Goal: Task Accomplishment & Management: Use online tool/utility

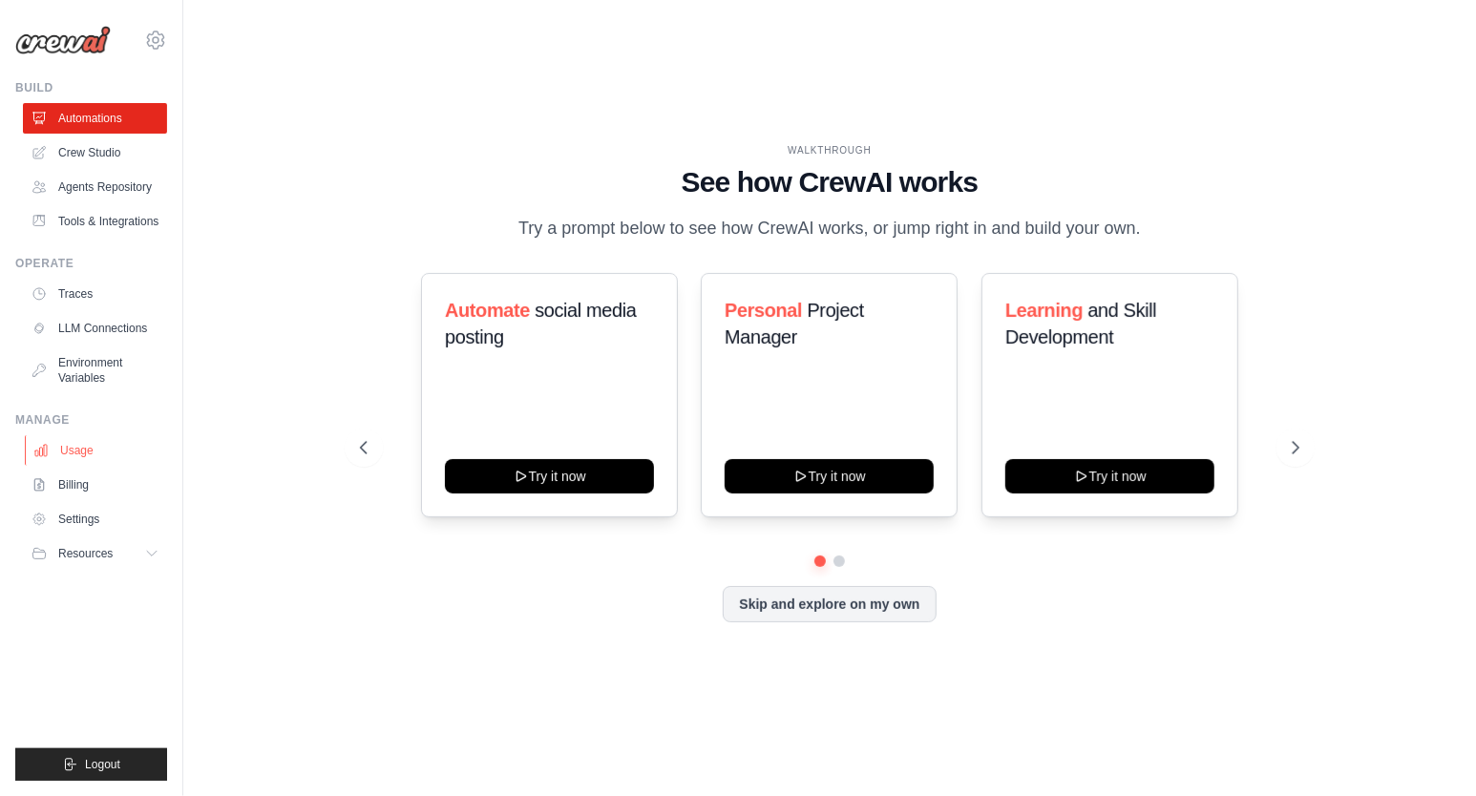
click at [88, 463] on link "Usage" at bounding box center [97, 450] width 144 height 31
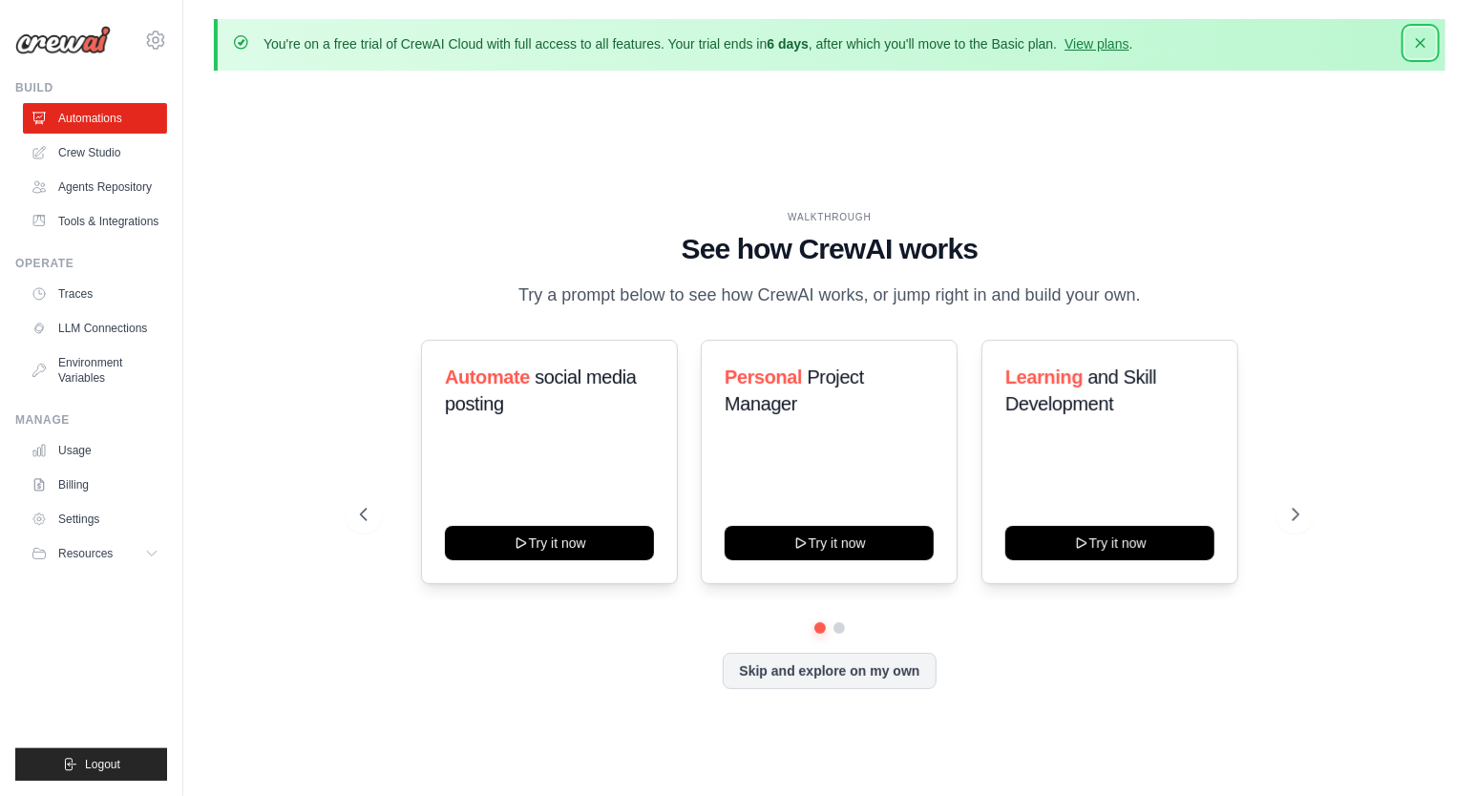
click at [1418, 41] on icon "button" at bounding box center [1421, 43] width 10 height 10
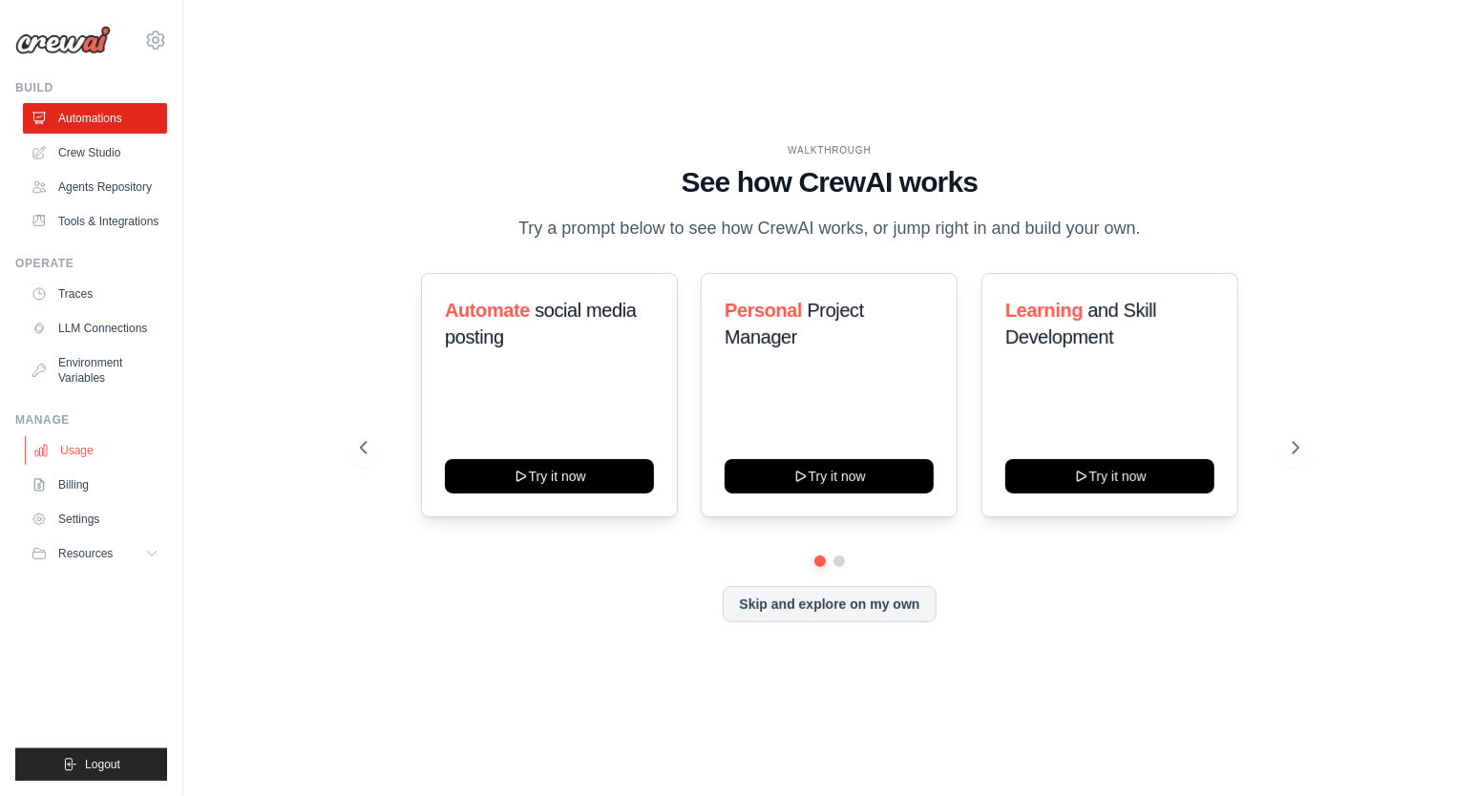
click at [69, 457] on link "Usage" at bounding box center [97, 450] width 144 height 31
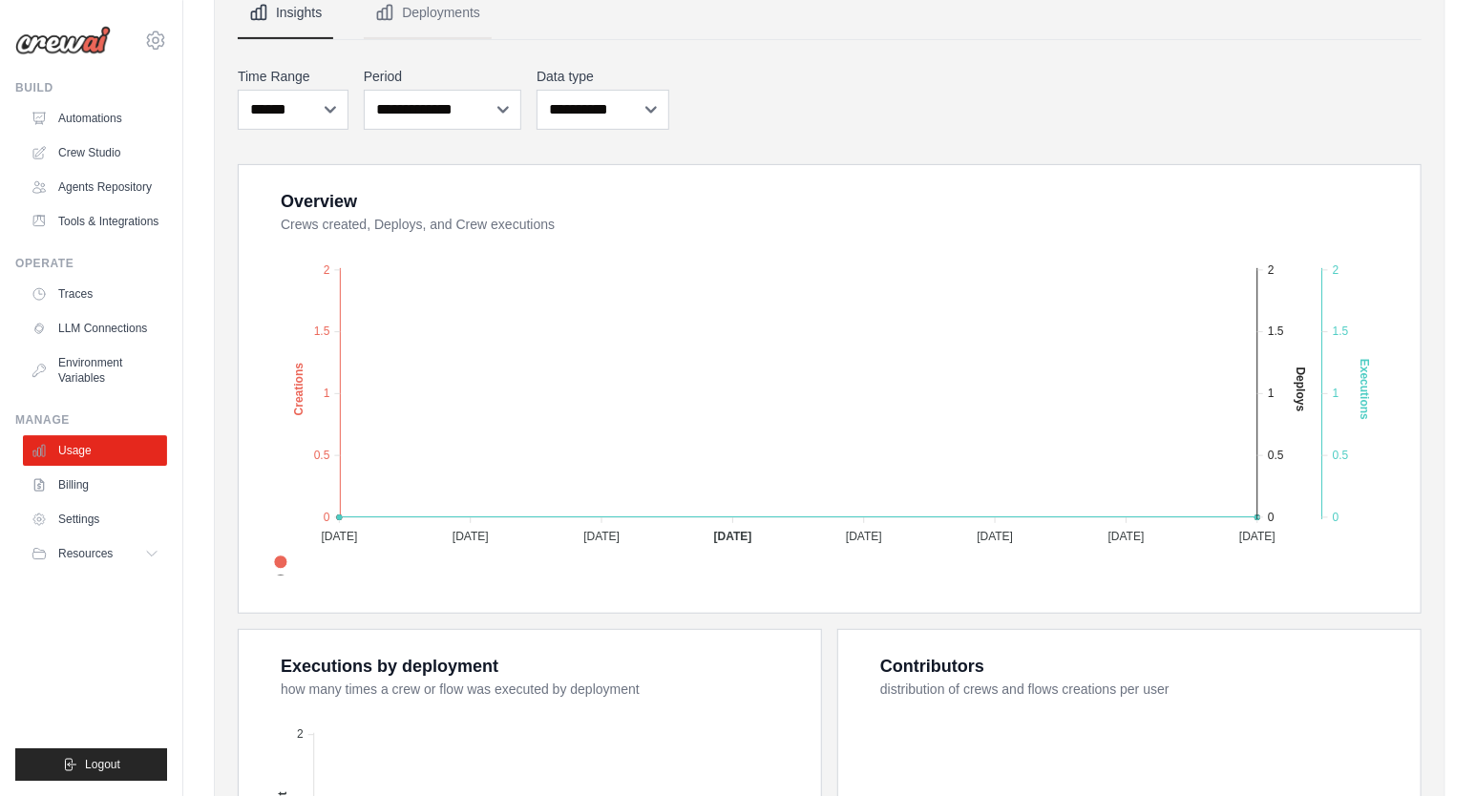
scroll to position [263, 0]
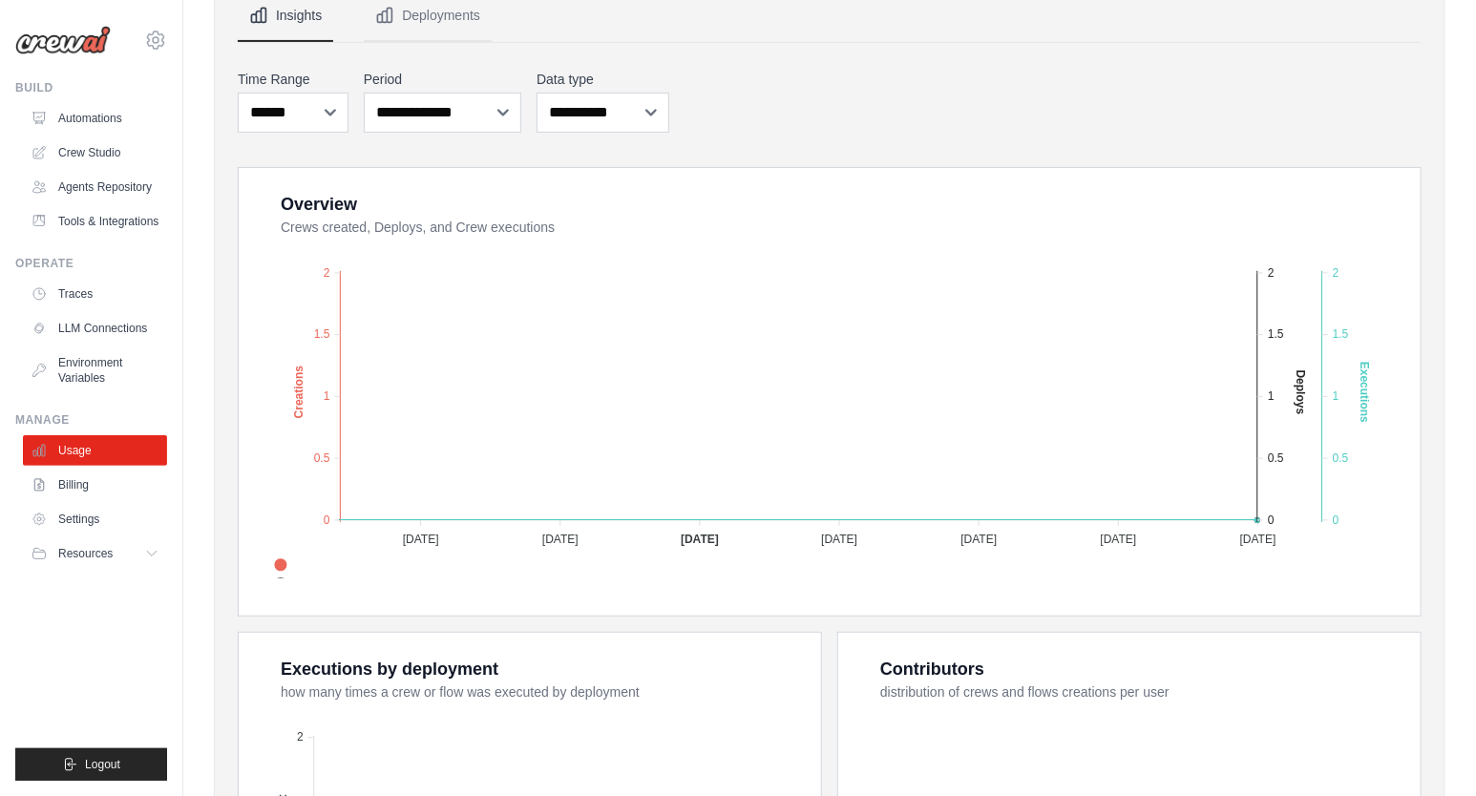
click at [917, 101] on div "**********" at bounding box center [830, 101] width 1184 height 71
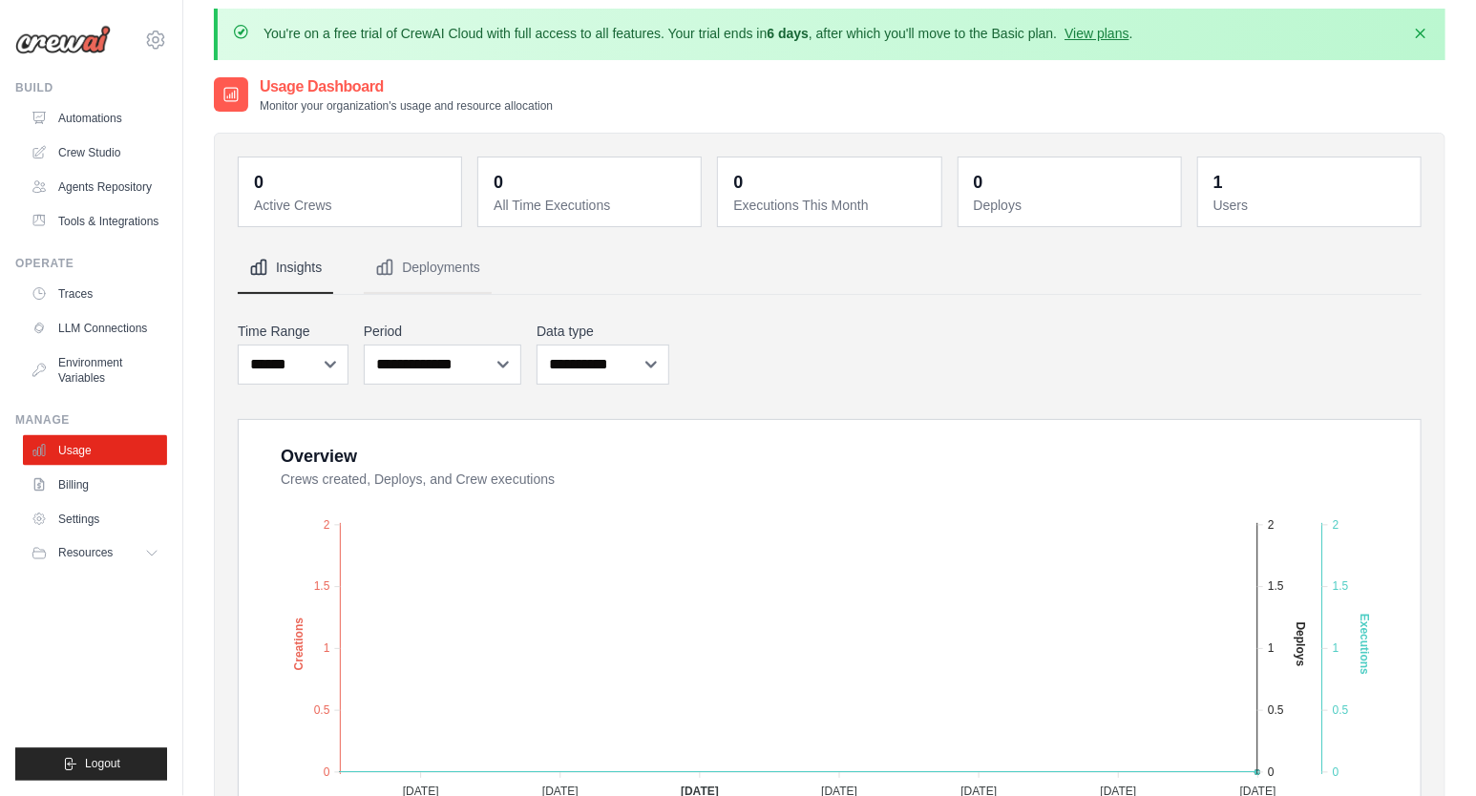
scroll to position [0, 0]
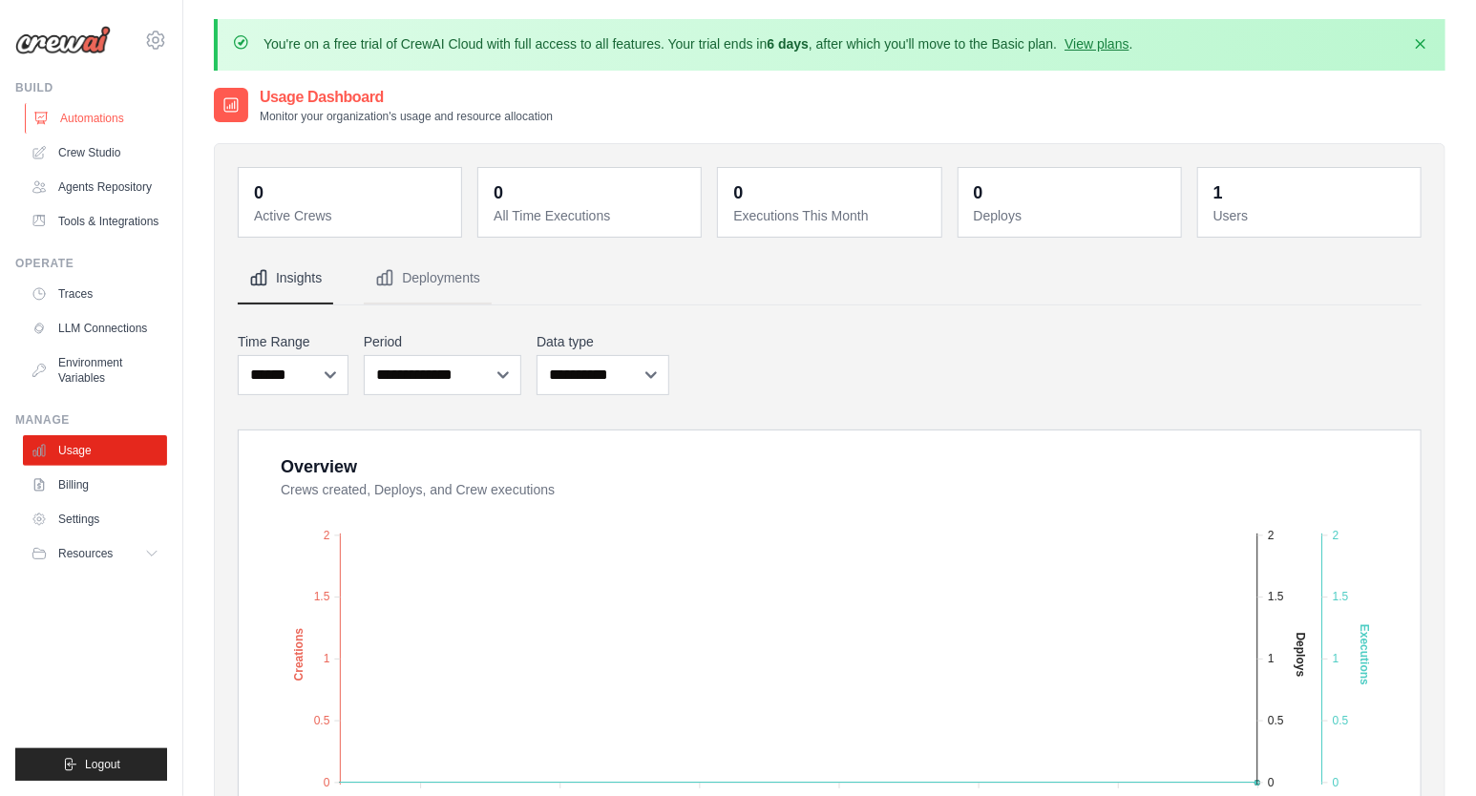
click at [85, 115] on link "Automations" at bounding box center [97, 118] width 144 height 31
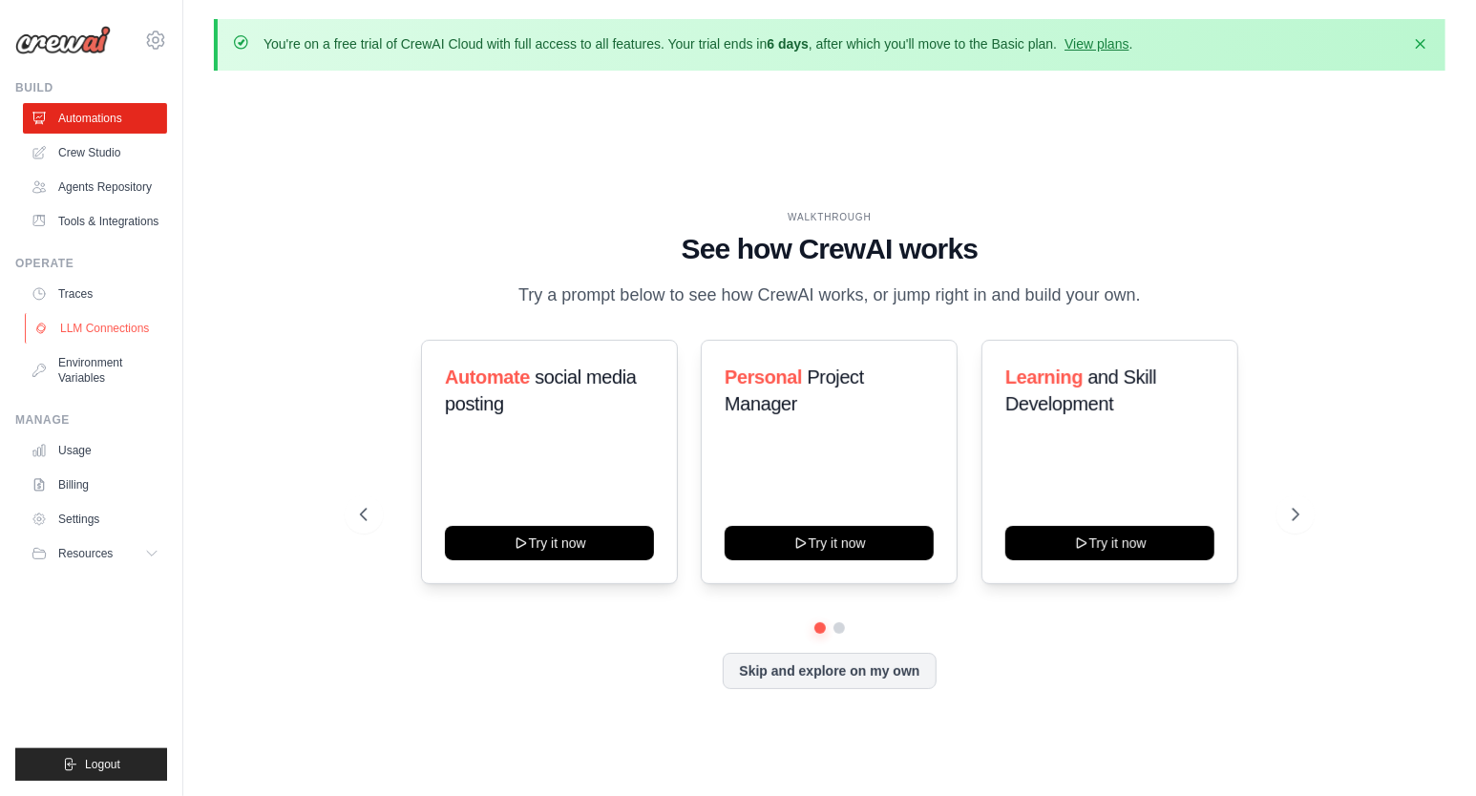
click at [128, 344] on link "LLM Connections" at bounding box center [97, 328] width 144 height 31
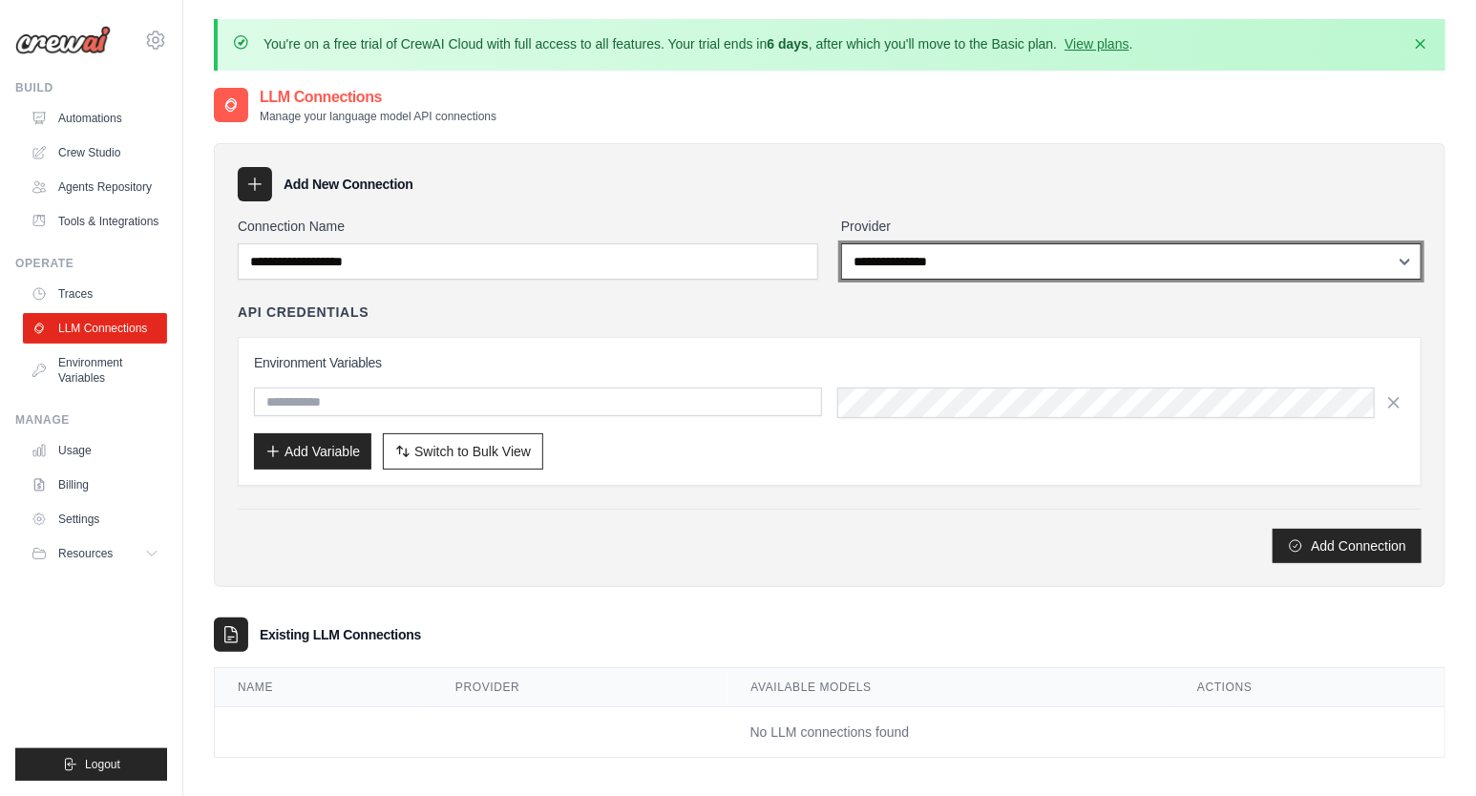
click at [841, 243] on select "**********" at bounding box center [1131, 261] width 580 height 36
click at [729, 202] on div "**********" at bounding box center [829, 365] width 1231 height 444
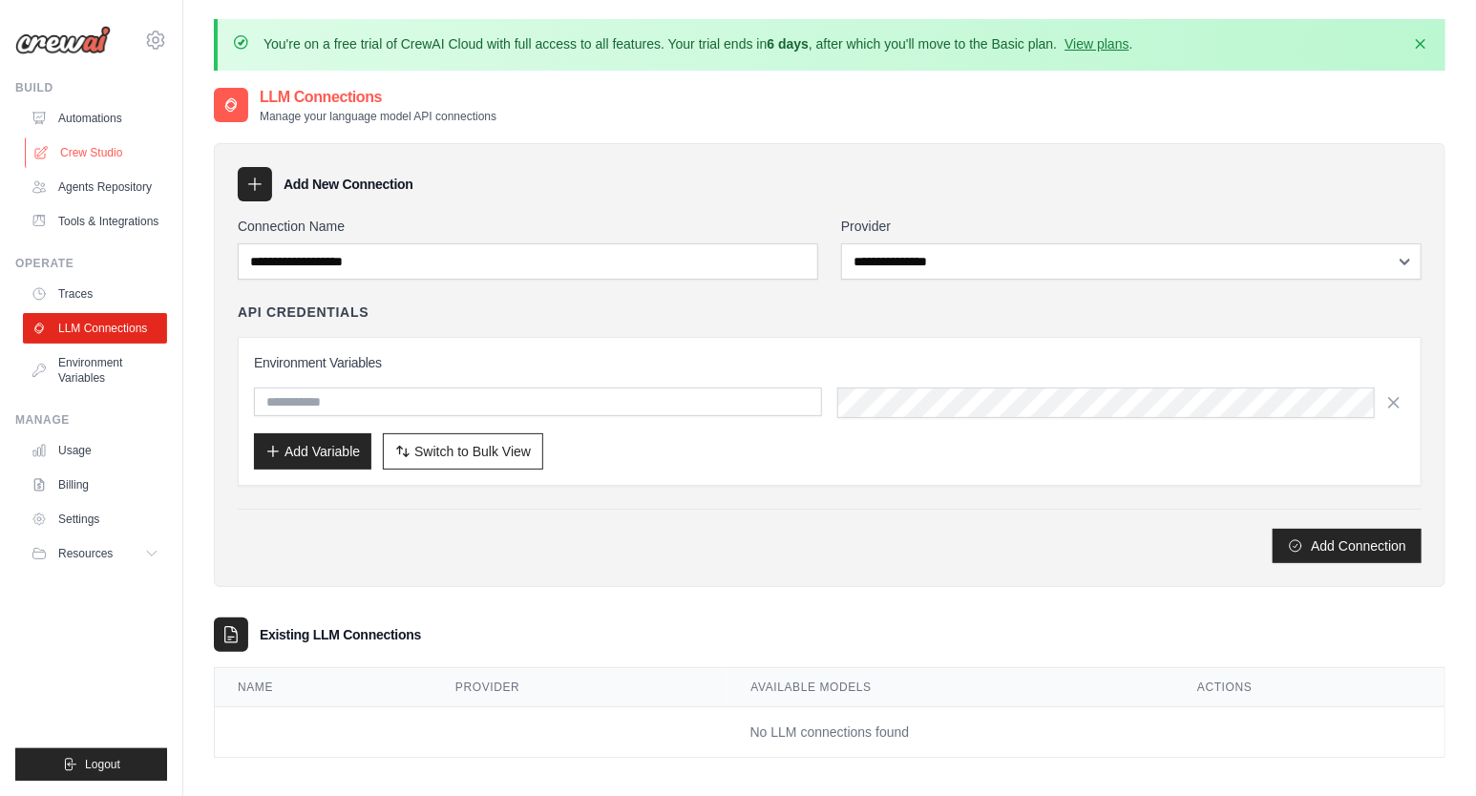
click at [89, 152] on link "Crew Studio" at bounding box center [97, 152] width 144 height 31
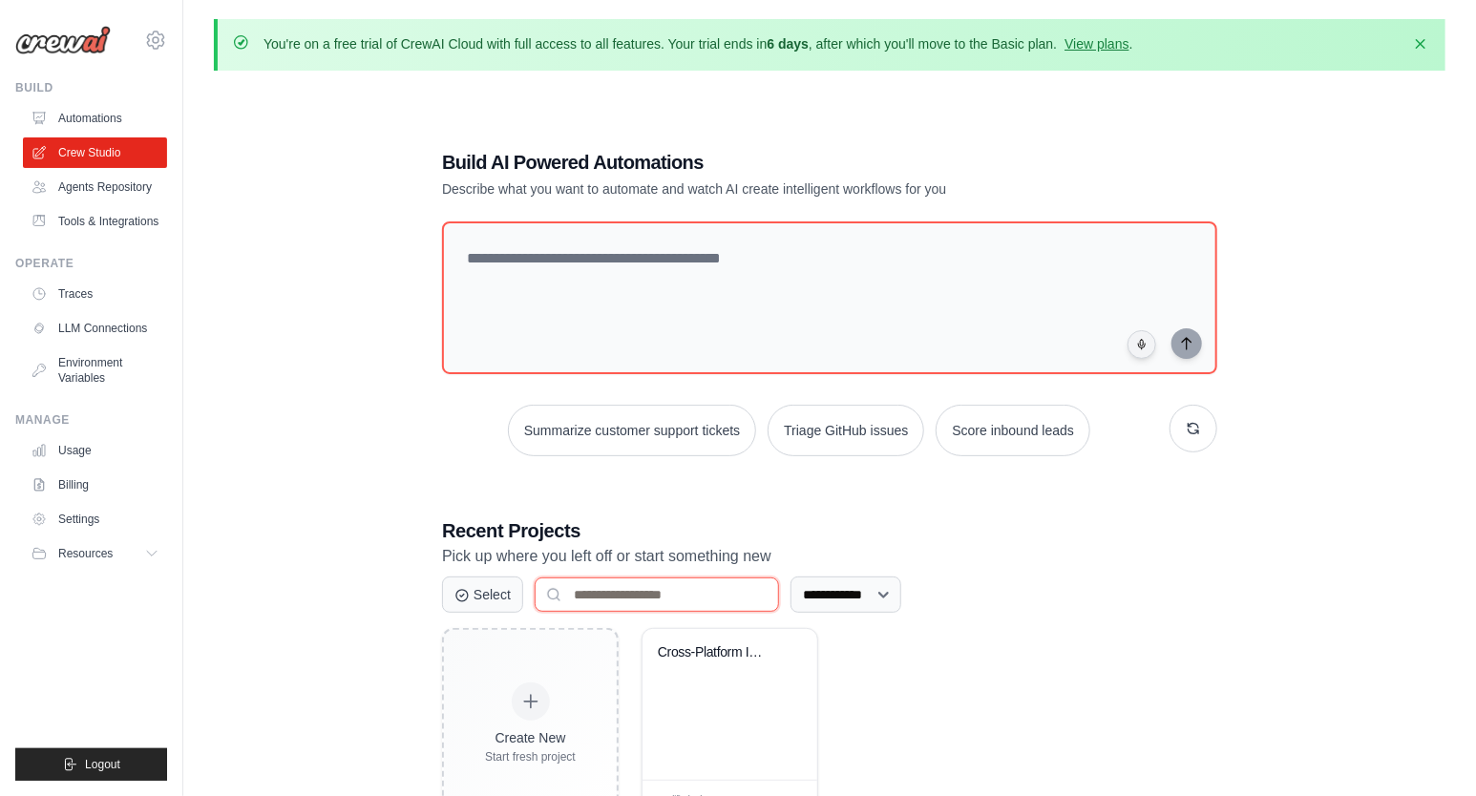
click at [629, 588] on input at bounding box center [657, 595] width 244 height 34
type input "*****"
click at [657, 581] on input "*****" at bounding box center [657, 595] width 244 height 34
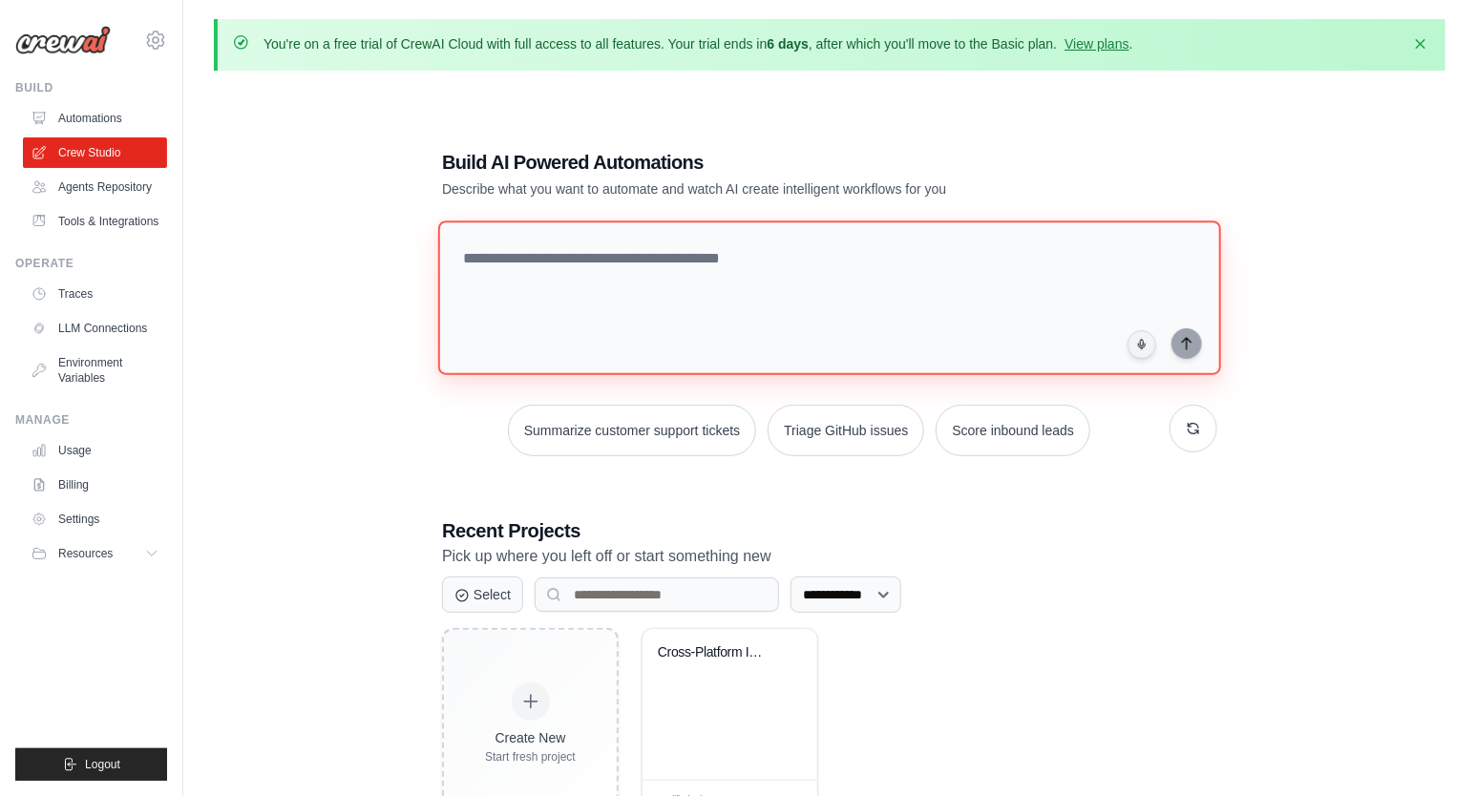
click at [660, 267] on textarea at bounding box center [829, 298] width 783 height 155
type textarea "*"
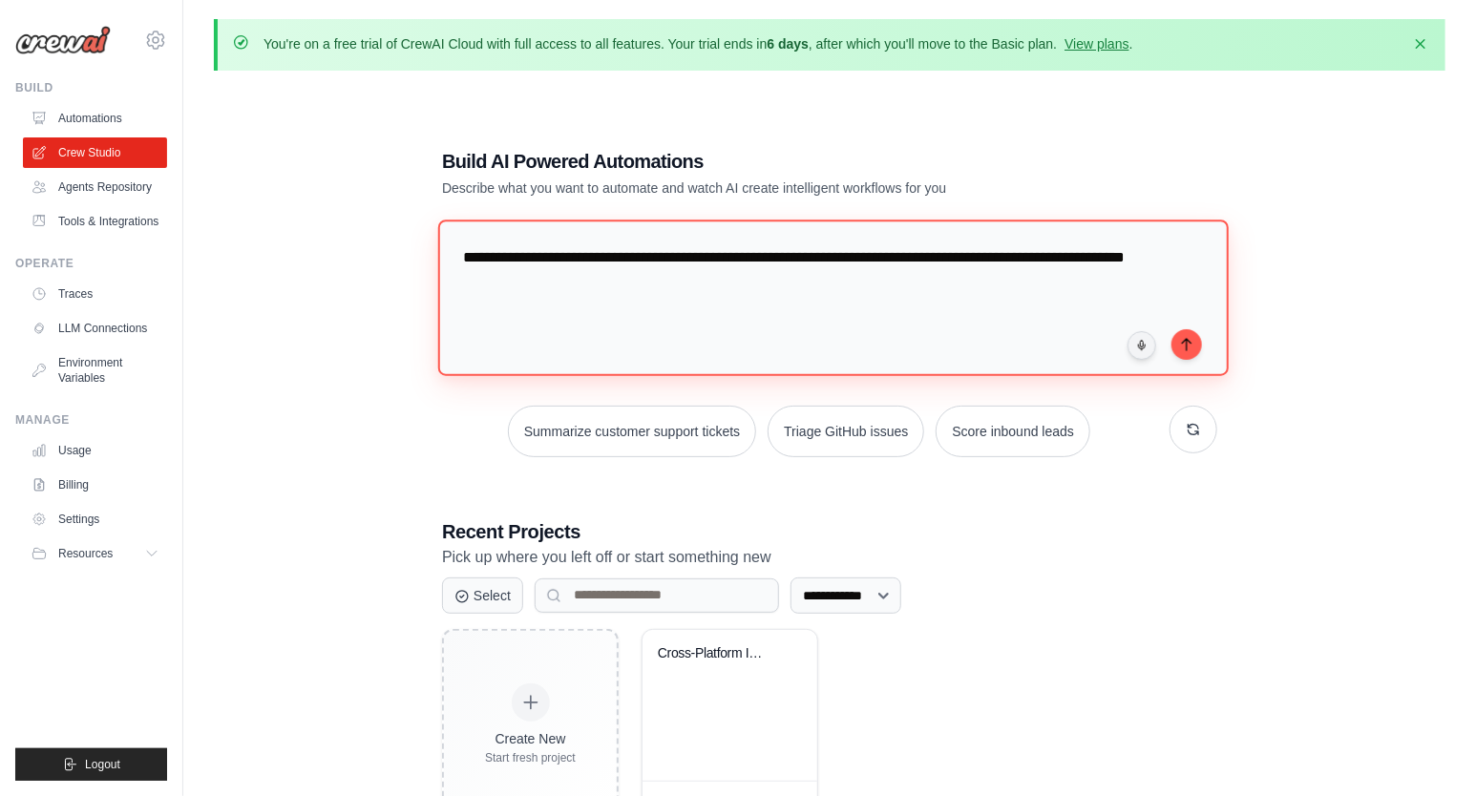
click at [496, 289] on textarea "**********" at bounding box center [833, 298] width 790 height 156
click at [1137, 253] on textarea "**********" at bounding box center [833, 298] width 790 height 156
click at [1141, 254] on textarea "**********" at bounding box center [833, 298] width 790 height 156
drag, startPoint x: 634, startPoint y: 289, endPoint x: 440, endPoint y: 295, distance: 193.9
click at [440, 295] on textarea "**********" at bounding box center [833, 298] width 790 height 156
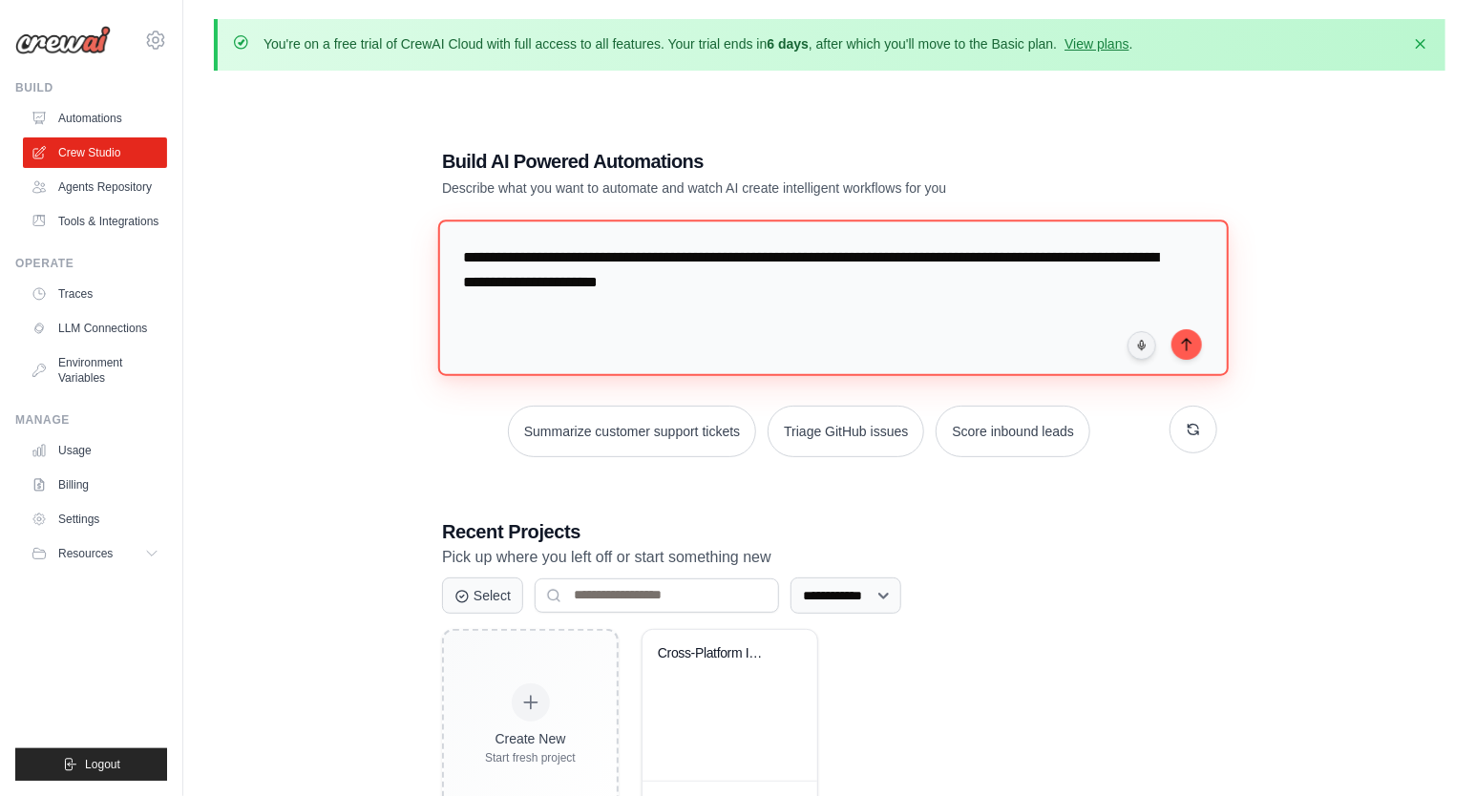
type textarea "**********"
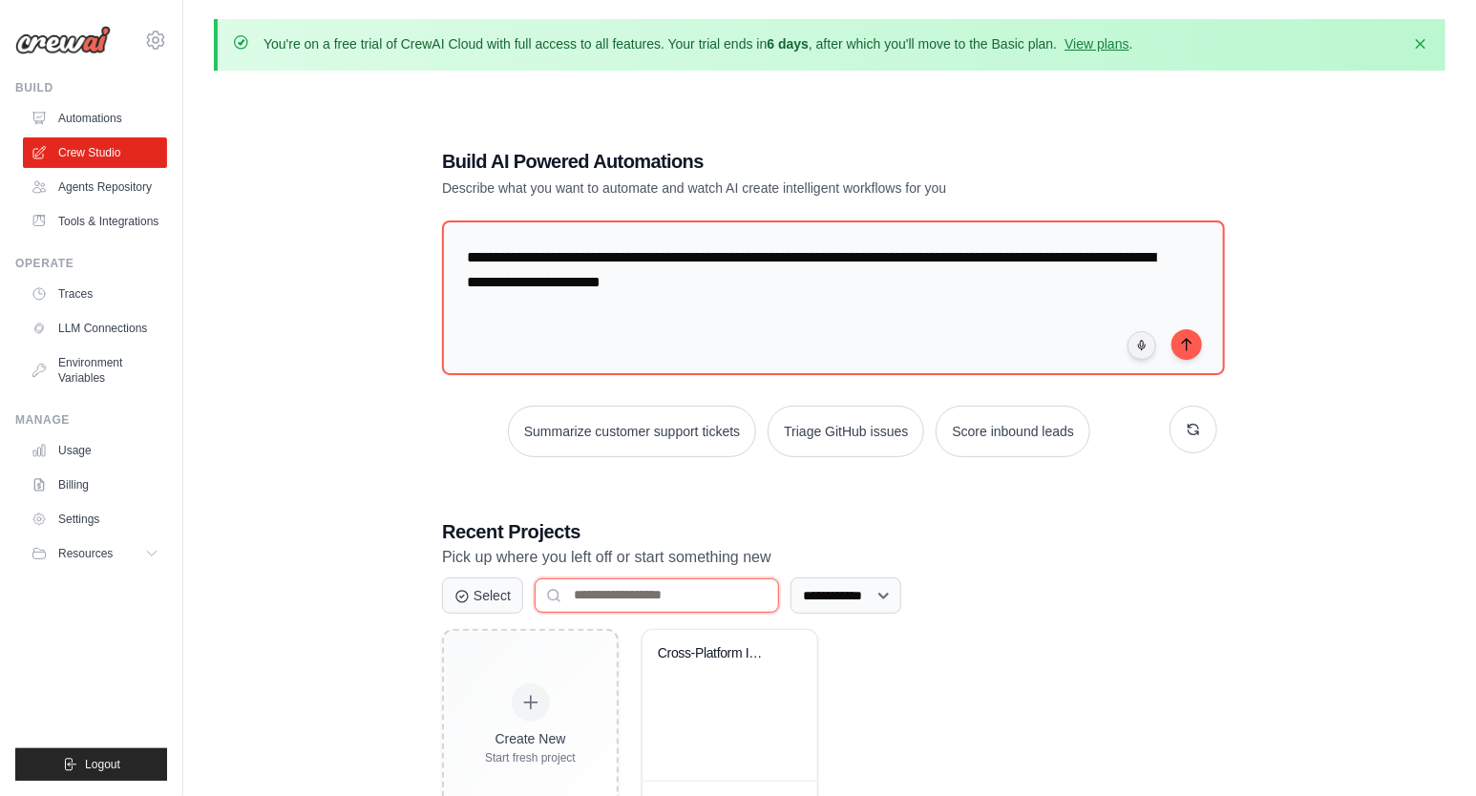
click at [728, 592] on input at bounding box center [657, 595] width 244 height 34
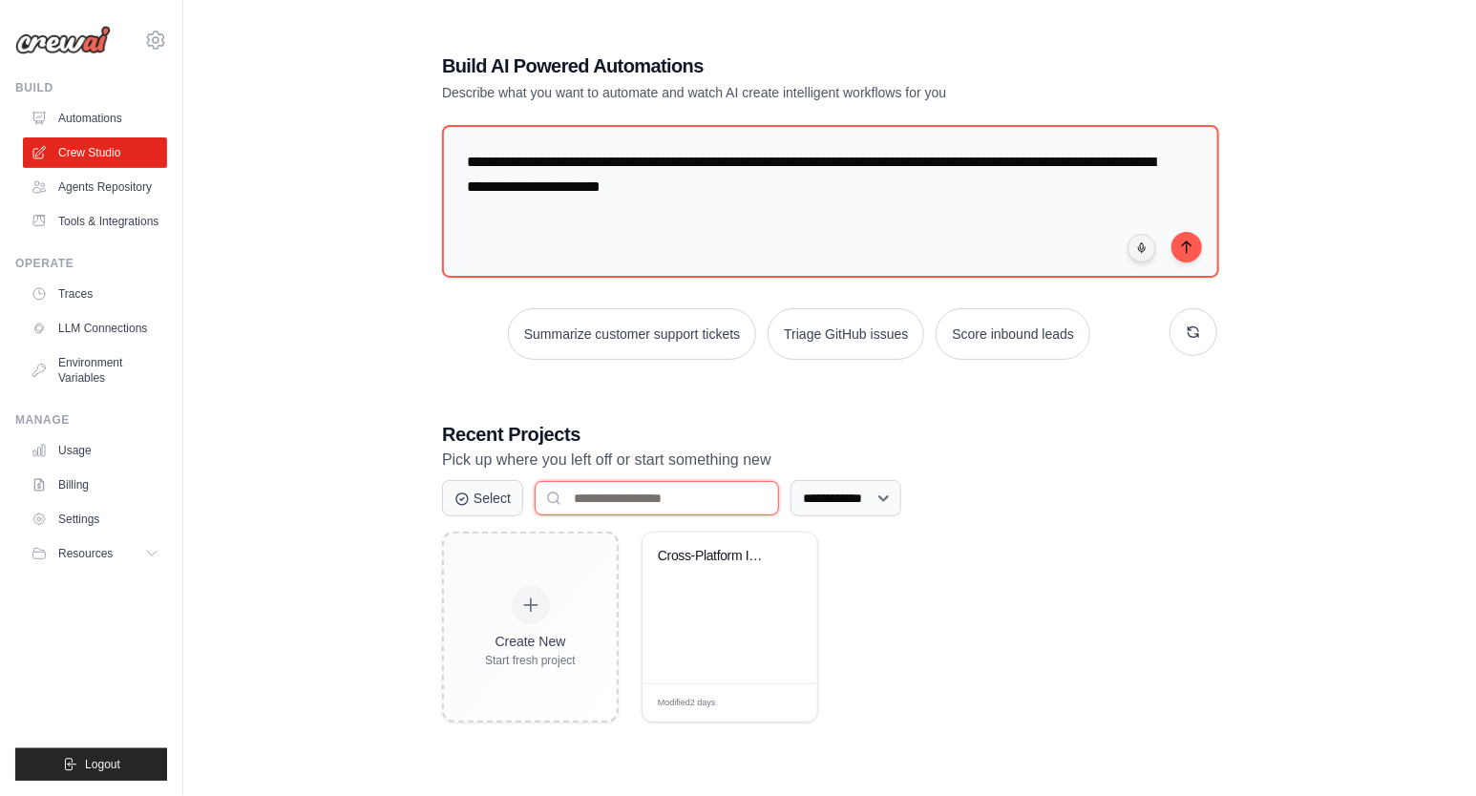
scroll to position [104, 0]
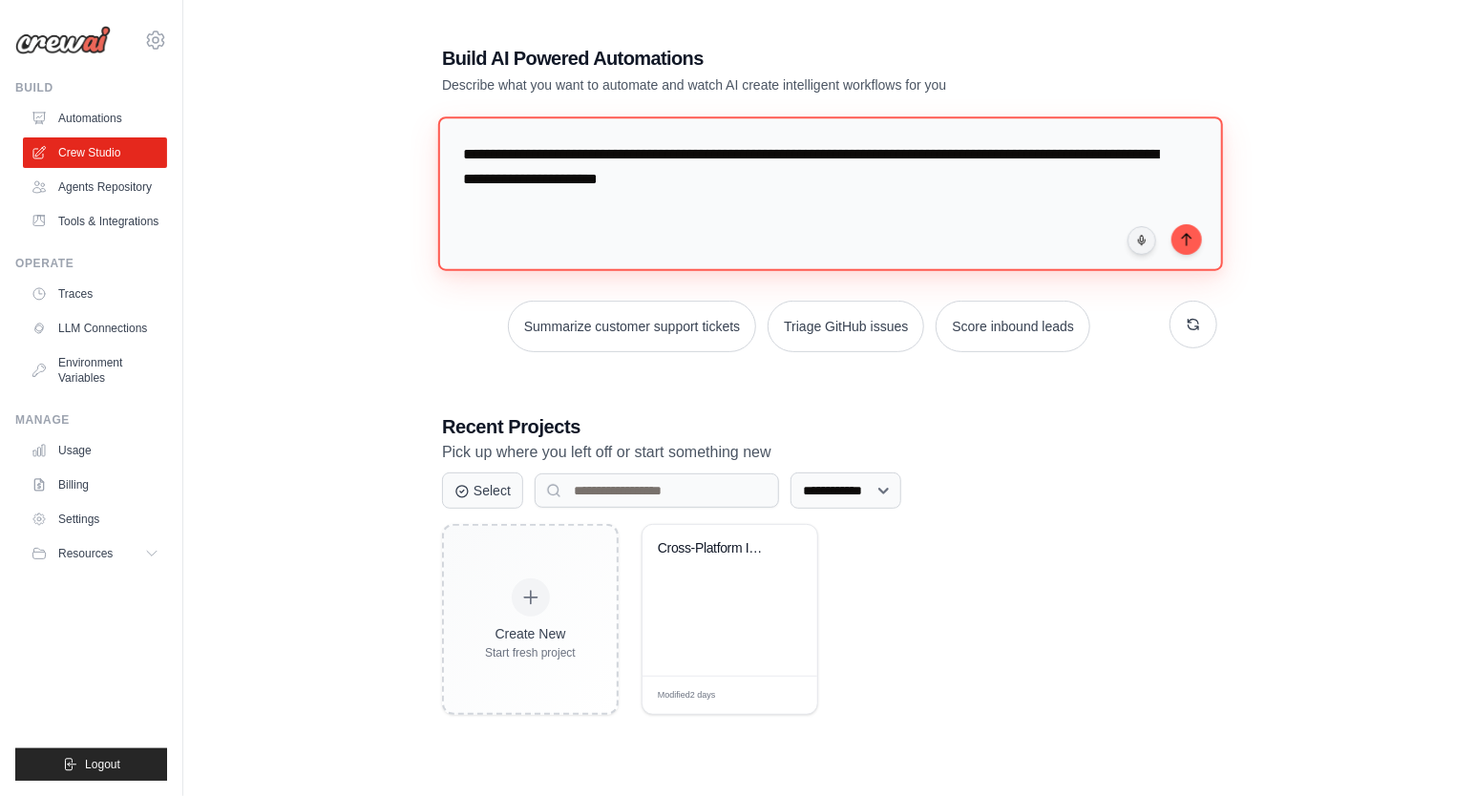
drag, startPoint x: 843, startPoint y: 183, endPoint x: 418, endPoint y: 138, distance: 427.2
click at [438, 138] on textarea "**********" at bounding box center [830, 193] width 785 height 155
click at [934, 218] on textarea "**********" at bounding box center [830, 193] width 785 height 155
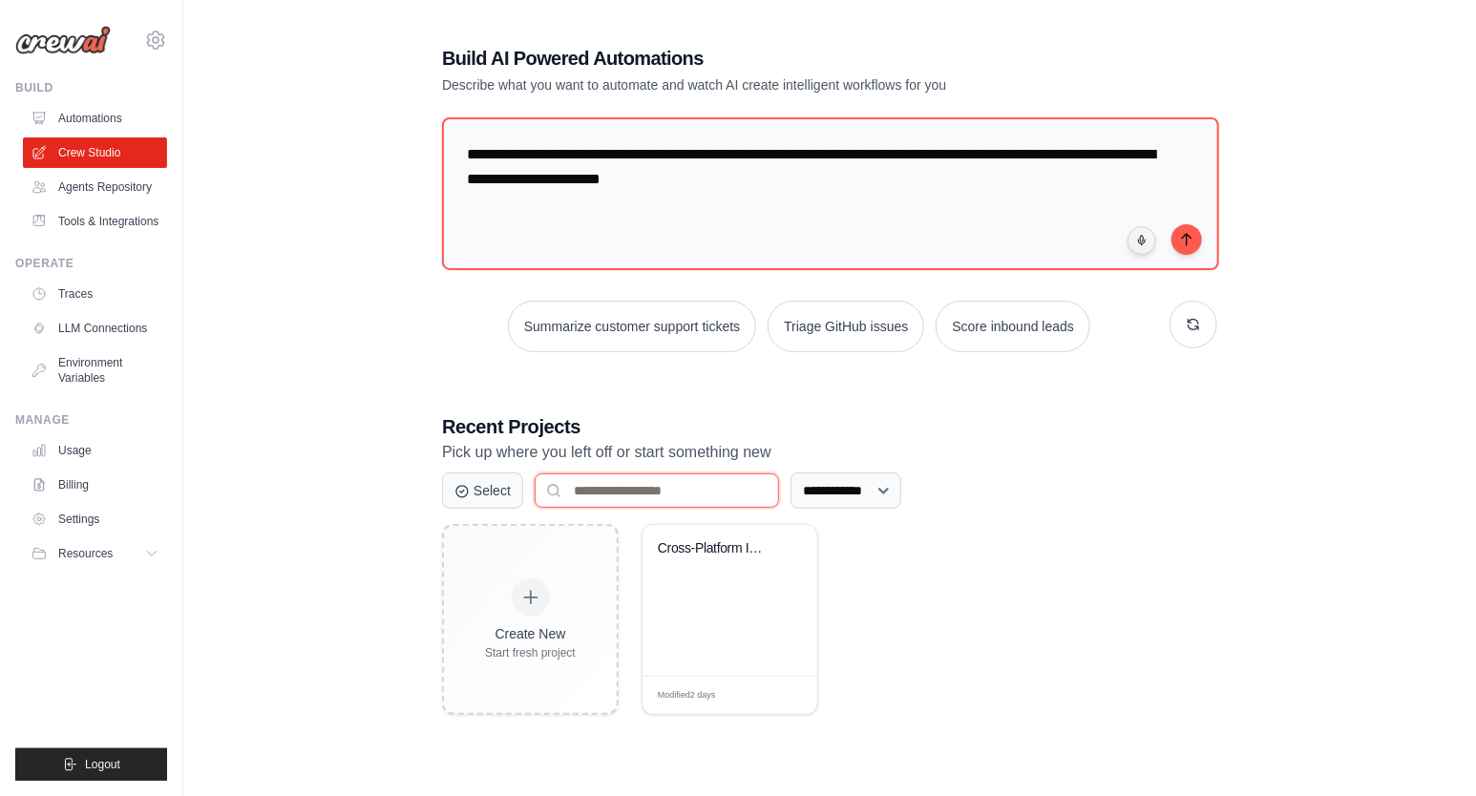
click at [658, 479] on input at bounding box center [657, 490] width 244 height 34
click at [723, 562] on div "Cross-Platform Interval Timer App D..." at bounding box center [730, 562] width 144 height 44
click at [722, 566] on div "Cross-Platform Interval Timer App D..." at bounding box center [730, 562] width 144 height 44
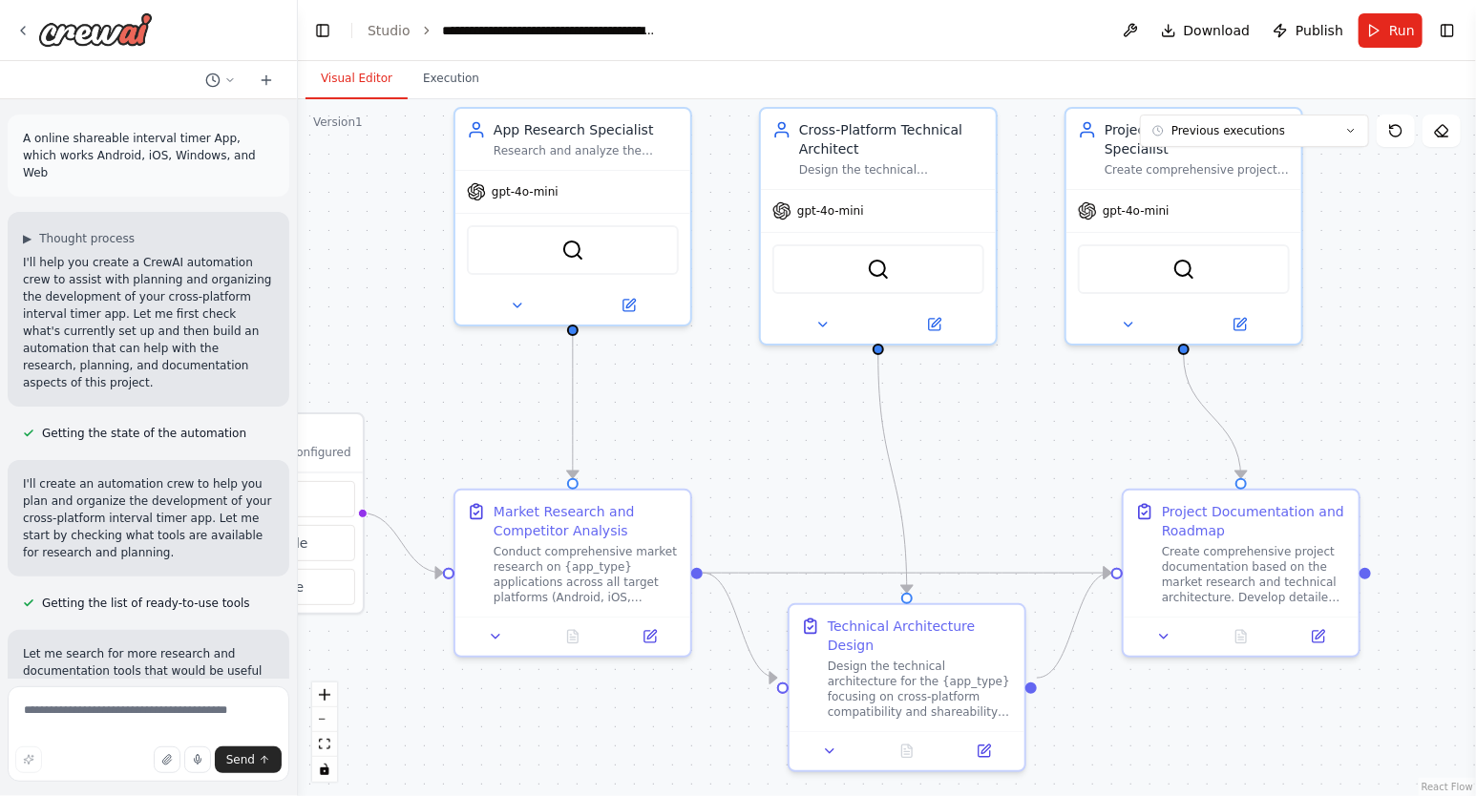
drag, startPoint x: 589, startPoint y: 346, endPoint x: 363, endPoint y: 258, distance: 242.7
click at [363, 258] on div ".deletable-edge-delete-btn { width: 20px; height: 20px; border: 0px solid #ffff…" at bounding box center [887, 447] width 1178 height 697
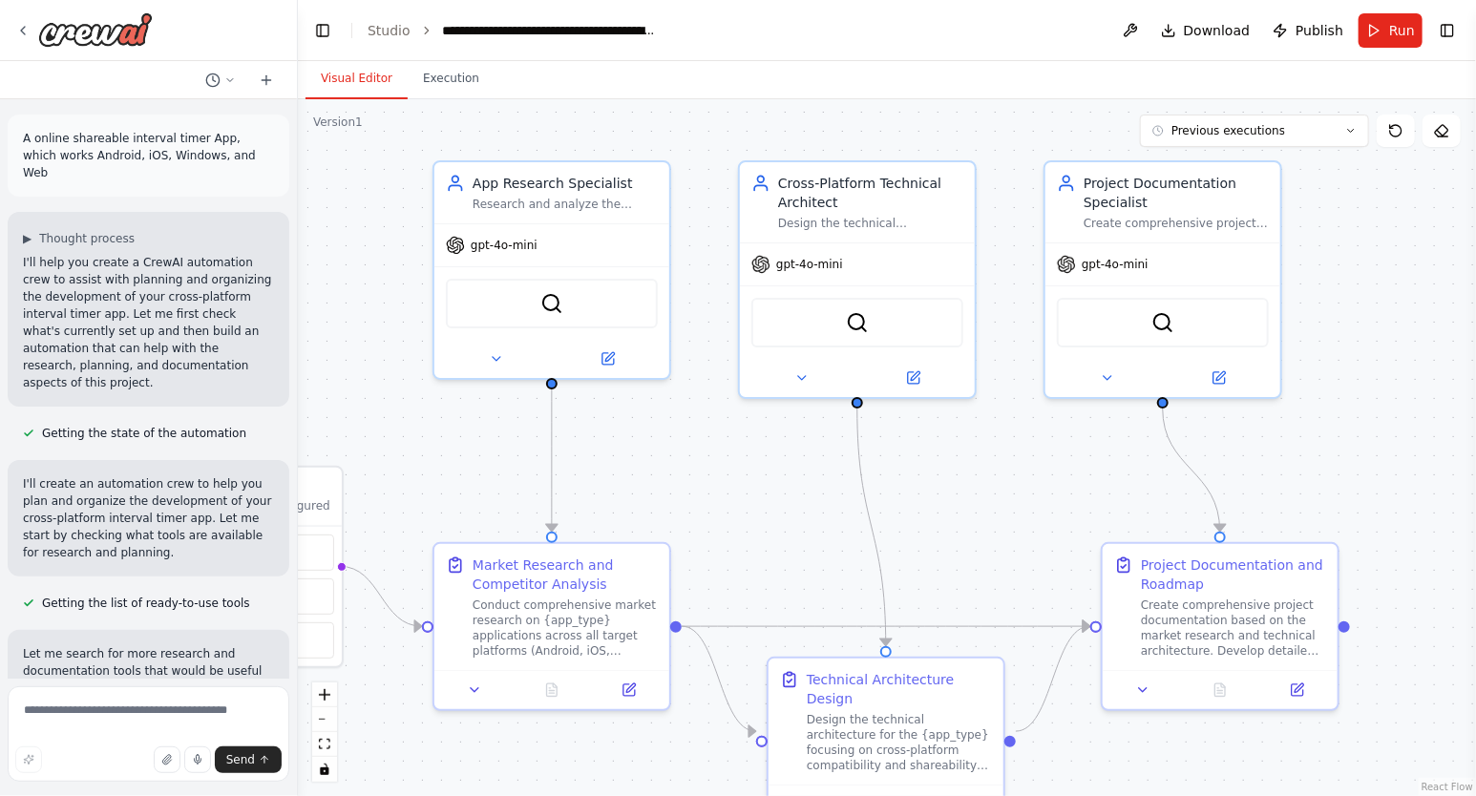
drag, startPoint x: 981, startPoint y: 458, endPoint x: 960, endPoint y: 512, distance: 57.4
click at [960, 512] on div ".deletable-edge-delete-btn { width: 20px; height: 20px; border: 0px solid #ffff…" at bounding box center [887, 447] width 1178 height 697
click at [852, 318] on img at bounding box center [857, 318] width 23 height 23
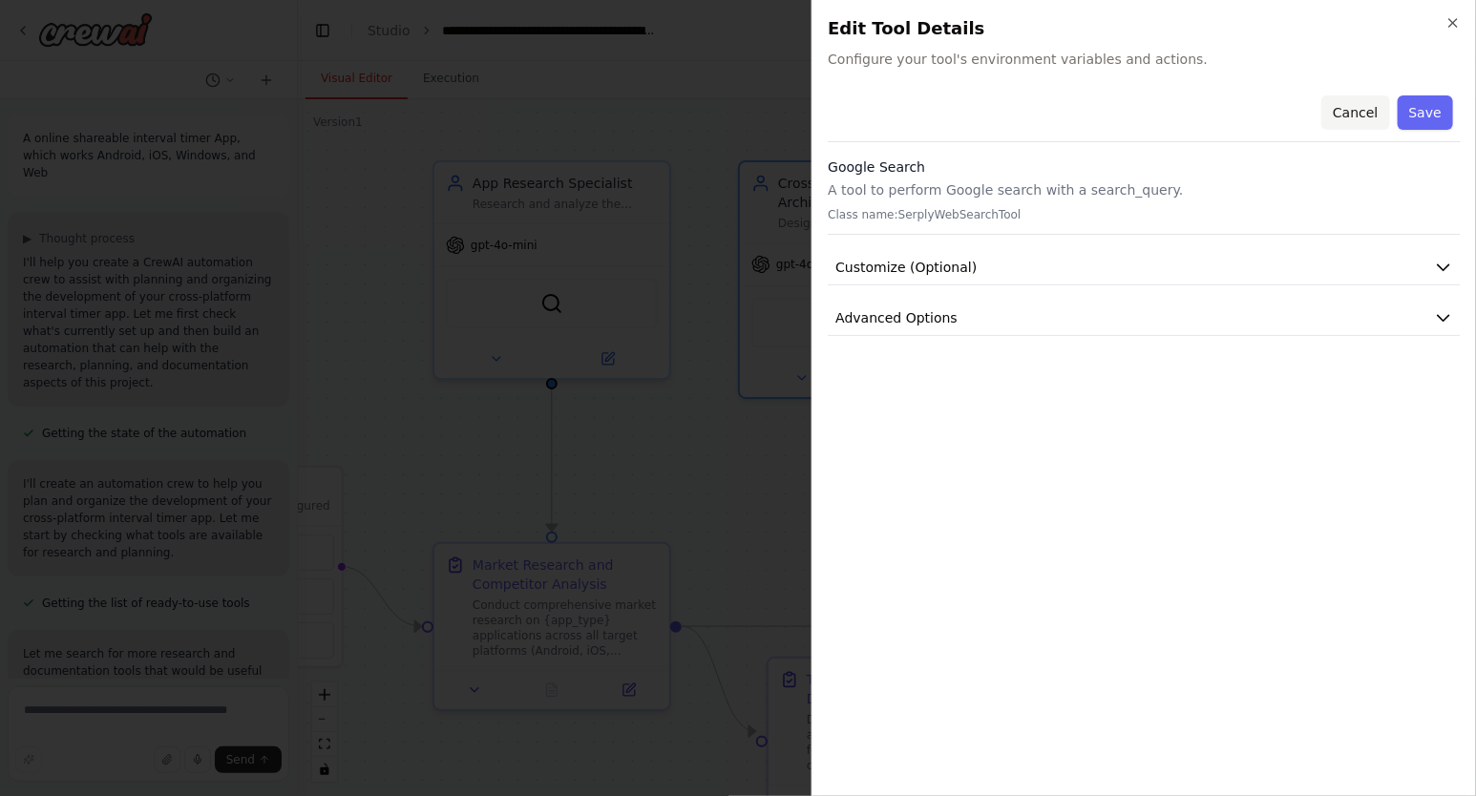
click at [1360, 114] on button "Cancel" at bounding box center [1355, 112] width 68 height 34
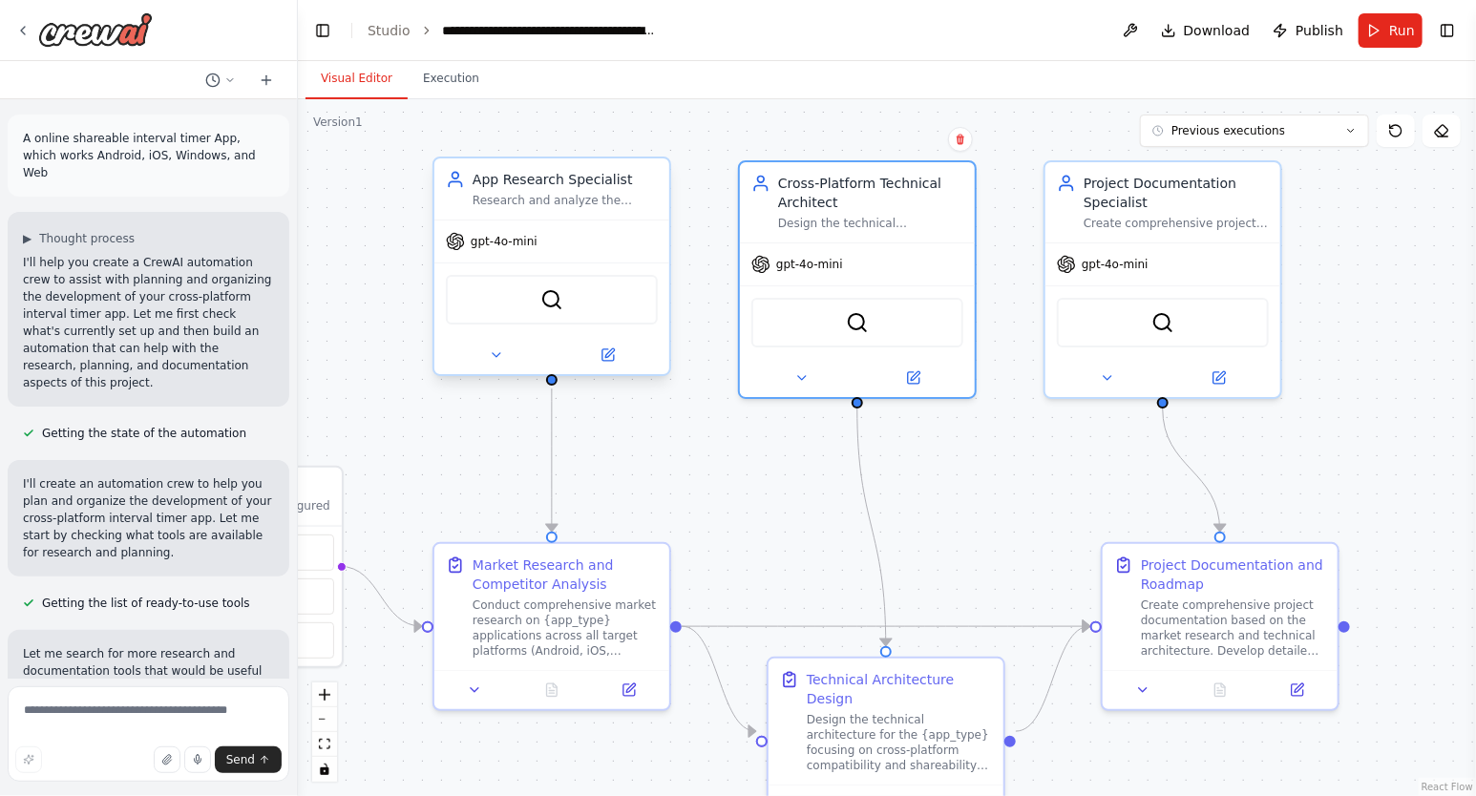
click at [575, 301] on div "SerplyWebSearchTool" at bounding box center [552, 300] width 212 height 50
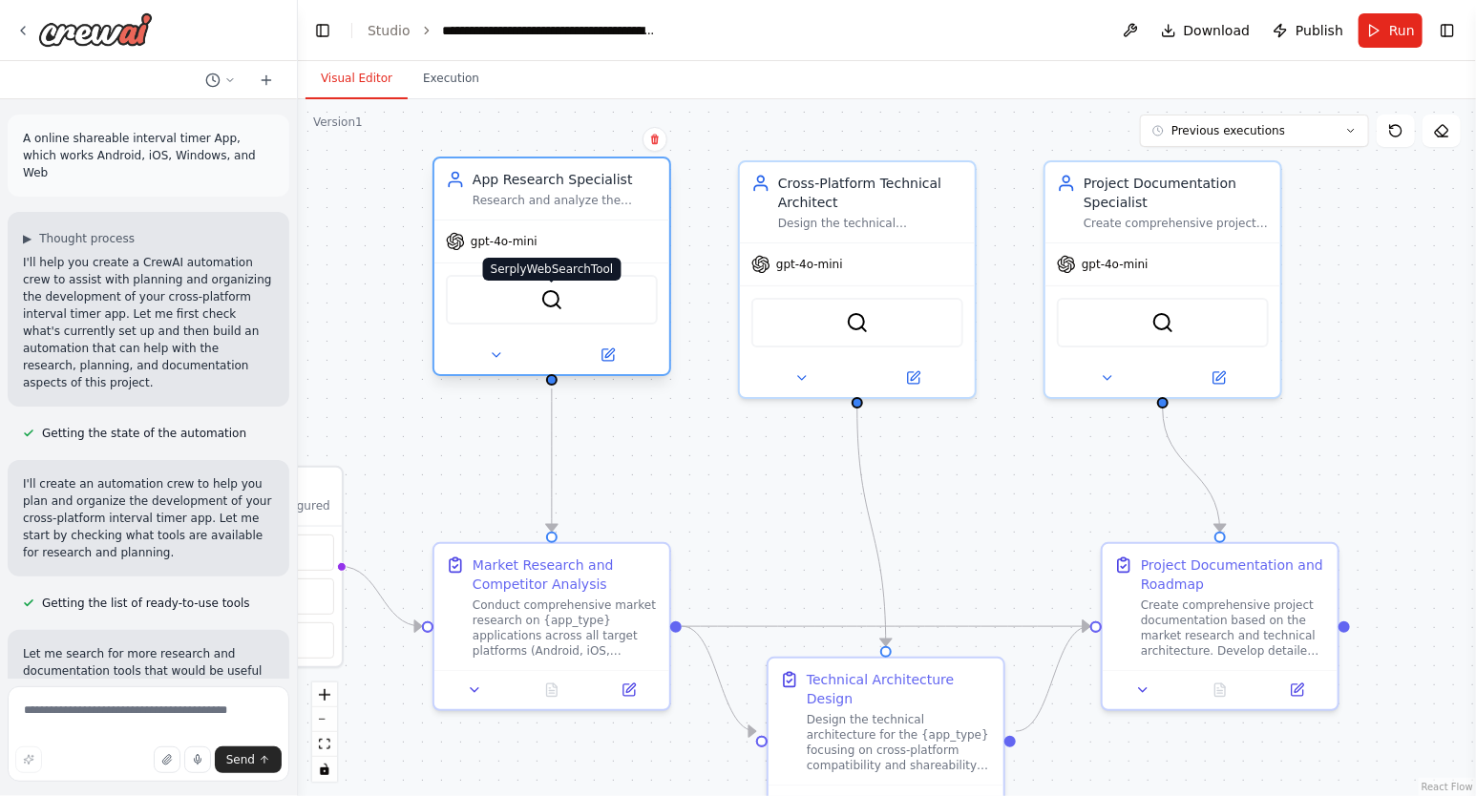
click at [545, 291] on img at bounding box center [551, 299] width 23 height 23
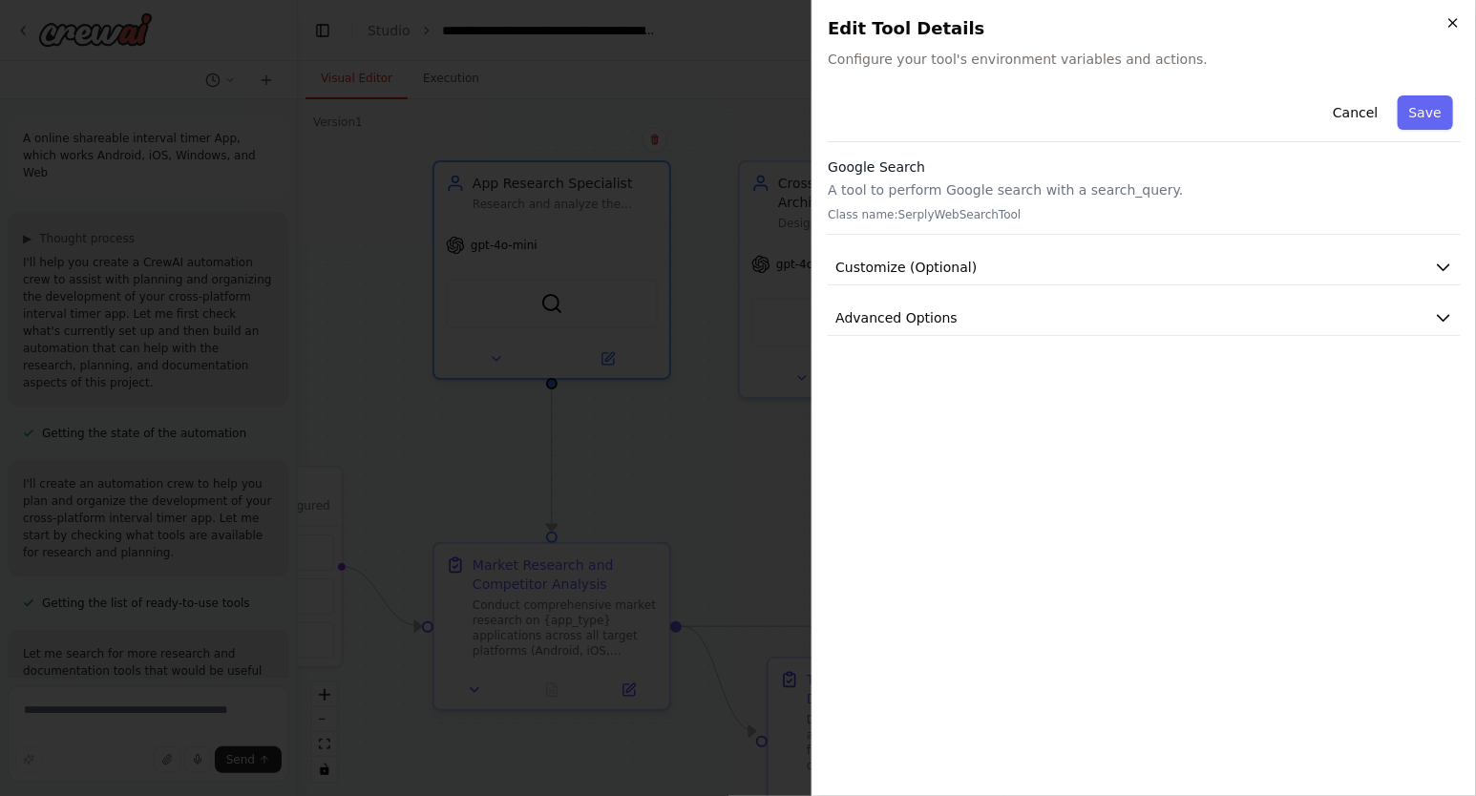
click at [1459, 20] on icon "button" at bounding box center [1452, 22] width 15 height 15
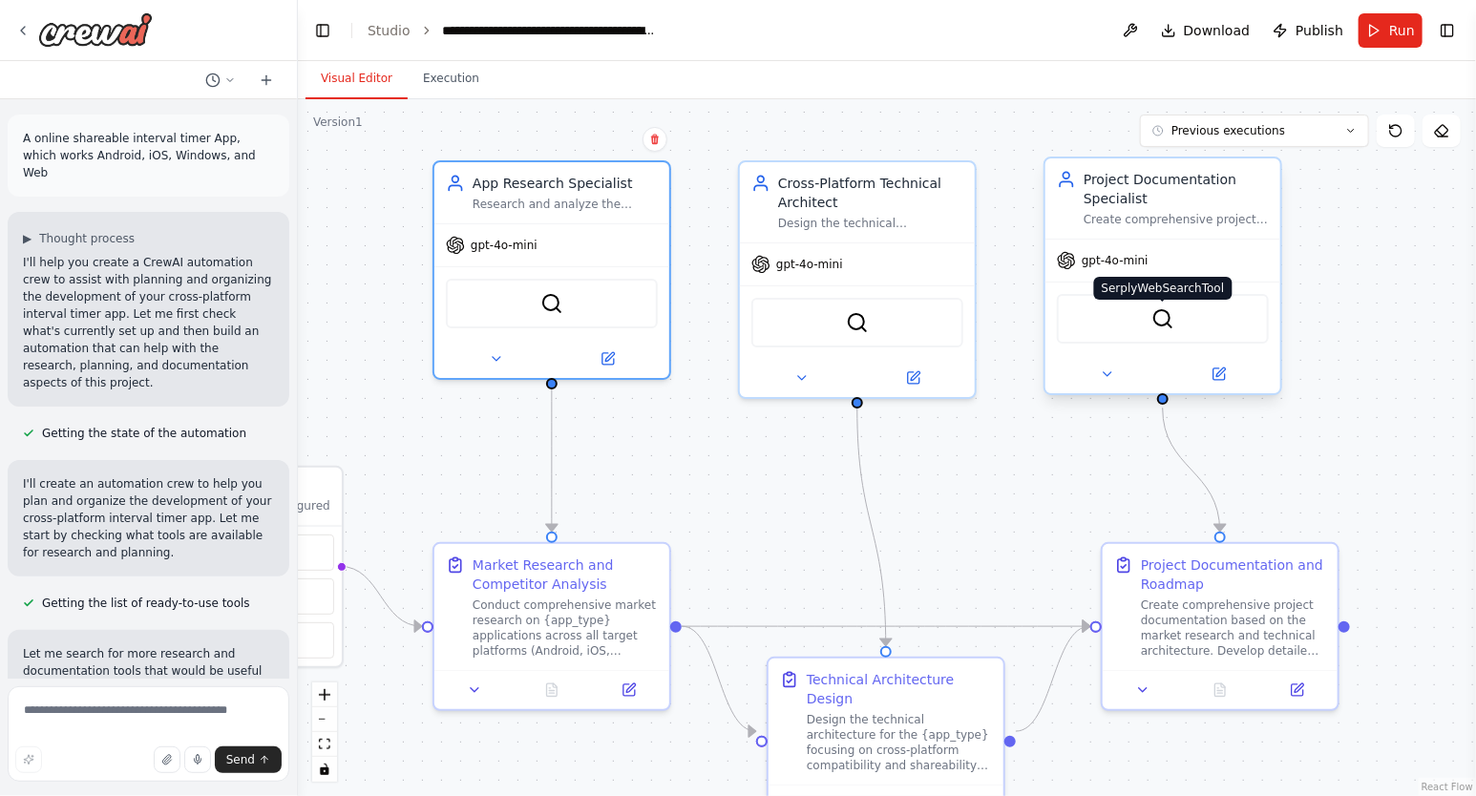
click at [1160, 319] on img at bounding box center [1162, 318] width 23 height 23
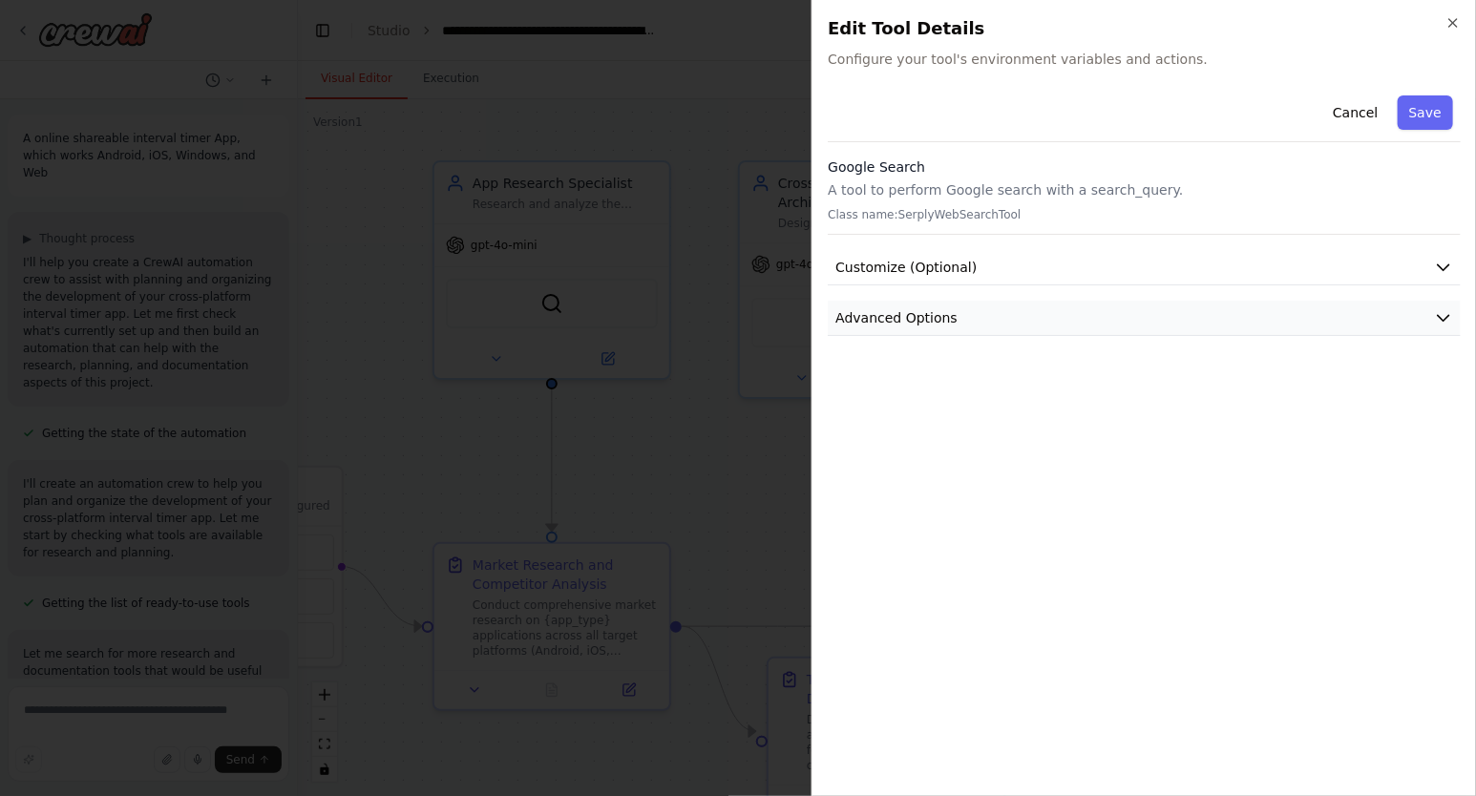
click at [1440, 306] on button "Advanced Options" at bounding box center [1144, 318] width 633 height 35
click at [1447, 258] on icon "button" at bounding box center [1443, 267] width 19 height 19
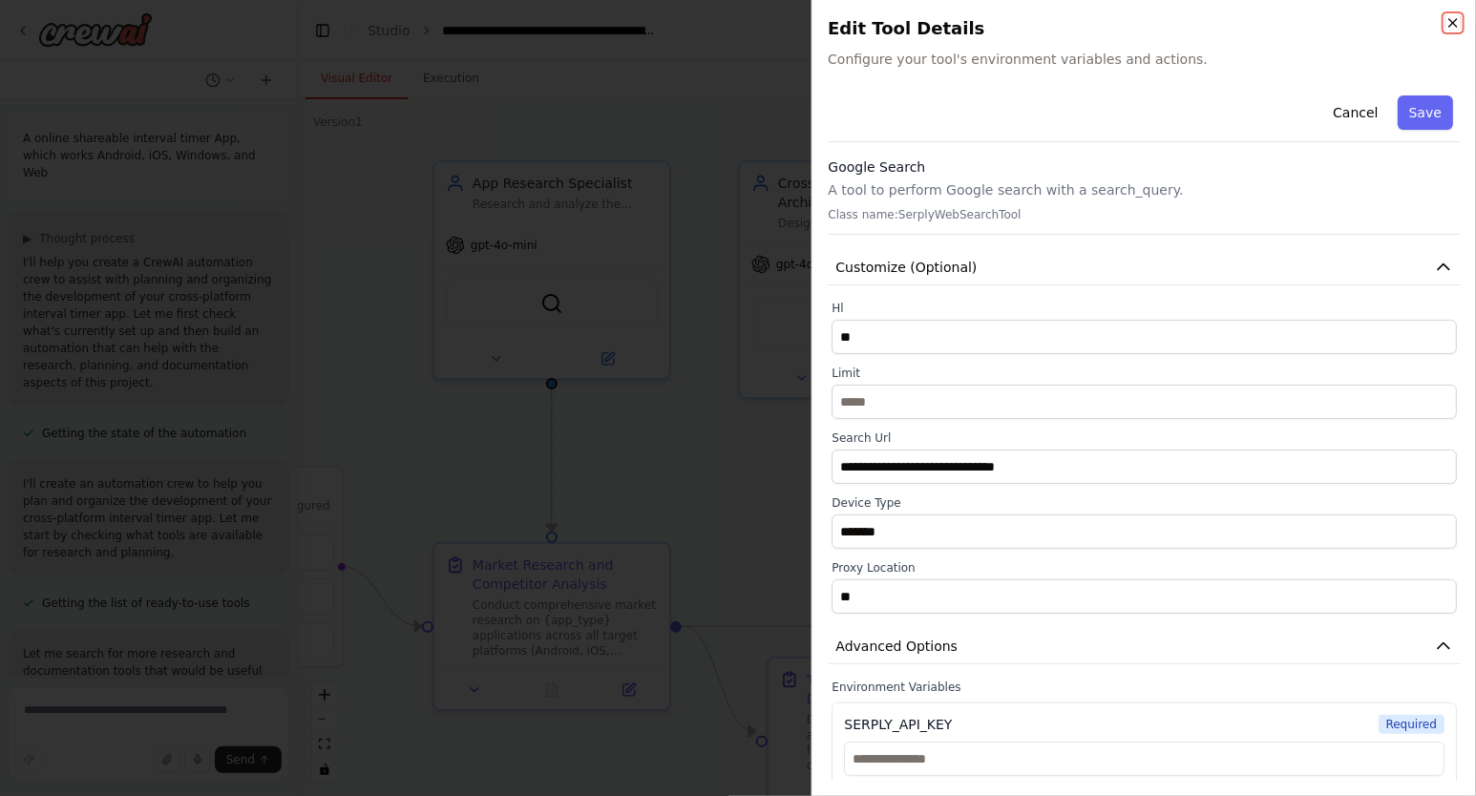
click at [1453, 21] on icon "button" at bounding box center [1453, 23] width 8 height 8
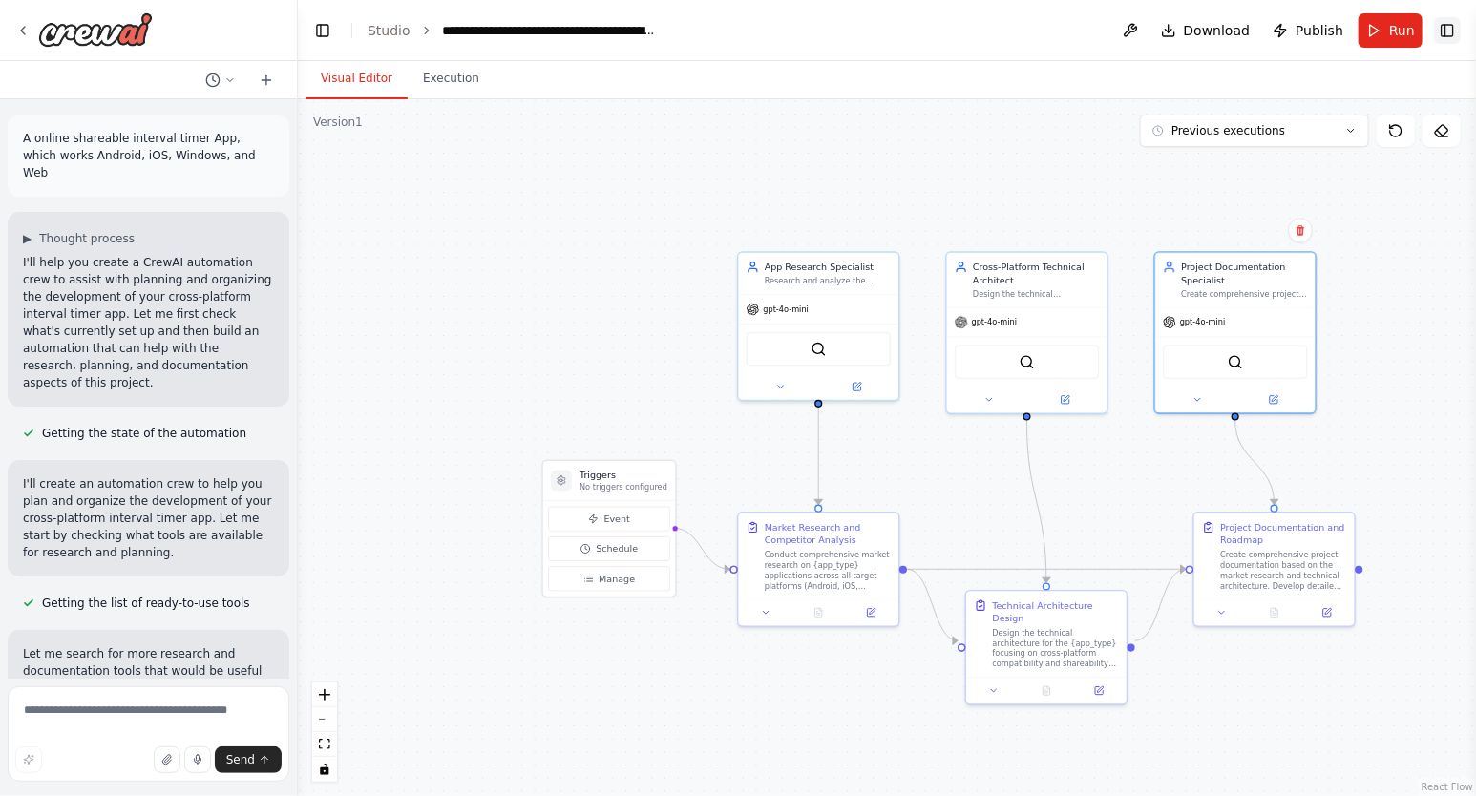
click at [1445, 27] on button "Toggle Right Sidebar" at bounding box center [1447, 30] width 27 height 27
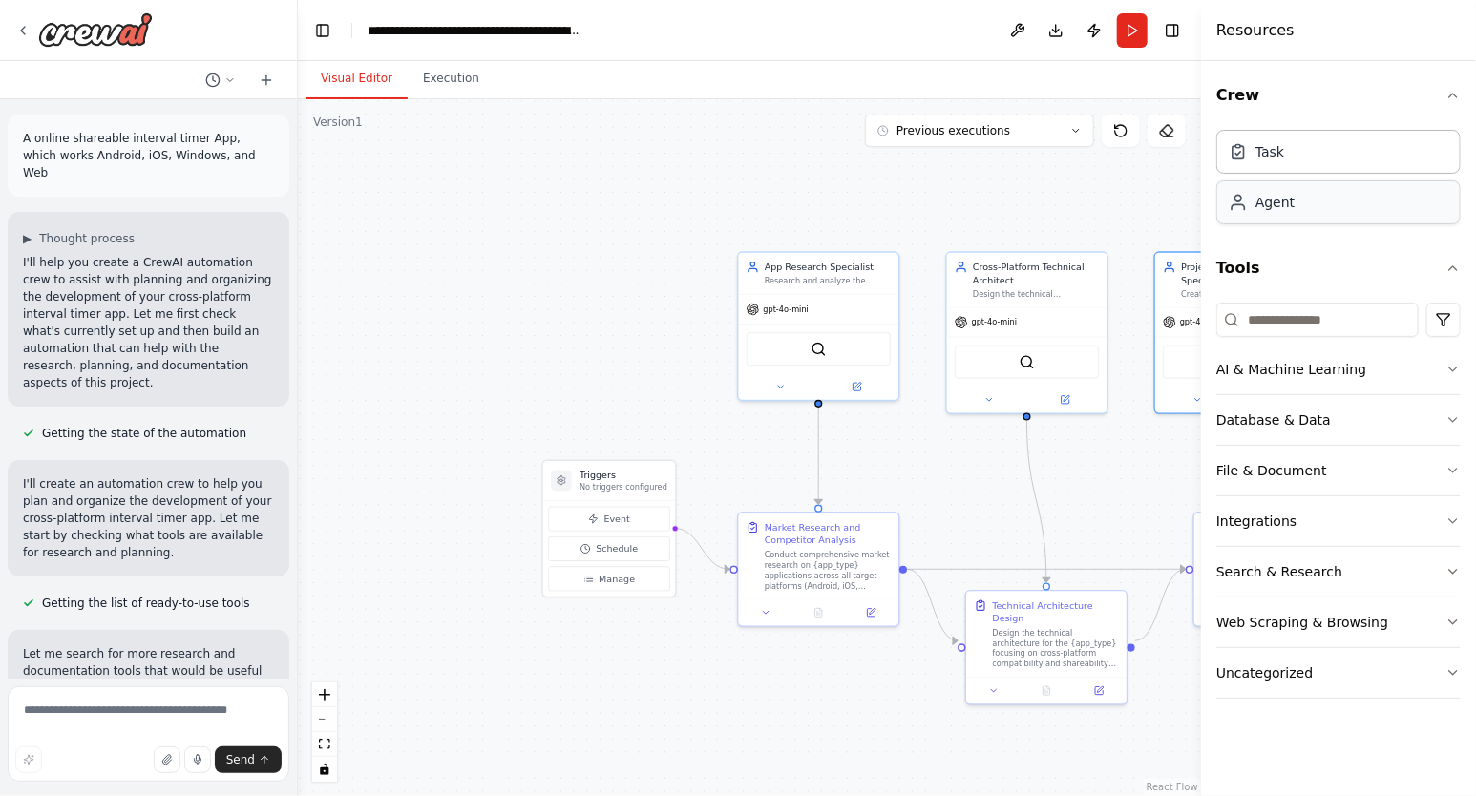
click at [1337, 201] on div "Agent" at bounding box center [1338, 202] width 244 height 44
click at [1327, 158] on div "Task" at bounding box center [1338, 151] width 244 height 44
click at [948, 209] on div ".deletable-edge-delete-btn { width: 20px; height: 20px; border: 0px solid #ffff…" at bounding box center [749, 447] width 903 height 697
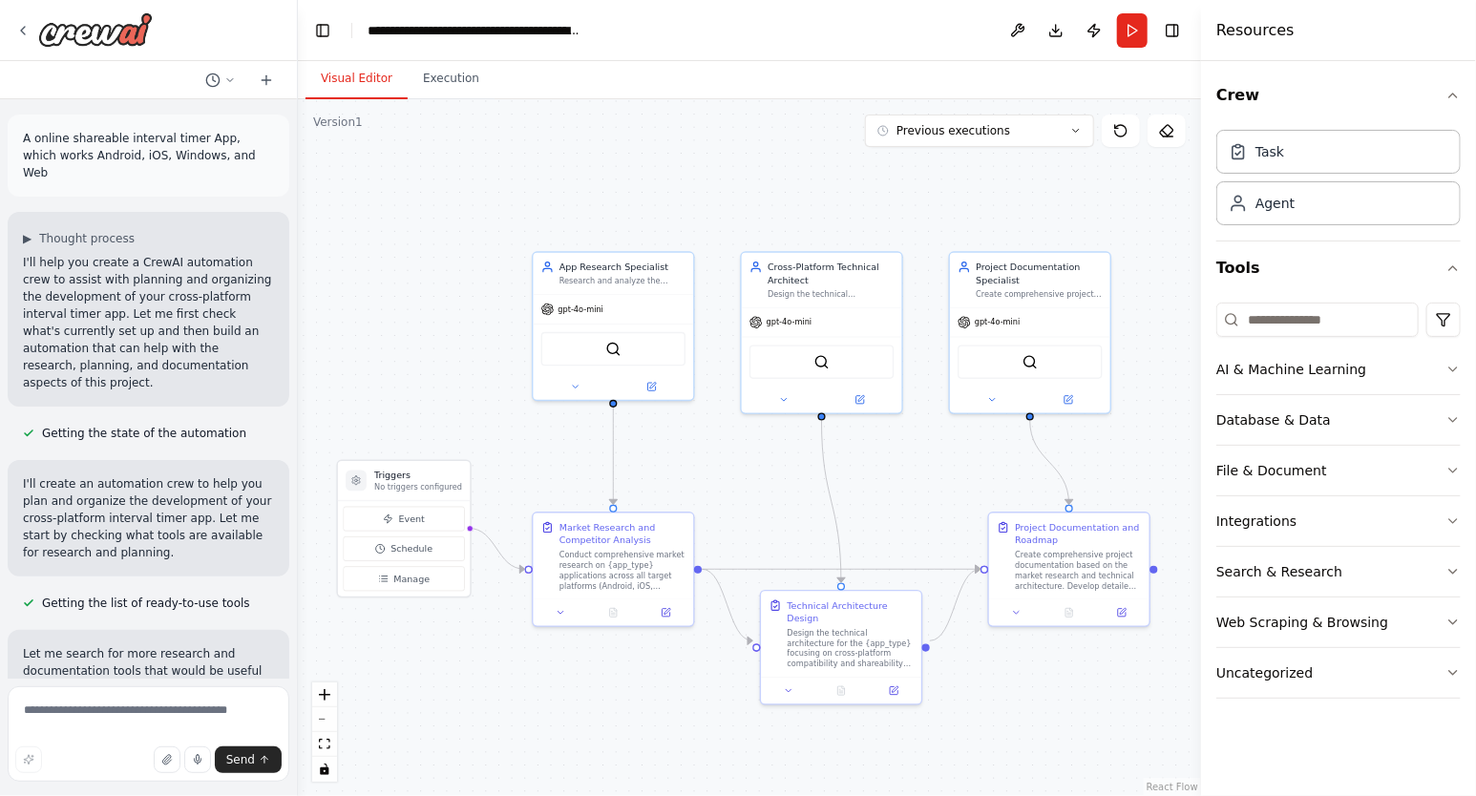
drag, startPoint x: 948, startPoint y: 209, endPoint x: 743, endPoint y: 209, distance: 205.2
click at [743, 209] on div ".deletable-edge-delete-btn { width: 20px; height: 20px; border: 0px solid #ffff…" at bounding box center [749, 447] width 903 height 697
click at [1155, 195] on div ".deletable-edge-delete-btn { width: 20px; height: 20px; border: 0px solid #ffff…" at bounding box center [749, 447] width 903 height 697
click at [1181, 26] on button "Toggle Right Sidebar" at bounding box center [1172, 30] width 27 height 27
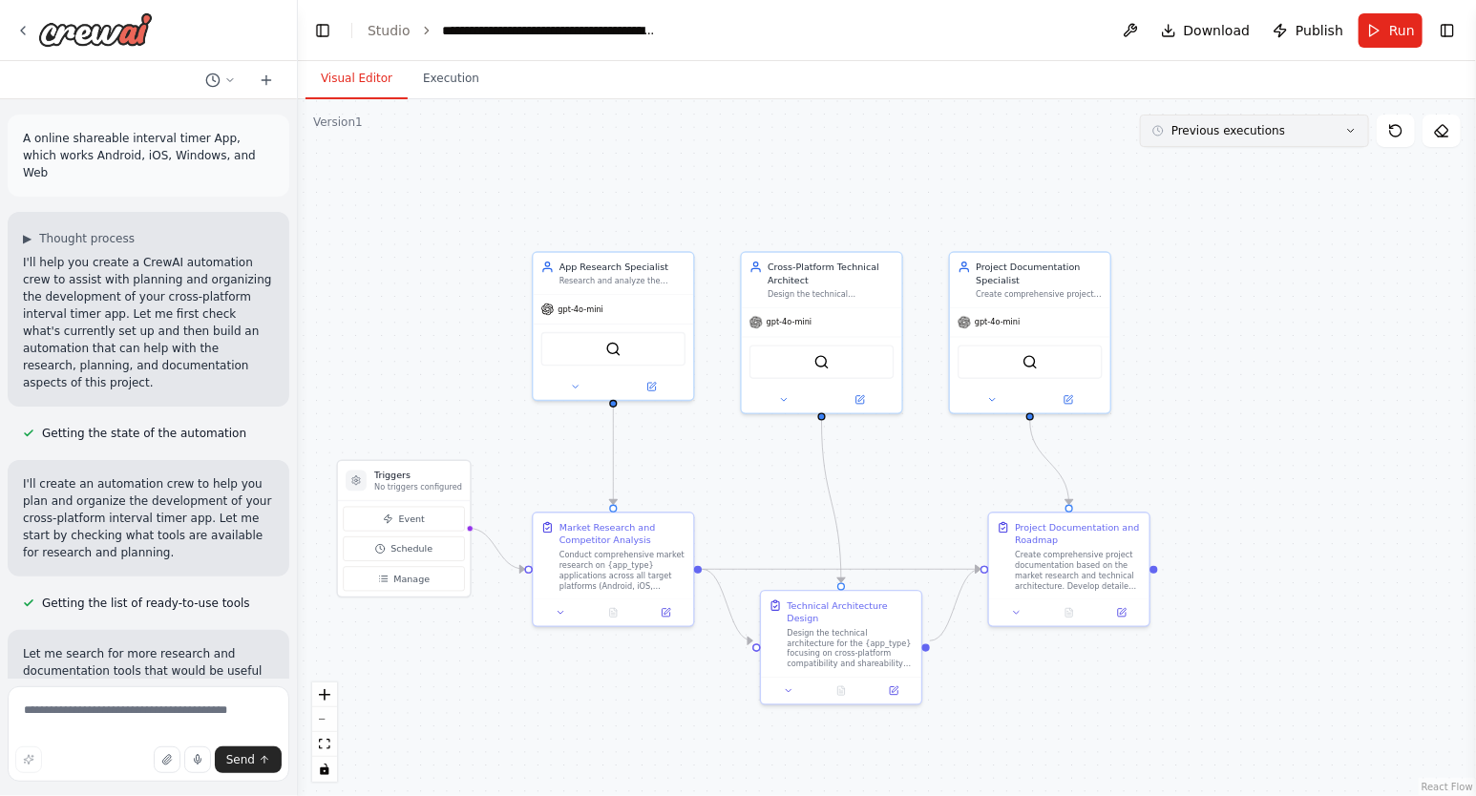
click at [1352, 130] on icon at bounding box center [1350, 130] width 11 height 11
click at [1355, 265] on div ".deletable-edge-delete-btn { width: 20px; height: 20px; border: 0px solid #ffff…" at bounding box center [887, 447] width 1178 height 697
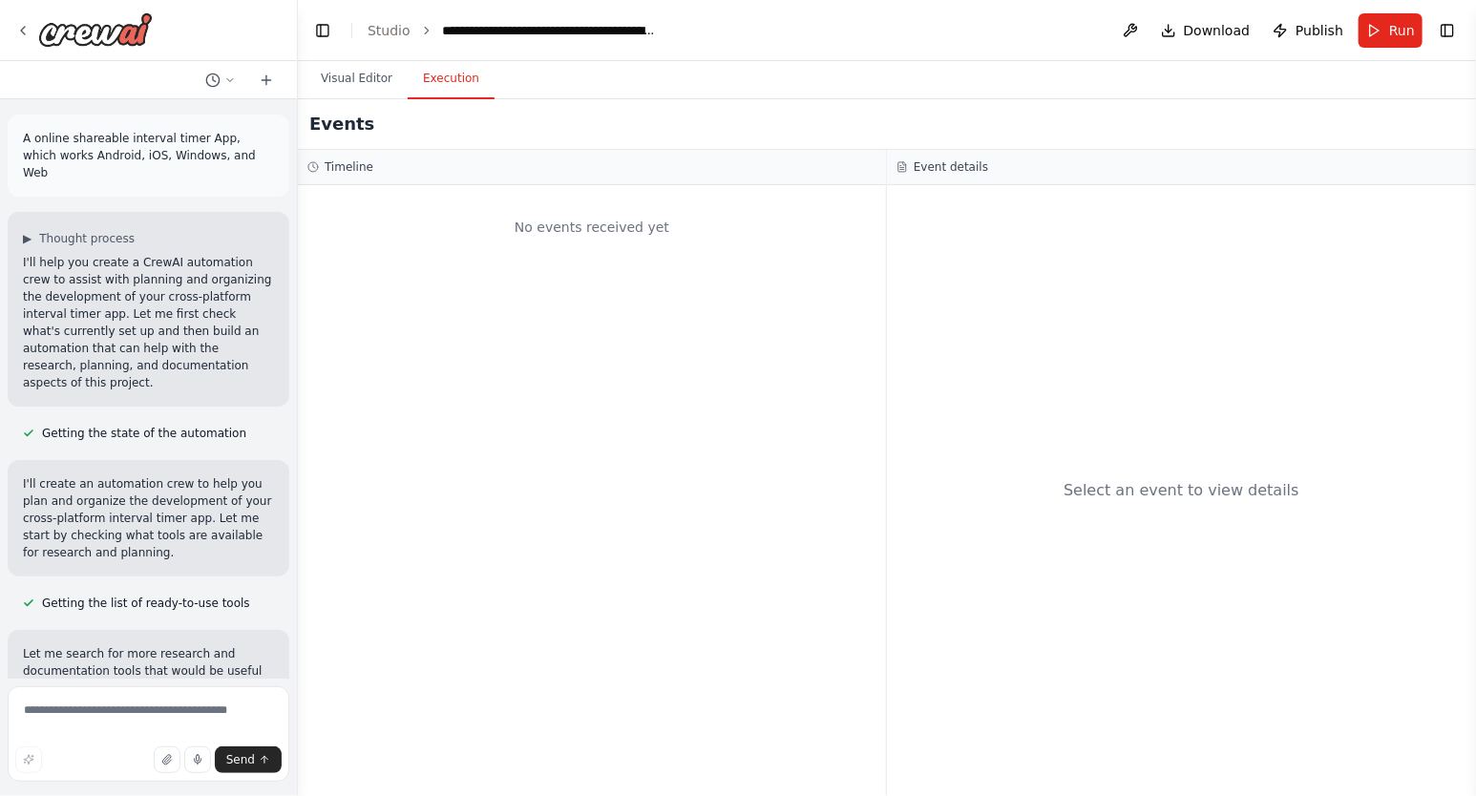
click at [448, 90] on button "Execution" at bounding box center [451, 79] width 87 height 40
click at [357, 76] on button "Visual Editor" at bounding box center [356, 79] width 102 height 40
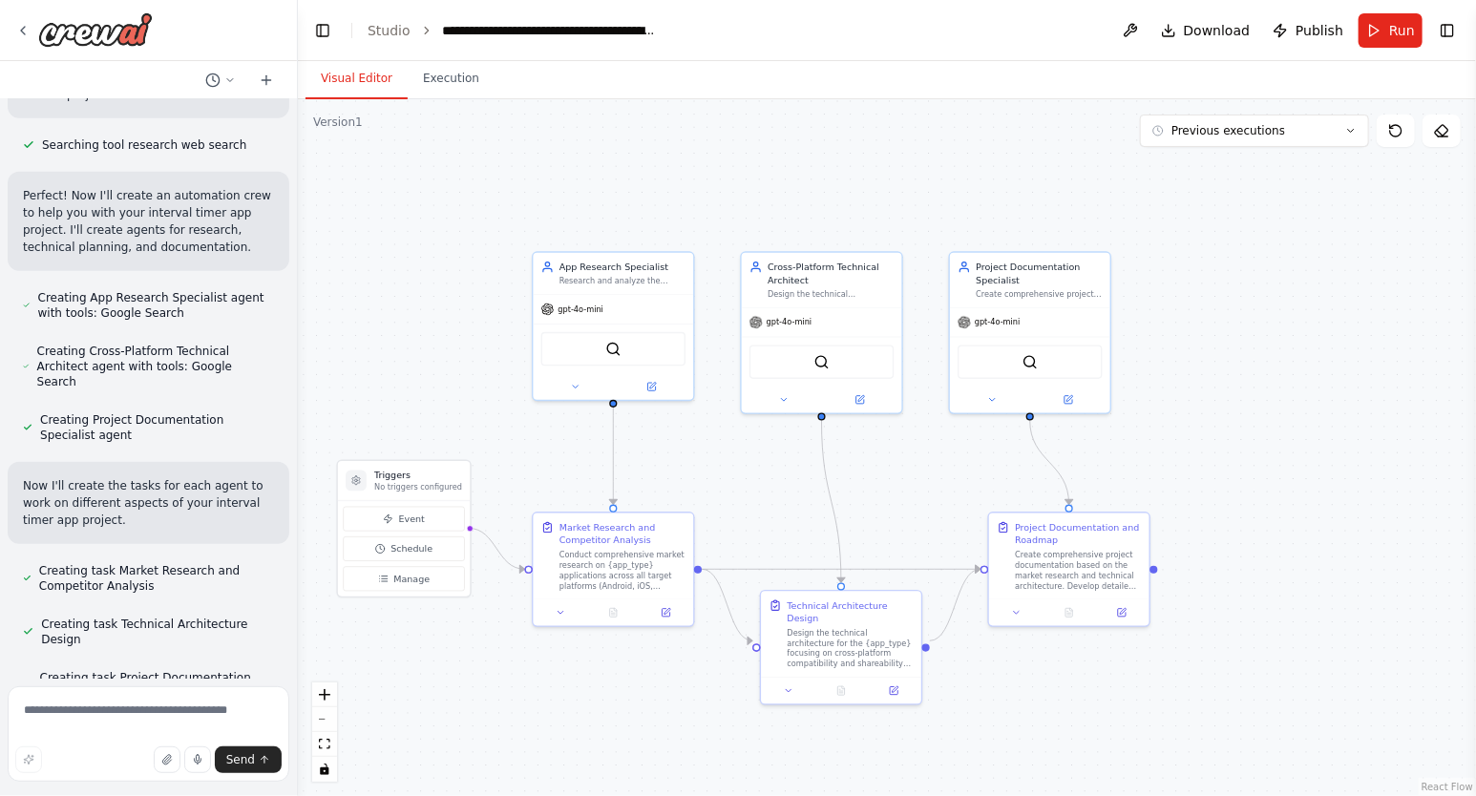
scroll to position [599, 0]
click at [652, 297] on div "gpt-4o-mini" at bounding box center [614, 306] width 160 height 29
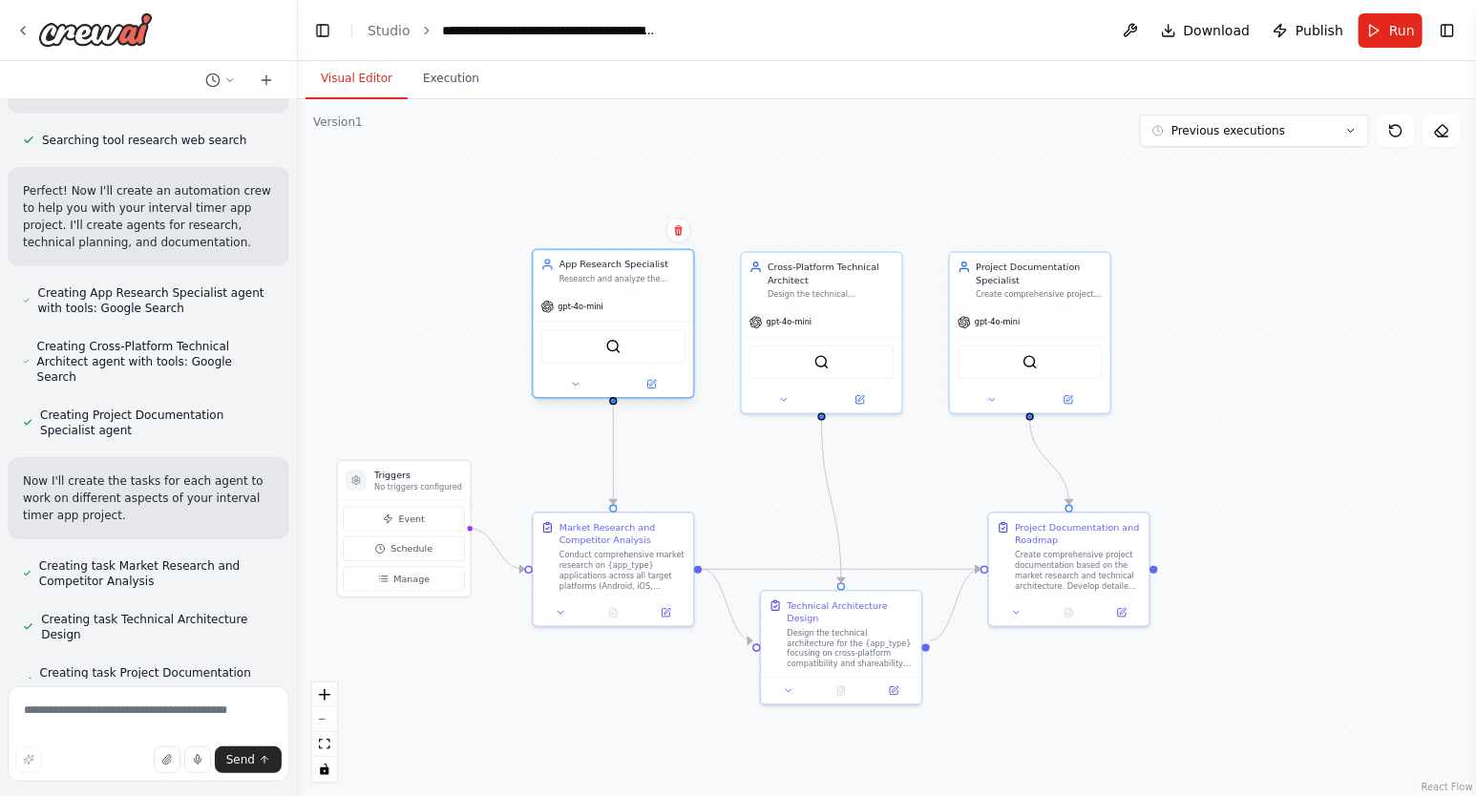
click at [652, 297] on div "gpt-4o-mini" at bounding box center [614, 306] width 160 height 29
click at [417, 355] on div ".deletable-edge-delete-btn { width: 20px; height: 20px; border: 0px solid #ffff…" at bounding box center [887, 447] width 1178 height 697
click at [615, 349] on img at bounding box center [612, 346] width 15 height 15
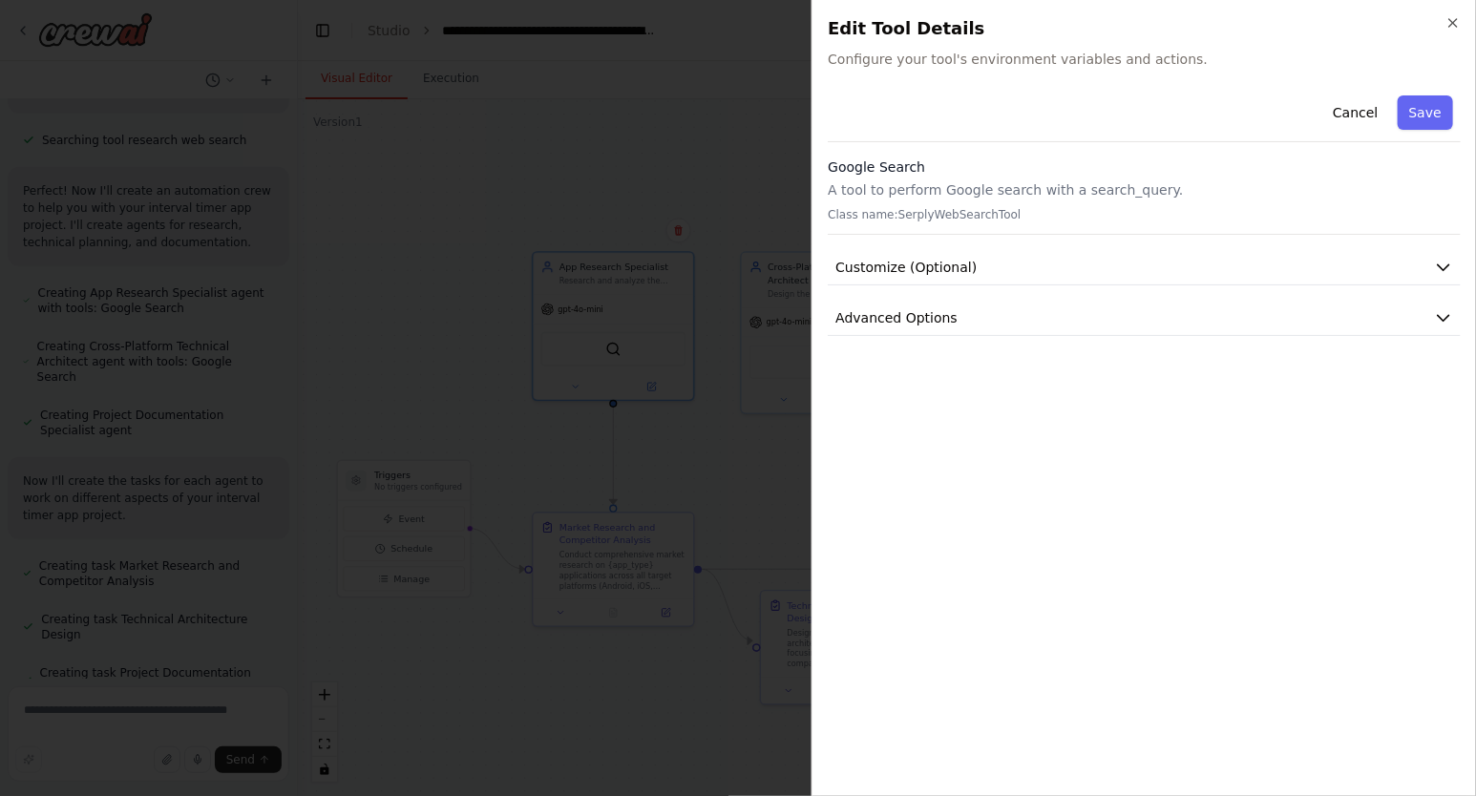
click at [933, 192] on p "A tool to perform Google search with a search_query." at bounding box center [1144, 189] width 633 height 19
click at [925, 216] on p "Class name: SerplyWebSearchTool" at bounding box center [1144, 214] width 633 height 15
click at [1107, 184] on p "A tool to perform Google search with a search_query." at bounding box center [1144, 189] width 633 height 19
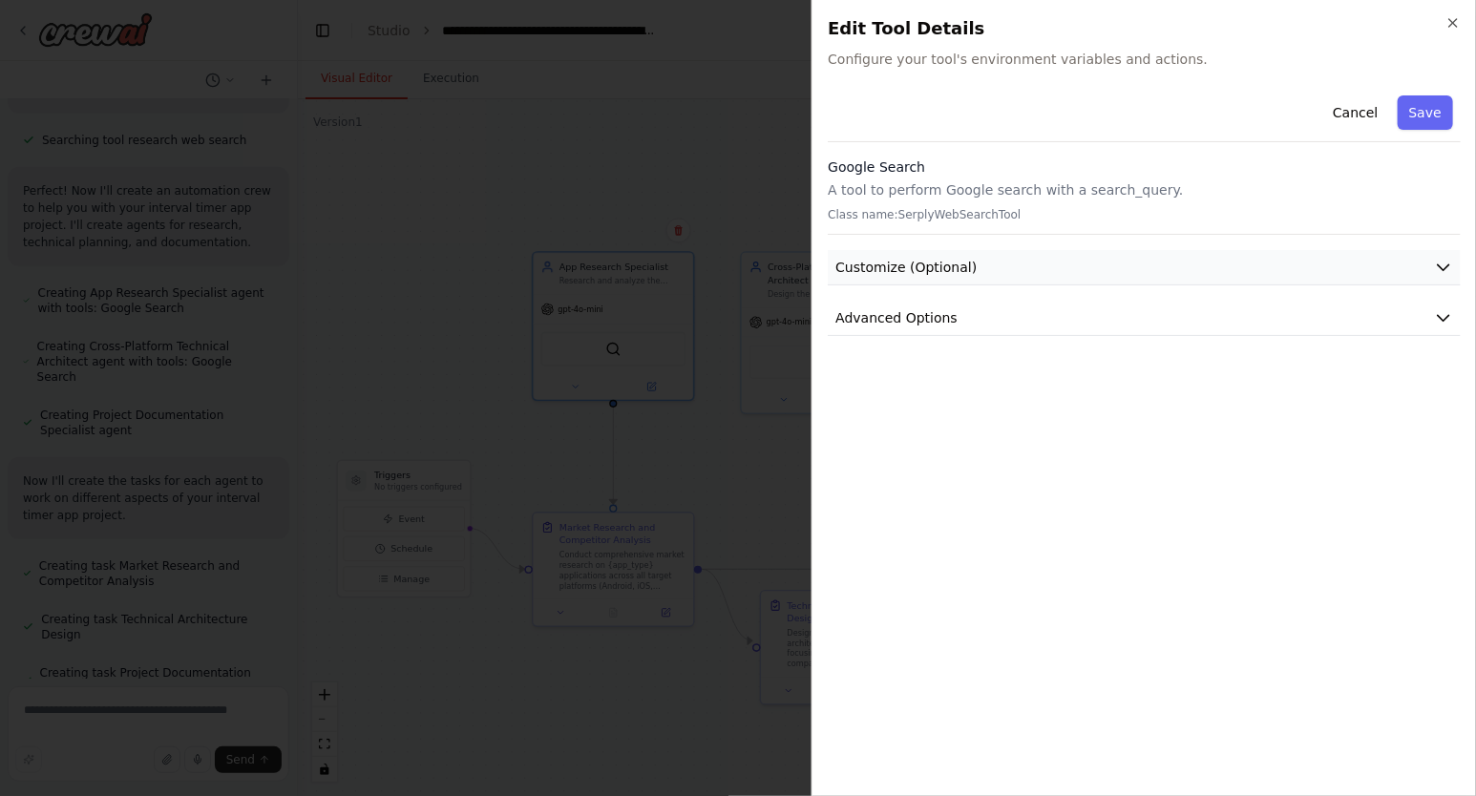
click at [1066, 265] on button "Customize (Optional)" at bounding box center [1144, 267] width 633 height 35
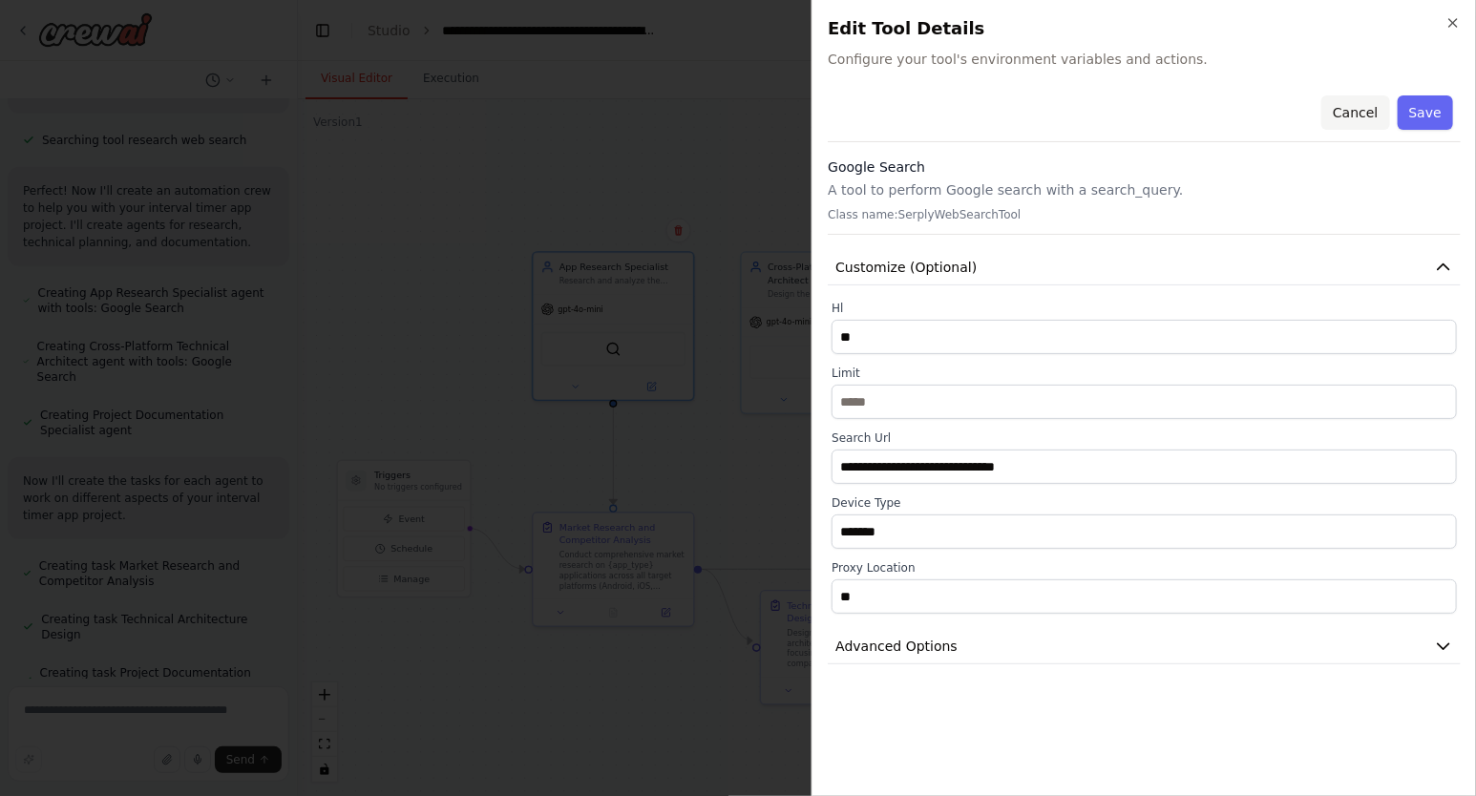
click at [1342, 113] on button "Cancel" at bounding box center [1355, 112] width 68 height 34
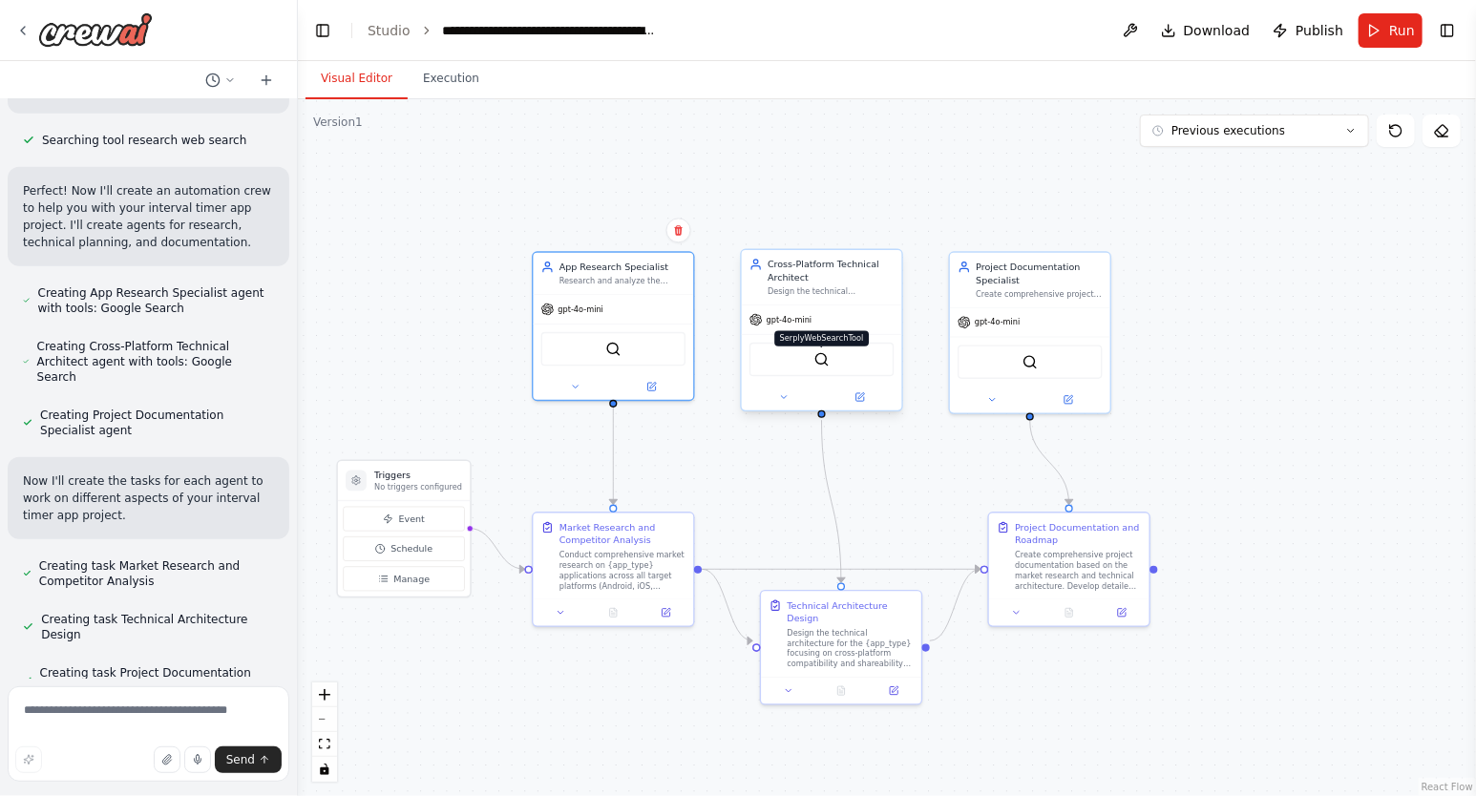
click at [822, 364] on img at bounding box center [821, 358] width 15 height 15
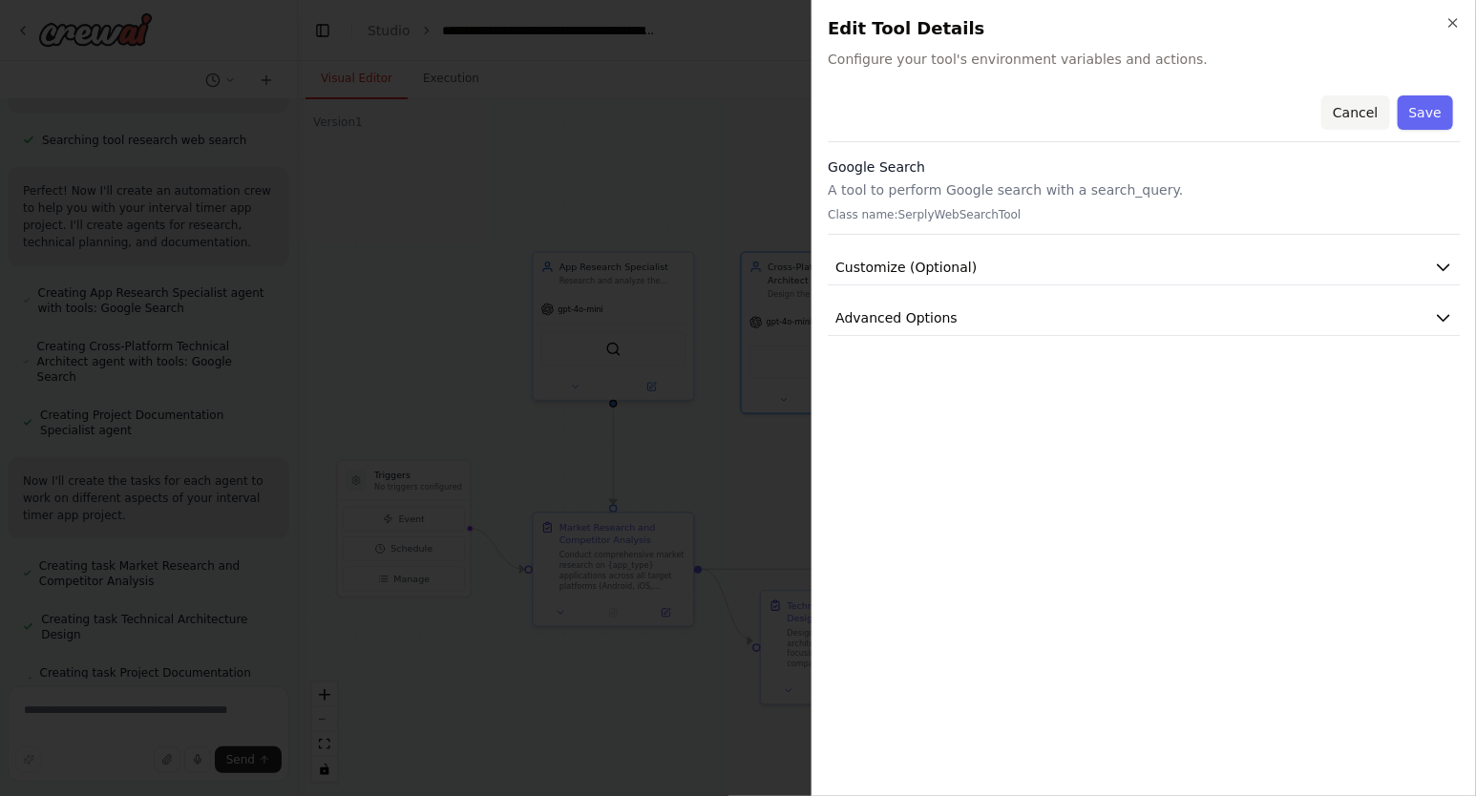
click at [1351, 110] on button "Cancel" at bounding box center [1355, 112] width 68 height 34
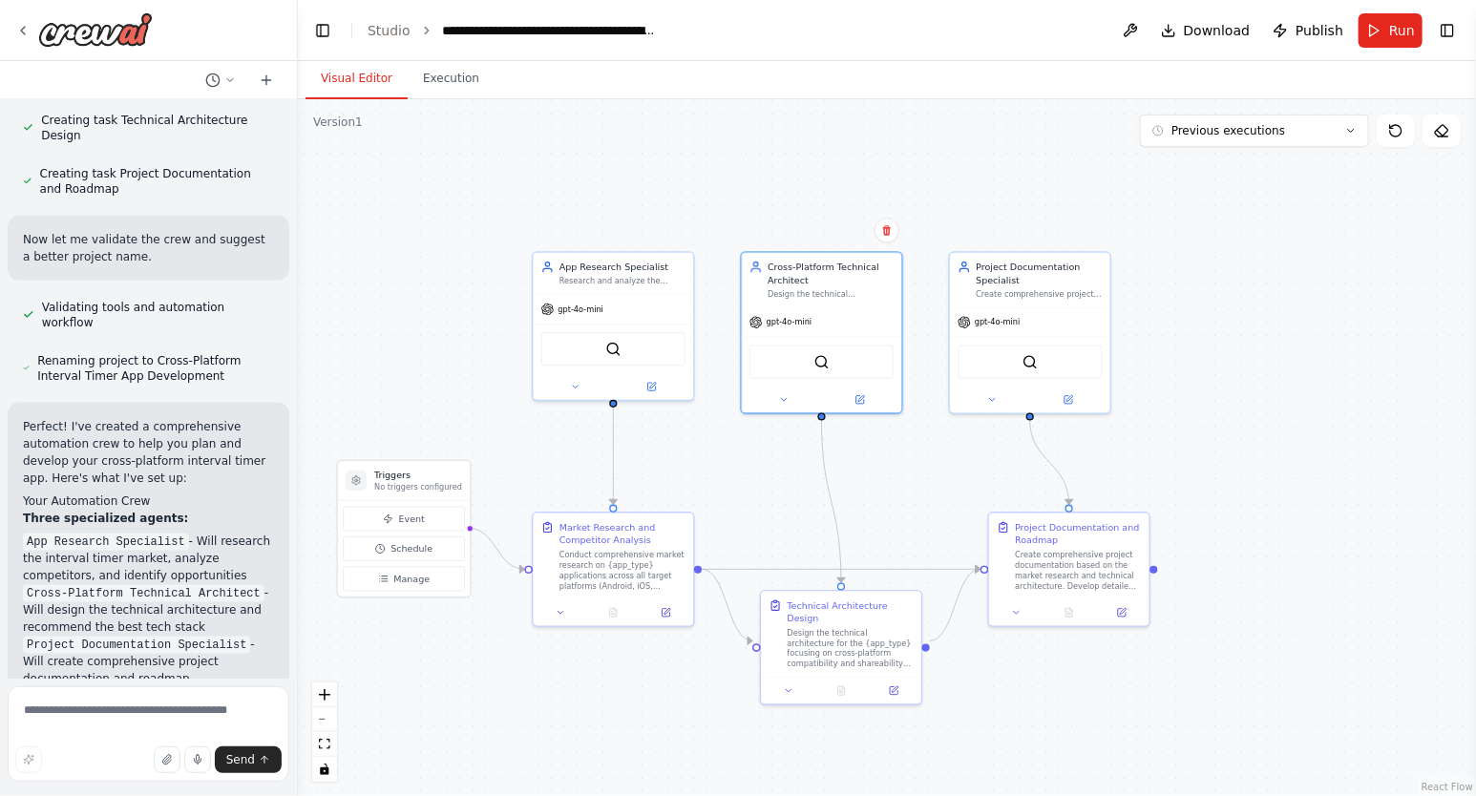
scroll to position [1197, 0]
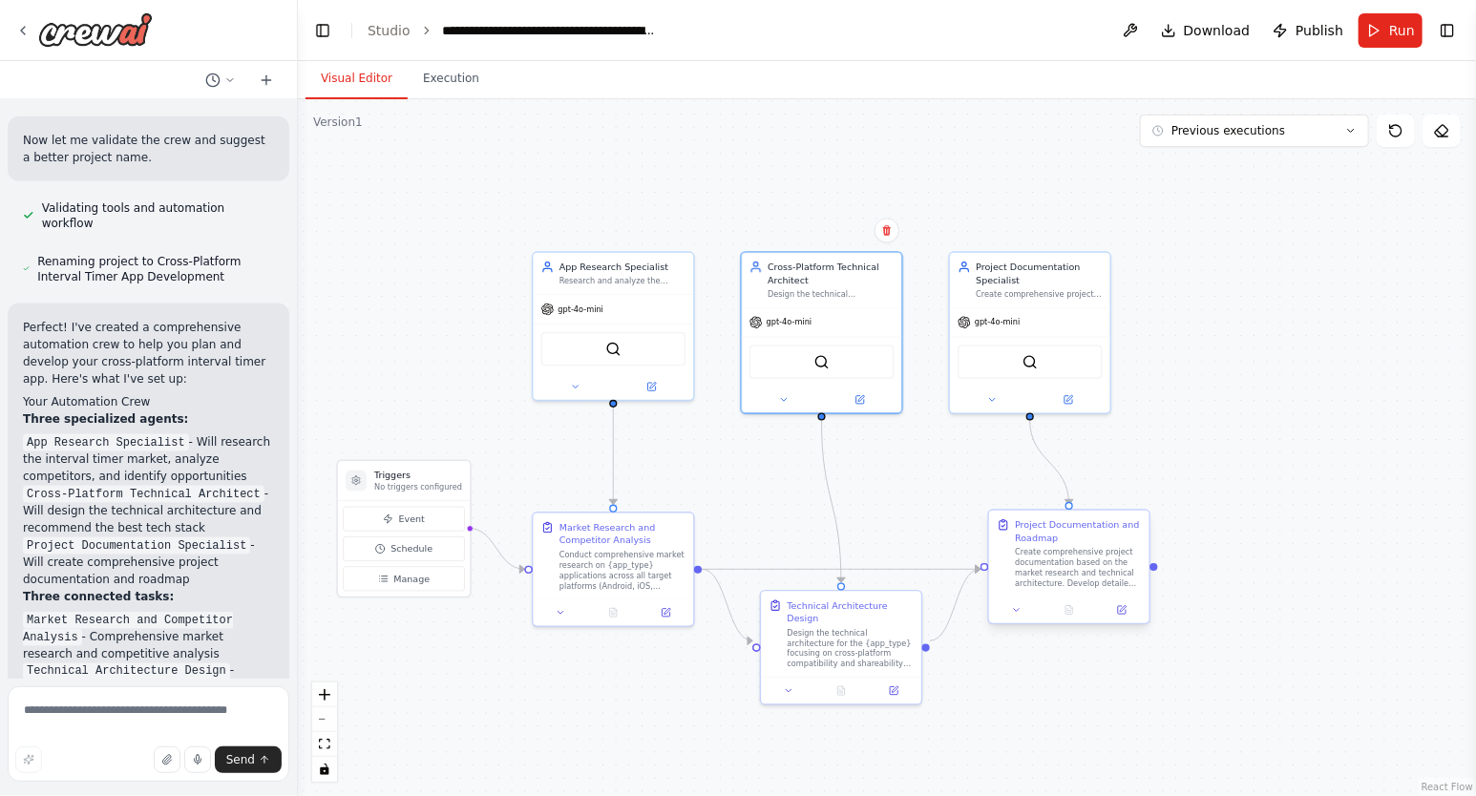
click at [1076, 568] on div "Create comprehensive project documentation based on the market research and tec…" at bounding box center [1078, 568] width 126 height 42
click at [1125, 613] on icon at bounding box center [1122, 610] width 8 height 8
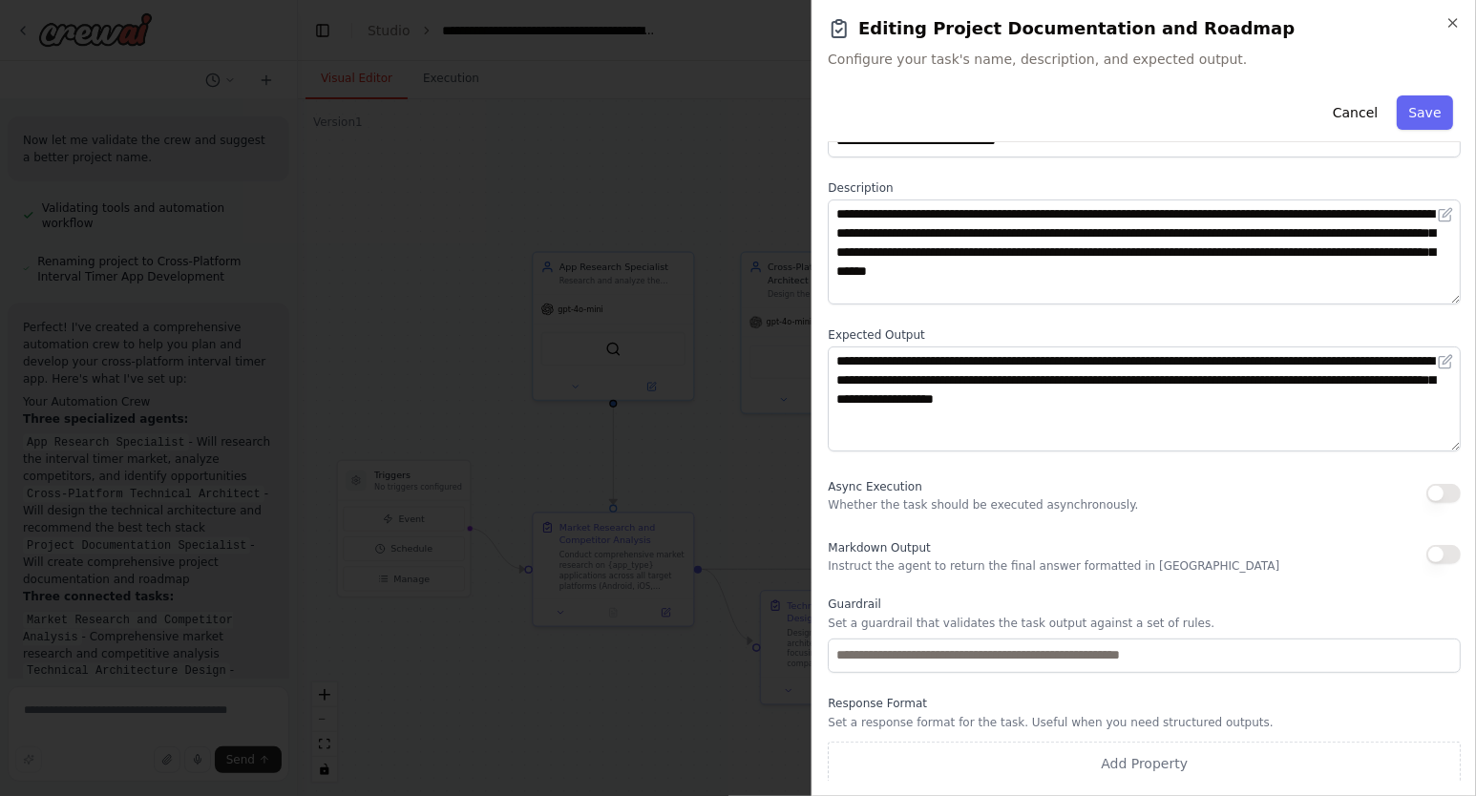
scroll to position [65, 0]
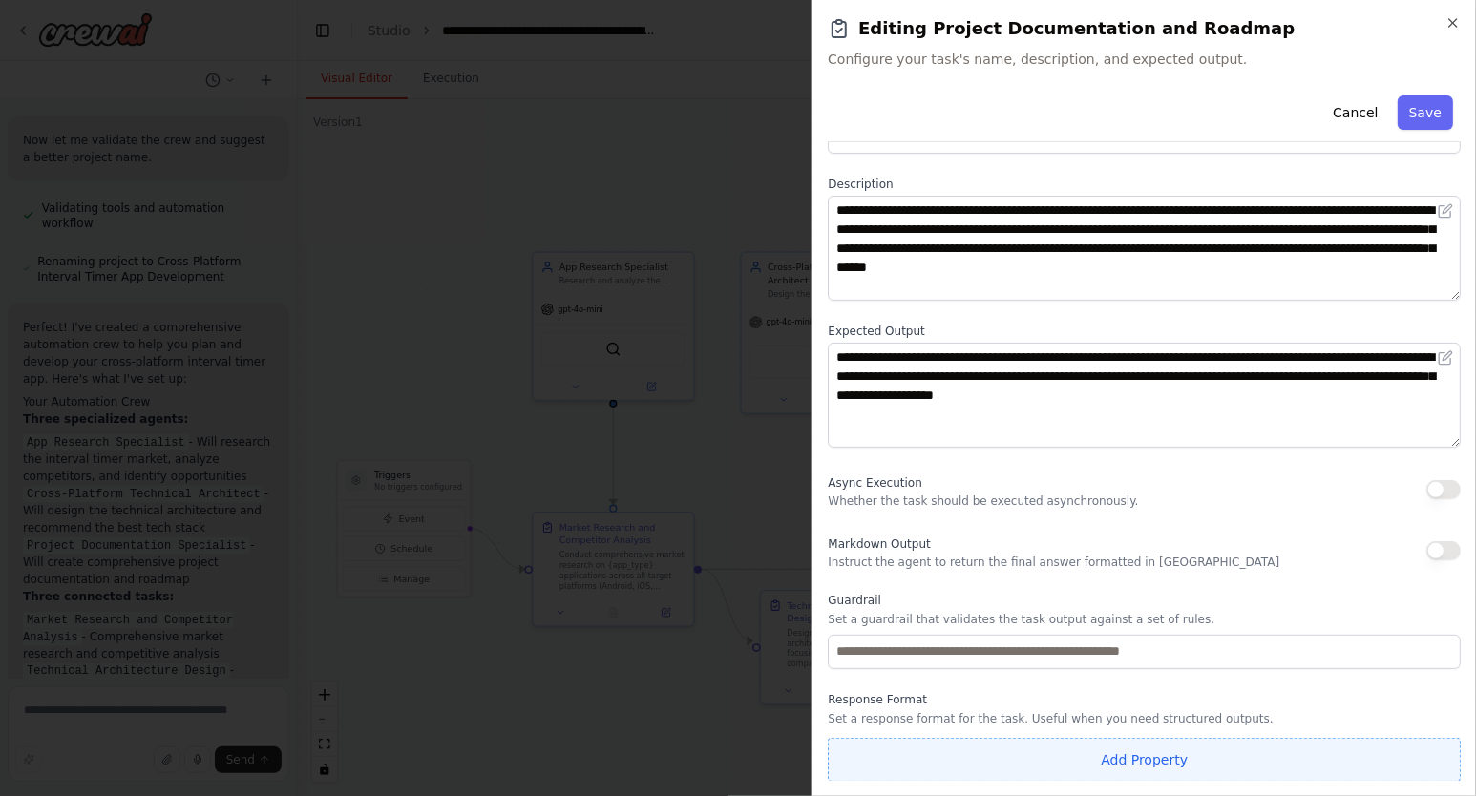
click at [1140, 762] on button "Add Property" at bounding box center [1144, 760] width 633 height 44
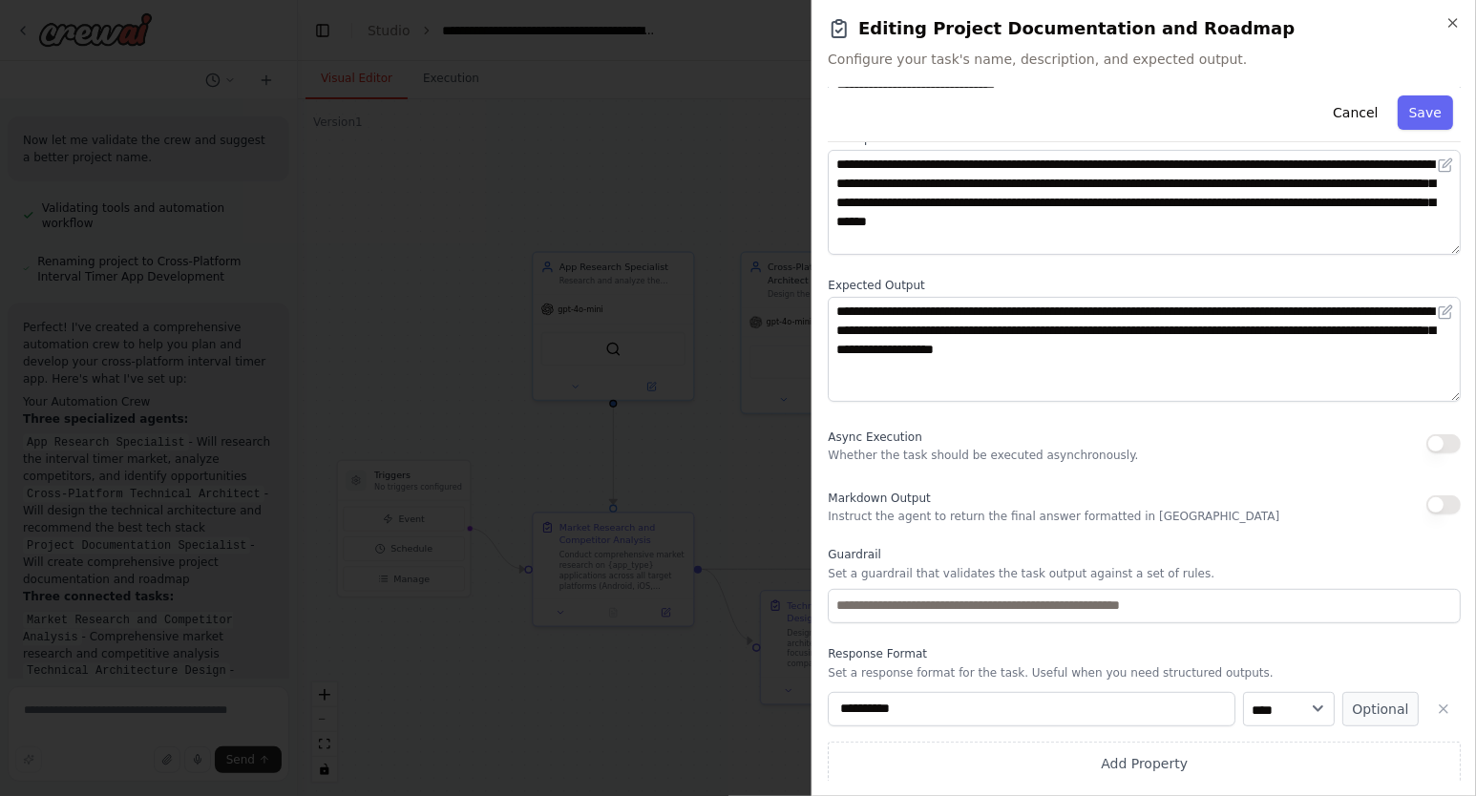
scroll to position [115, 0]
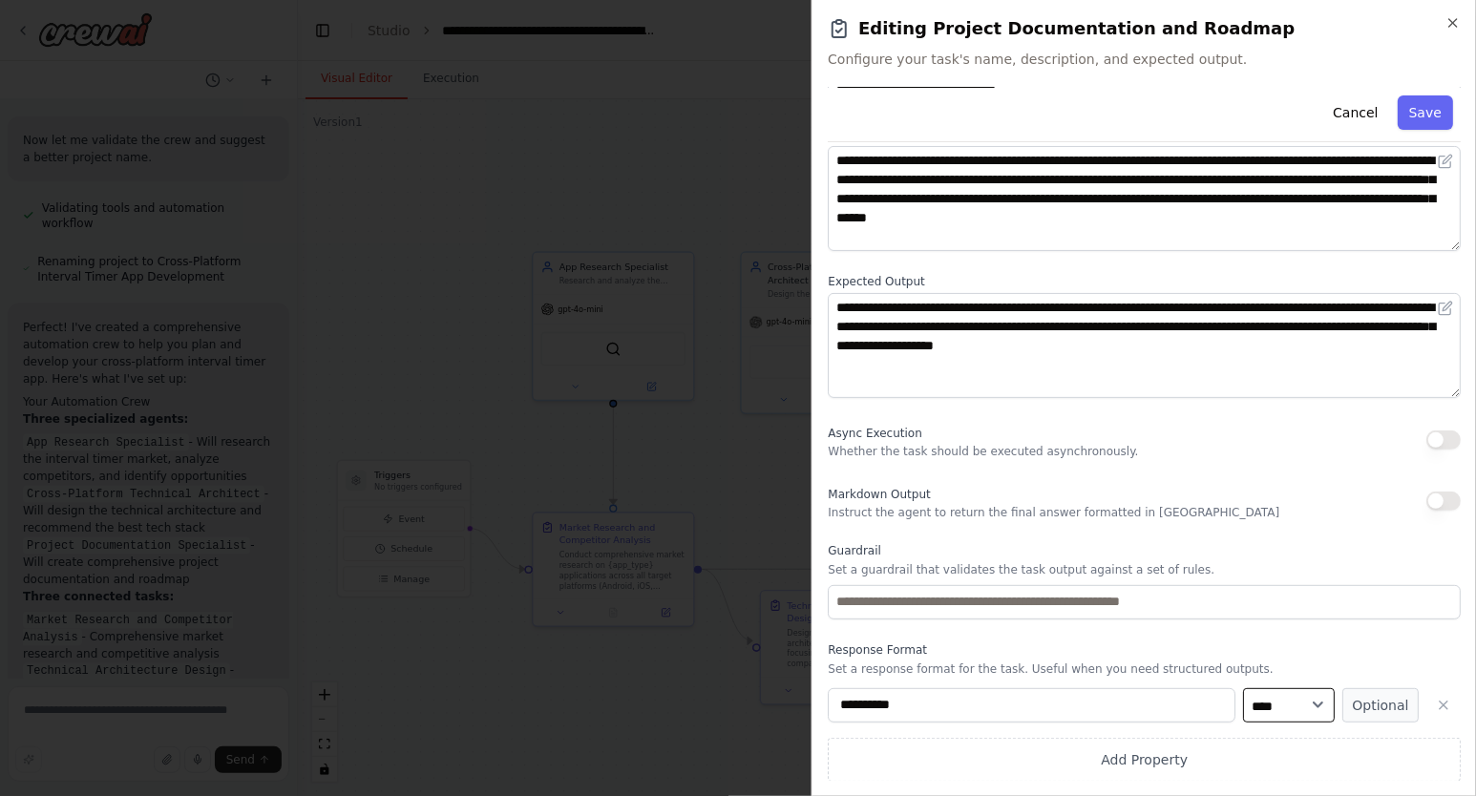
click at [1243, 688] on select "**** ******* ******* **** ******" at bounding box center [1289, 705] width 92 height 34
click at [1080, 702] on div "**********" at bounding box center [1144, 705] width 633 height 34
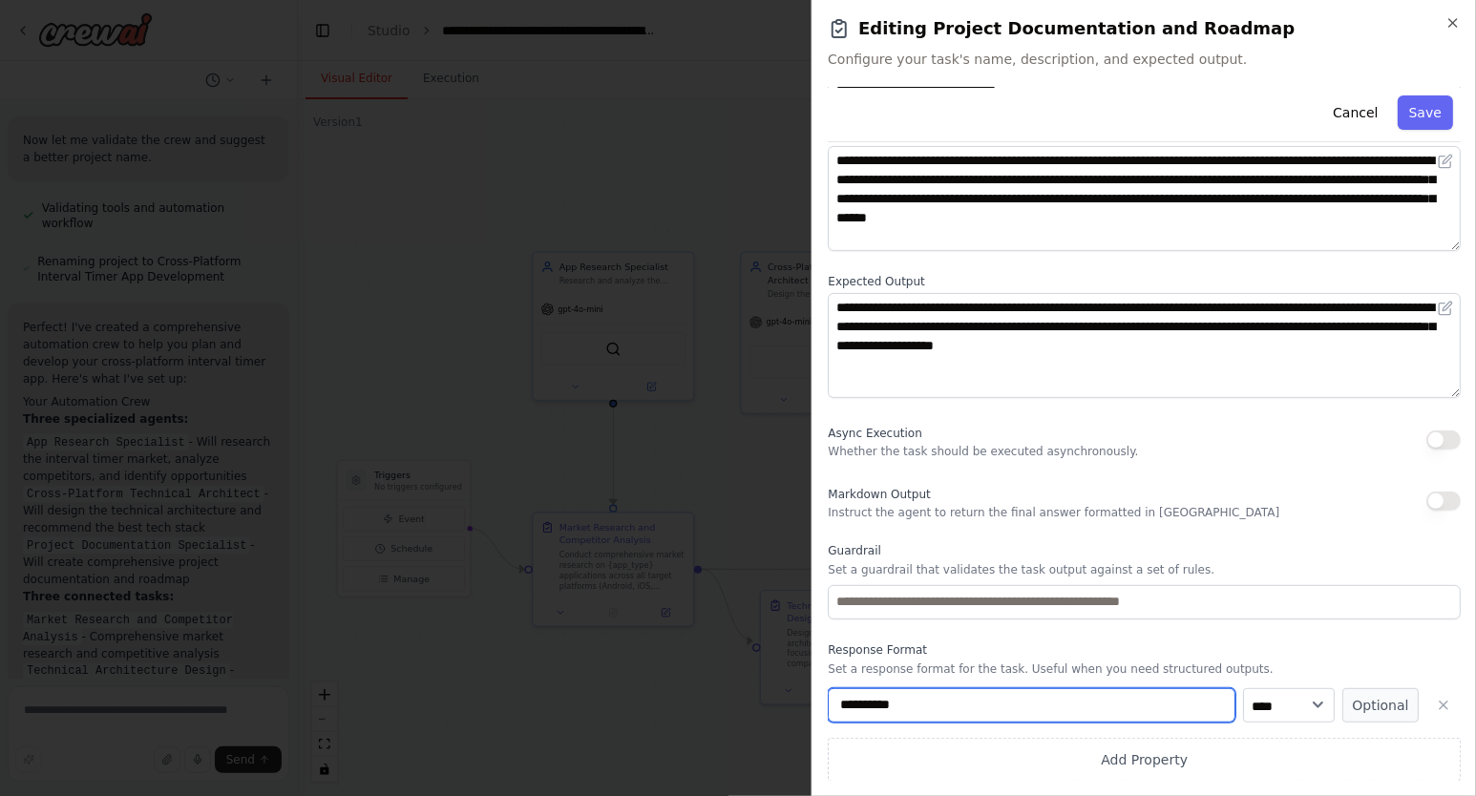
click at [1080, 702] on input "**********" at bounding box center [1032, 705] width 408 height 34
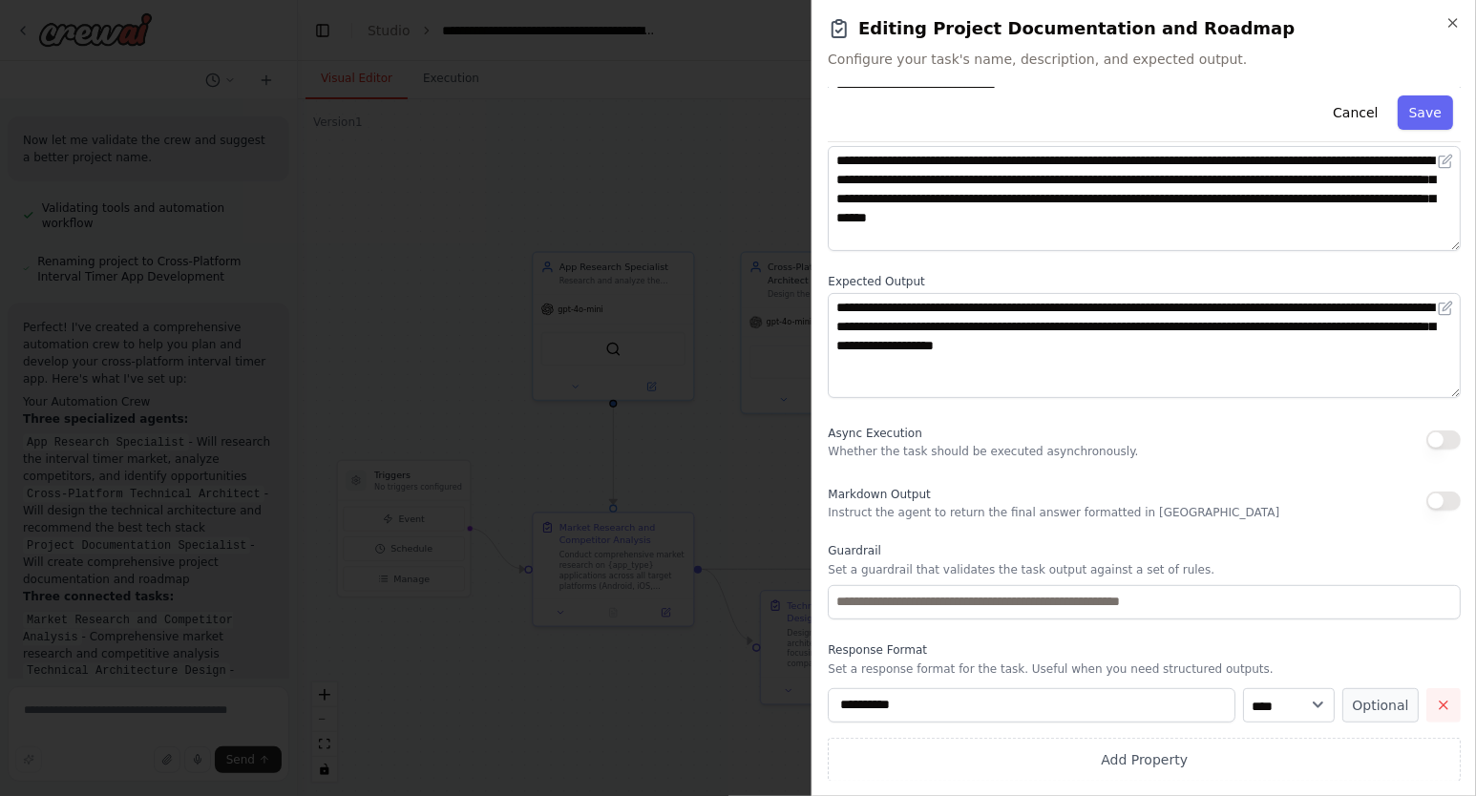
click at [1443, 702] on icon "button" at bounding box center [1443, 705] width 15 height 15
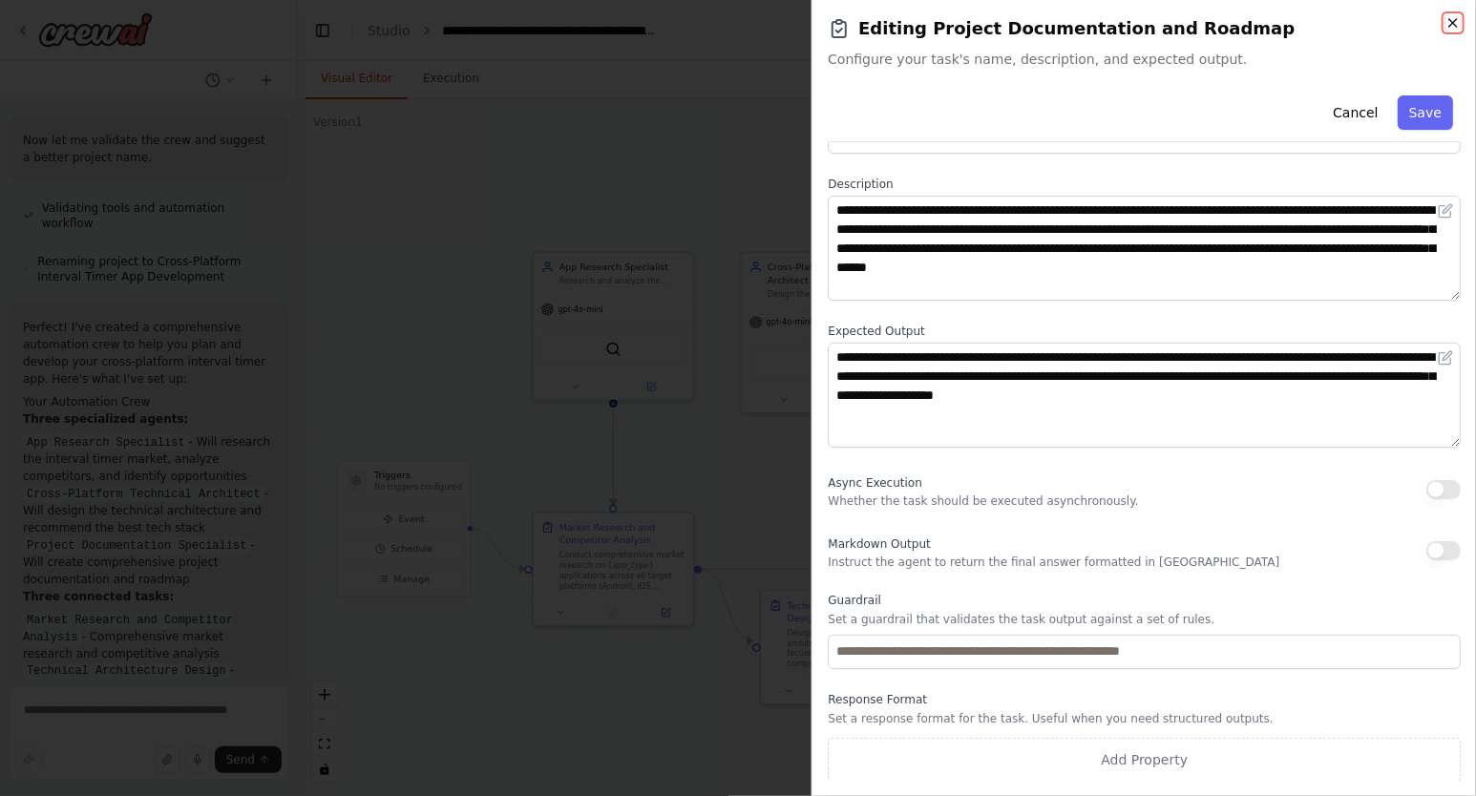
click at [1458, 24] on icon "button" at bounding box center [1452, 22] width 15 height 15
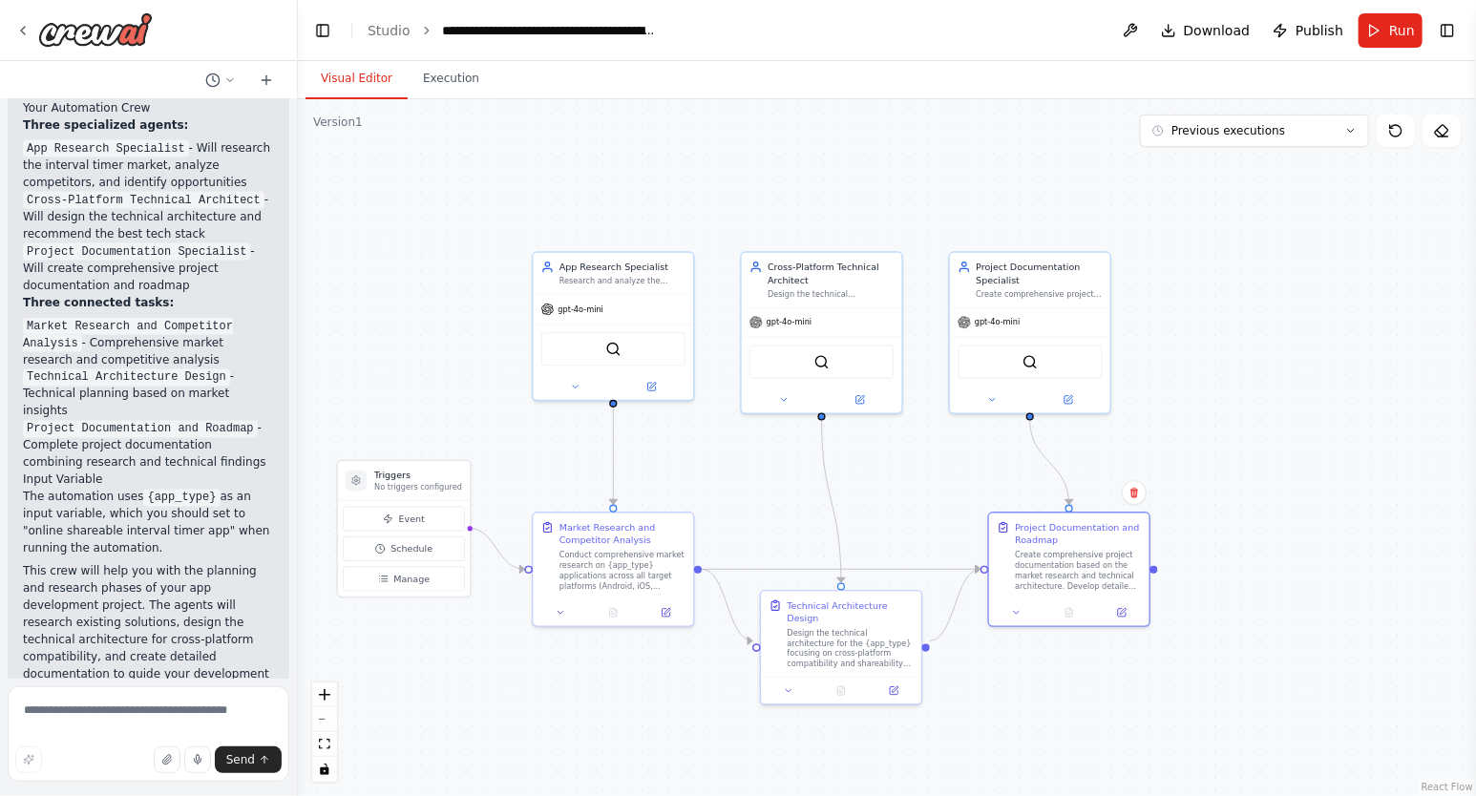
scroll to position [1497, 0]
click at [626, 566] on div "Conduct comprehensive market research on {app_type} applications across all tar…" at bounding box center [622, 568] width 126 height 42
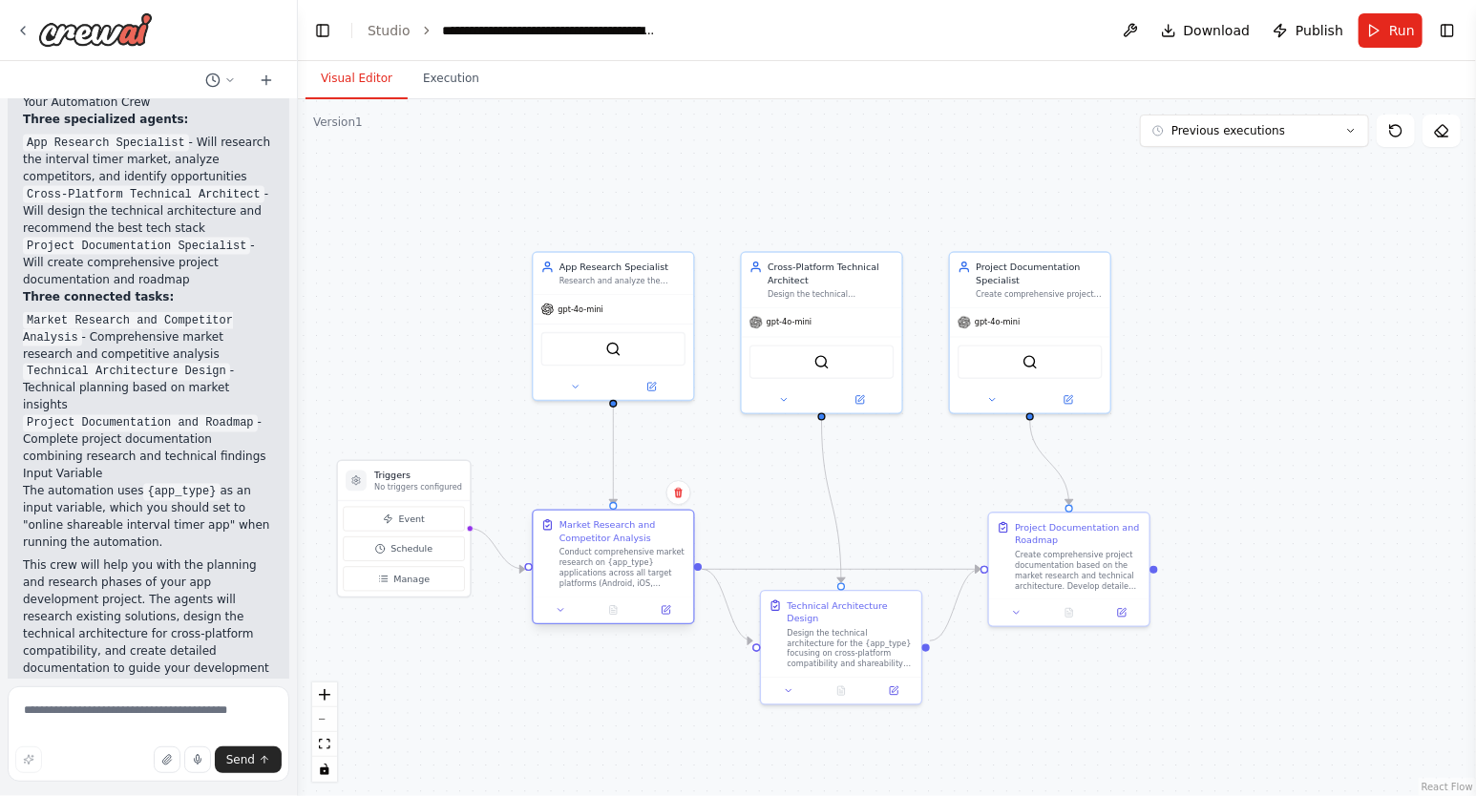
click at [626, 566] on div "Conduct comprehensive market research on {app_type} applications across all tar…" at bounding box center [622, 568] width 126 height 42
click at [561, 614] on icon at bounding box center [561, 610] width 11 height 11
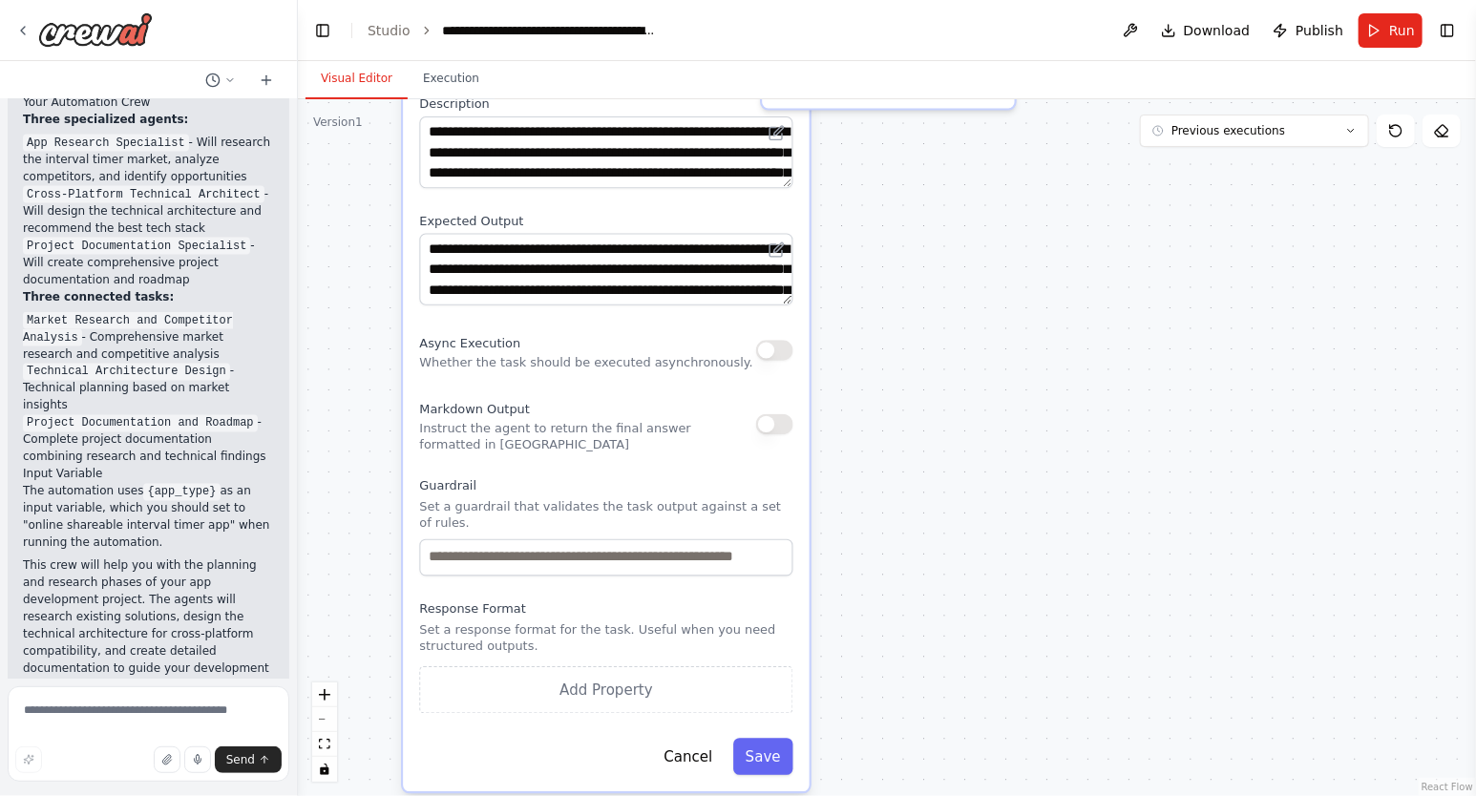
drag, startPoint x: 1158, startPoint y: 678, endPoint x: 1115, endPoint y: 27, distance: 652.5
click at [1115, 99] on div ".deletable-edge-delete-btn { width: 20px; height: 20px; border: 0px solid #ffff…" at bounding box center [887, 447] width 1178 height 697
click at [686, 738] on button "Cancel" at bounding box center [689, 756] width 74 height 37
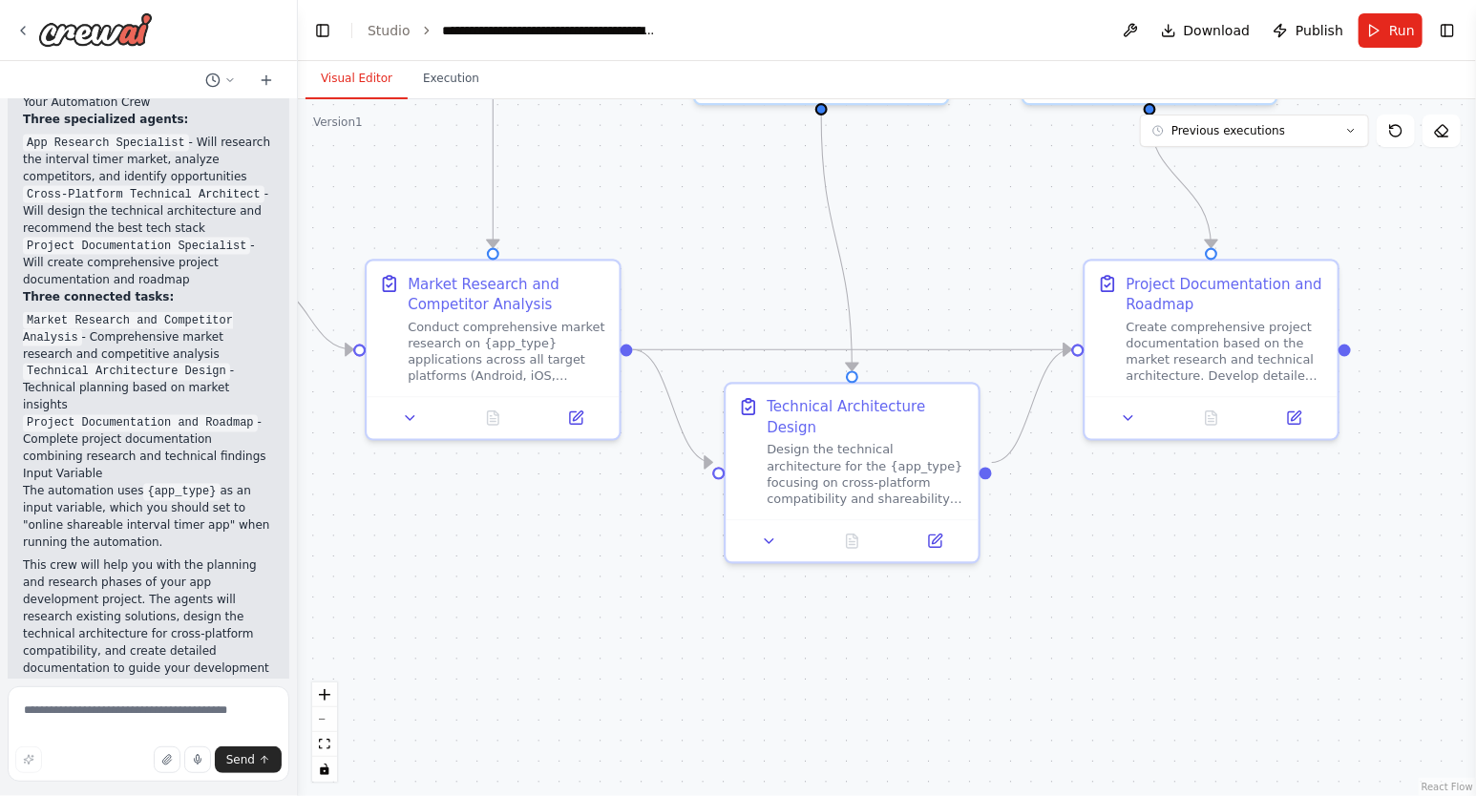
drag, startPoint x: 953, startPoint y: 327, endPoint x: 916, endPoint y: 781, distance: 454.9
click at [916, 781] on div ".deletable-edge-delete-btn { width: 20px; height: 20px; border: 0px solid #ffff…" at bounding box center [887, 447] width 1178 height 697
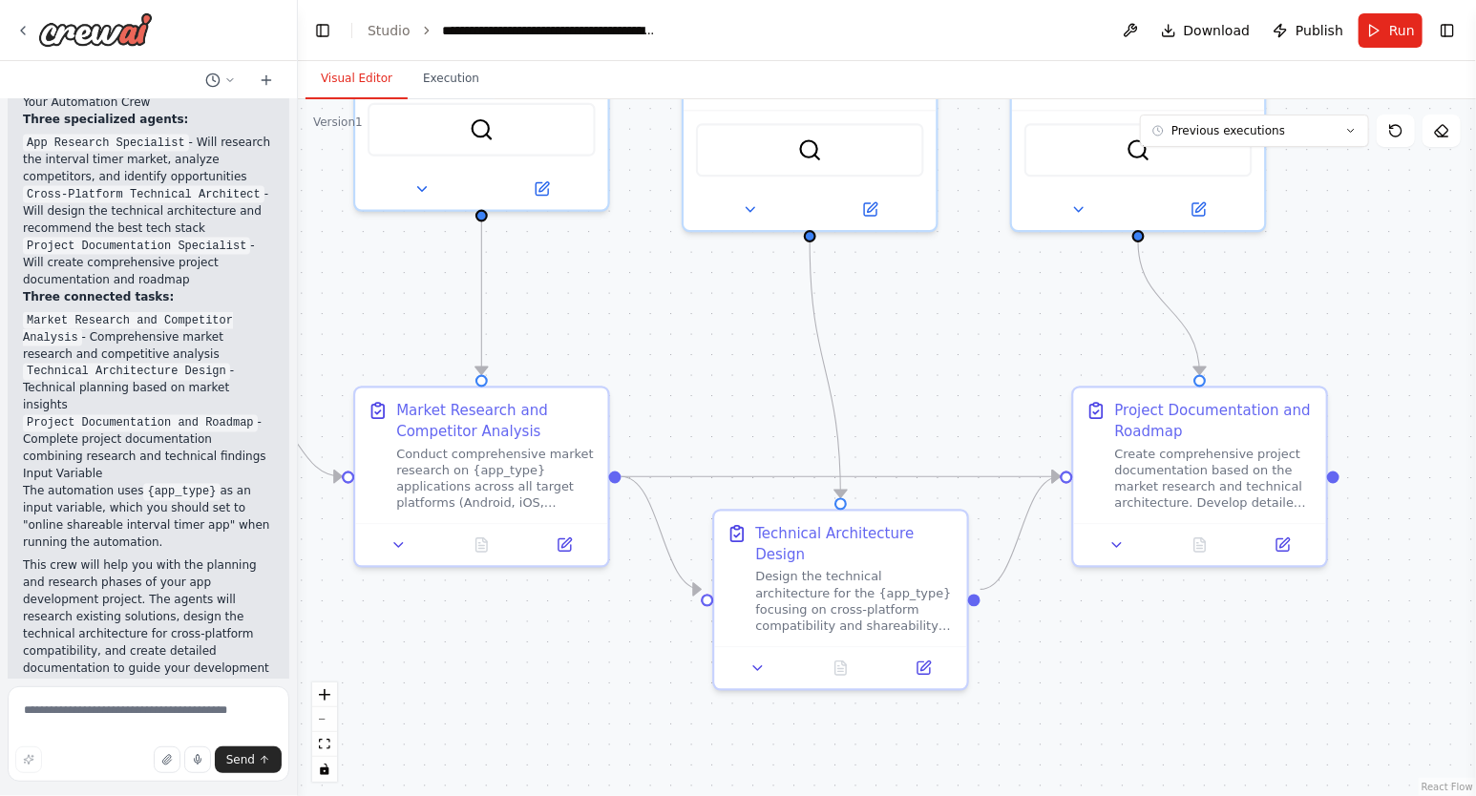
drag, startPoint x: 1239, startPoint y: 590, endPoint x: 1228, endPoint y: 717, distance: 127.5
click at [1228, 717] on div ".deletable-edge-delete-btn { width: 20px; height: 20px; border: 0px solid #ffff…" at bounding box center [887, 447] width 1178 height 697
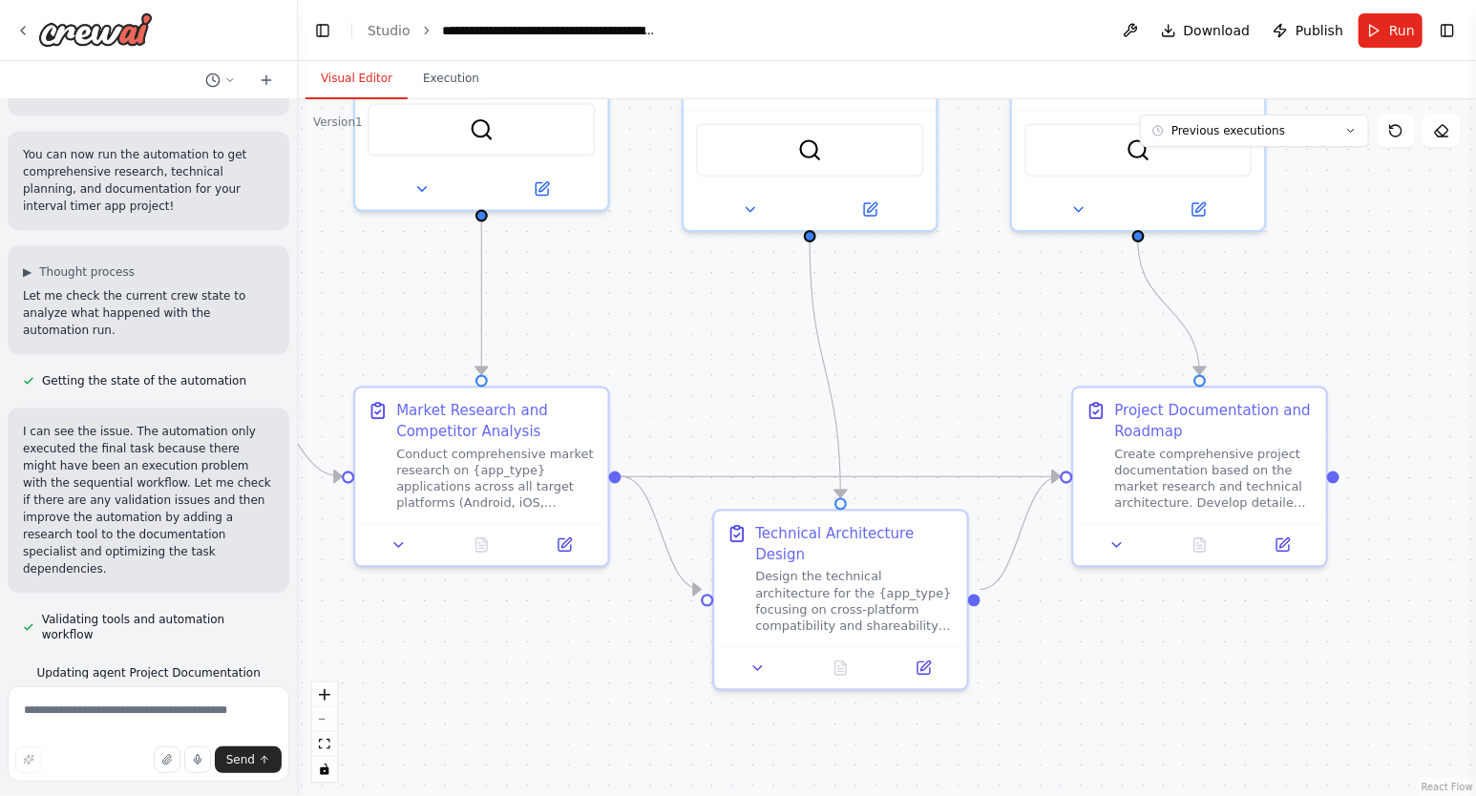
scroll to position [2095, 0]
click at [1385, 26] on button "Run" at bounding box center [1390, 30] width 64 height 34
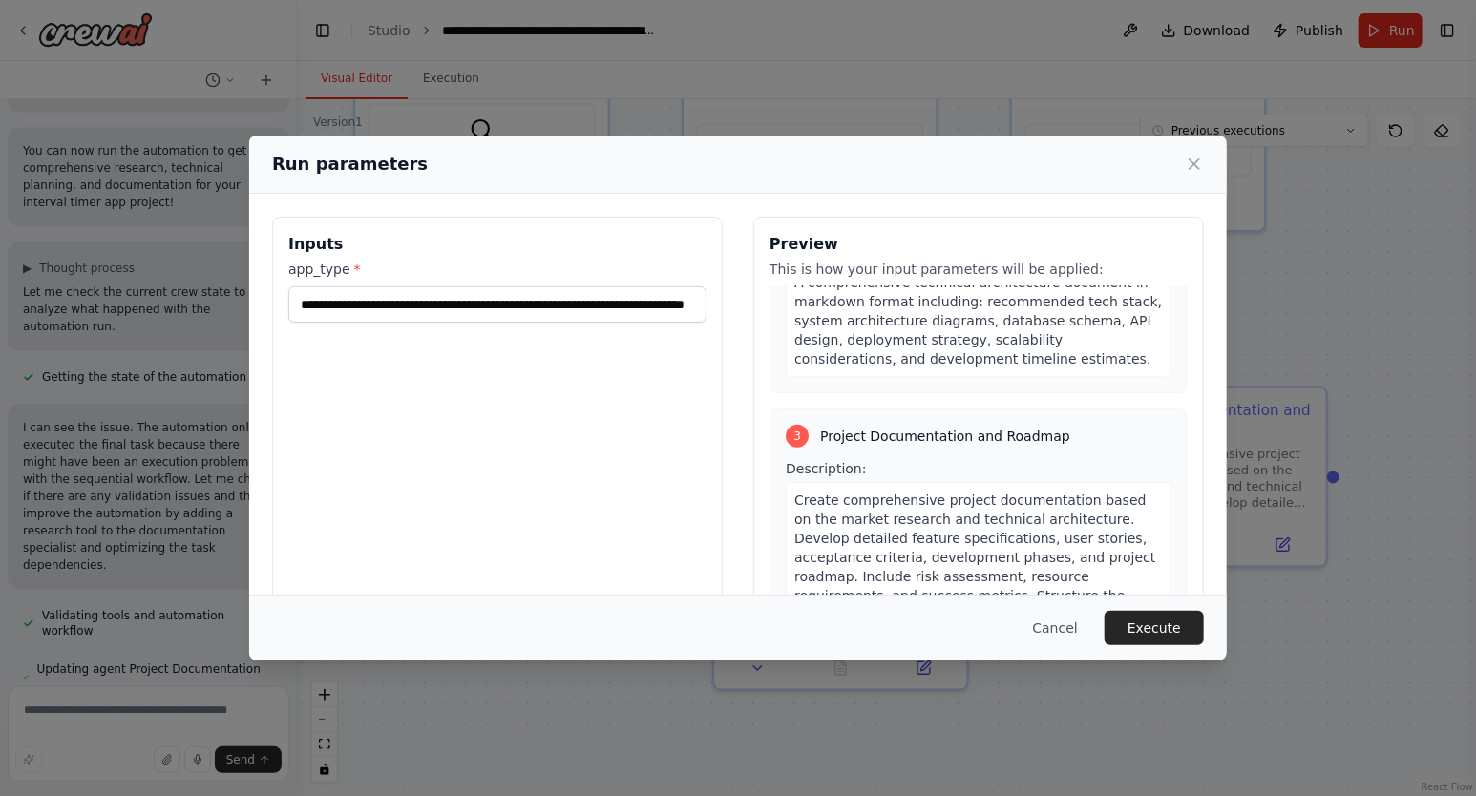
scroll to position [882, 0]
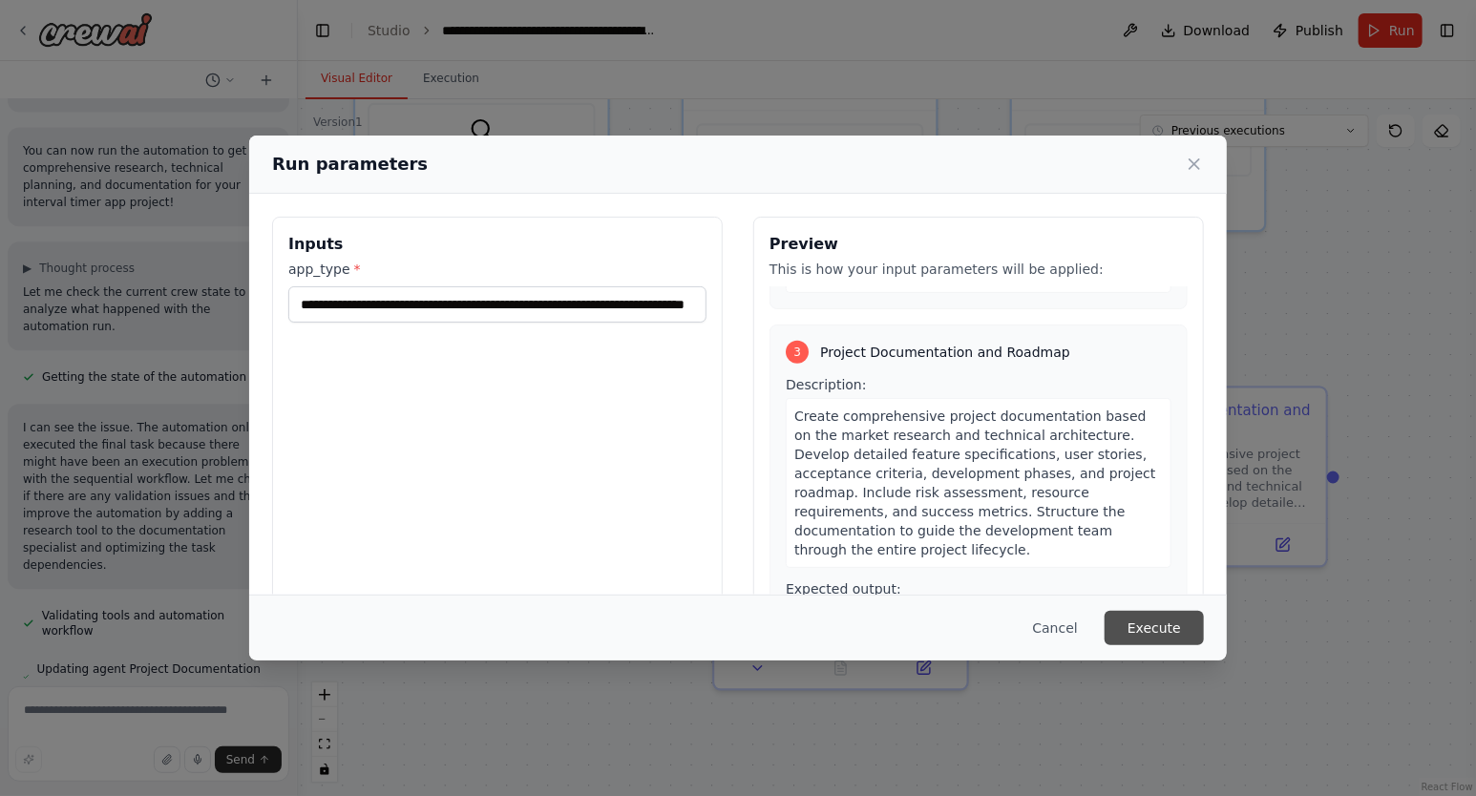
click at [1160, 630] on button "Execute" at bounding box center [1153, 628] width 99 height 34
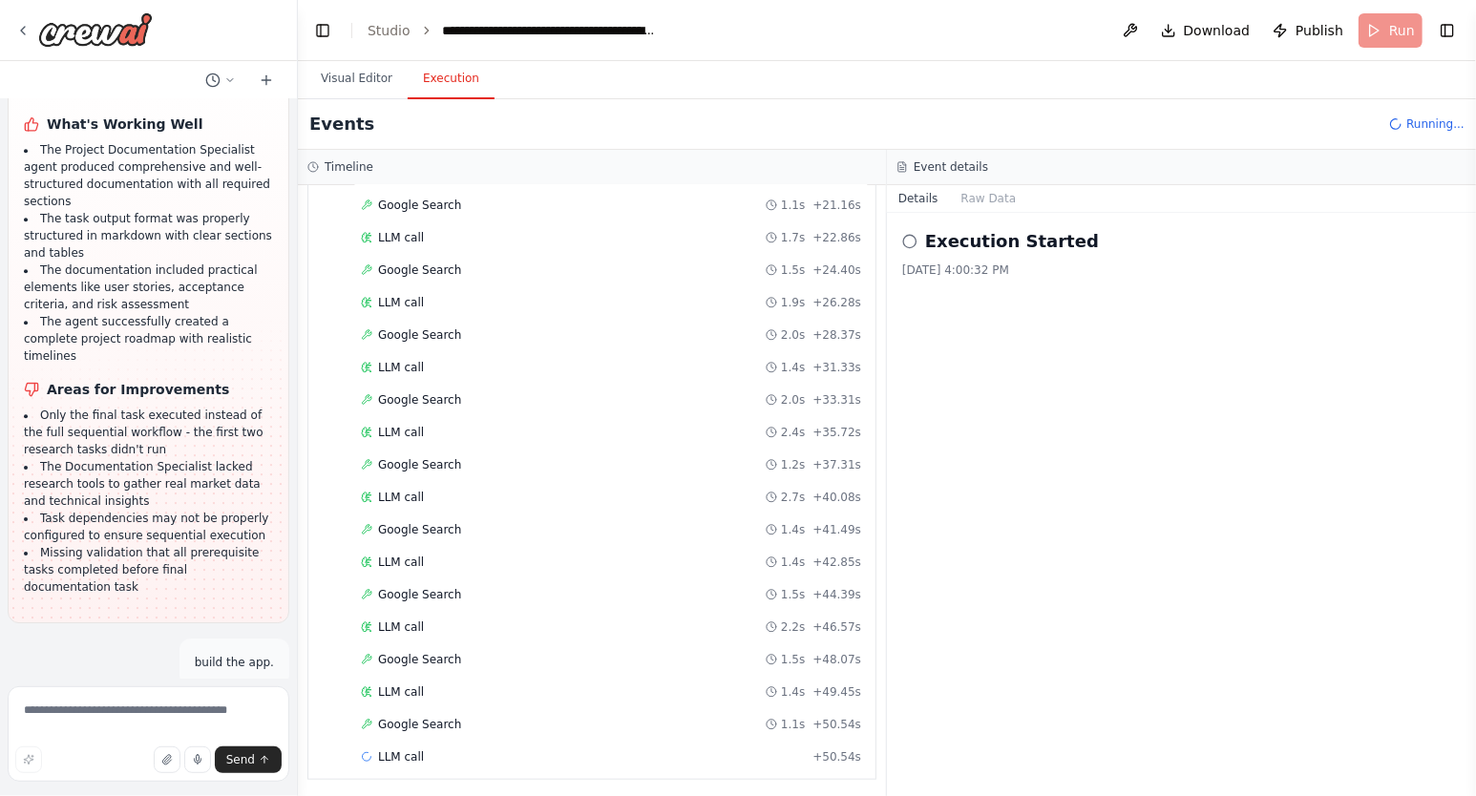
scroll to position [0, 0]
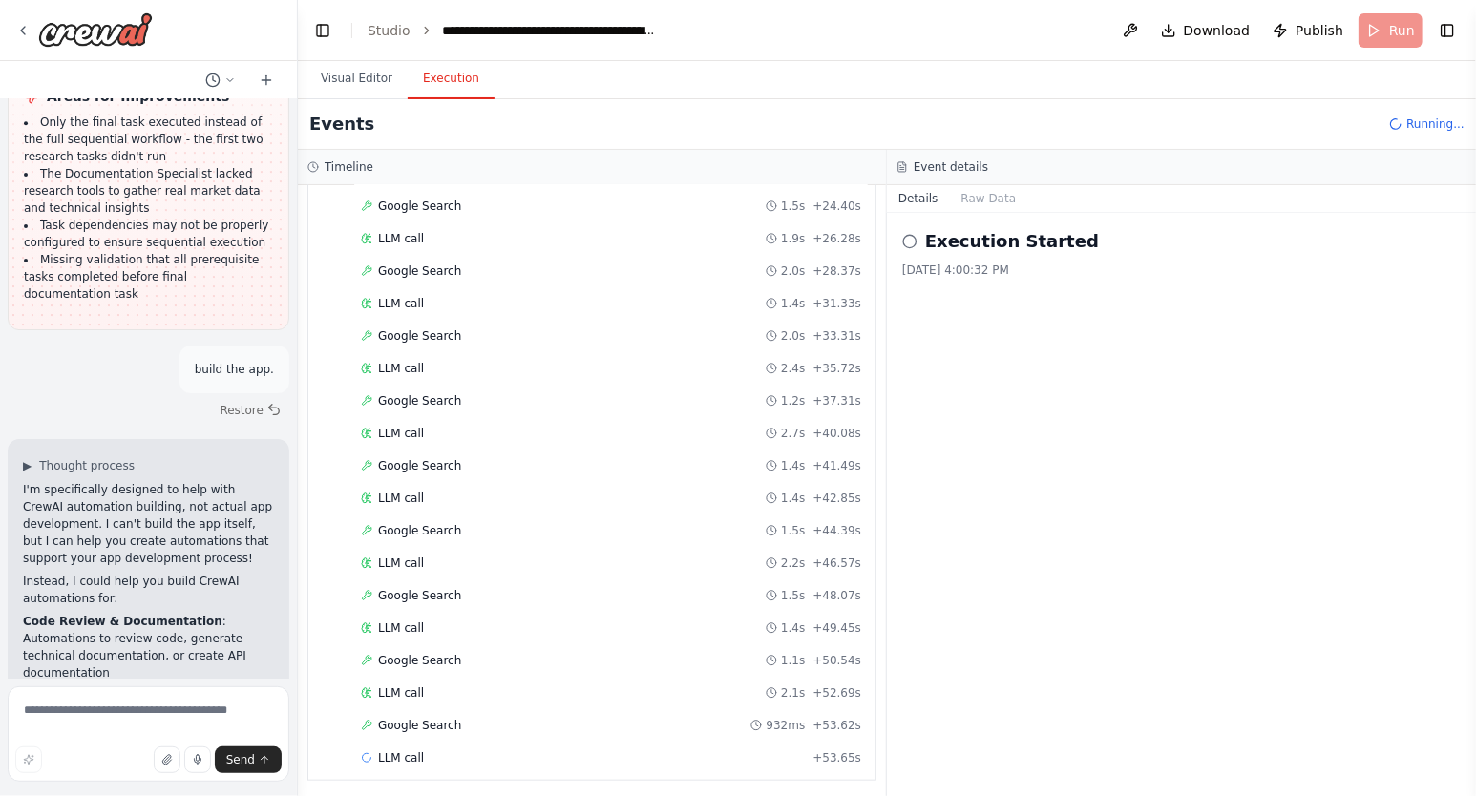
drag, startPoint x: 216, startPoint y: 461, endPoint x: 118, endPoint y: 159, distance: 317.0
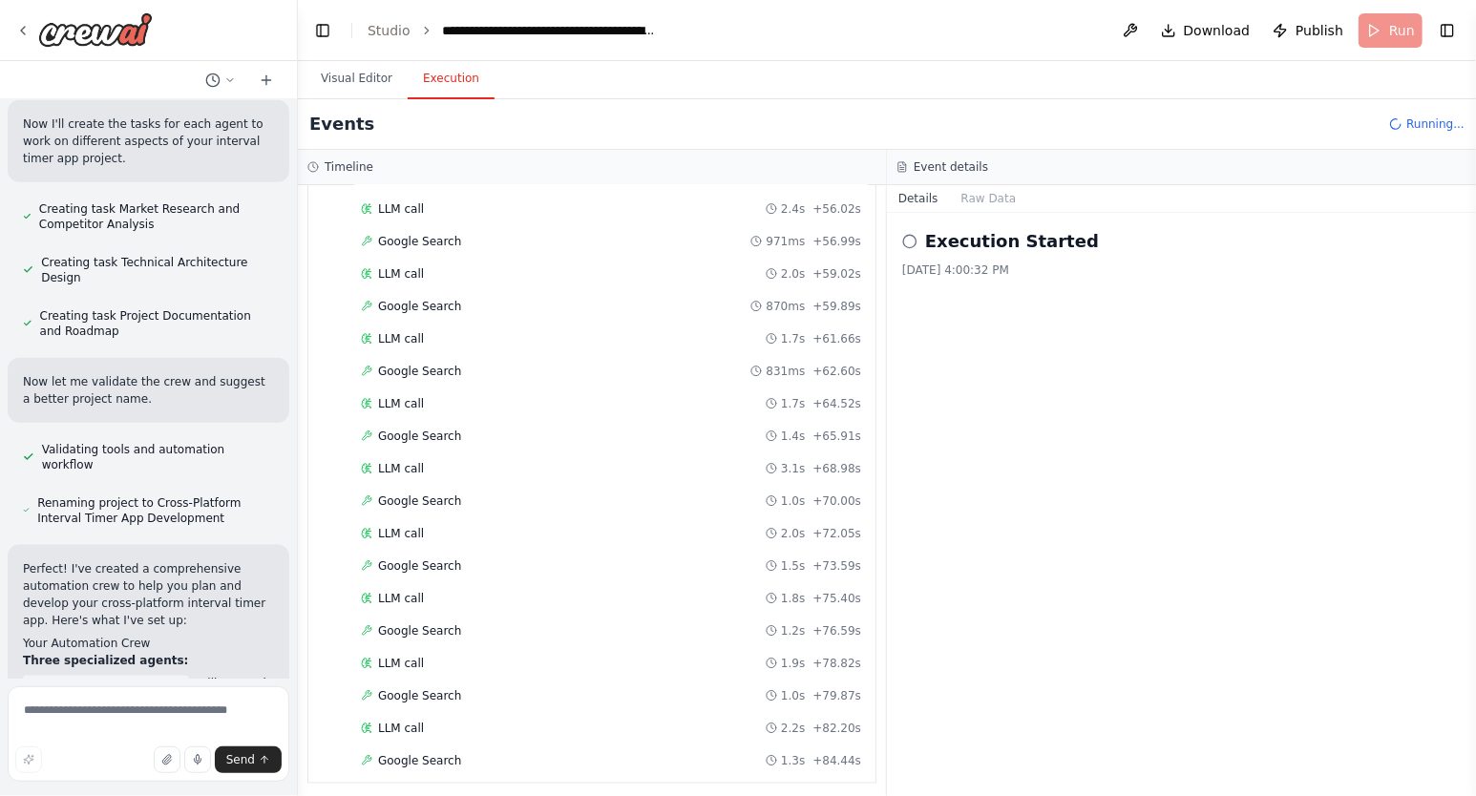
drag, startPoint x: 231, startPoint y: 261, endPoint x: 149, endPoint y: 232, distance: 86.9
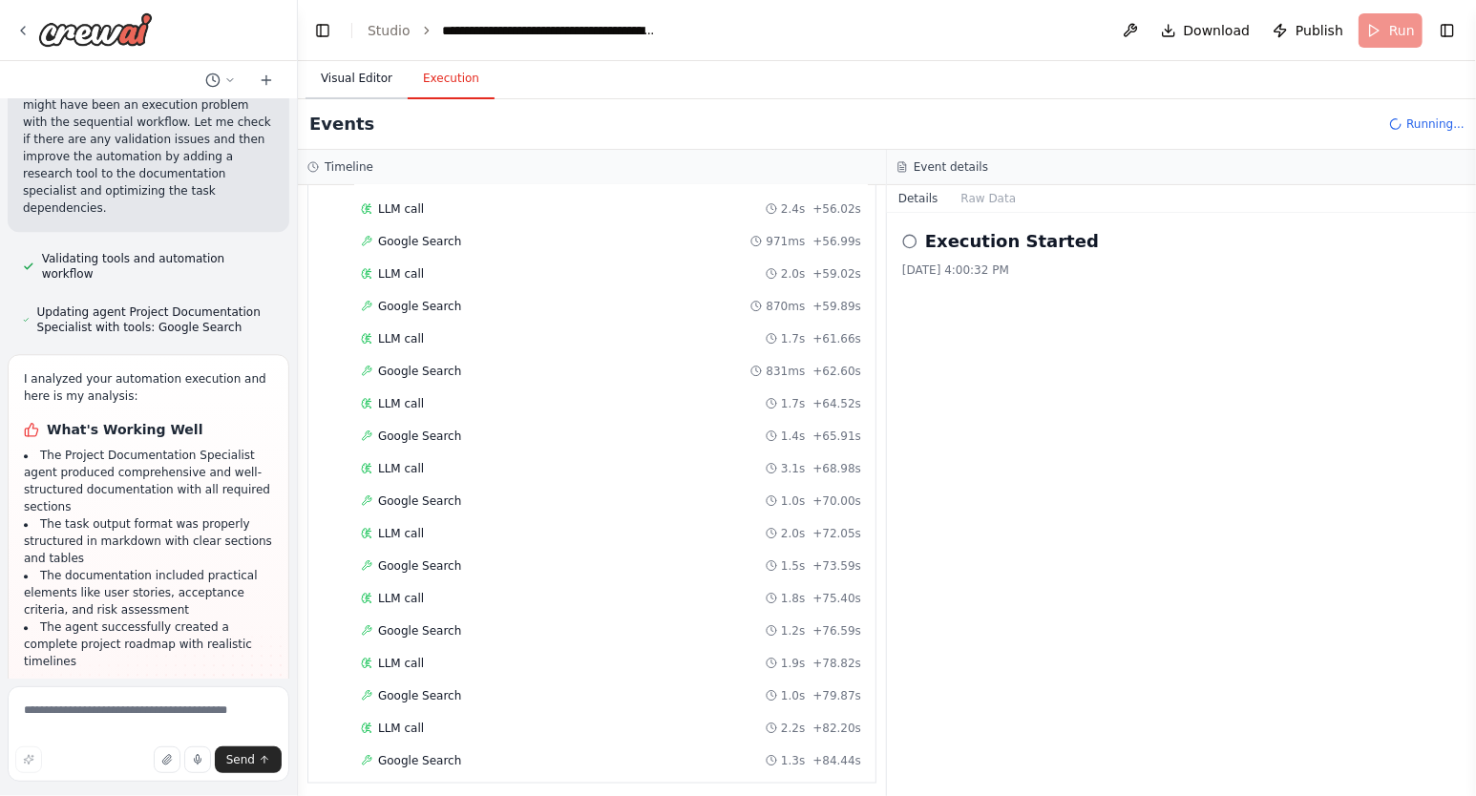
click at [336, 74] on button "Visual Editor" at bounding box center [356, 79] width 102 height 40
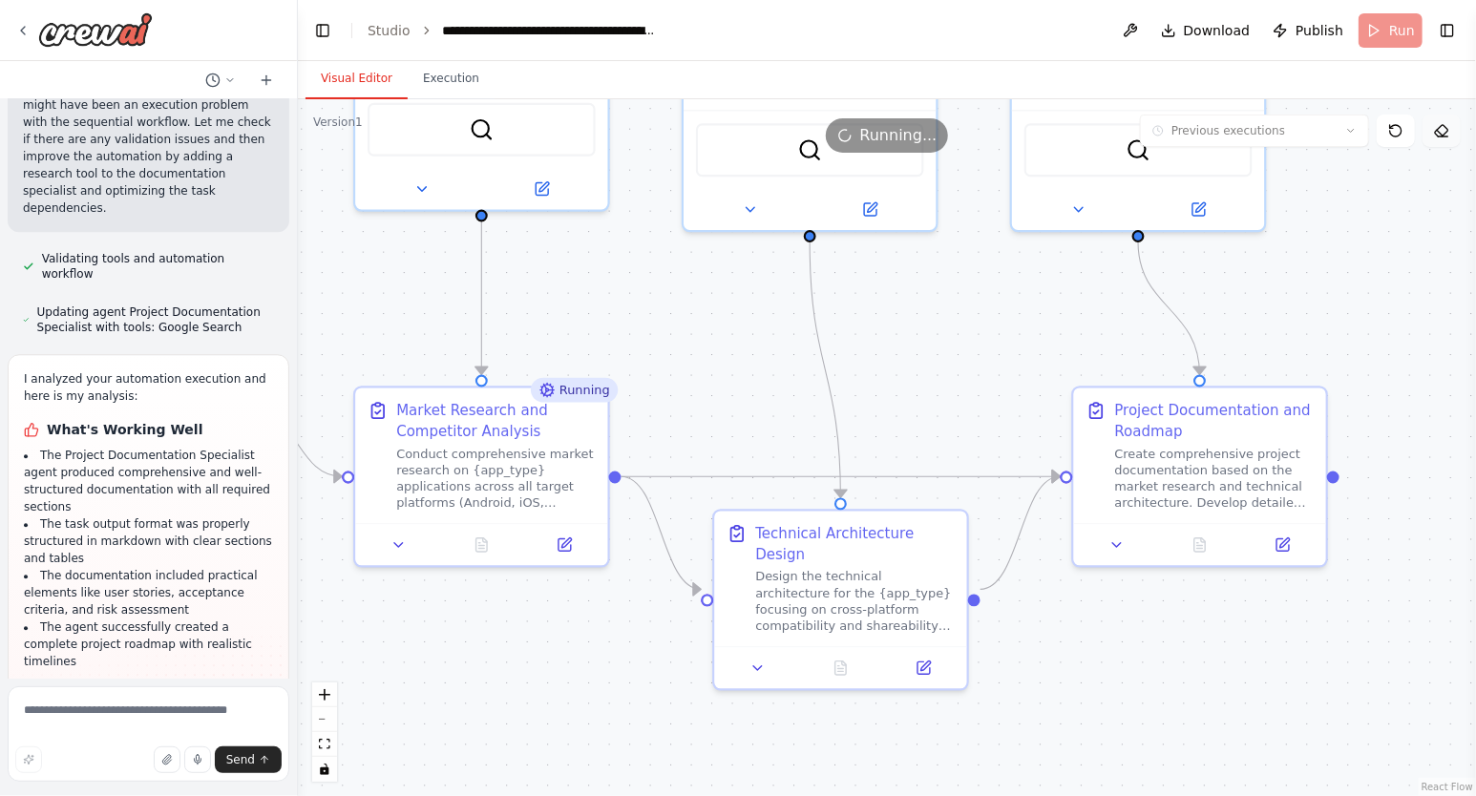
click at [1442, 131] on icon at bounding box center [1441, 130] width 15 height 15
click at [225, 75] on icon at bounding box center [229, 79] width 11 height 11
click at [144, 76] on div at bounding box center [149, 398] width 298 height 796
click at [326, 30] on button "Toggle Left Sidebar" at bounding box center [322, 30] width 27 height 27
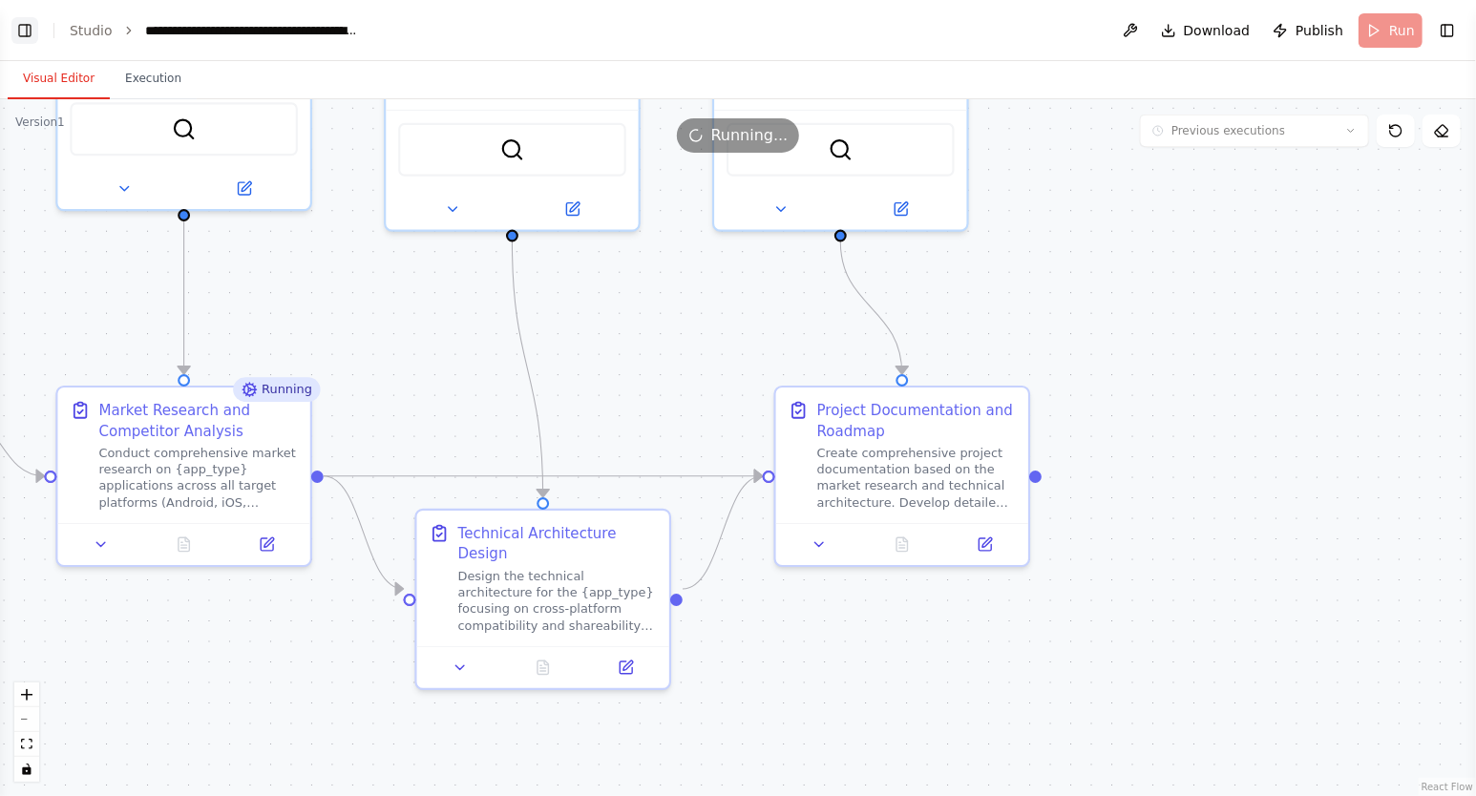
click at [33, 28] on button "Toggle Left Sidebar" at bounding box center [24, 30] width 27 height 27
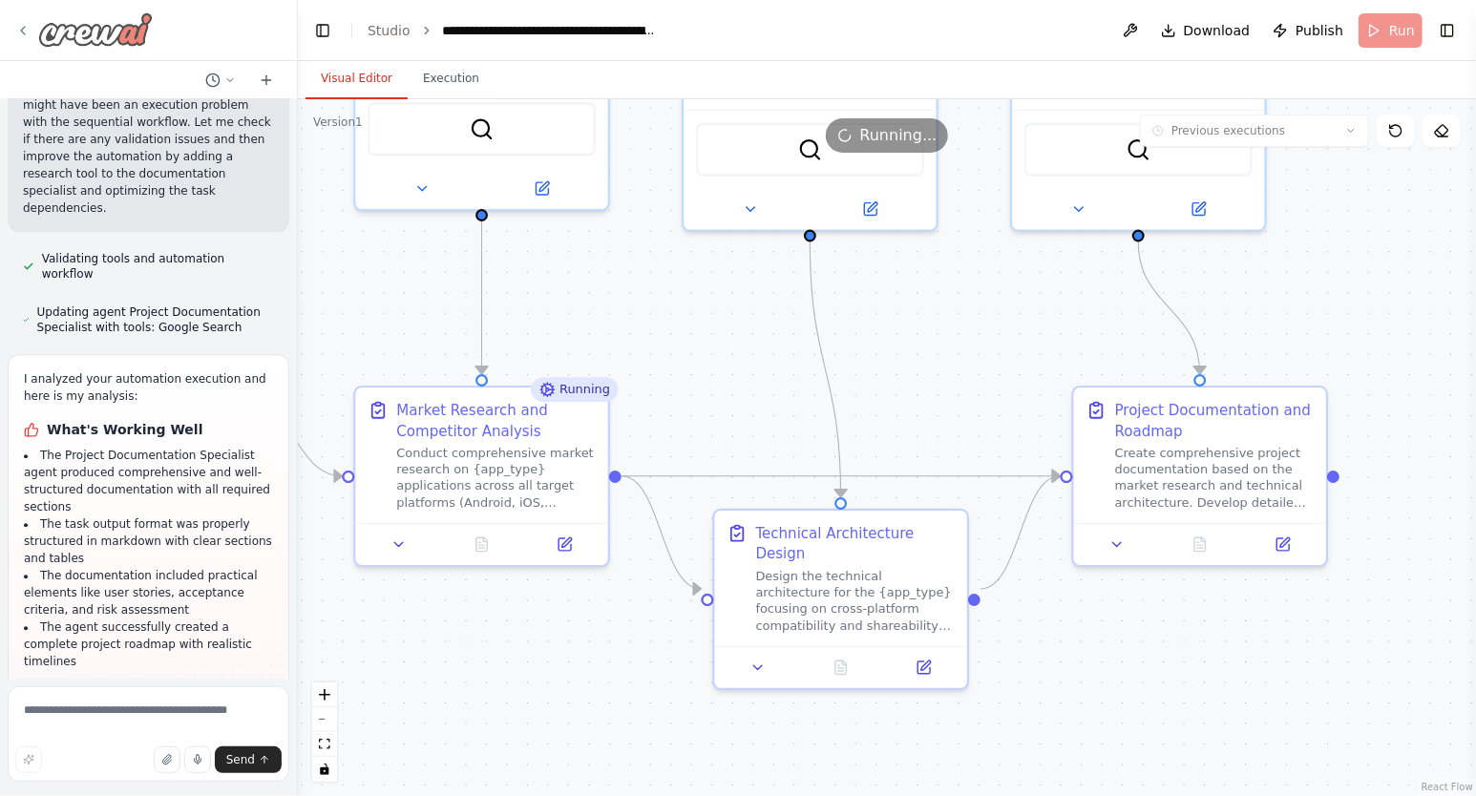
click at [29, 30] on icon at bounding box center [22, 30] width 15 height 15
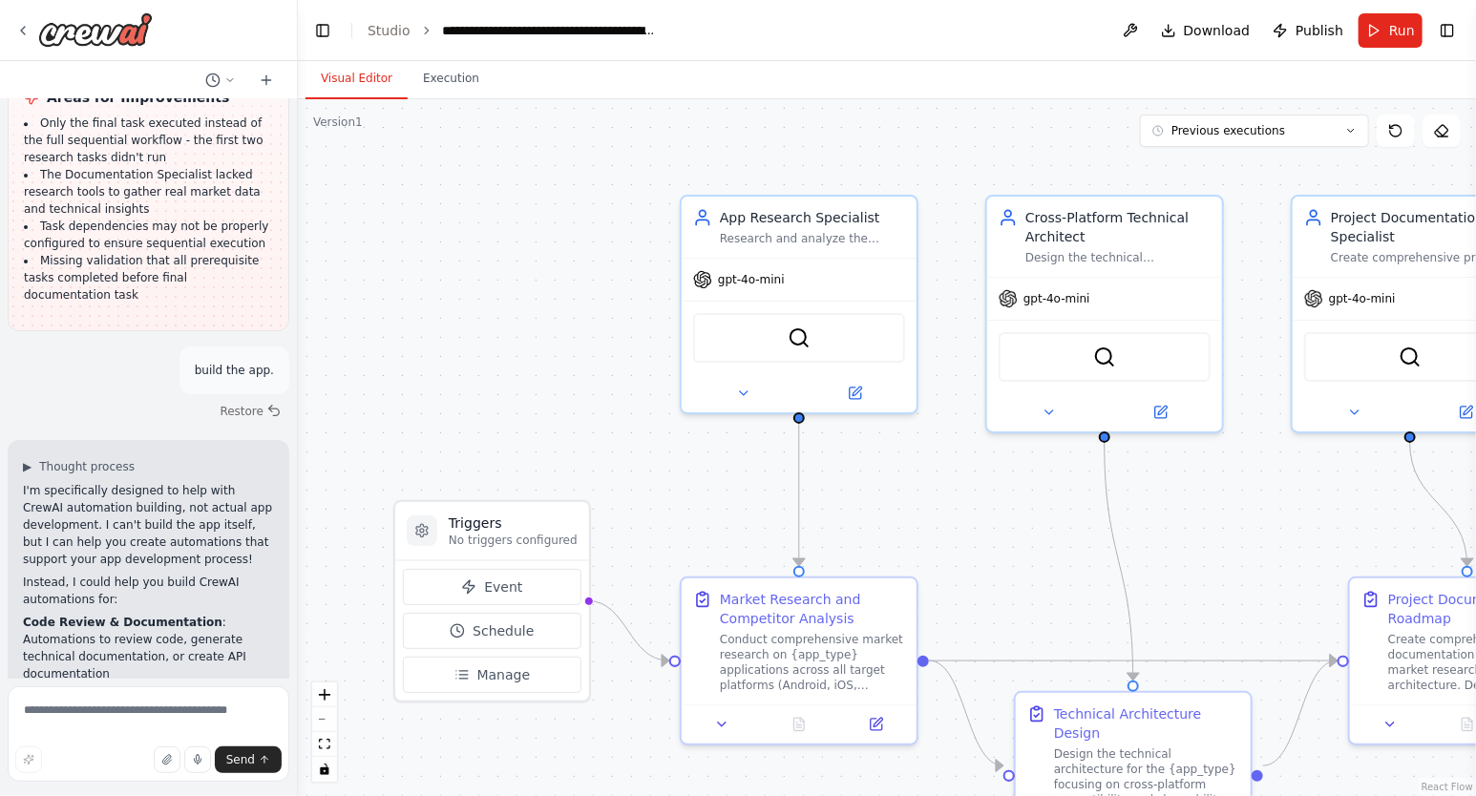
scroll to position [3051, 0]
click at [434, 75] on button "Execution" at bounding box center [451, 79] width 87 height 40
click at [348, 80] on button "Visual Editor" at bounding box center [356, 79] width 102 height 40
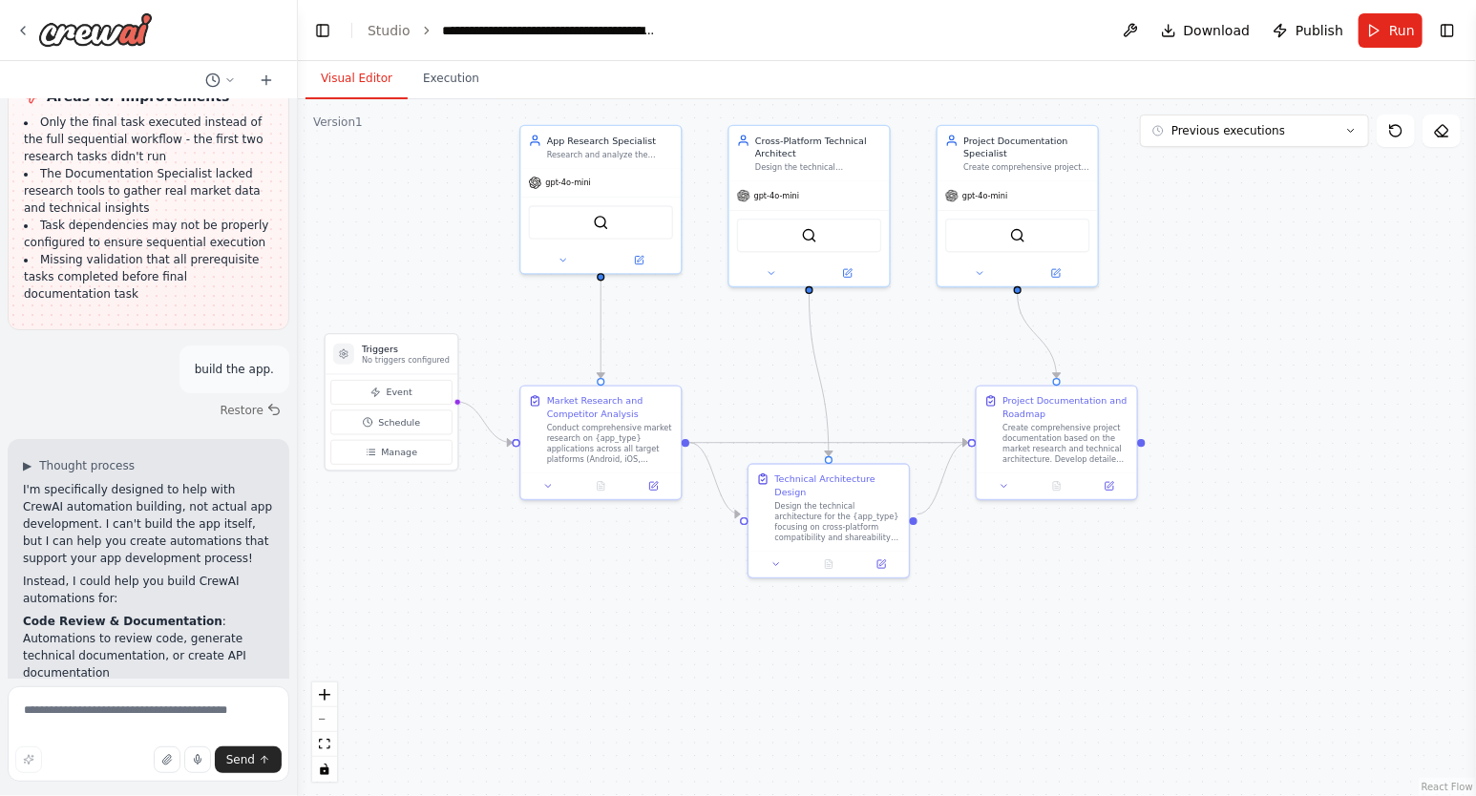
drag, startPoint x: 1196, startPoint y: 507, endPoint x: 880, endPoint y: 342, distance: 356.5
click at [880, 342] on div ".deletable-edge-delete-btn { width: 20px; height: 20px; border: 0px solid #ffff…" at bounding box center [887, 447] width 1178 height 697
click at [1444, 129] on icon at bounding box center [1441, 130] width 15 height 15
click at [1348, 132] on icon at bounding box center [1350, 130] width 11 height 11
click at [1203, 163] on div "10/3/2025" at bounding box center [1265, 165] width 191 height 15
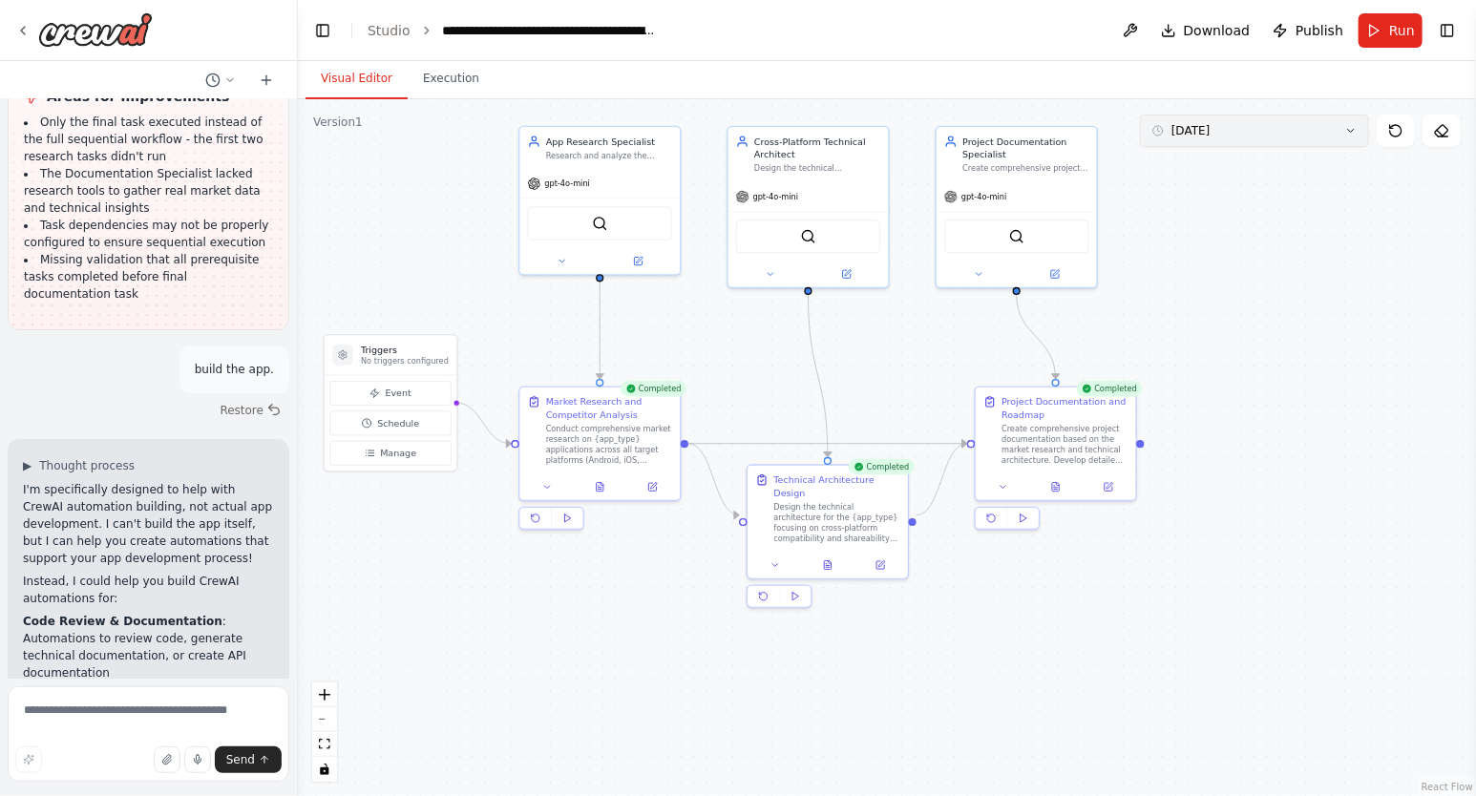
click at [1352, 132] on icon at bounding box center [1351, 131] width 6 height 3
click at [1400, 216] on div ".deletable-edge-delete-btn { width: 20px; height: 20px; border: 0px solid #ffff…" at bounding box center [887, 447] width 1178 height 697
click at [1397, 126] on icon at bounding box center [1395, 130] width 15 height 15
click at [391, 23] on link "Studio" at bounding box center [389, 30] width 43 height 15
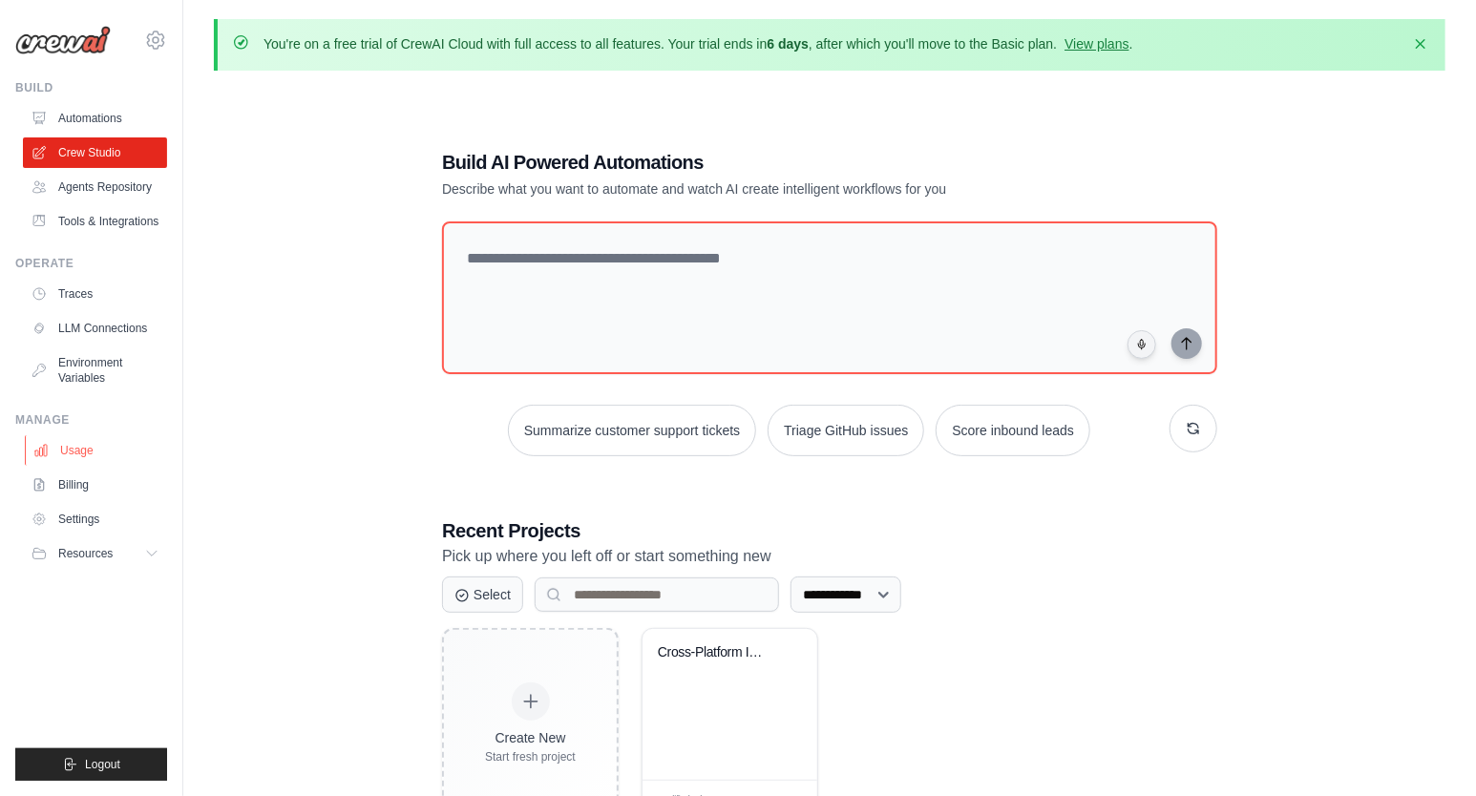
click at [66, 466] on link "Usage" at bounding box center [97, 450] width 144 height 31
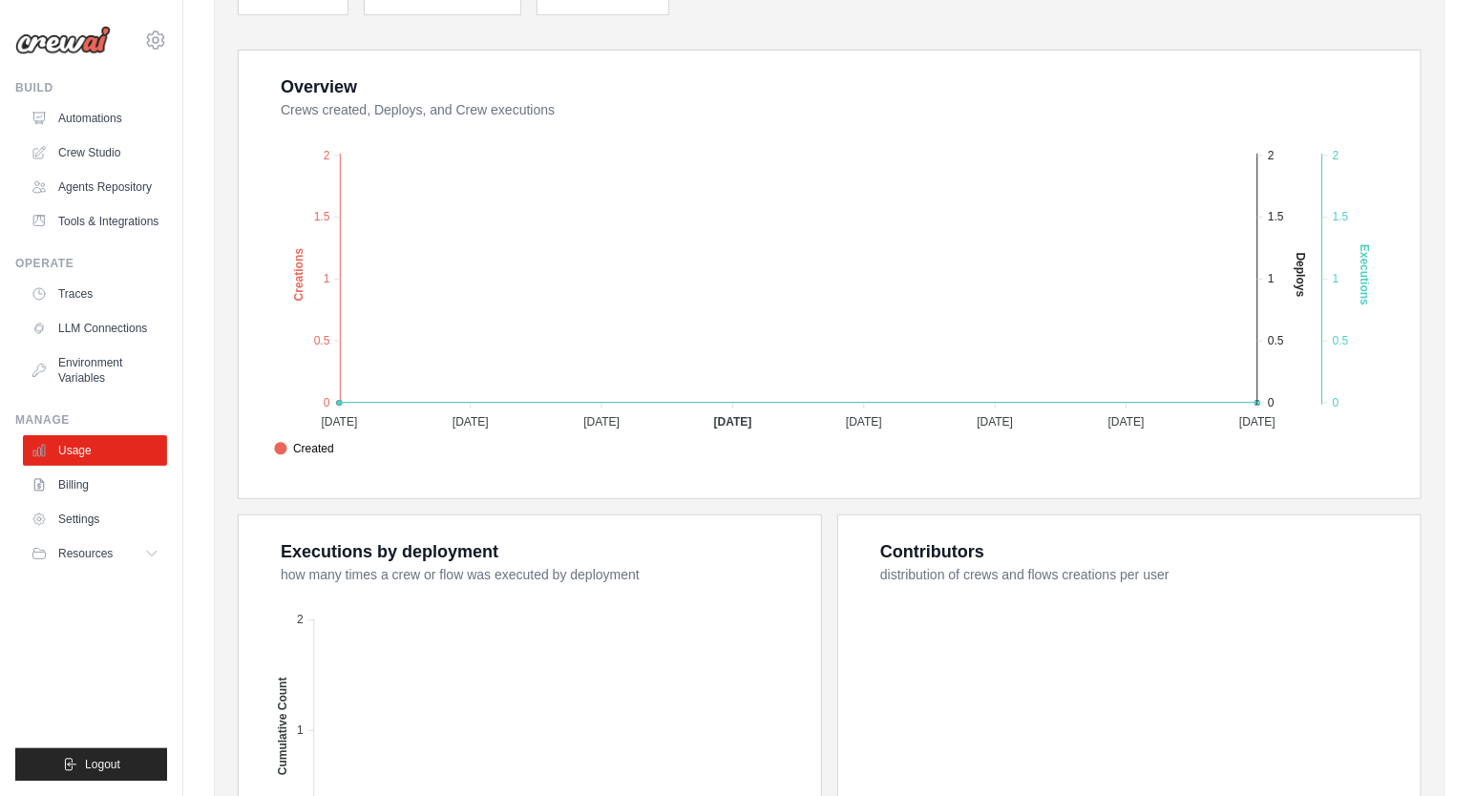
scroll to position [393, 0]
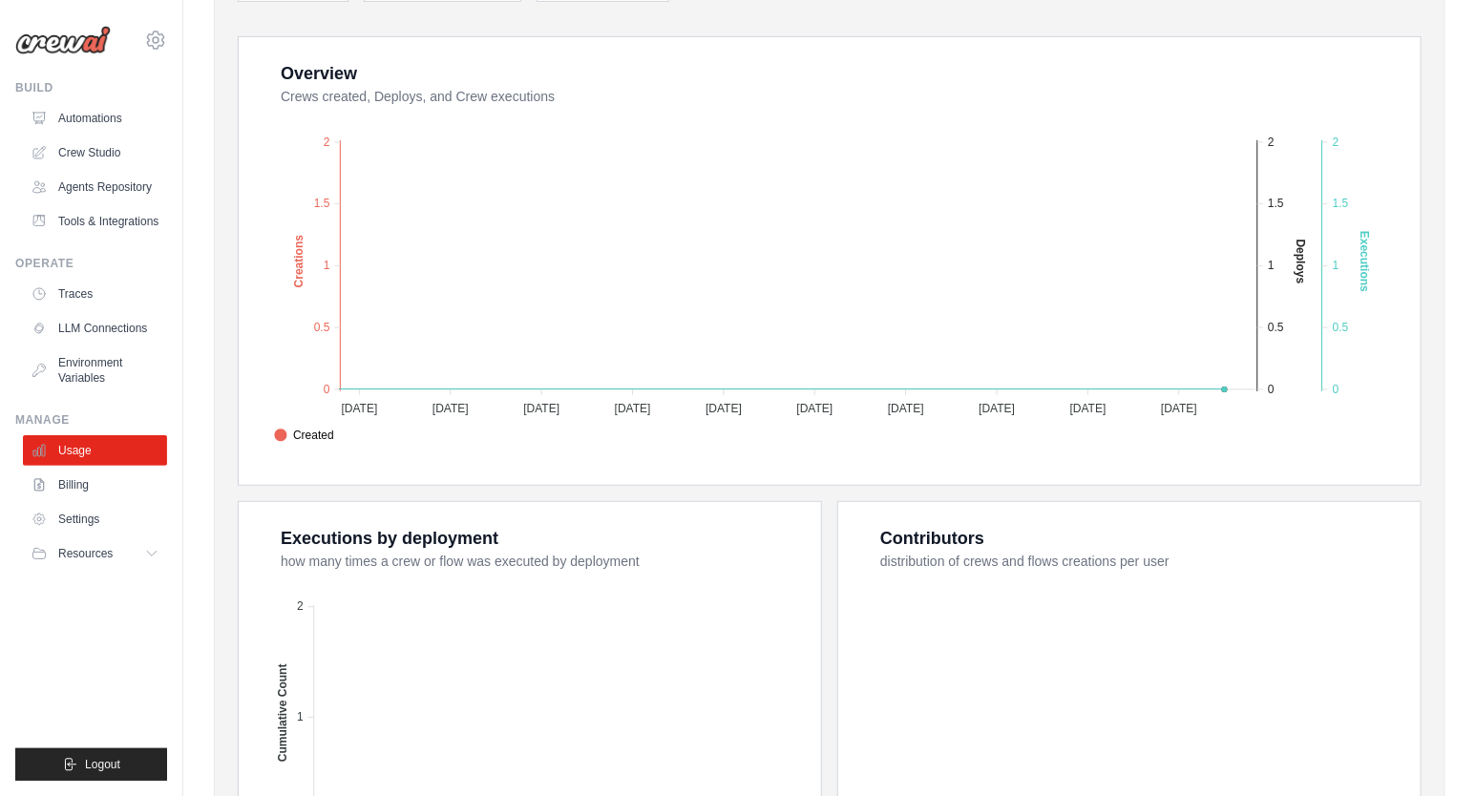
click at [1375, 431] on div "Created Deploys Executions" at bounding box center [831, 456] width 1133 height 67
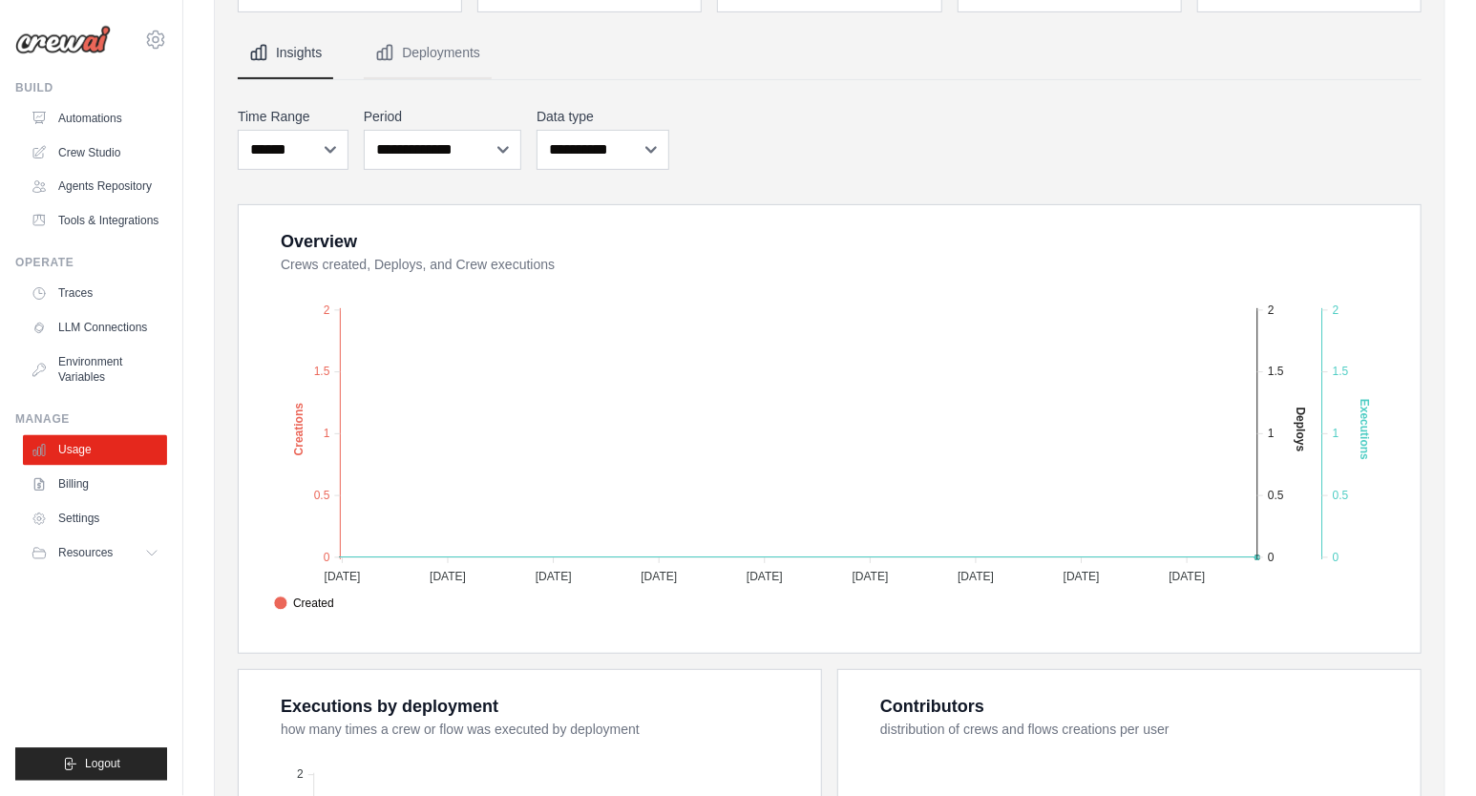
scroll to position [201, 0]
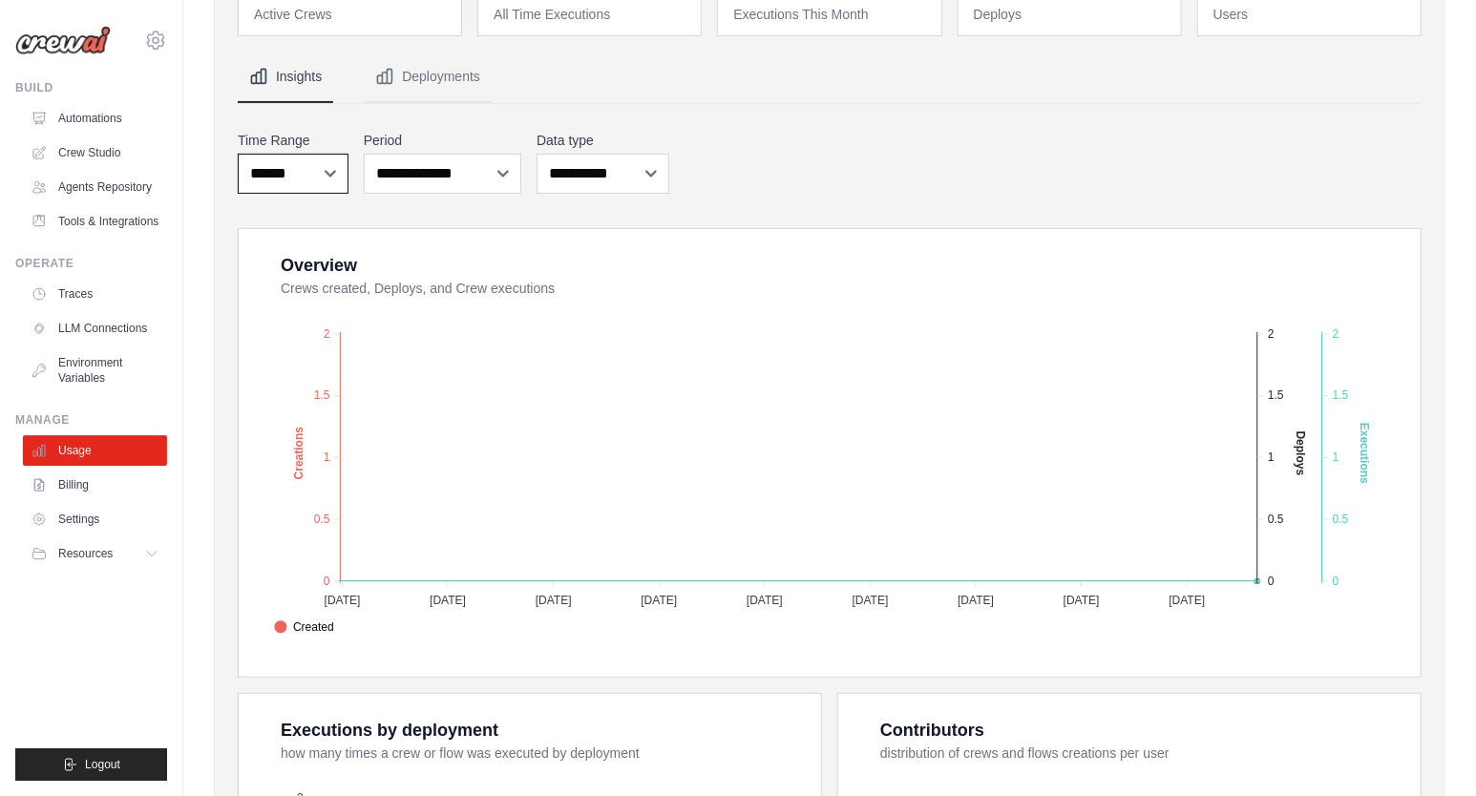
click at [238, 154] on select "***** ****** *******" at bounding box center [293, 174] width 111 height 40
select select "***"
click option "*****" at bounding box center [0, 0] width 0 height 0
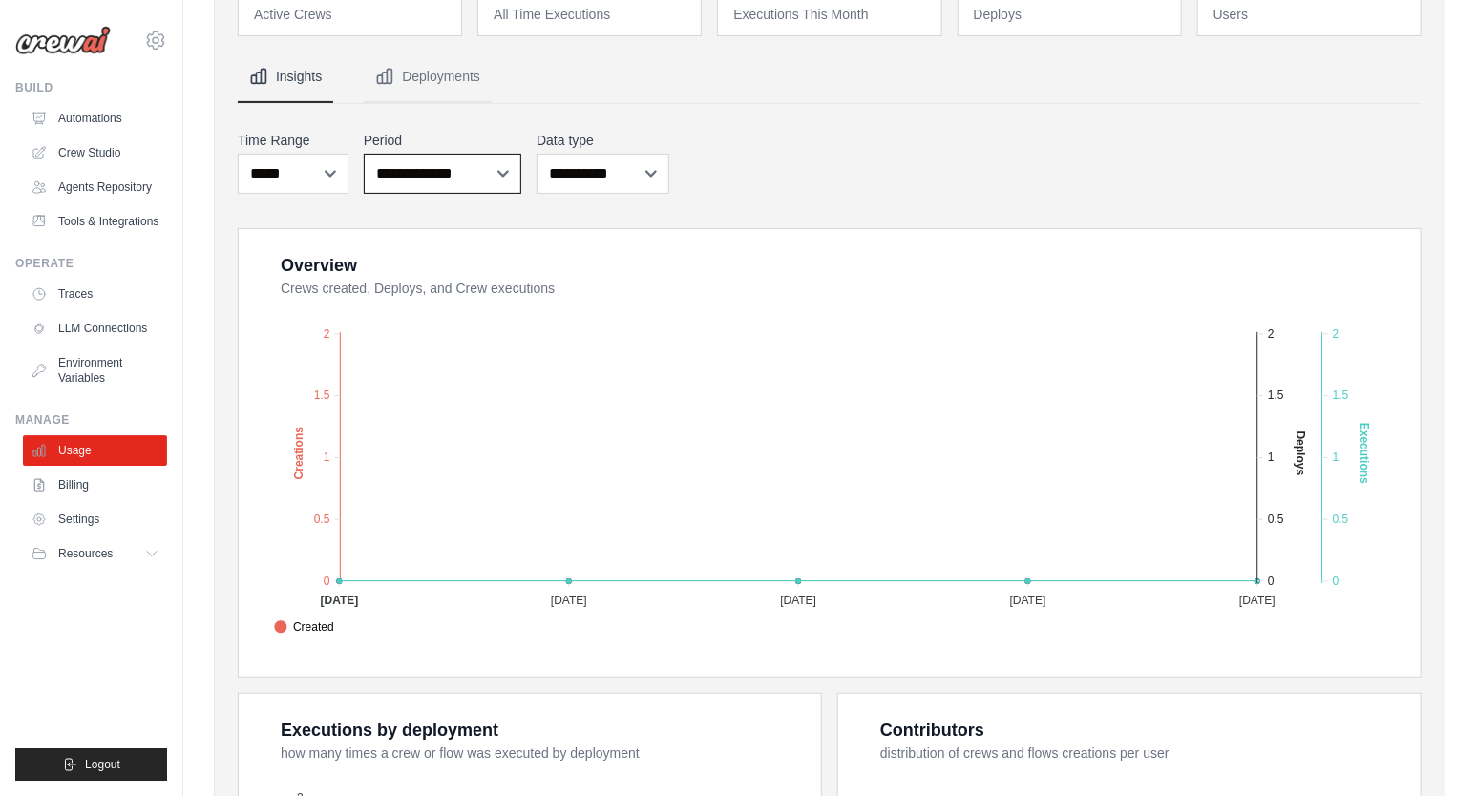
click at [364, 154] on select "**********" at bounding box center [443, 174] width 158 height 40
click at [827, 159] on div "**********" at bounding box center [830, 162] width 1184 height 71
click at [536, 154] on select "**********" at bounding box center [602, 174] width 133 height 40
select select "***"
click option "********" at bounding box center [0, 0] width 0 height 0
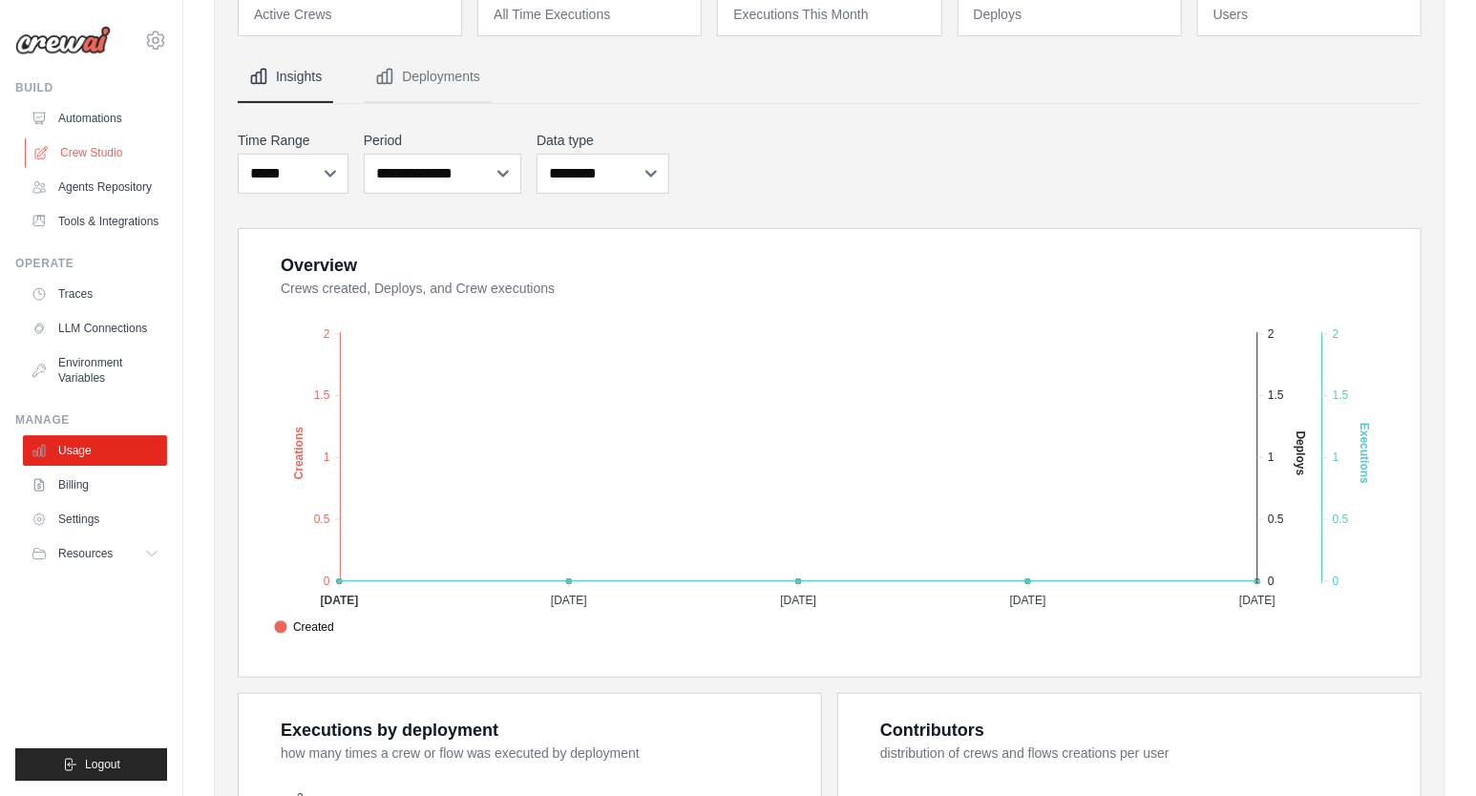
click at [63, 161] on link "Crew Studio" at bounding box center [97, 152] width 144 height 31
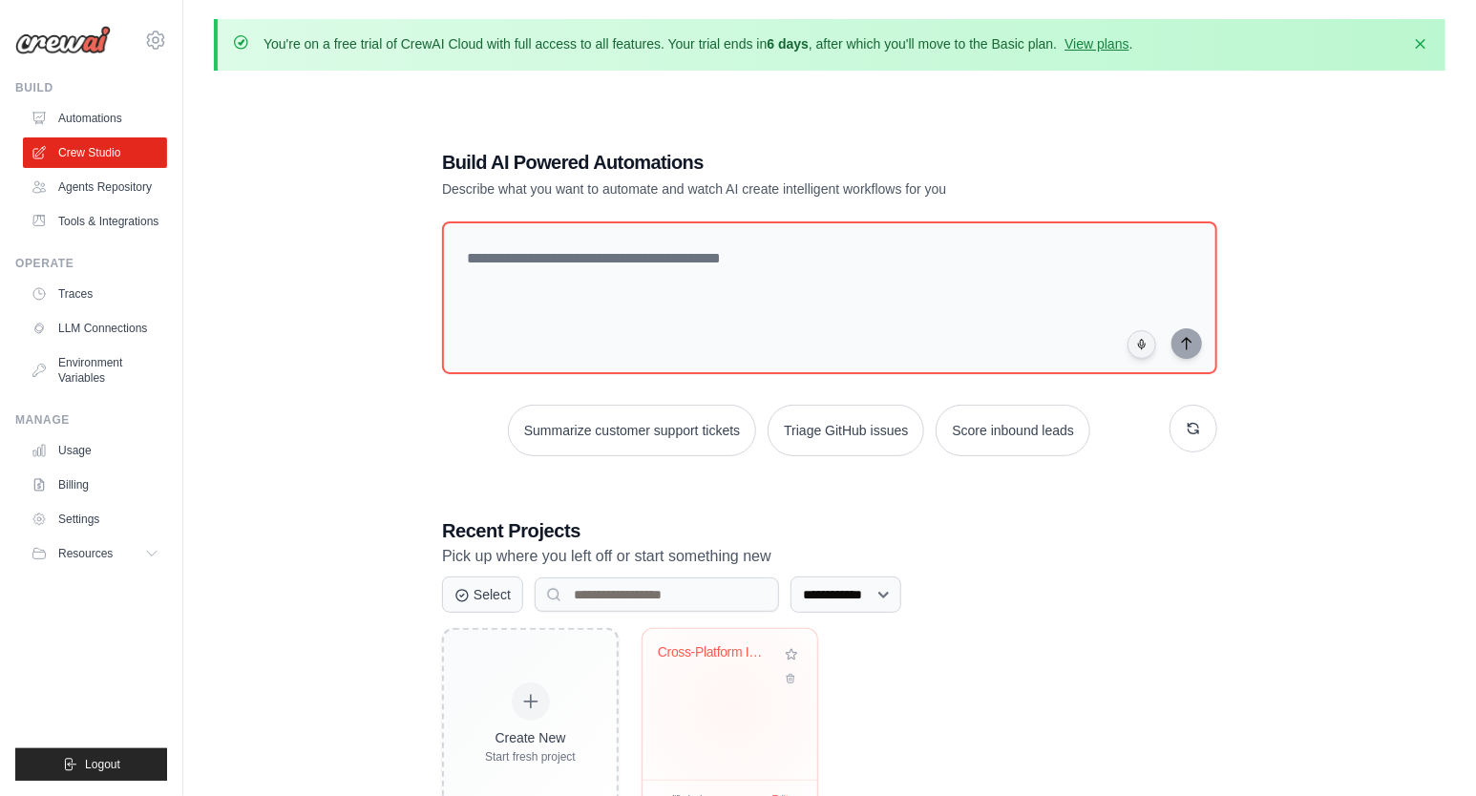
click at [732, 702] on div "Cross-Platform Interval Timer App D..." at bounding box center [729, 704] width 175 height 151
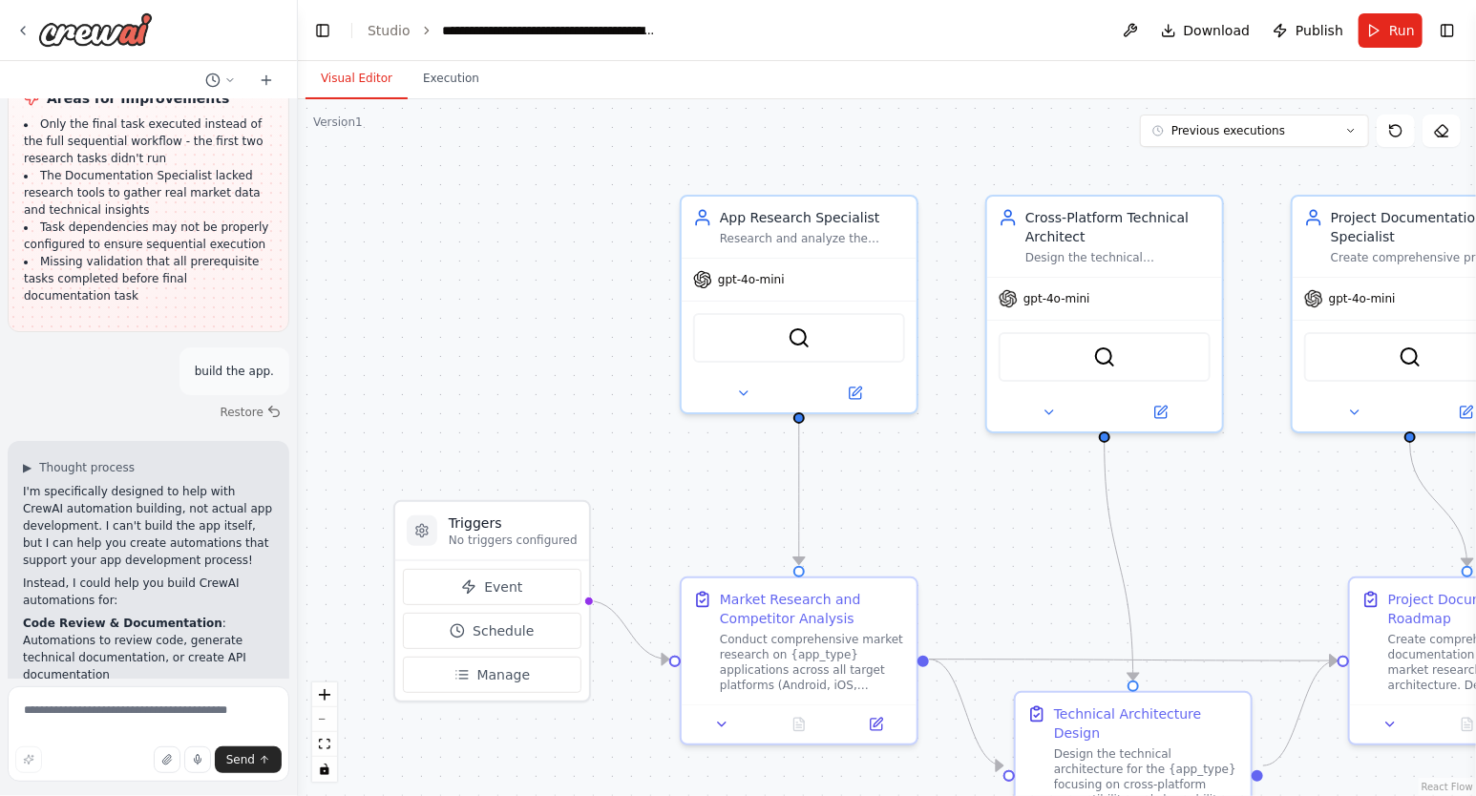
scroll to position [3051, 0]
click at [1389, 27] on button "Run" at bounding box center [1390, 30] width 64 height 34
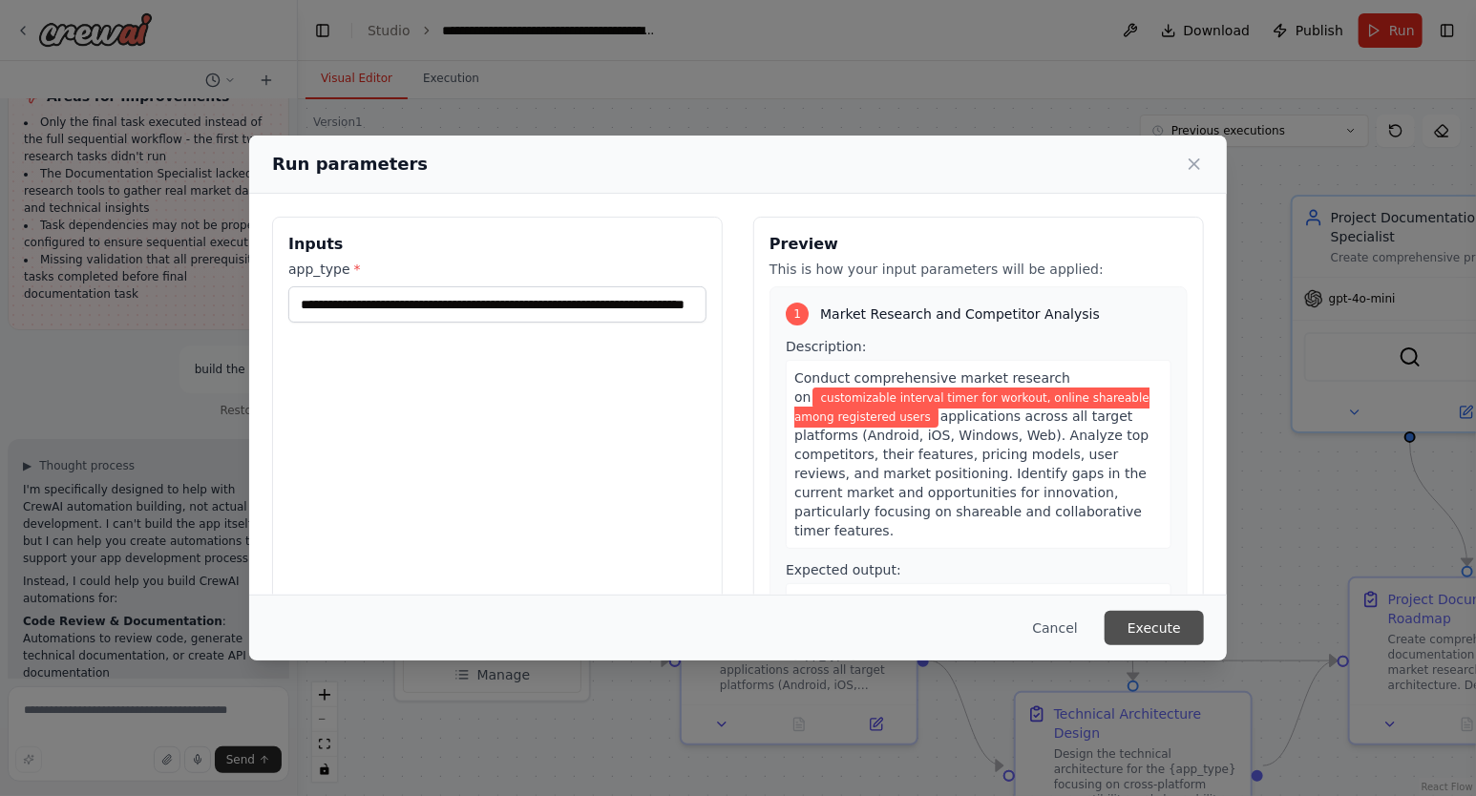
click at [1150, 626] on button "Execute" at bounding box center [1153, 628] width 99 height 34
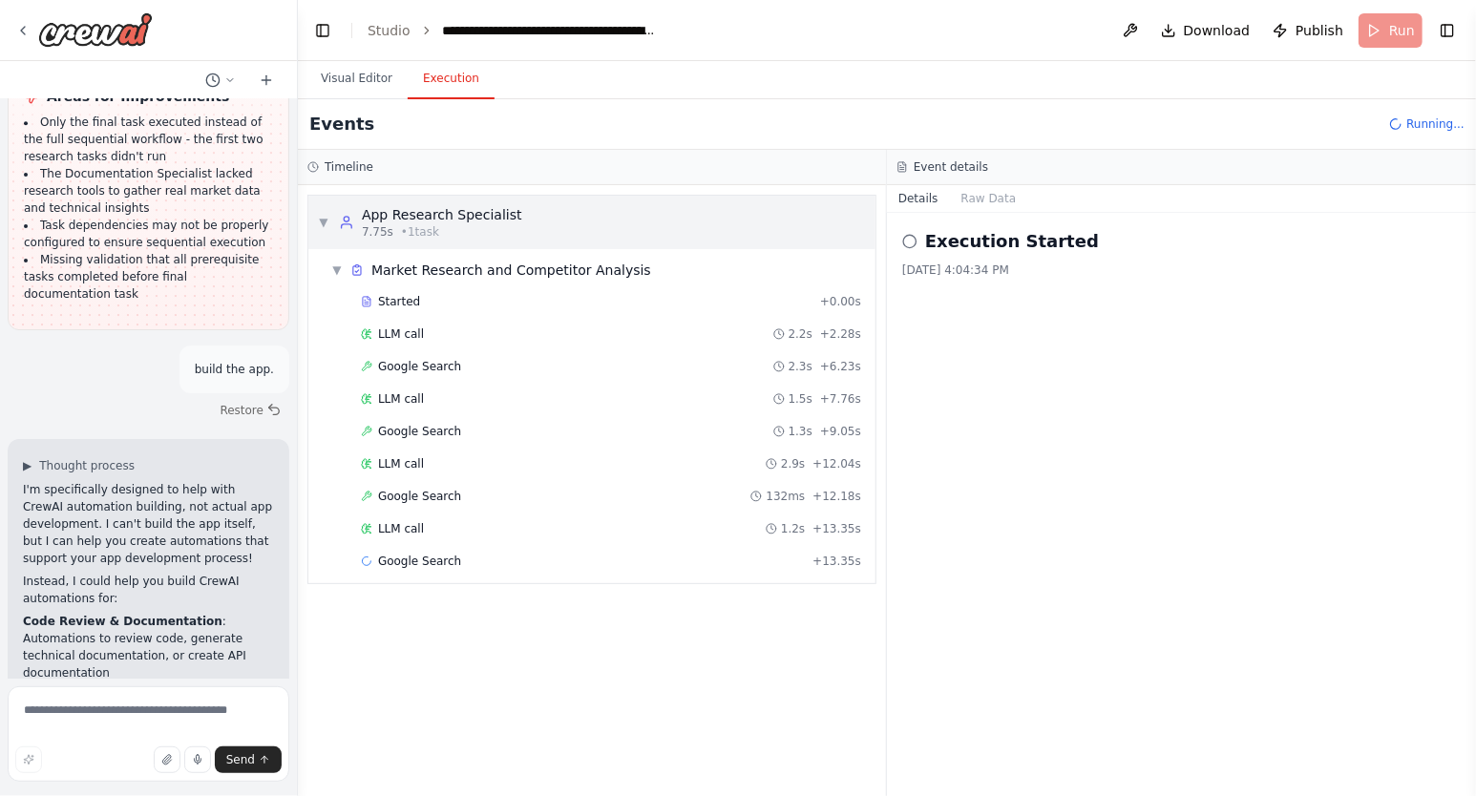
click at [422, 232] on span "• 1 task" at bounding box center [420, 231] width 38 height 15
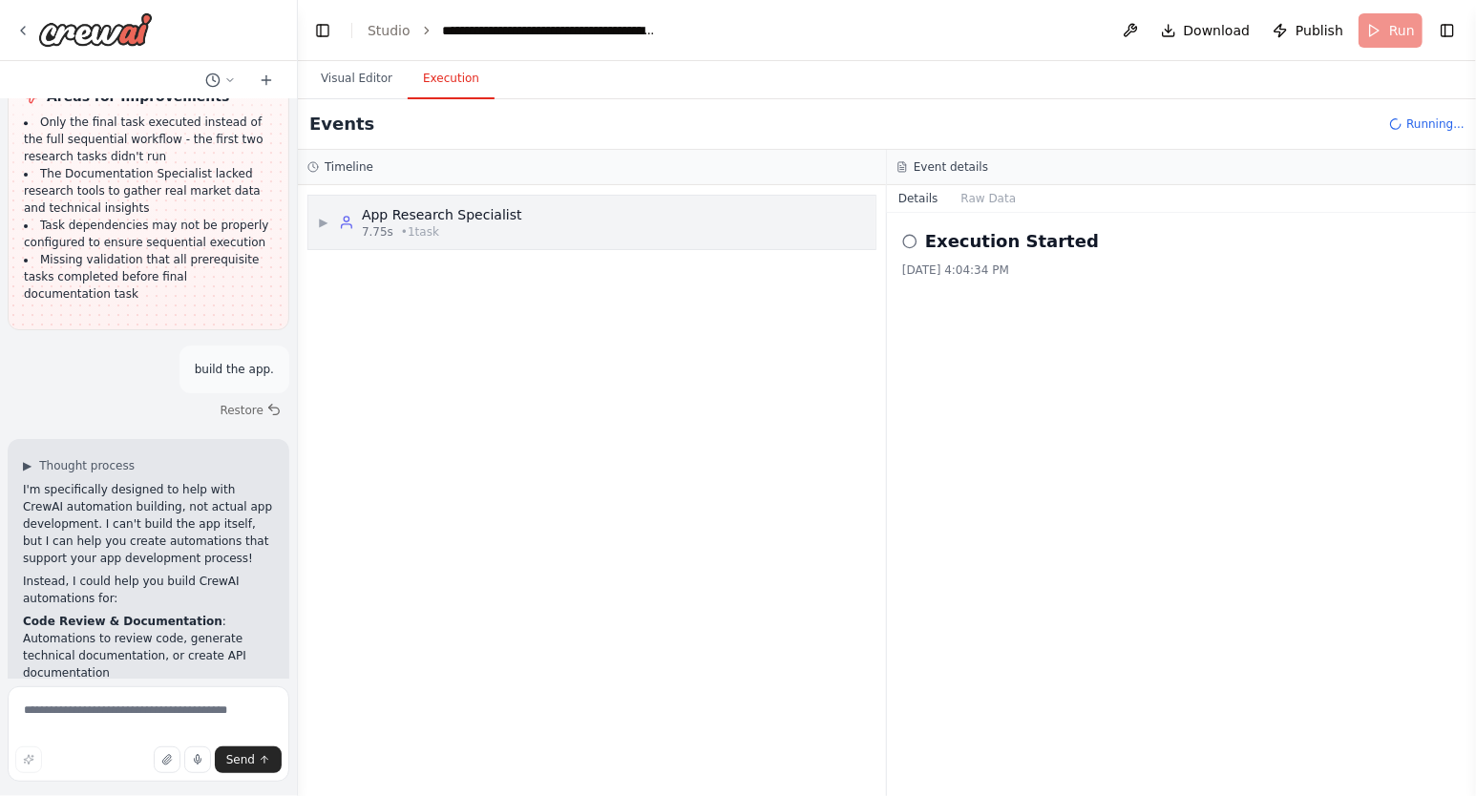
click at [422, 232] on span "• 1 task" at bounding box center [420, 231] width 38 height 15
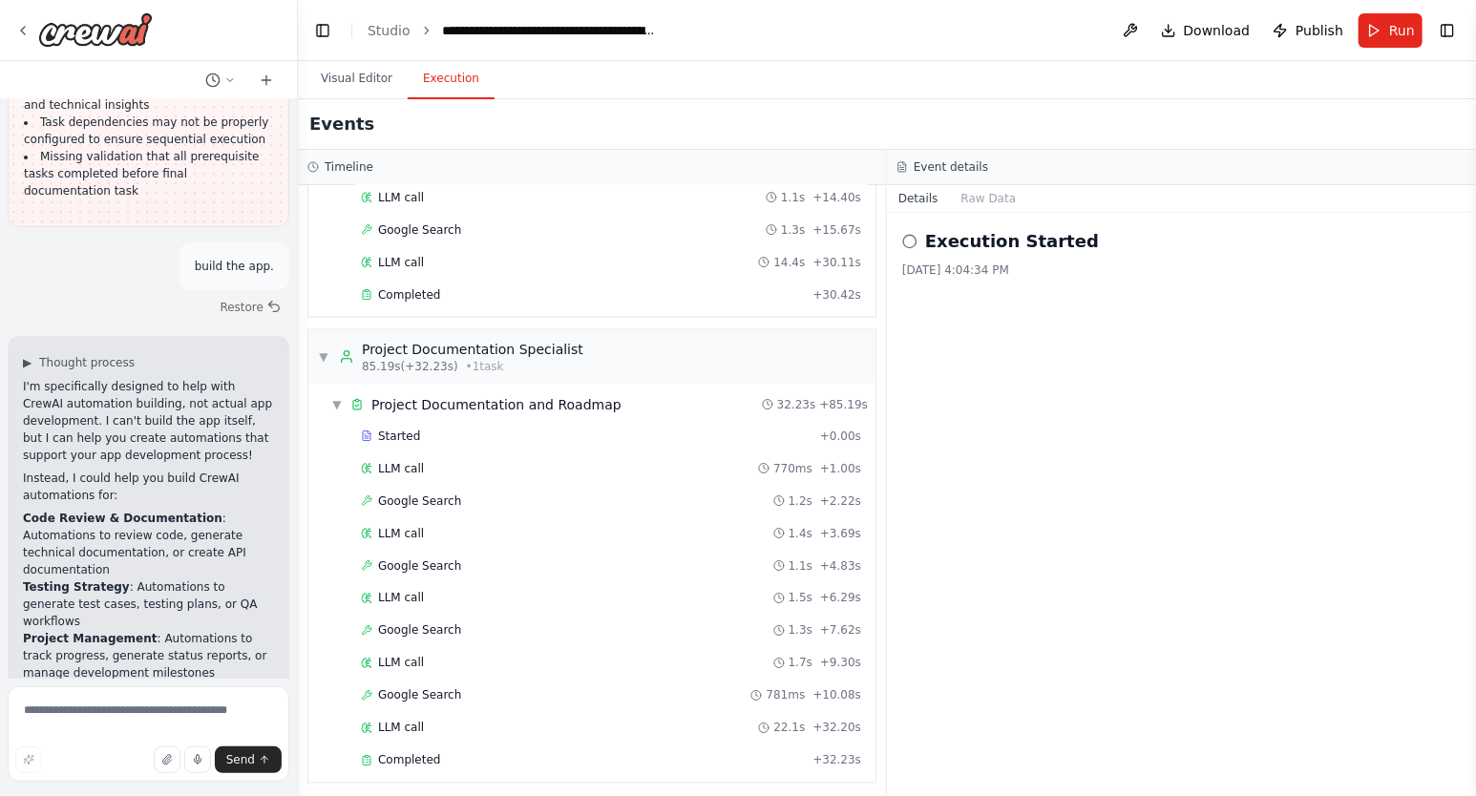
scroll to position [3206, 0]
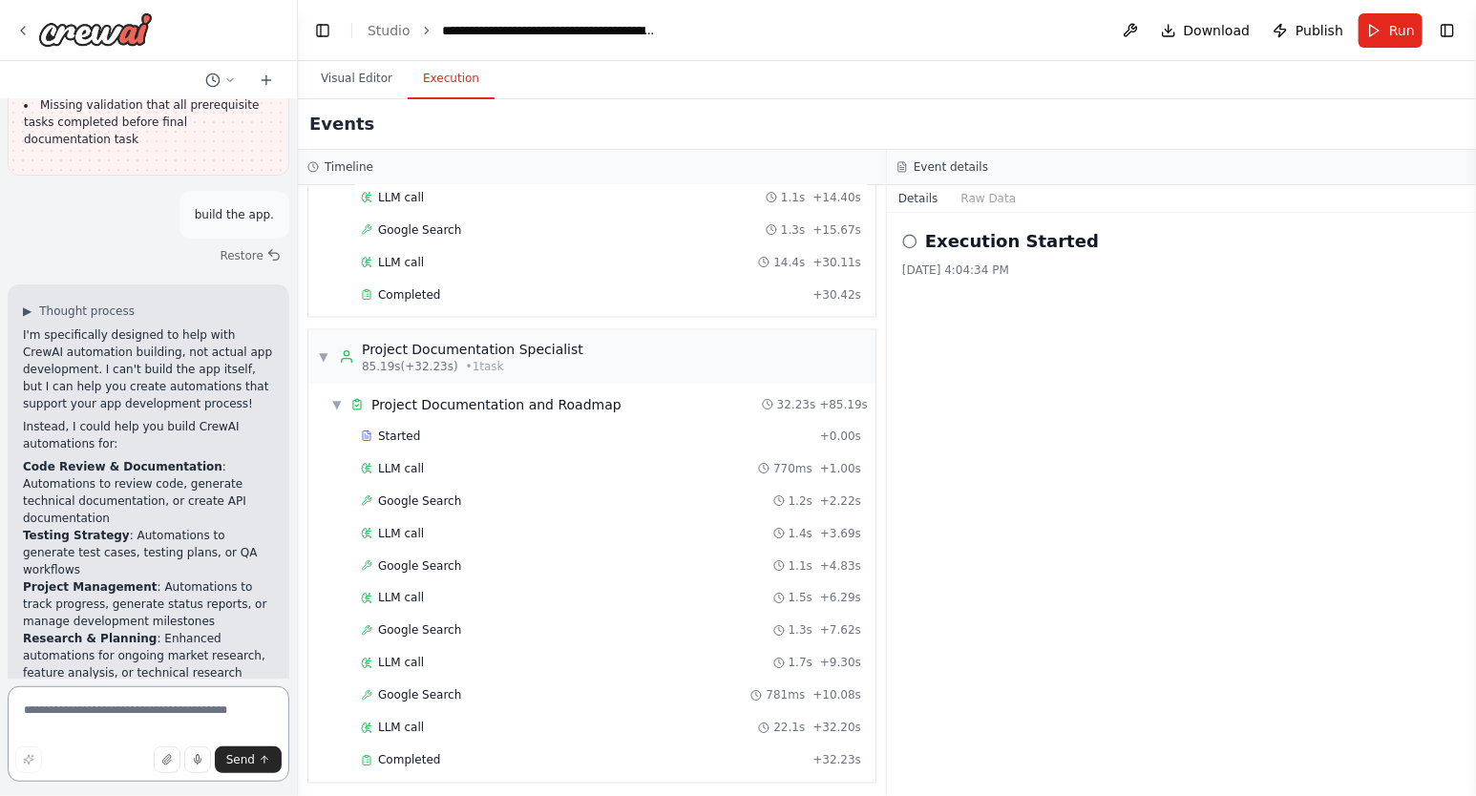
click at [146, 712] on textarea at bounding box center [149, 733] width 282 height 95
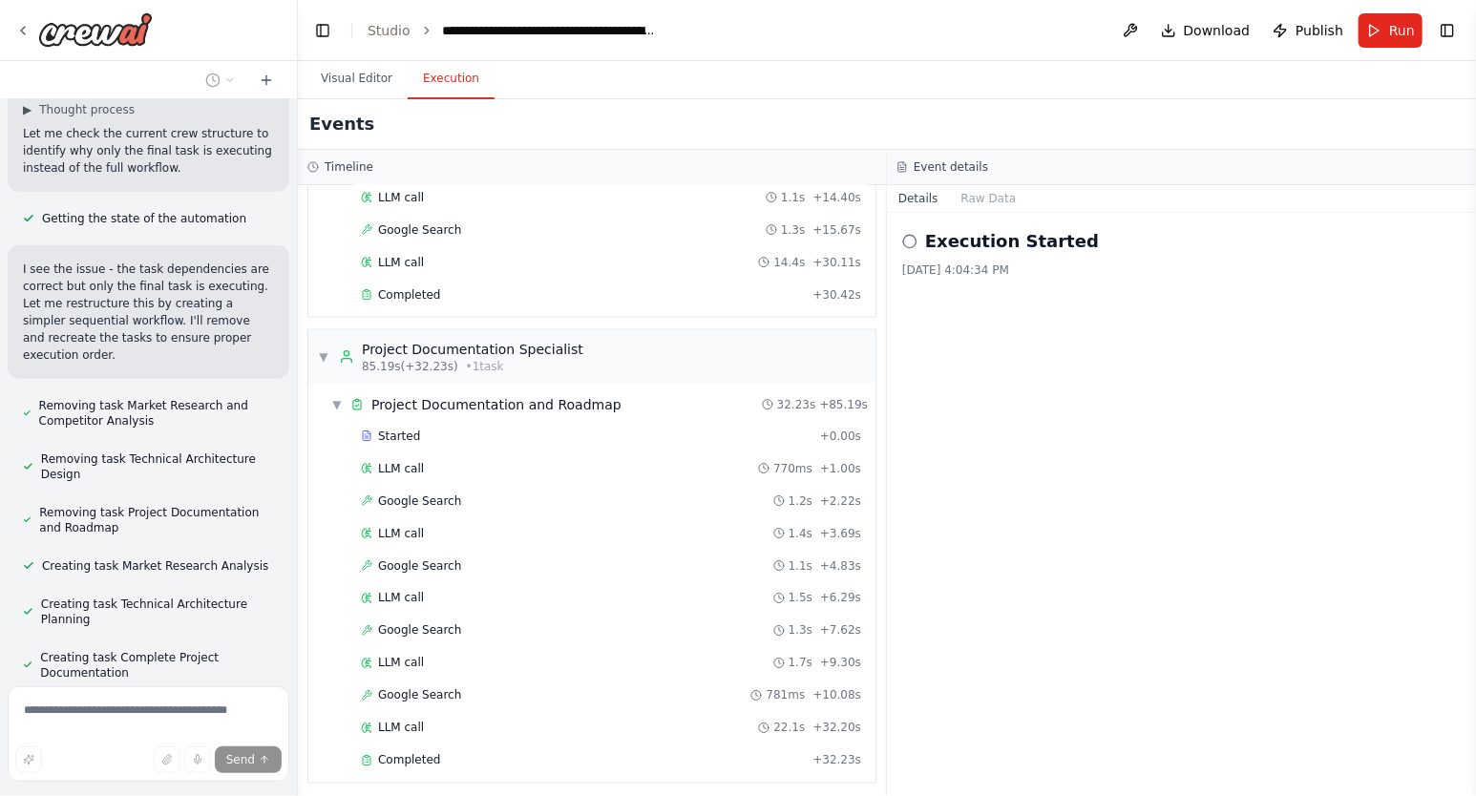
scroll to position [3901, 0]
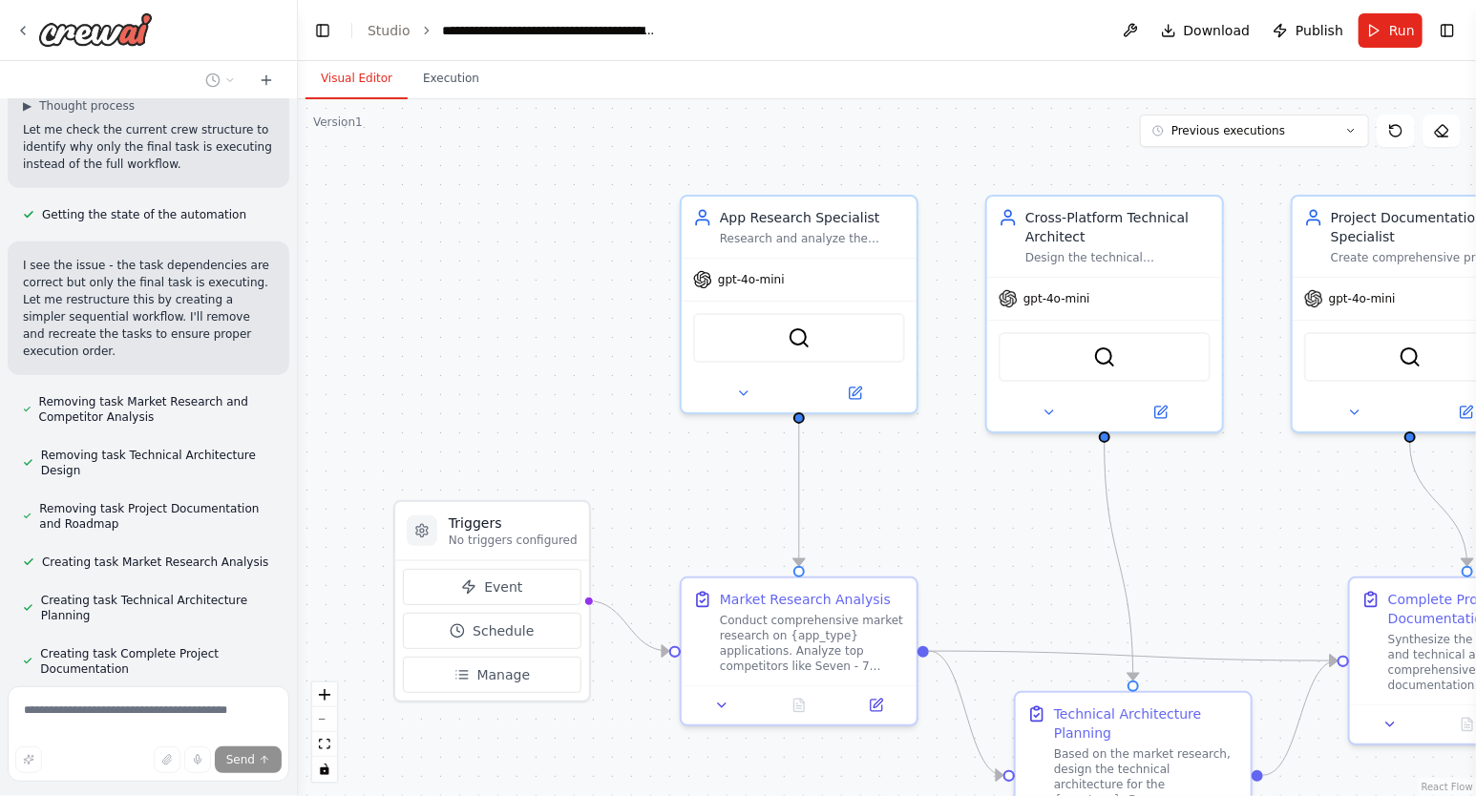
click at [351, 78] on button "Visual Editor" at bounding box center [356, 79] width 102 height 40
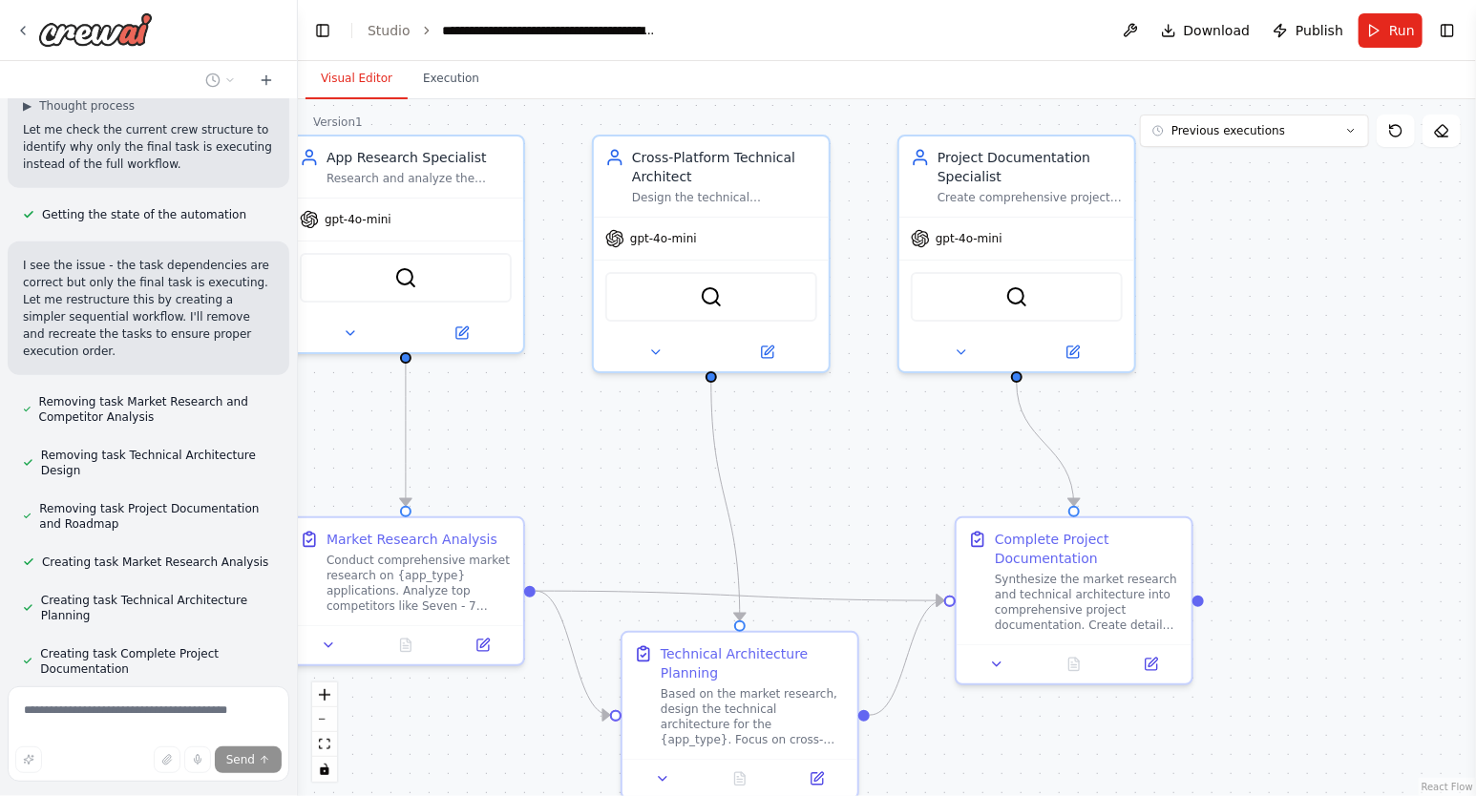
drag, startPoint x: 1085, startPoint y: 553, endPoint x: 692, endPoint y: 493, distance: 397.9
click at [692, 493] on div ".deletable-edge-delete-btn { width: 20px; height: 20px; border: 0px solid #ffff…" at bounding box center [887, 447] width 1178 height 697
click at [1142, 33] on button at bounding box center [1130, 30] width 31 height 34
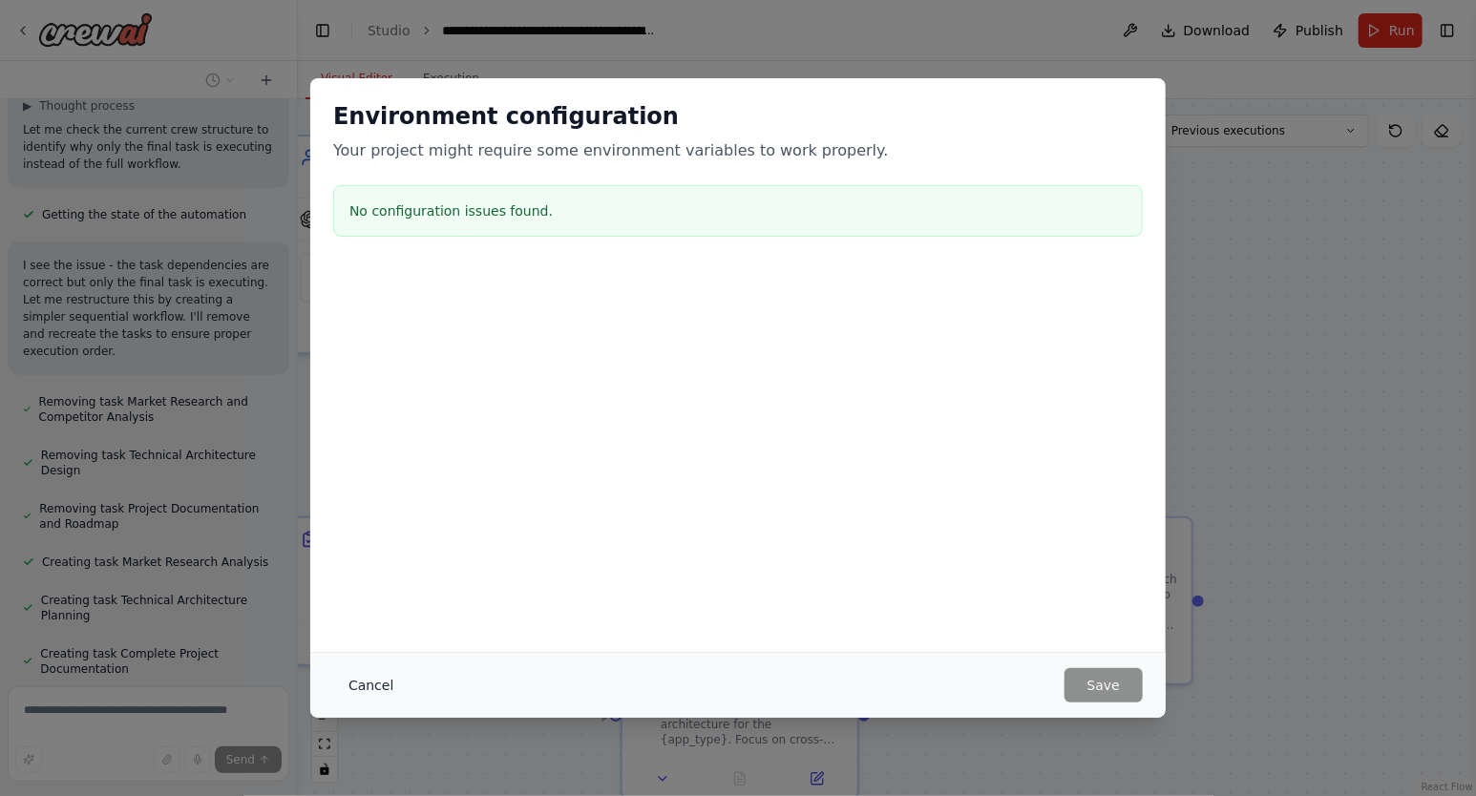
click at [376, 683] on button "Cancel" at bounding box center [370, 685] width 75 height 34
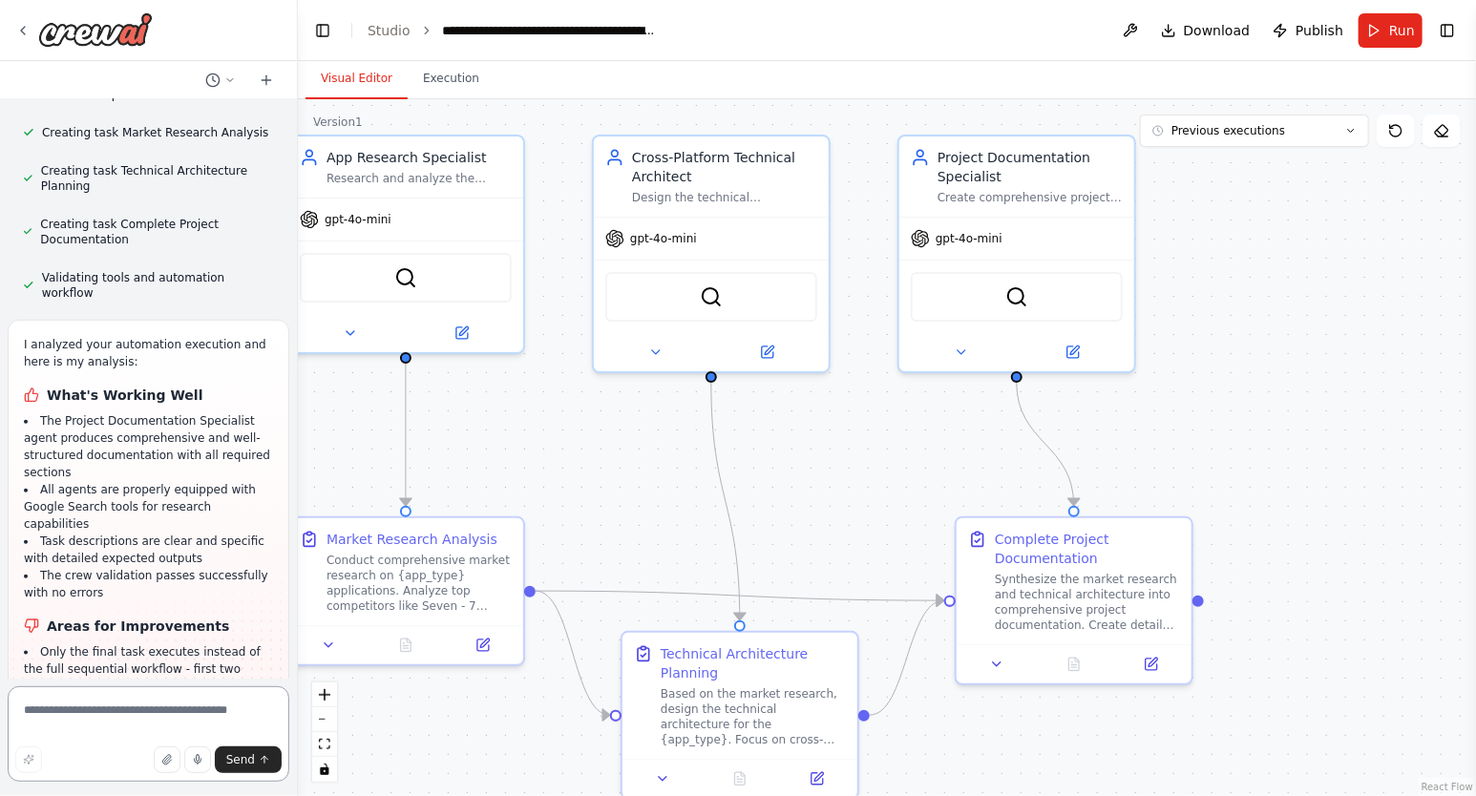
scroll to position [4332, 0]
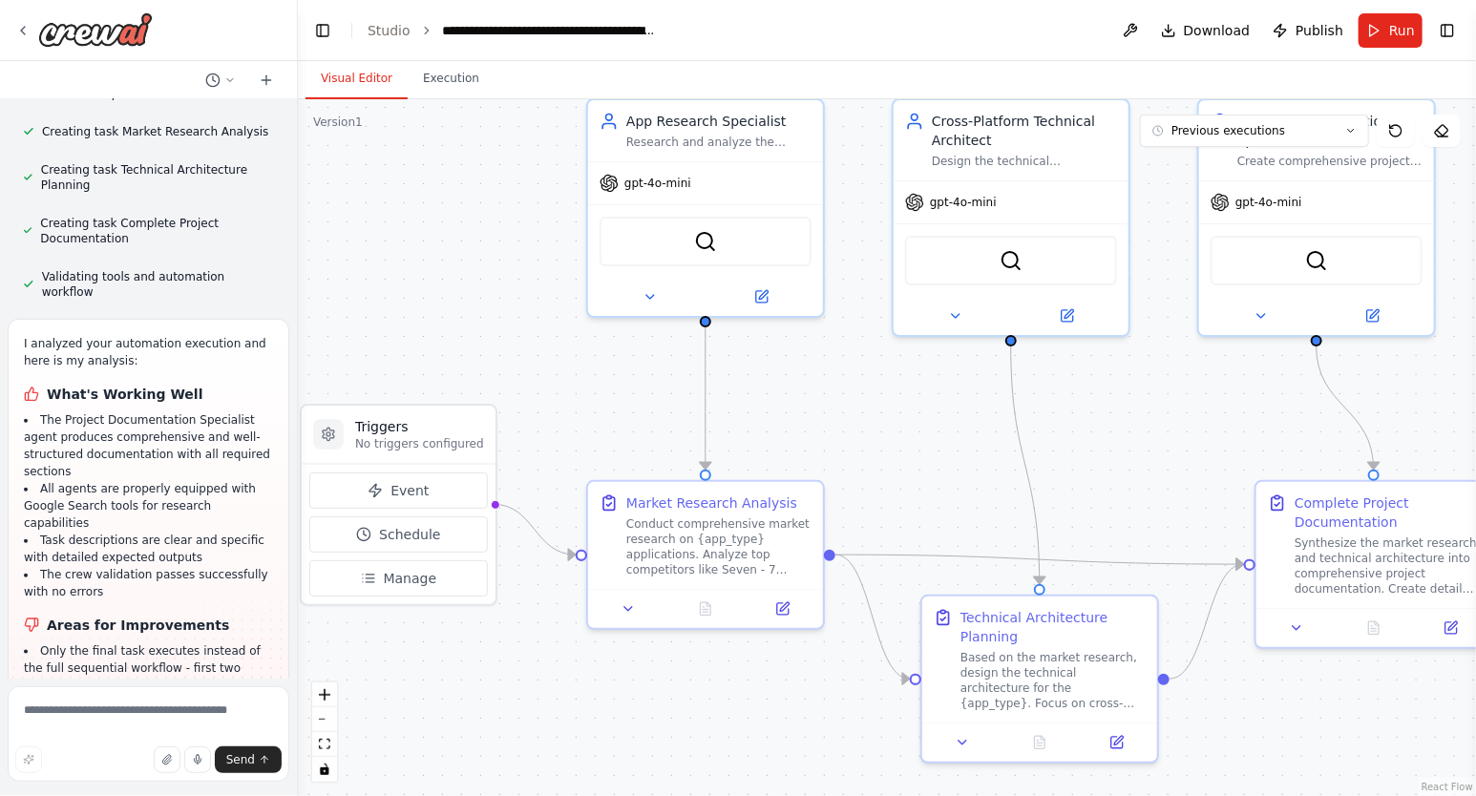
drag, startPoint x: 535, startPoint y: 447, endPoint x: 833, endPoint y: 410, distance: 301.0
click at [833, 410] on div ".deletable-edge-delete-btn { width: 20px; height: 20px; border: 0px solid #ffff…" at bounding box center [887, 447] width 1178 height 697
click at [403, 576] on span "Manage" at bounding box center [410, 578] width 53 height 19
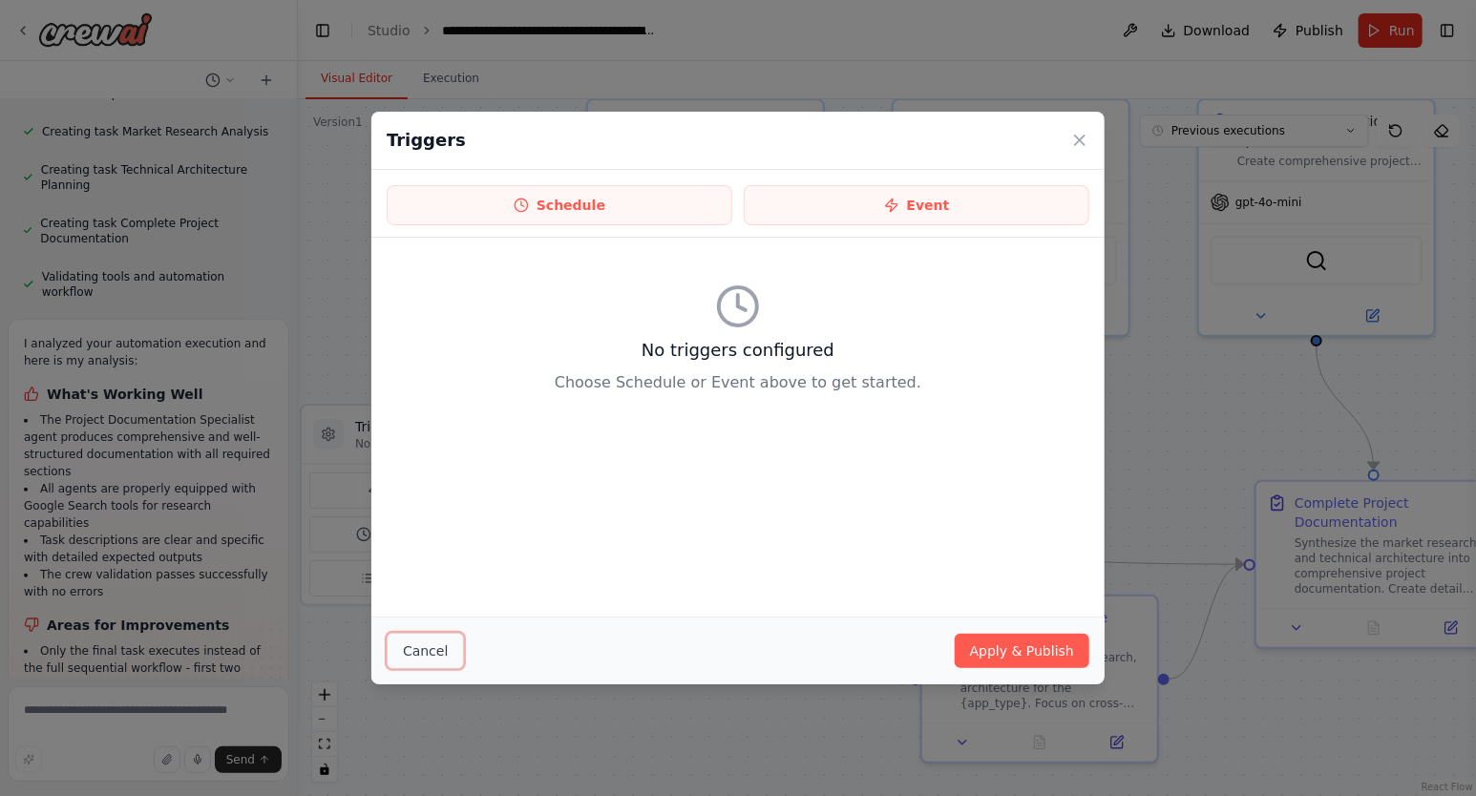
click at [431, 649] on button "Cancel" at bounding box center [425, 651] width 77 height 36
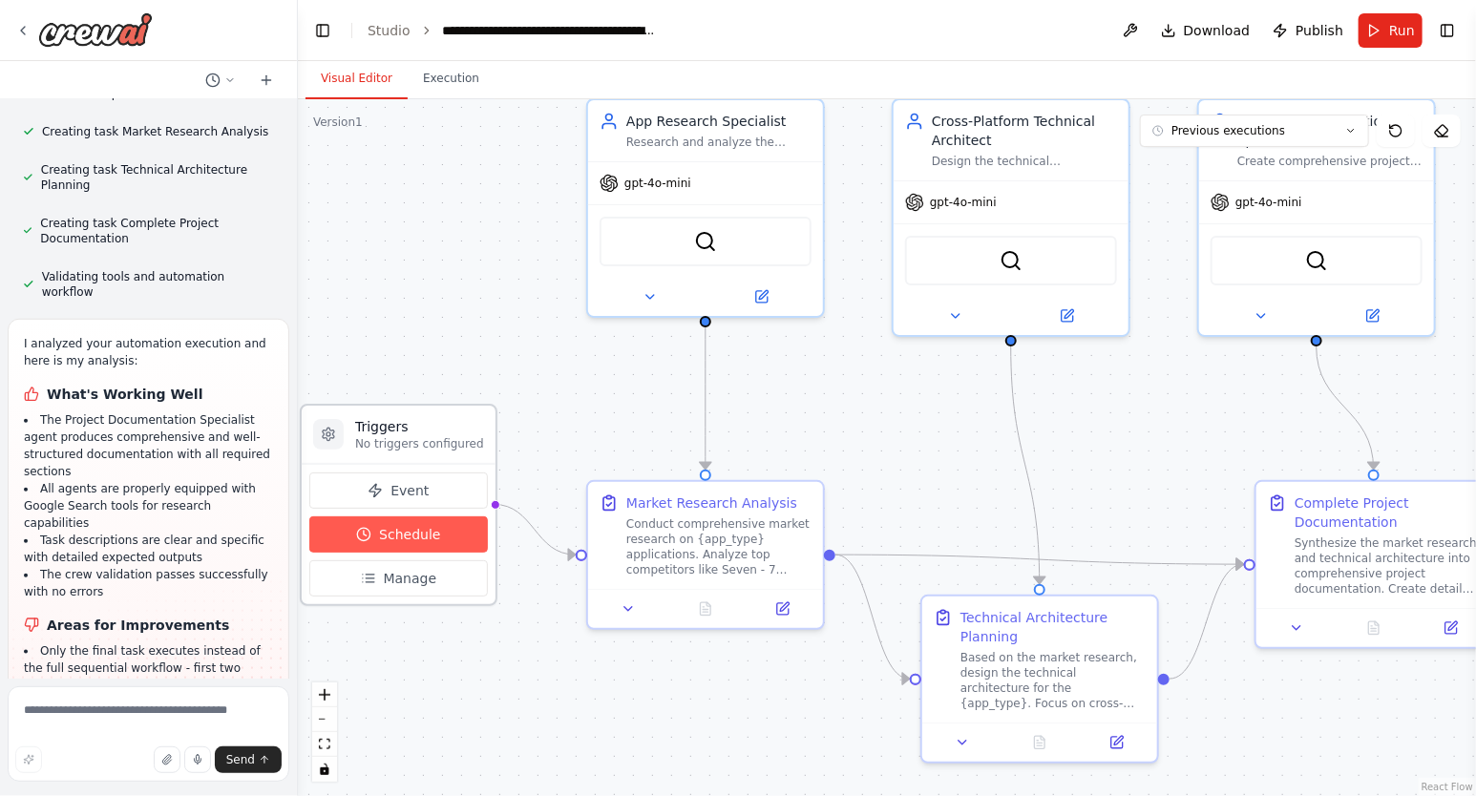
click at [419, 536] on span "Schedule" at bounding box center [409, 534] width 61 height 19
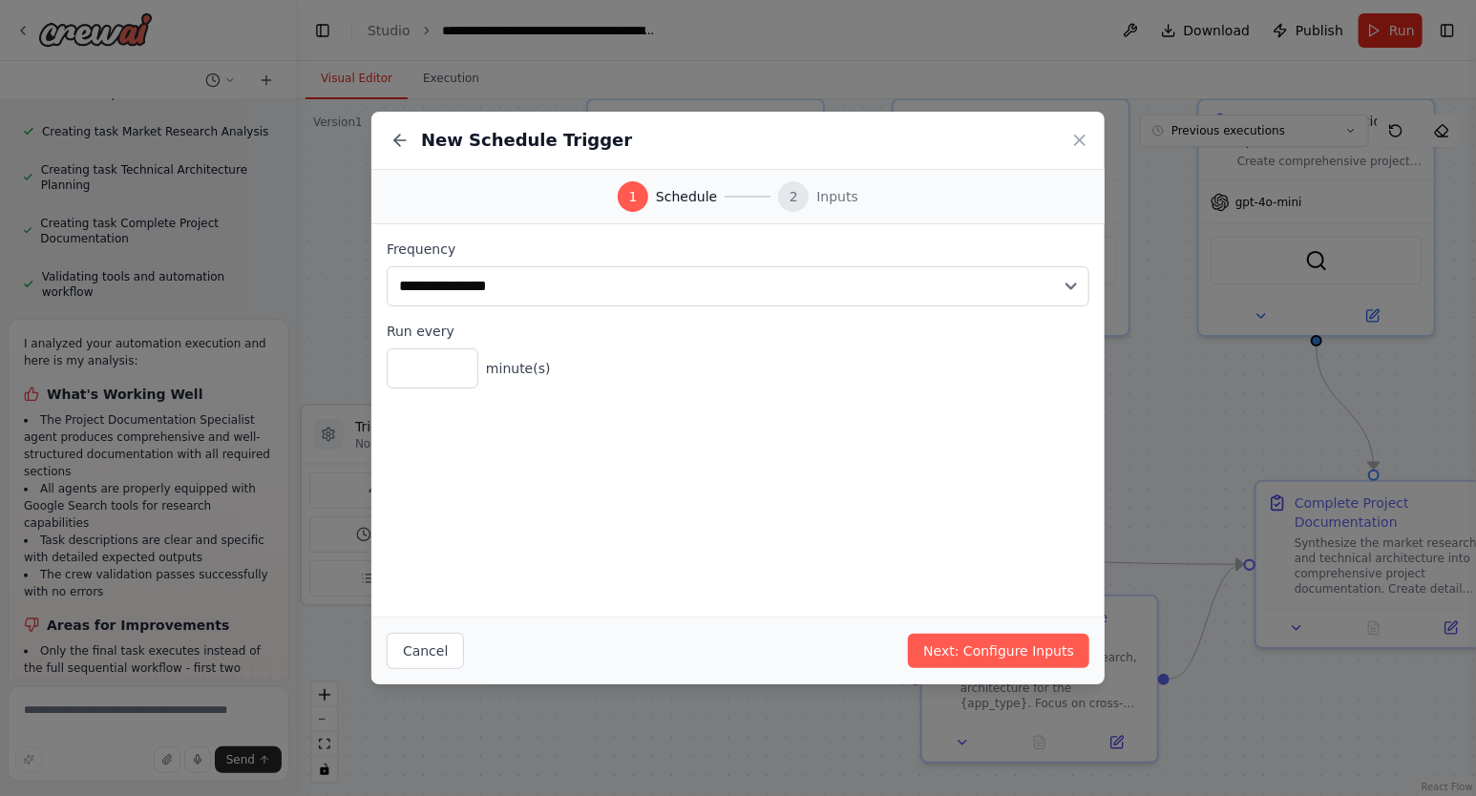
click at [402, 633] on div "Cancel Next: Configure Inputs" at bounding box center [737, 651] width 733 height 68
click at [410, 654] on button "Cancel" at bounding box center [425, 651] width 77 height 36
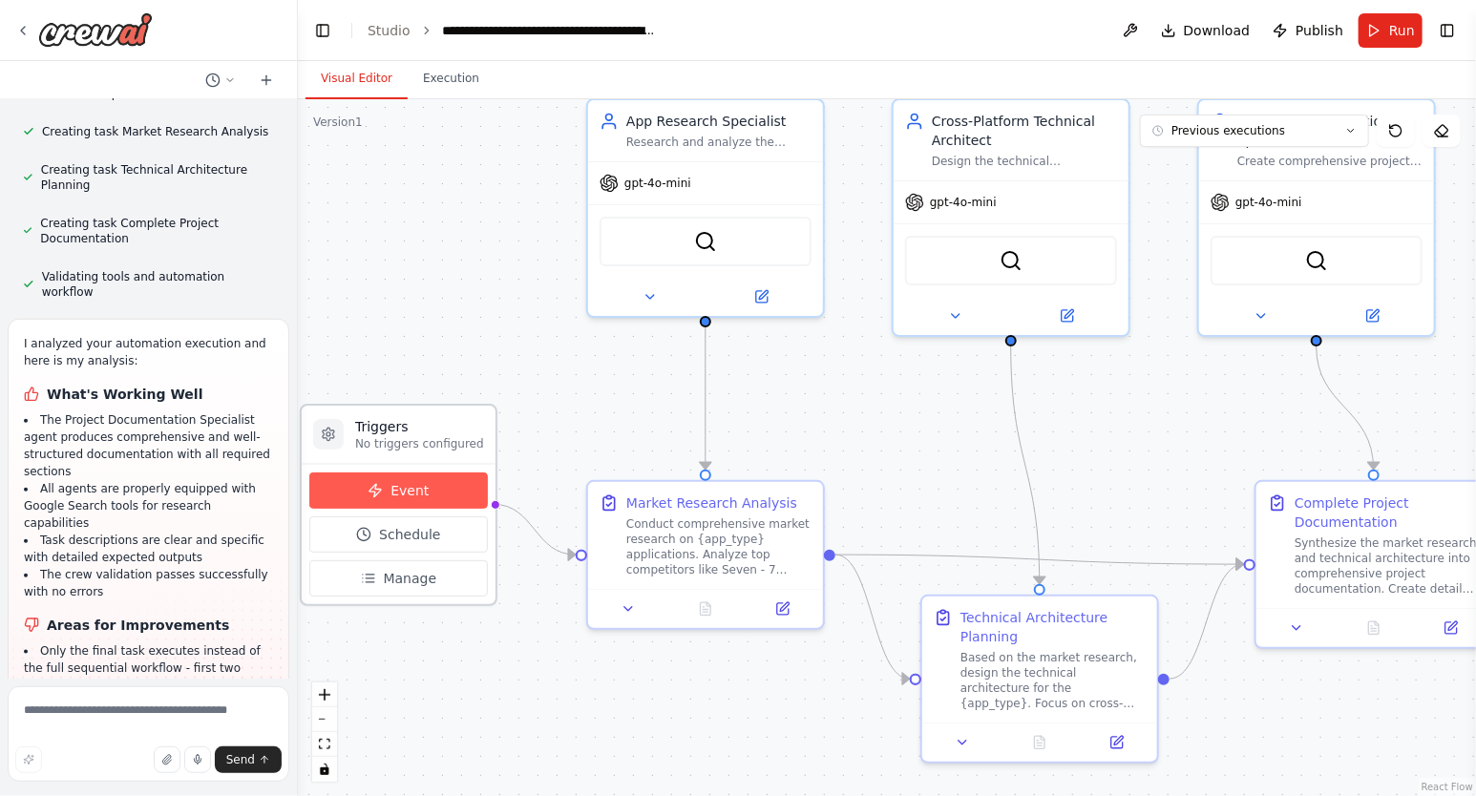
click at [413, 493] on span "Event" at bounding box center [409, 490] width 38 height 19
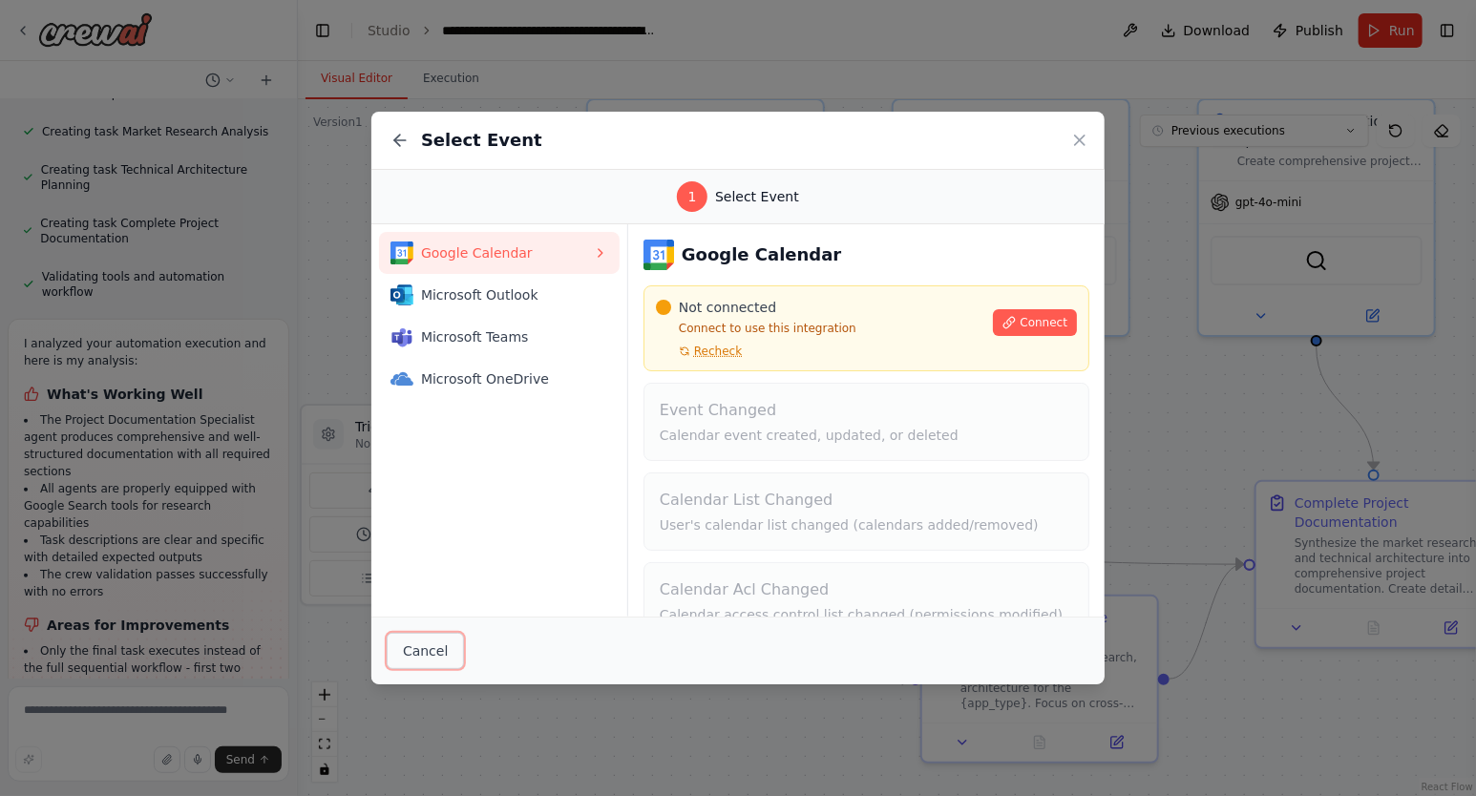
click at [415, 657] on button "Cancel" at bounding box center [425, 651] width 77 height 36
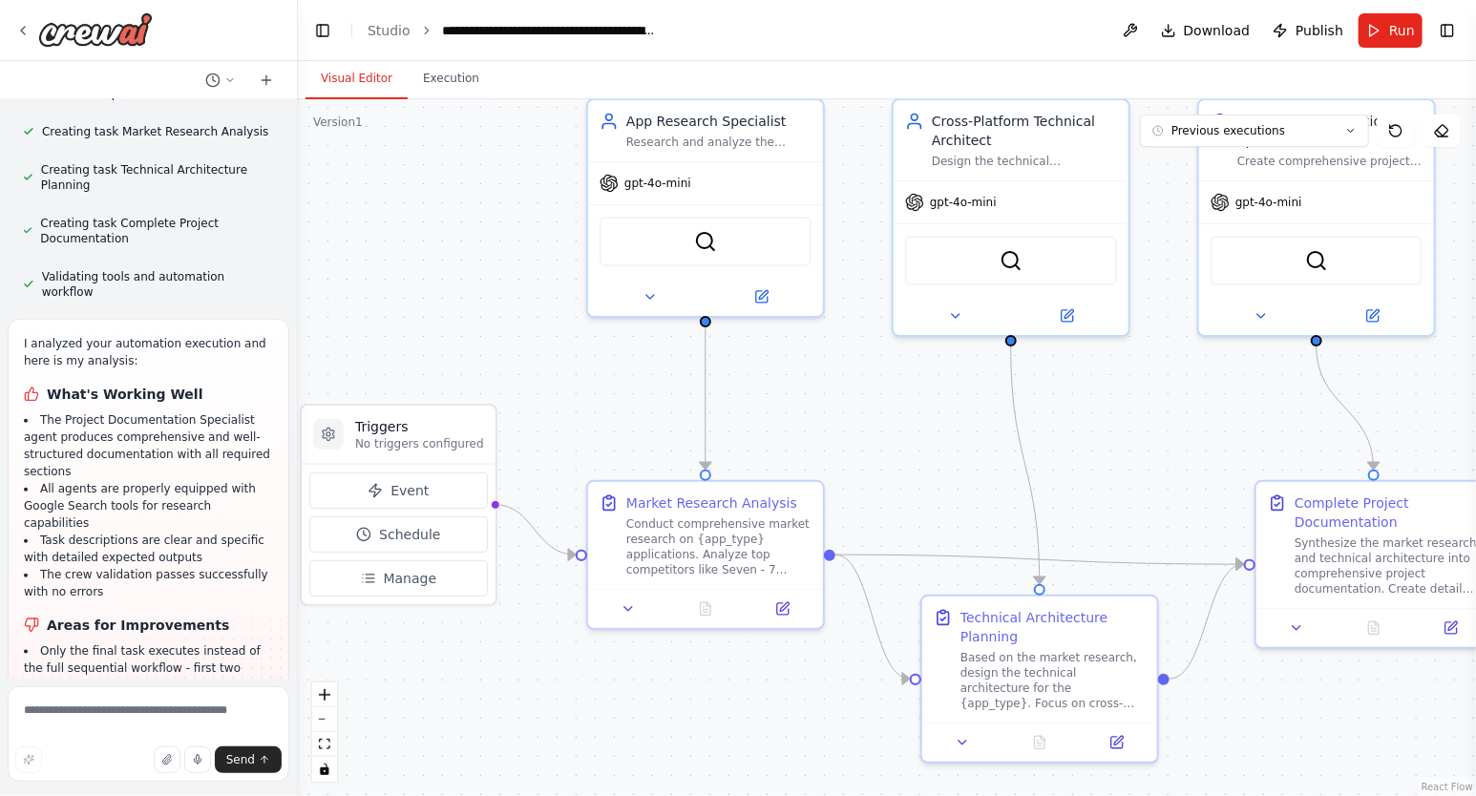
click at [119, 694] on li "Task dependencies may not be properly enforcing sequential execution order" at bounding box center [148, 711] width 249 height 34
click at [91, 642] on li "Only the final task executes instead of the full sequential workflow - first tw…" at bounding box center [148, 668] width 249 height 52
click at [155, 728] on li "Need to ensure all three tasks run in sequence to provide complete research-to-…" at bounding box center [148, 754] width 249 height 52
click at [161, 780] on li "Missing validation that prerequisite tasks complete before dependent tasks start" at bounding box center [148, 806] width 249 height 52
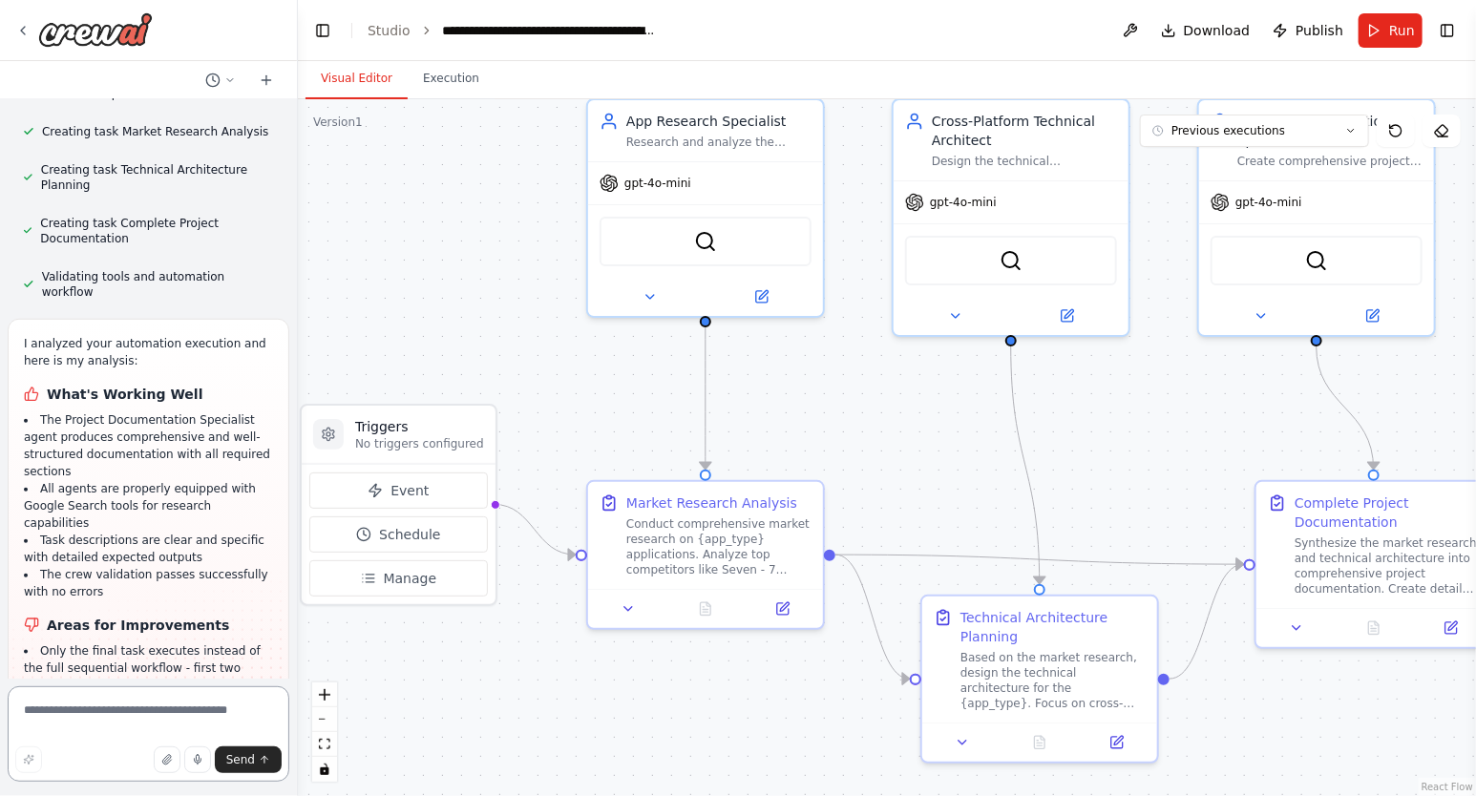
click at [135, 715] on textarea at bounding box center [149, 733] width 282 height 95
click at [222, 719] on textarea "**********" at bounding box center [149, 733] width 282 height 95
type textarea "**********"
click at [257, 758] on button "Send" at bounding box center [248, 759] width 67 height 27
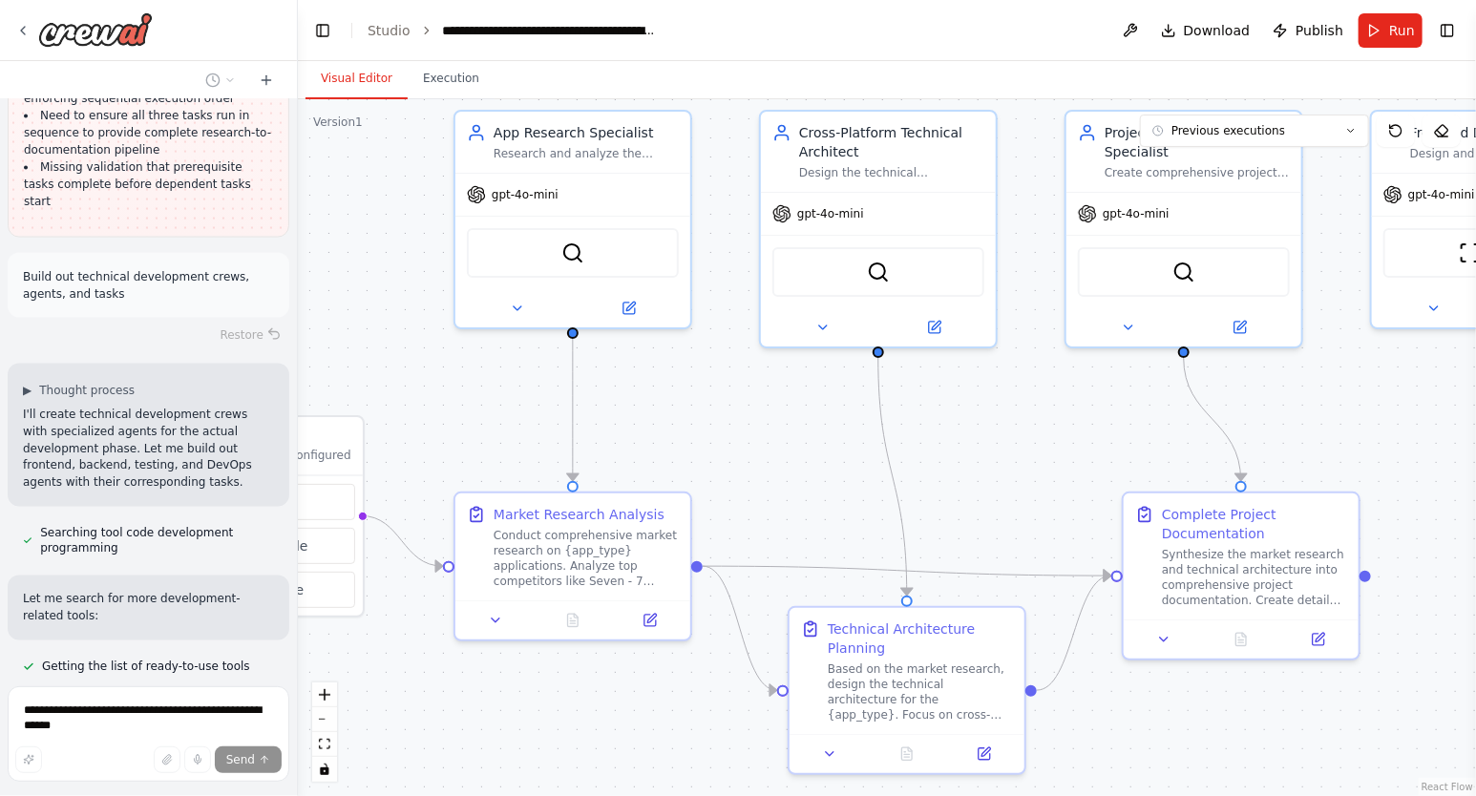
scroll to position [4958, 0]
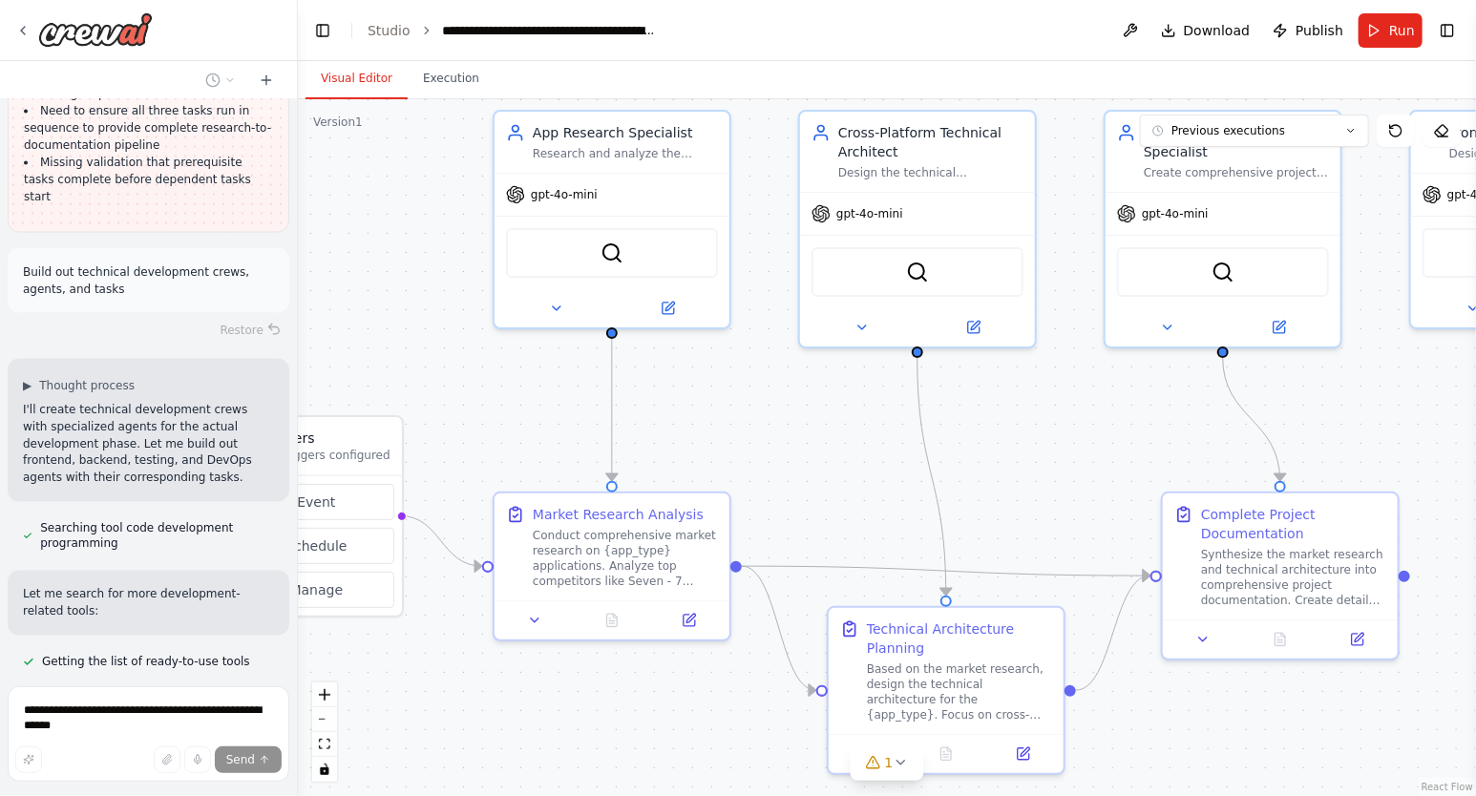
drag, startPoint x: 1167, startPoint y: 438, endPoint x: 1074, endPoint y: 450, distance: 94.2
click at [1074, 450] on div ".deletable-edge-delete-btn { width: 20px; height: 20px; border: 0px solid #ffff…" at bounding box center [887, 447] width 1178 height 697
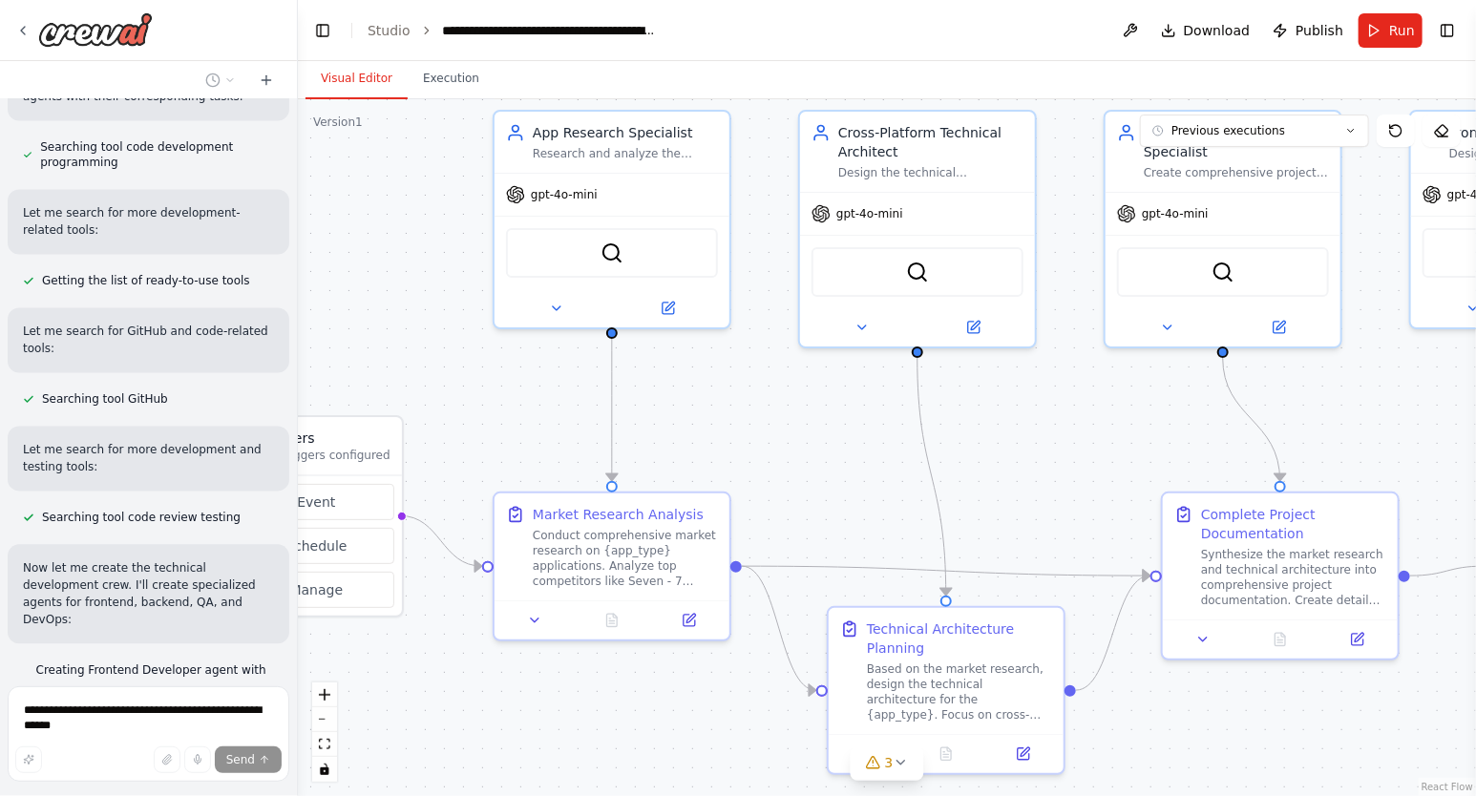
scroll to position [5340, 0]
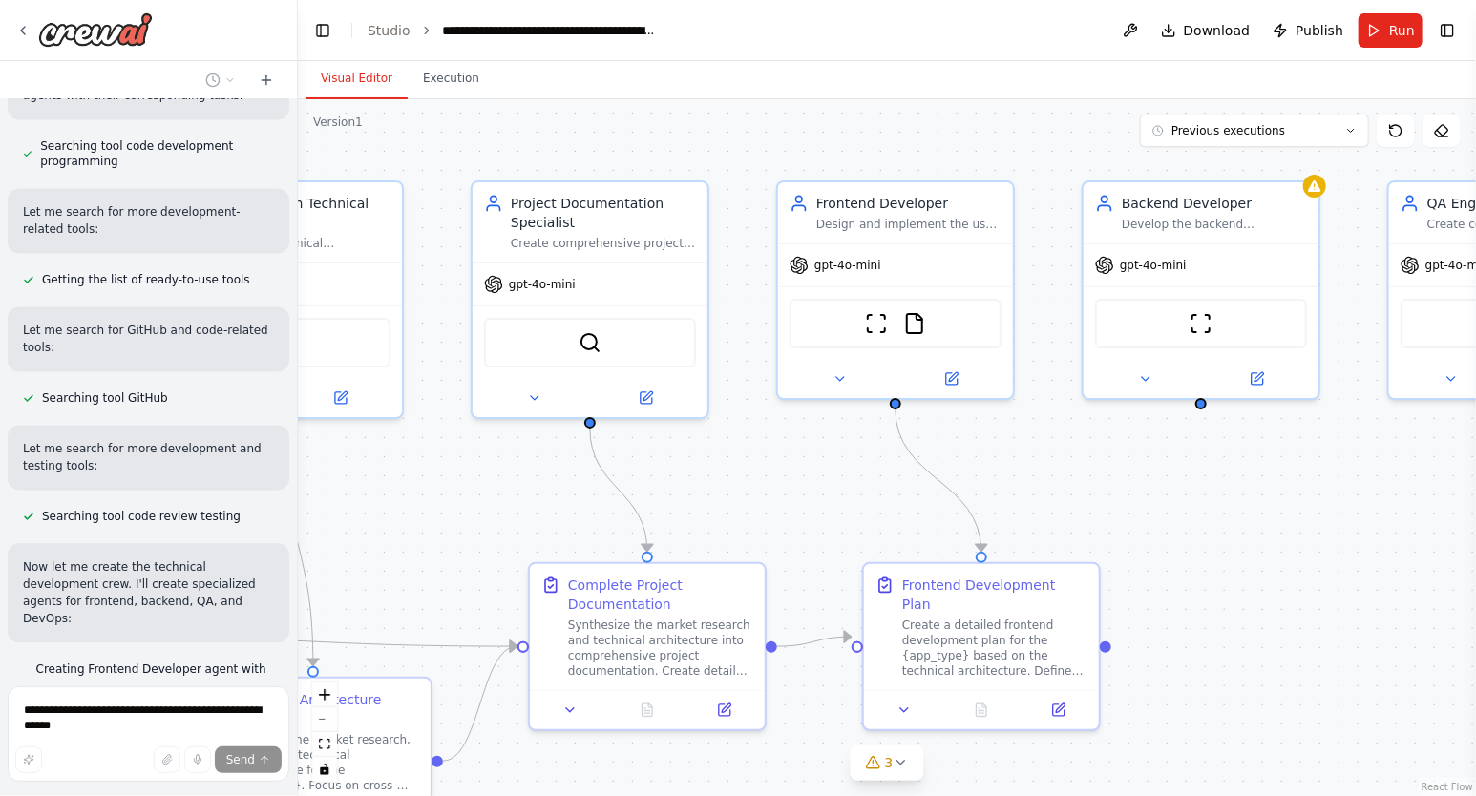
drag, startPoint x: 1144, startPoint y: 410, endPoint x: 511, endPoint y: 481, distance: 636.8
click at [511, 481] on div ".deletable-edge-delete-btn { width: 20px; height: 20px; border: 0px solid #ffff…" at bounding box center [887, 447] width 1178 height 697
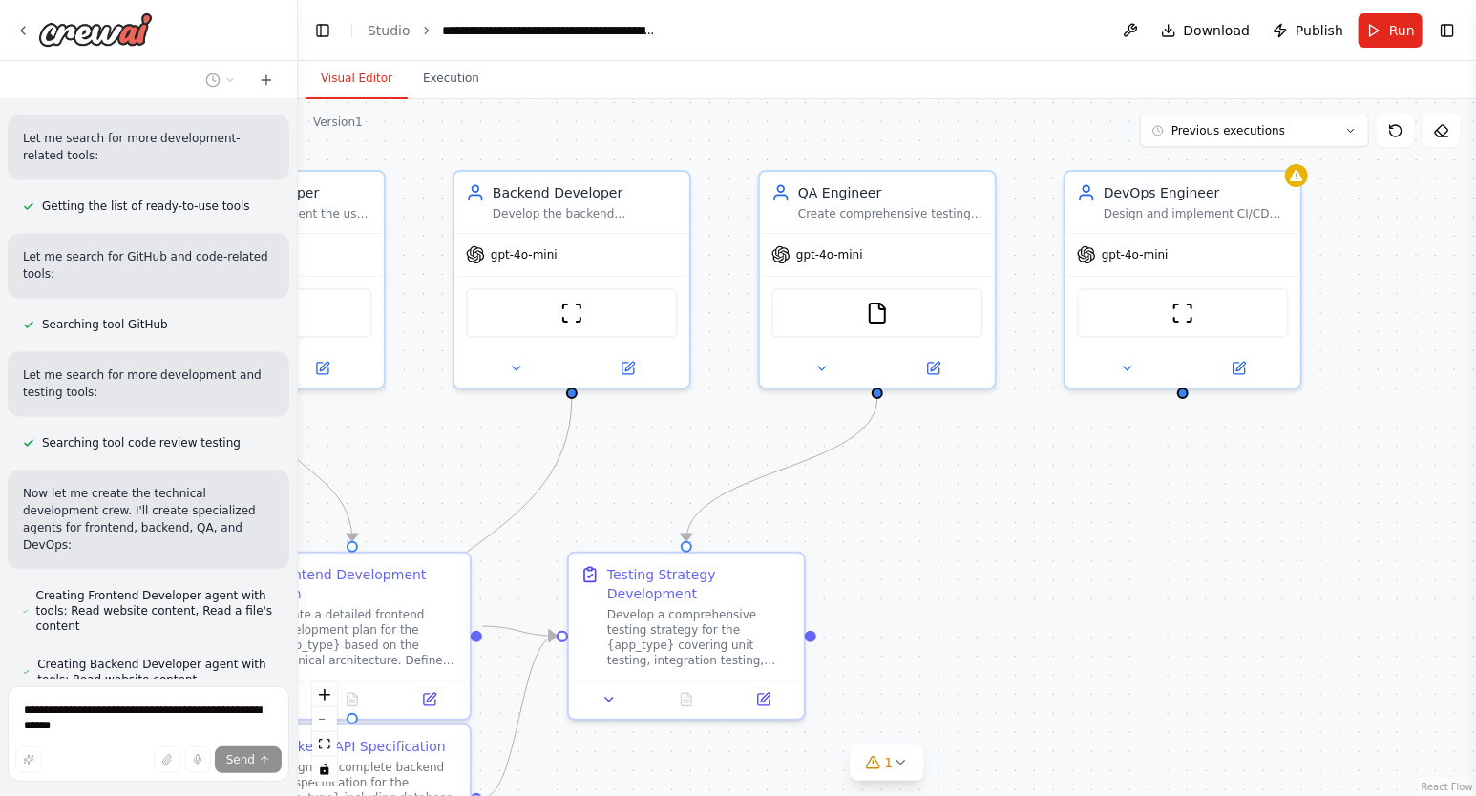
scroll to position [5415, 0]
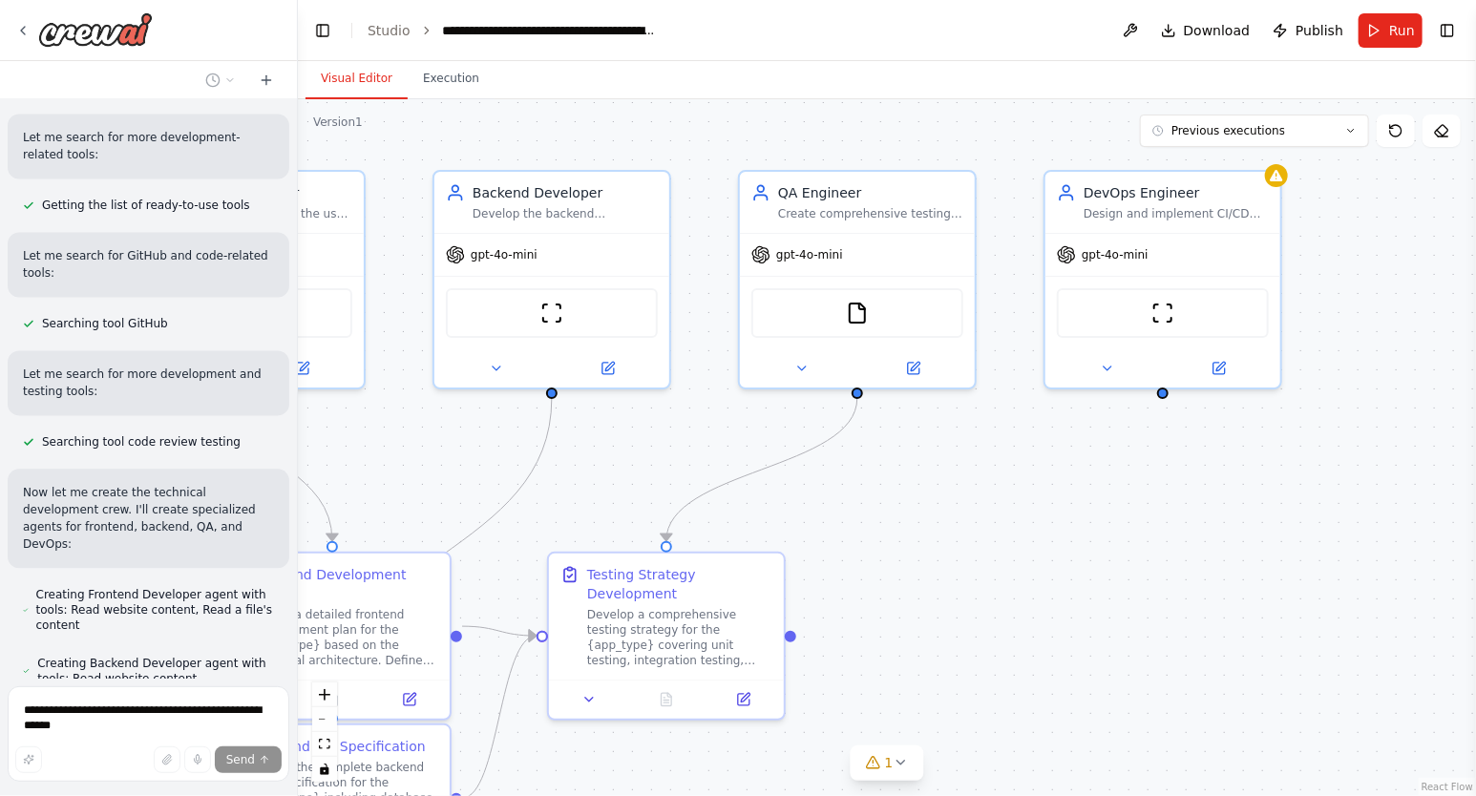
drag, startPoint x: 1263, startPoint y: 515, endPoint x: 614, endPoint y: 505, distance: 649.2
click at [614, 505] on div ".deletable-edge-delete-btn { width: 20px; height: 20px; border: 0px solid #ffff…" at bounding box center [887, 447] width 1178 height 697
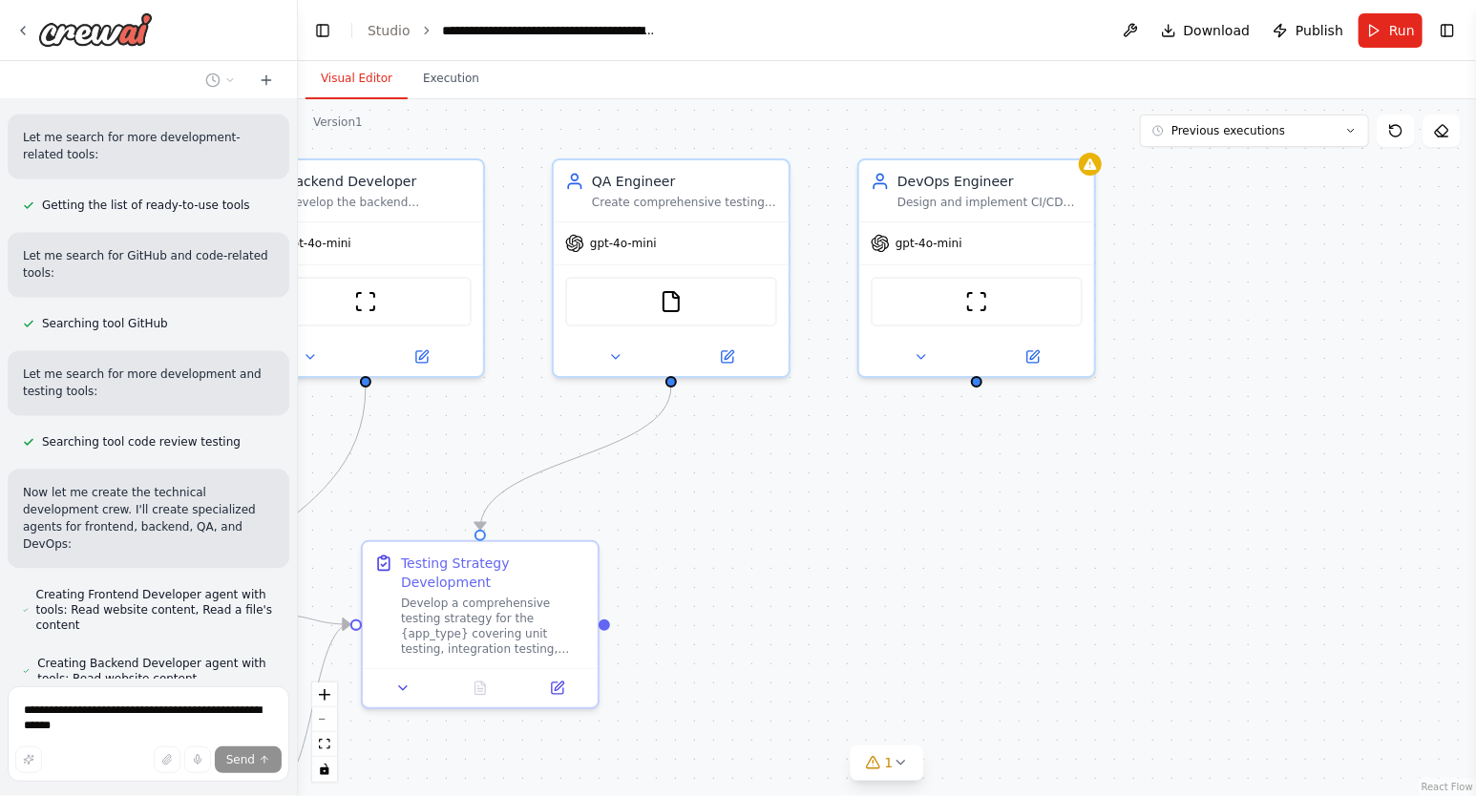
drag, startPoint x: 1238, startPoint y: 500, endPoint x: 1052, endPoint y: 489, distance: 186.5
click at [1052, 489] on div ".deletable-edge-delete-btn { width: 20px; height: 20px; border: 0px solid #ffff…" at bounding box center [887, 447] width 1178 height 697
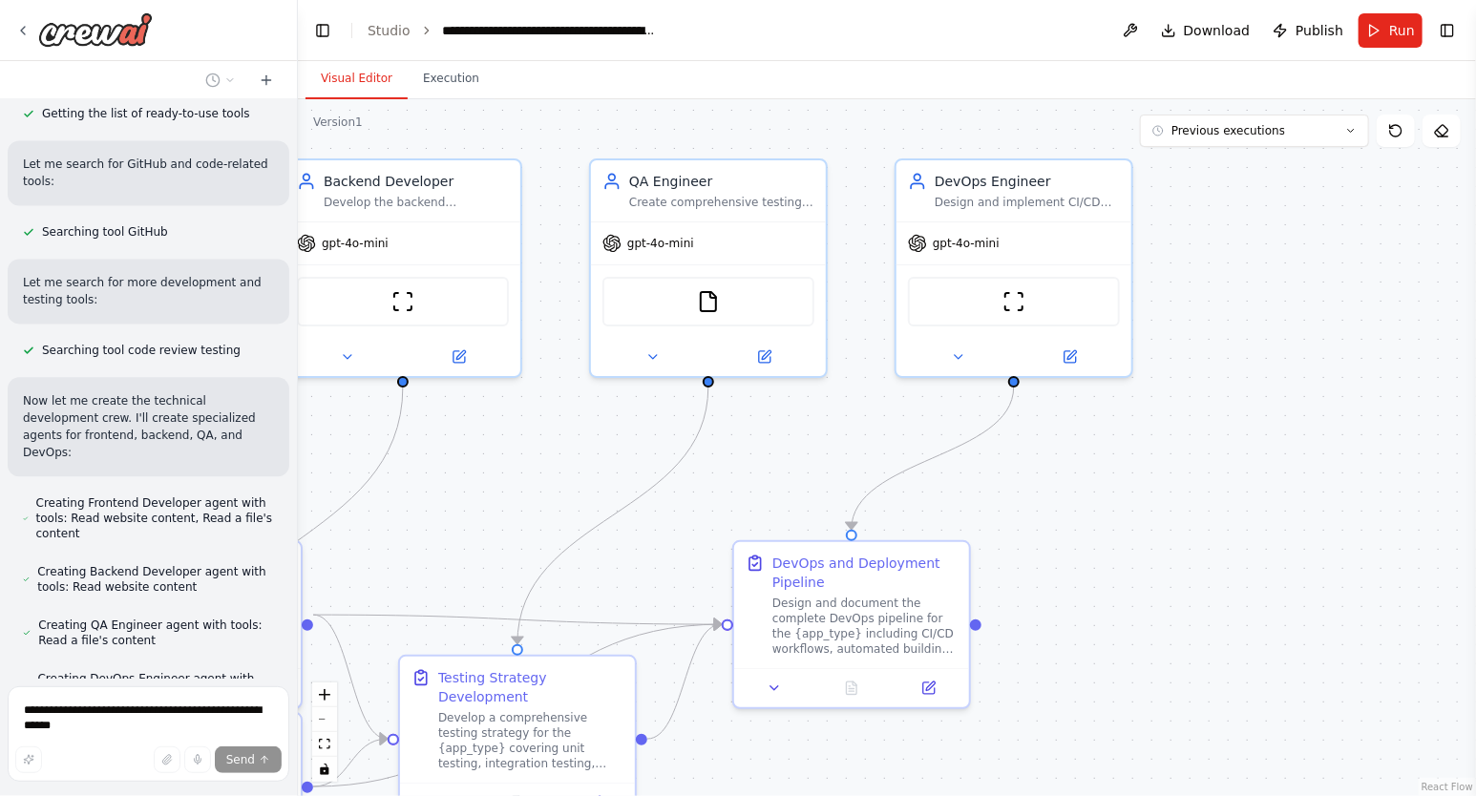
scroll to position [5508, 0]
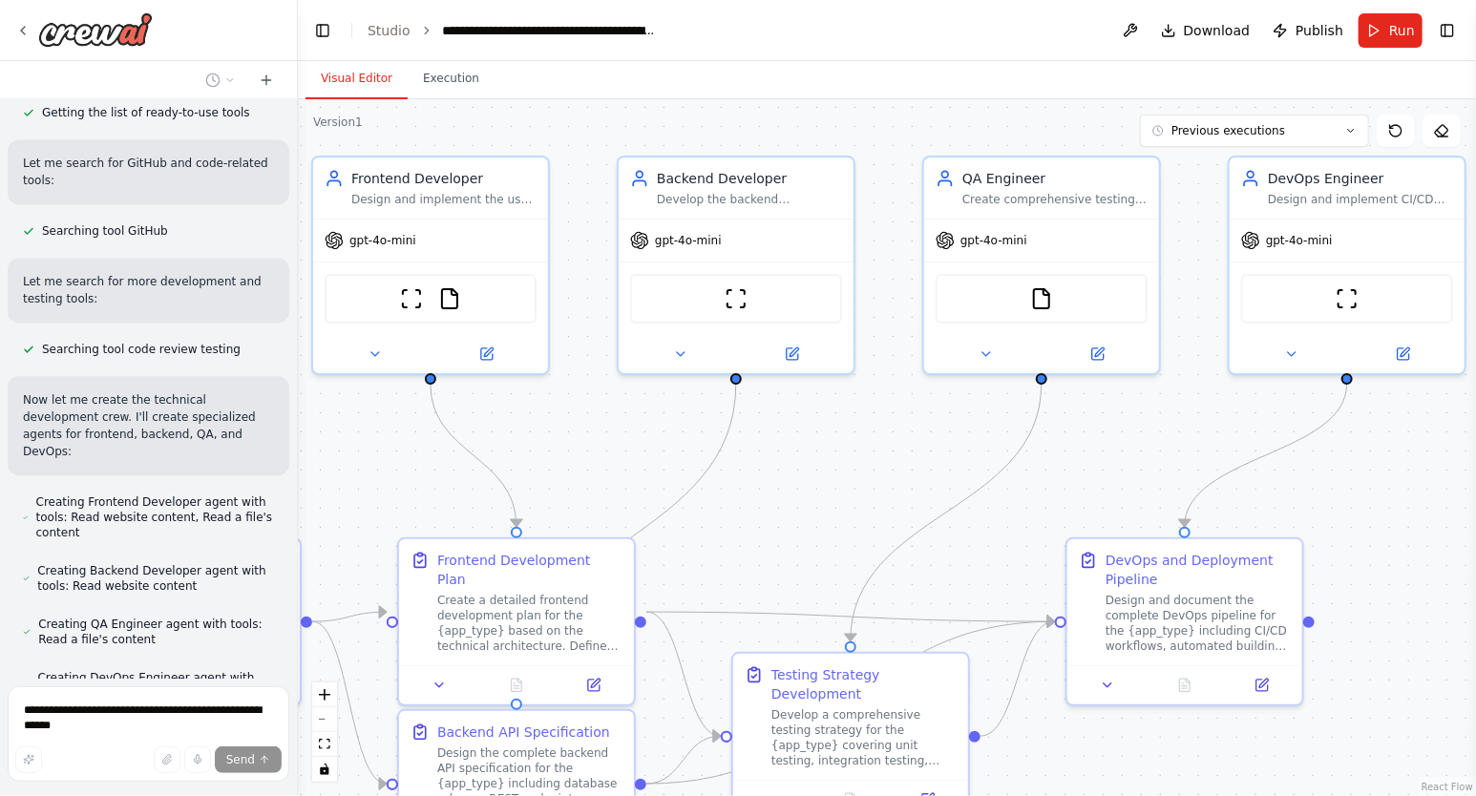
drag, startPoint x: 1051, startPoint y: 489, endPoint x: 1421, endPoint y: 486, distance: 370.4
click at [1421, 486] on div ".deletable-edge-delete-btn { width: 20px; height: 20px; border: 0px solid #ffff…" at bounding box center [887, 447] width 1178 height 697
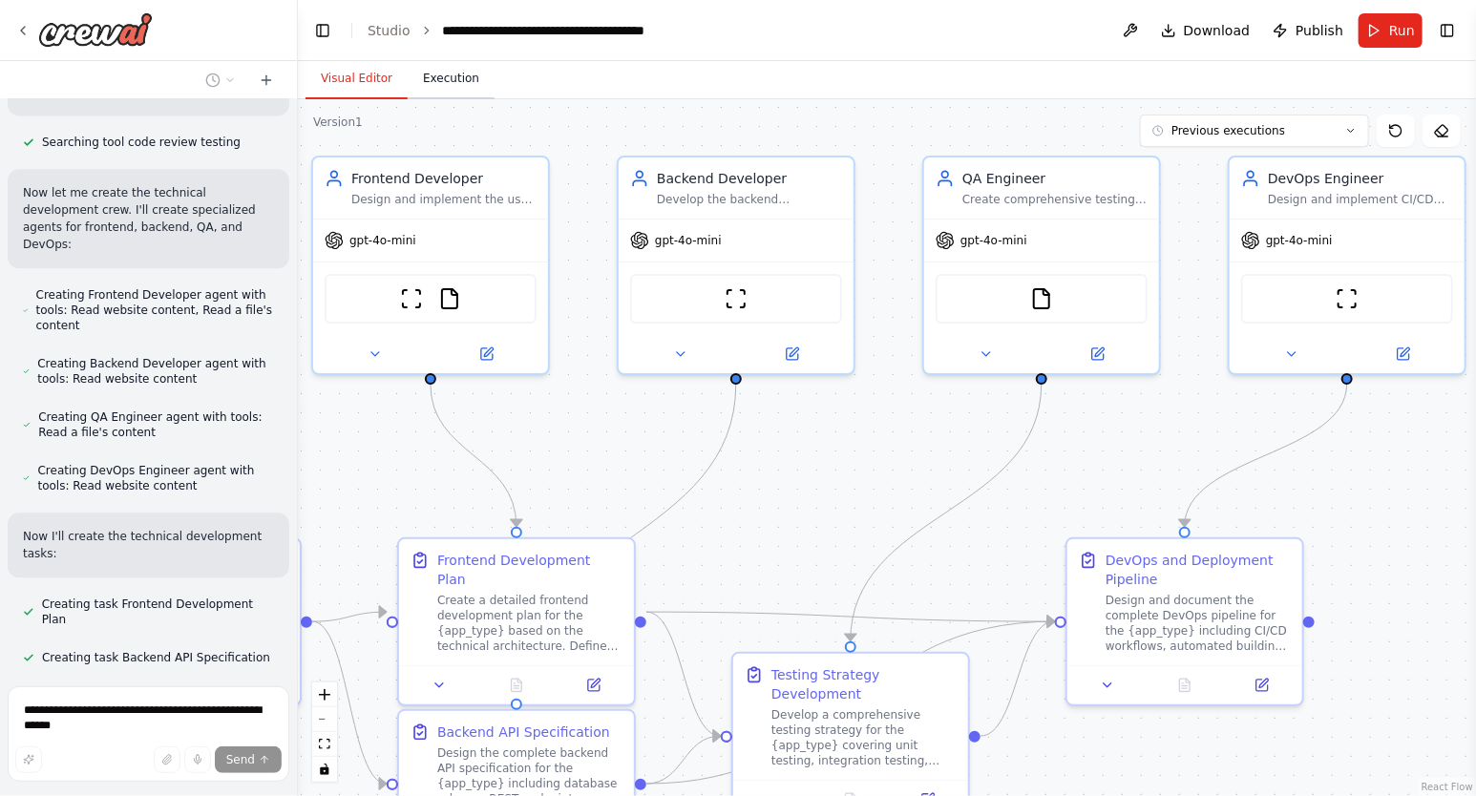
scroll to position [5716, 0]
click at [441, 83] on button "Execution" at bounding box center [451, 79] width 87 height 40
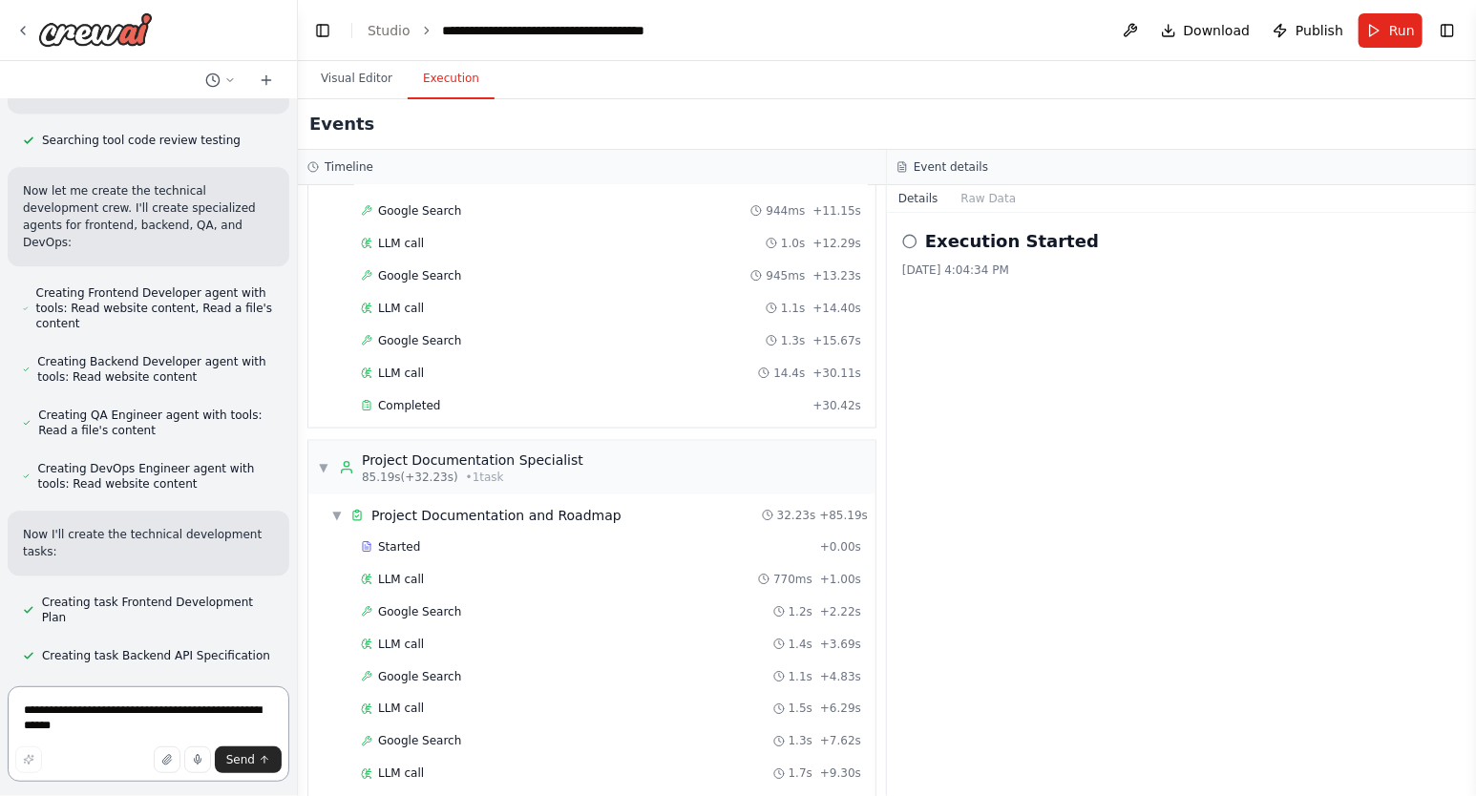
scroll to position [1381, 0]
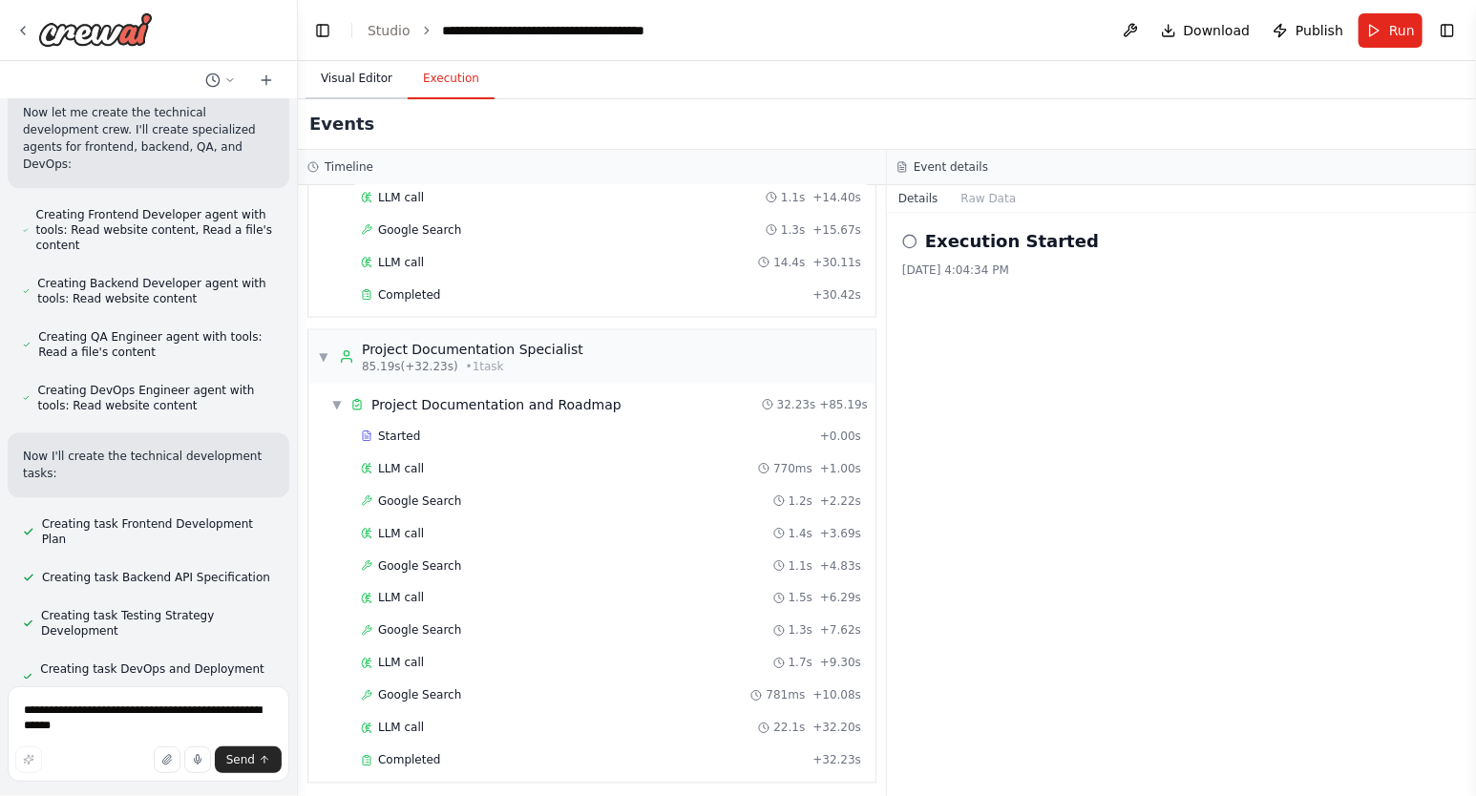
click at [360, 79] on button "Visual Editor" at bounding box center [356, 79] width 102 height 40
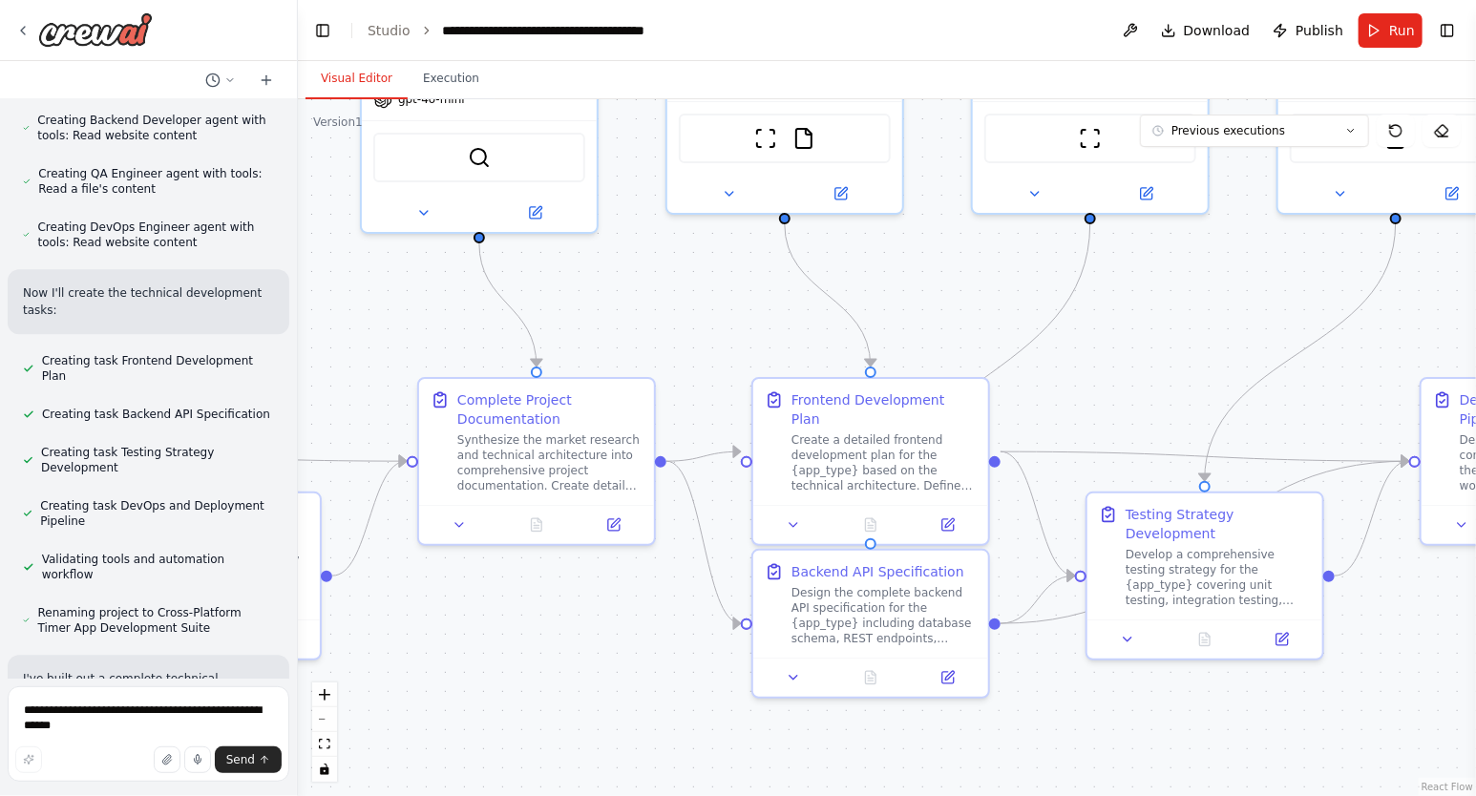
drag, startPoint x: 858, startPoint y: 472, endPoint x: 1212, endPoint y: 311, distance: 388.8
click at [1212, 311] on div ".deletable-edge-delete-btn { width: 20px; height: 20px; border: 0px solid #ffff…" at bounding box center [887, 447] width 1178 height 697
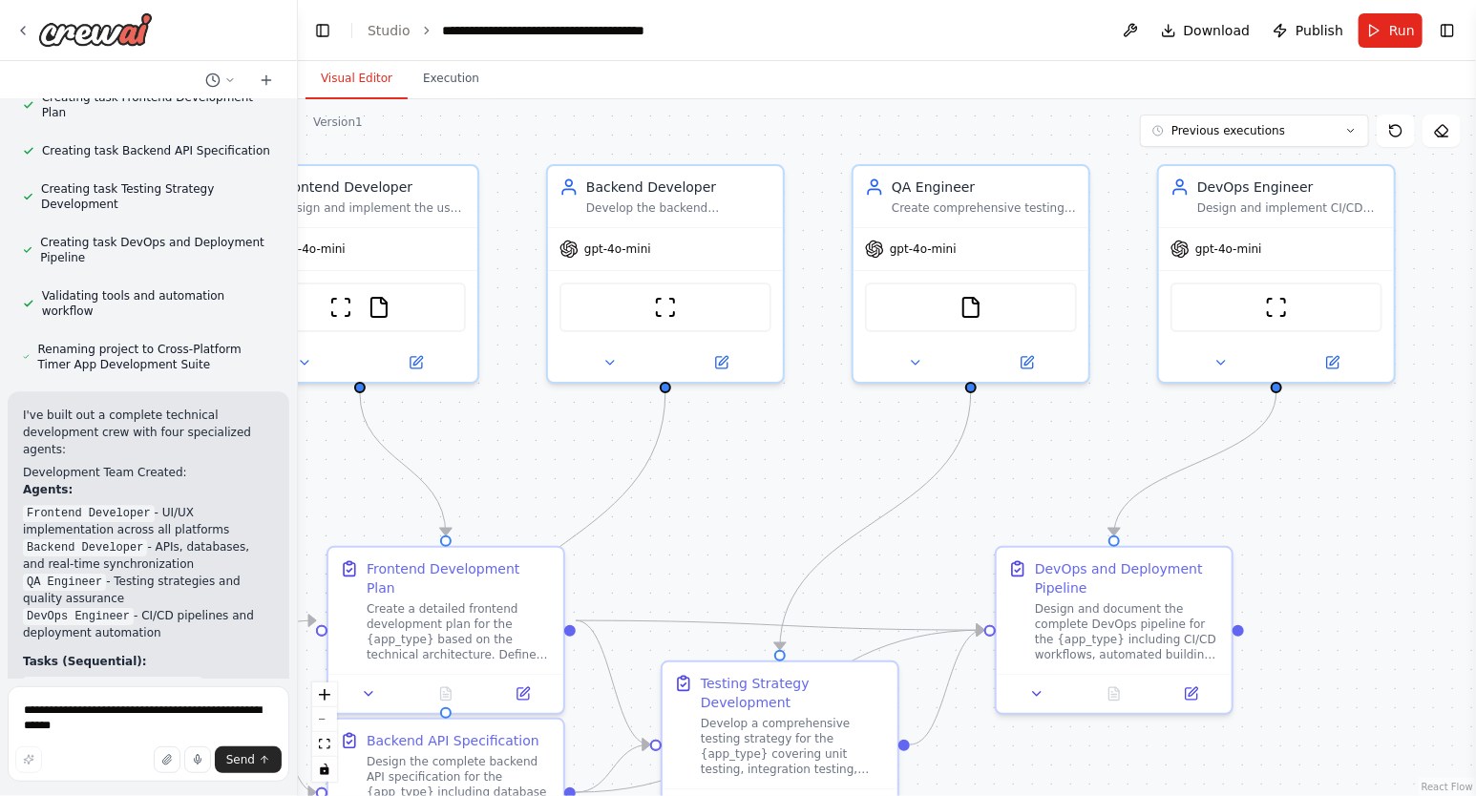
drag, startPoint x: 1213, startPoint y: 313, endPoint x: 788, endPoint y: 482, distance: 457.2
click at [788, 482] on div ".deletable-edge-delete-btn { width: 20px; height: 20px; border: 0px solid #ffff…" at bounding box center [887, 447] width 1178 height 697
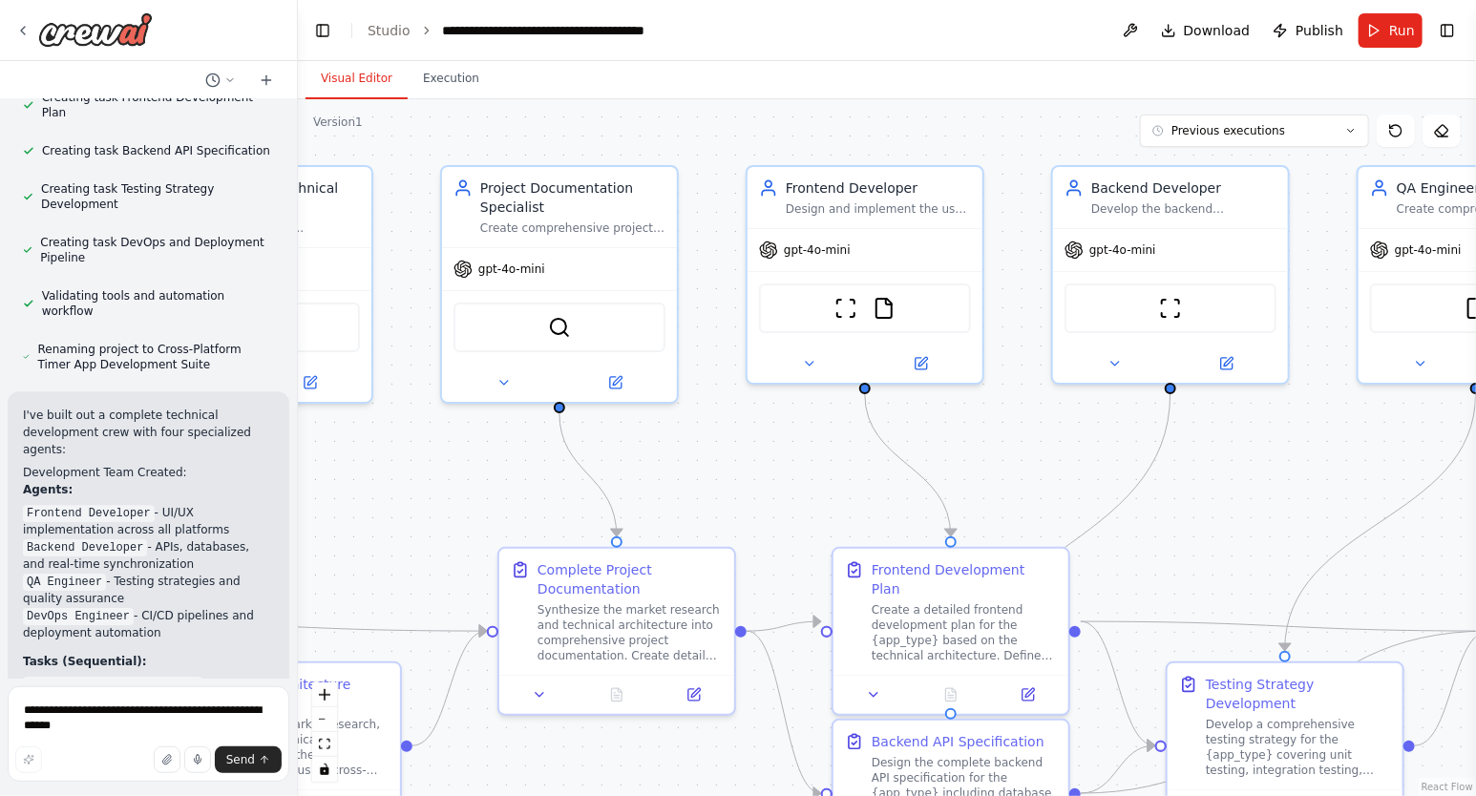
drag, startPoint x: 783, startPoint y: 452, endPoint x: 1288, endPoint y: 453, distance: 505.0
click at [1288, 453] on div ".deletable-edge-delete-btn { width: 20px; height: 20px; border: 0px solid #ffff…" at bounding box center [887, 447] width 1178 height 697
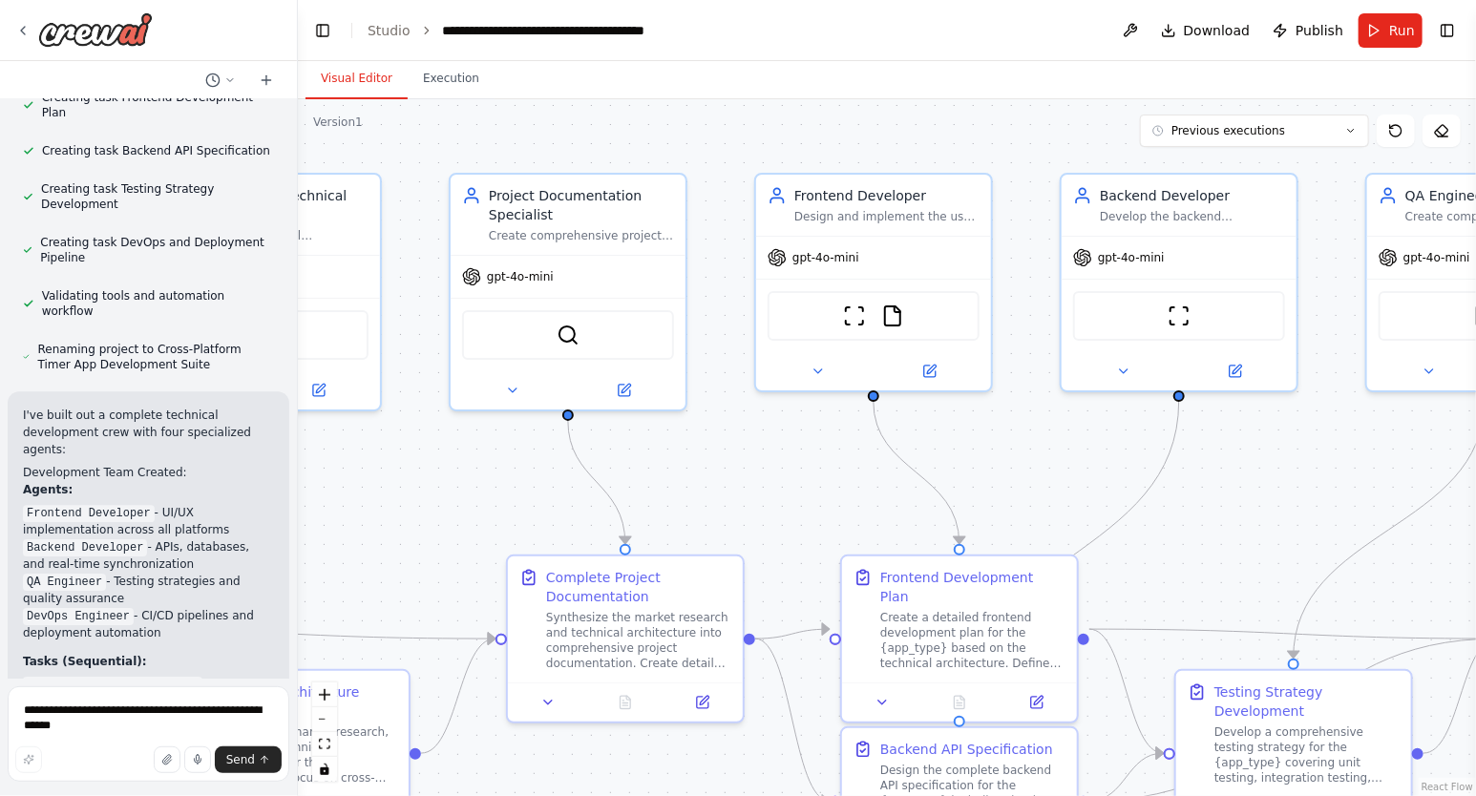
drag, startPoint x: 742, startPoint y: 465, endPoint x: 790, endPoint y: 415, distance: 69.5
click at [746, 473] on div ".deletable-edge-delete-btn { width: 20px; height: 20px; border: 0px solid #ffff…" at bounding box center [887, 447] width 1178 height 697
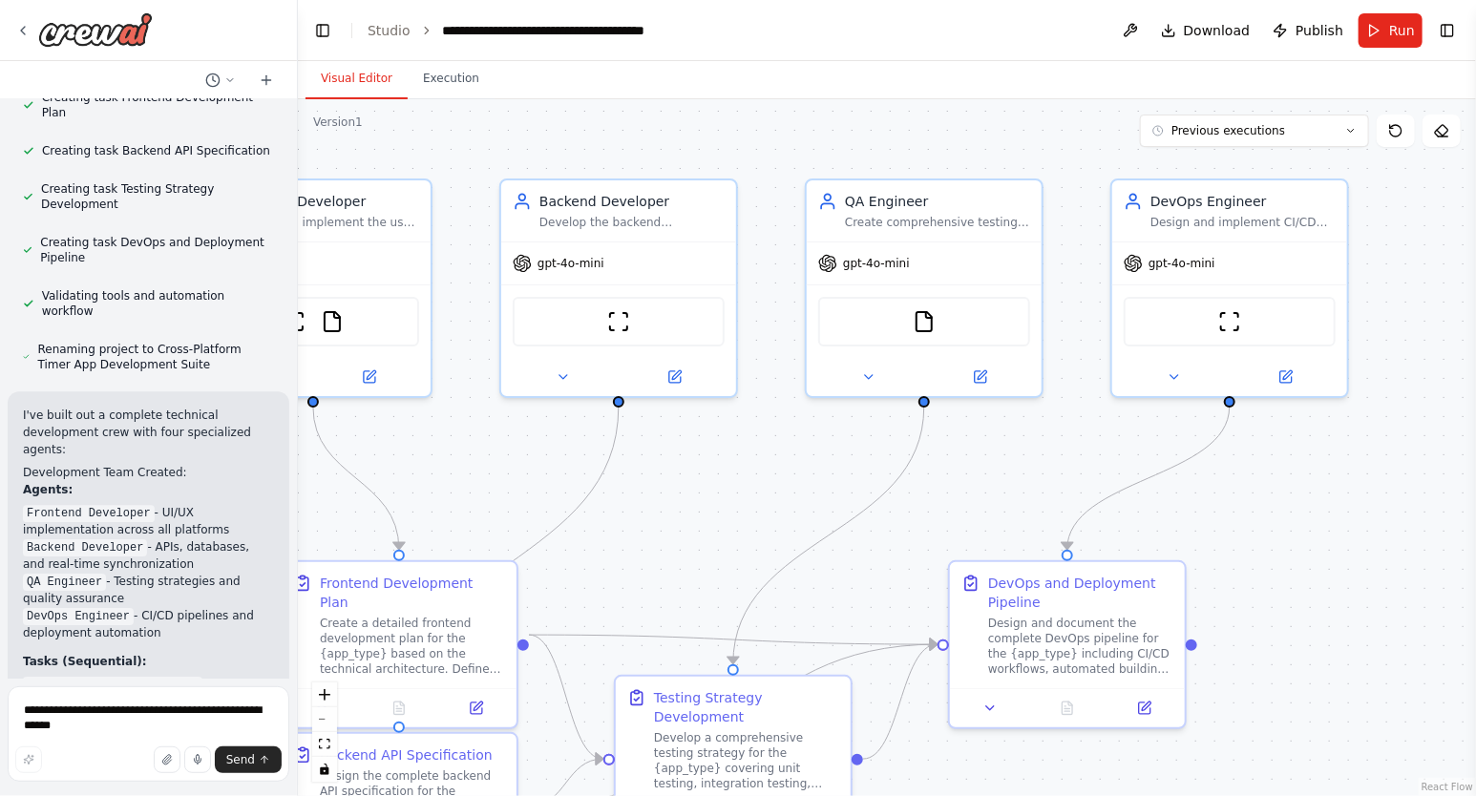
drag, startPoint x: 1300, startPoint y: 465, endPoint x: 745, endPoint y: 471, distance: 555.6
click at [745, 471] on div ".deletable-edge-delete-btn { width: 20px; height: 20px; border: 0px solid #ffff…" at bounding box center [887, 447] width 1178 height 697
click at [990, 708] on icon at bounding box center [989, 704] width 15 height 15
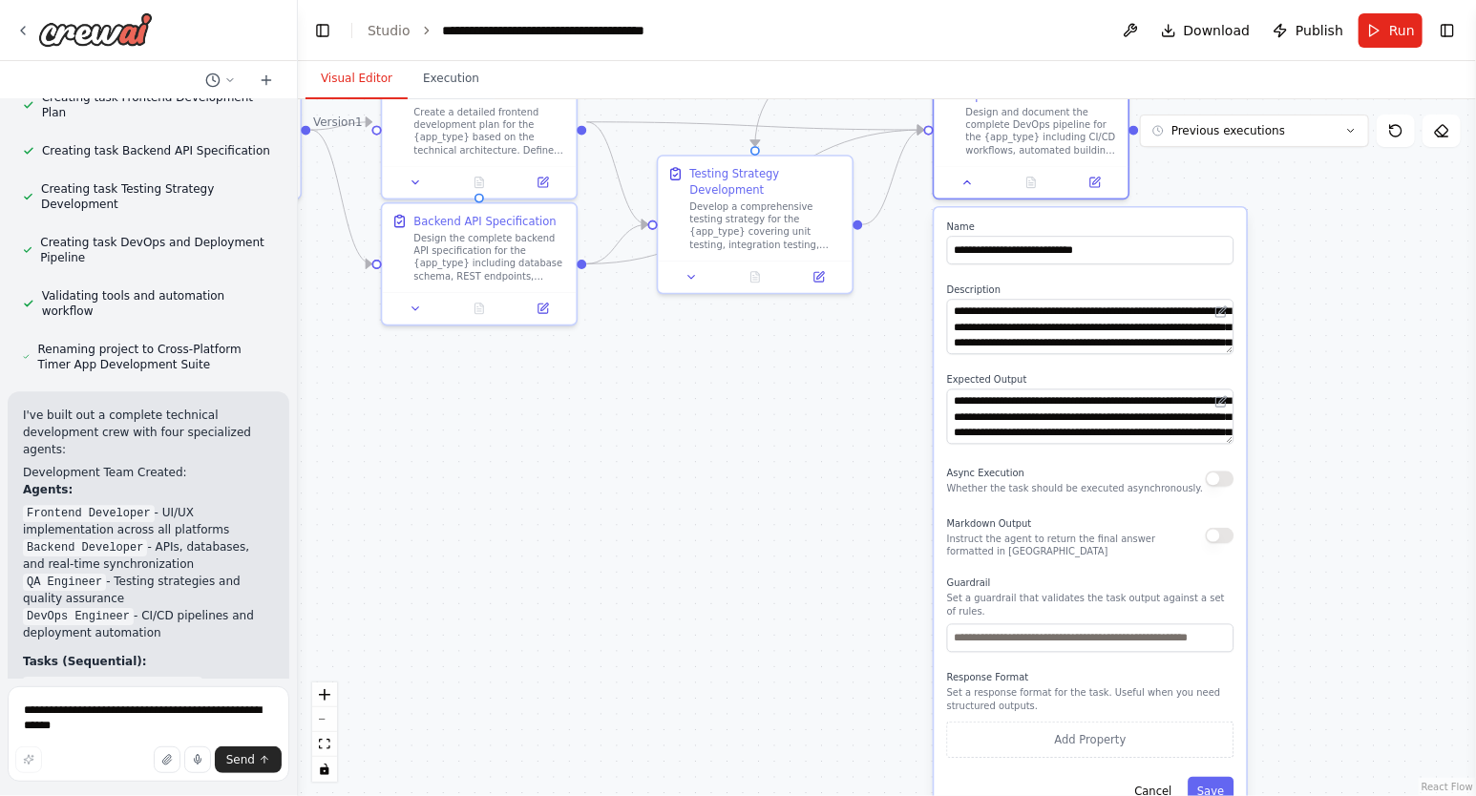
drag, startPoint x: 1388, startPoint y: 579, endPoint x: 1315, endPoint y: 89, distance: 496.0
click at [1315, 99] on div ".deletable-edge-delete-btn { width: 20px; height: 20px; border: 0px solid #ffff…" at bounding box center [887, 447] width 1178 height 697
click at [854, 399] on div ".deletable-edge-delete-btn { width: 20px; height: 20px; border: 0px solid #ffff…" at bounding box center [887, 447] width 1178 height 697
click at [1164, 777] on button "Cancel" at bounding box center [1153, 791] width 56 height 29
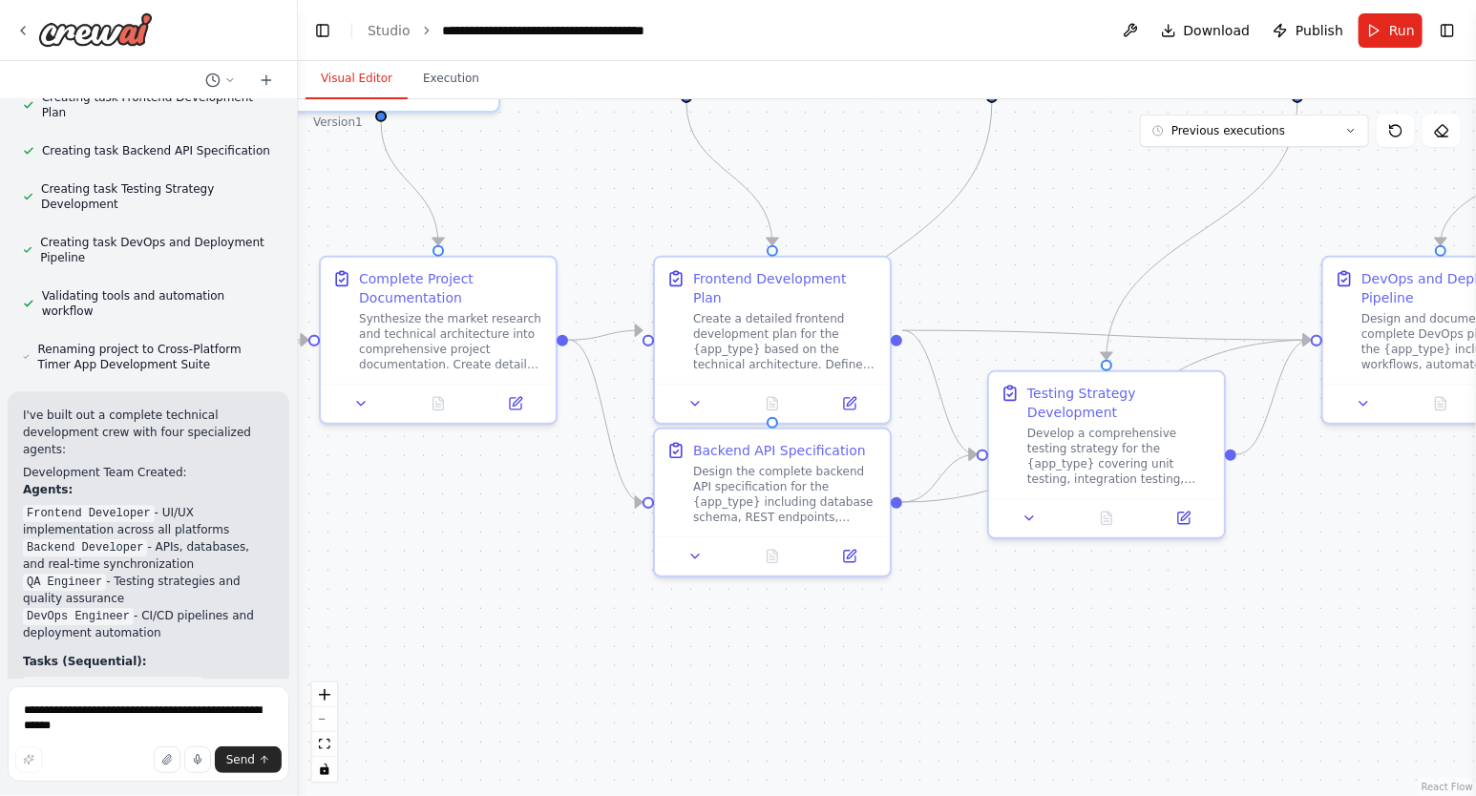
drag, startPoint x: 946, startPoint y: 378, endPoint x: 1345, endPoint y: 638, distance: 476.1
click at [1345, 638] on div ".deletable-edge-delete-btn { width: 20px; height: 20px; border: 0px solid #ffff…" at bounding box center [887, 447] width 1178 height 697
click at [689, 552] on icon at bounding box center [694, 552] width 15 height 15
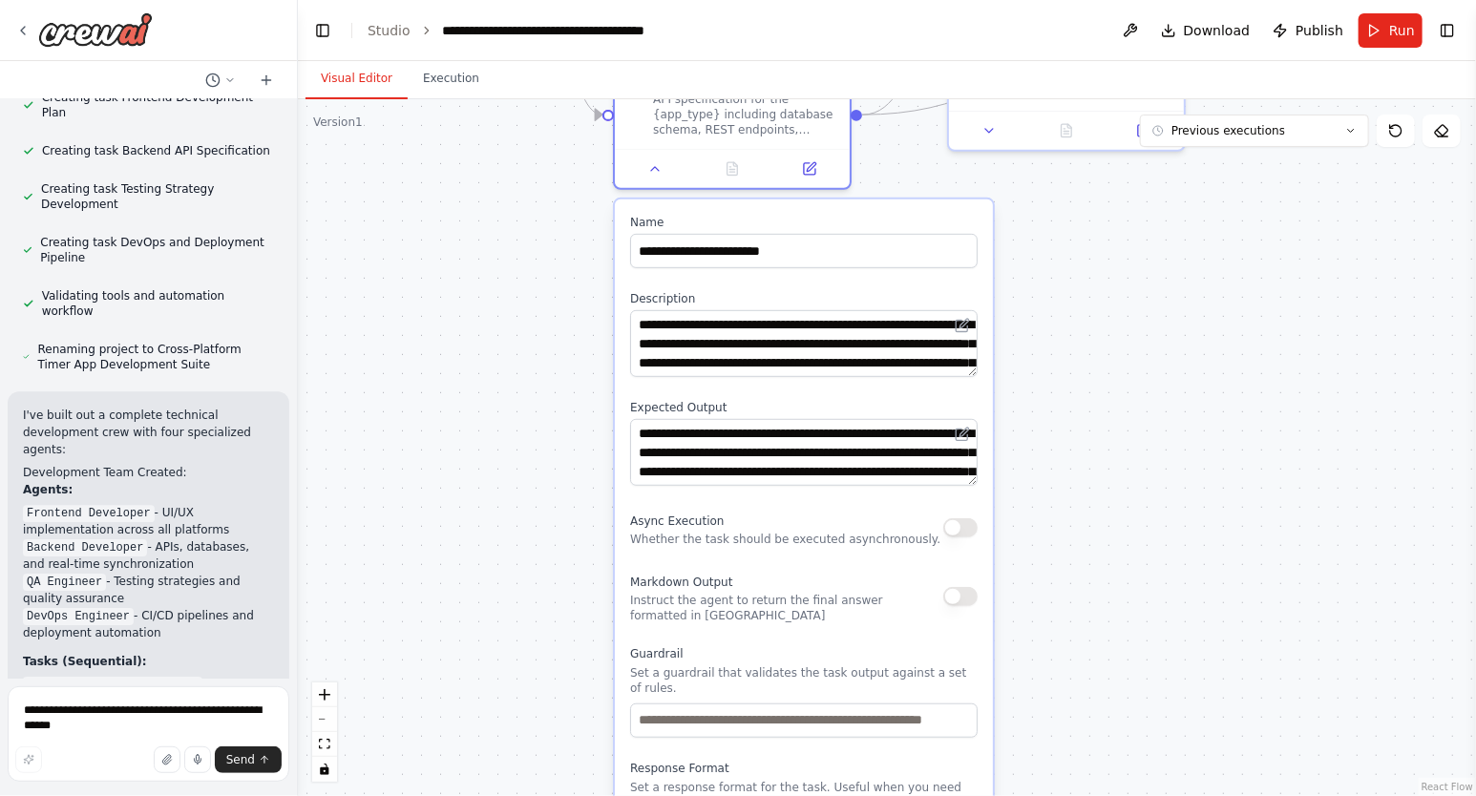
drag, startPoint x: 1225, startPoint y: 668, endPoint x: 1185, endPoint y: 281, distance: 389.6
click at [1185, 281] on div ".deletable-edge-delete-btn { width: 20px; height: 20px; border: 0px solid #ffff…" at bounding box center [887, 447] width 1178 height 697
click at [911, 454] on textarea "**********" at bounding box center [803, 452] width 347 height 67
drag, startPoint x: 943, startPoint y: 469, endPoint x: 943, endPoint y: 490, distance: 21.0
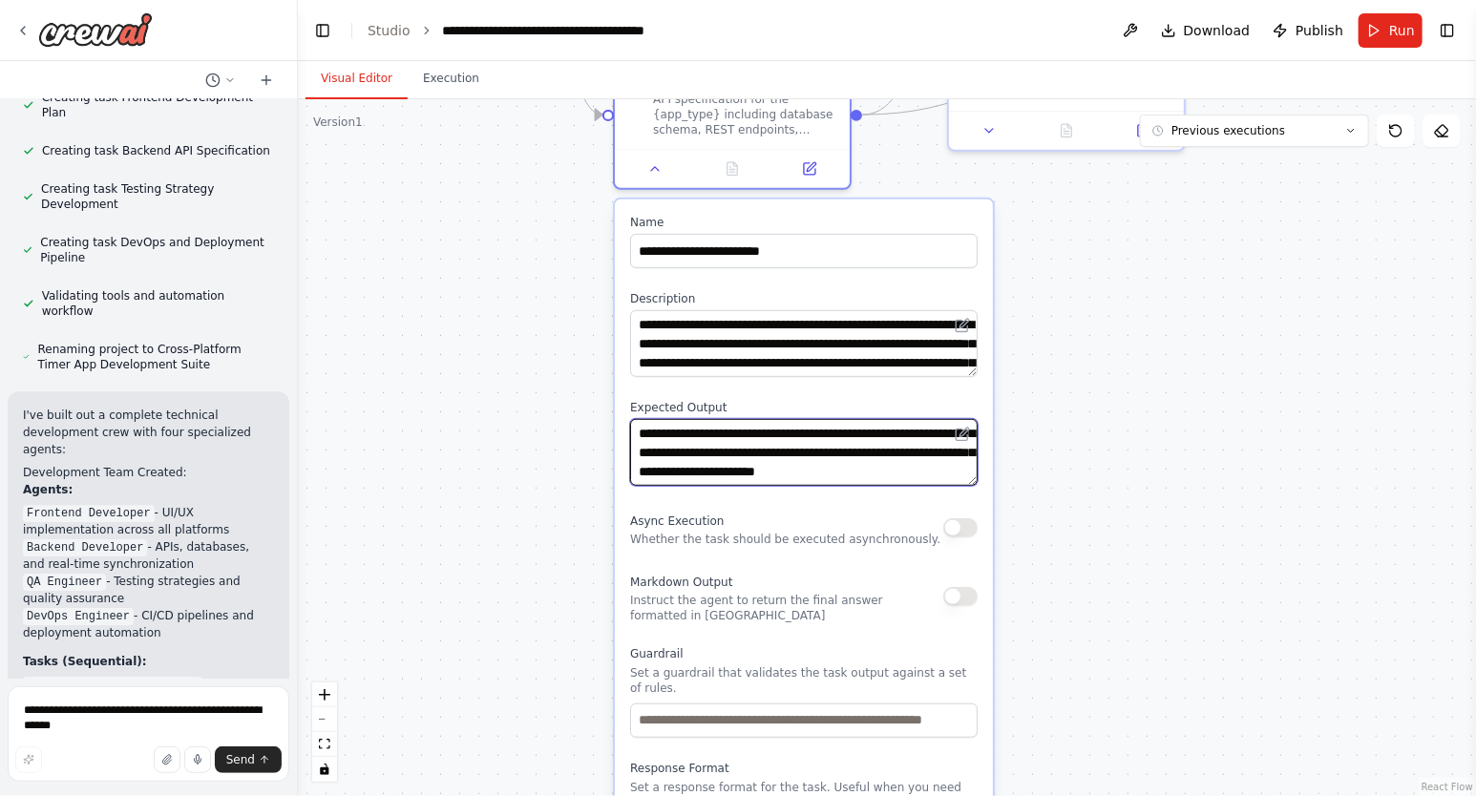
click at [943, 486] on textarea "**********" at bounding box center [803, 452] width 347 height 67
click at [836, 476] on textarea "**********" at bounding box center [803, 452] width 347 height 67
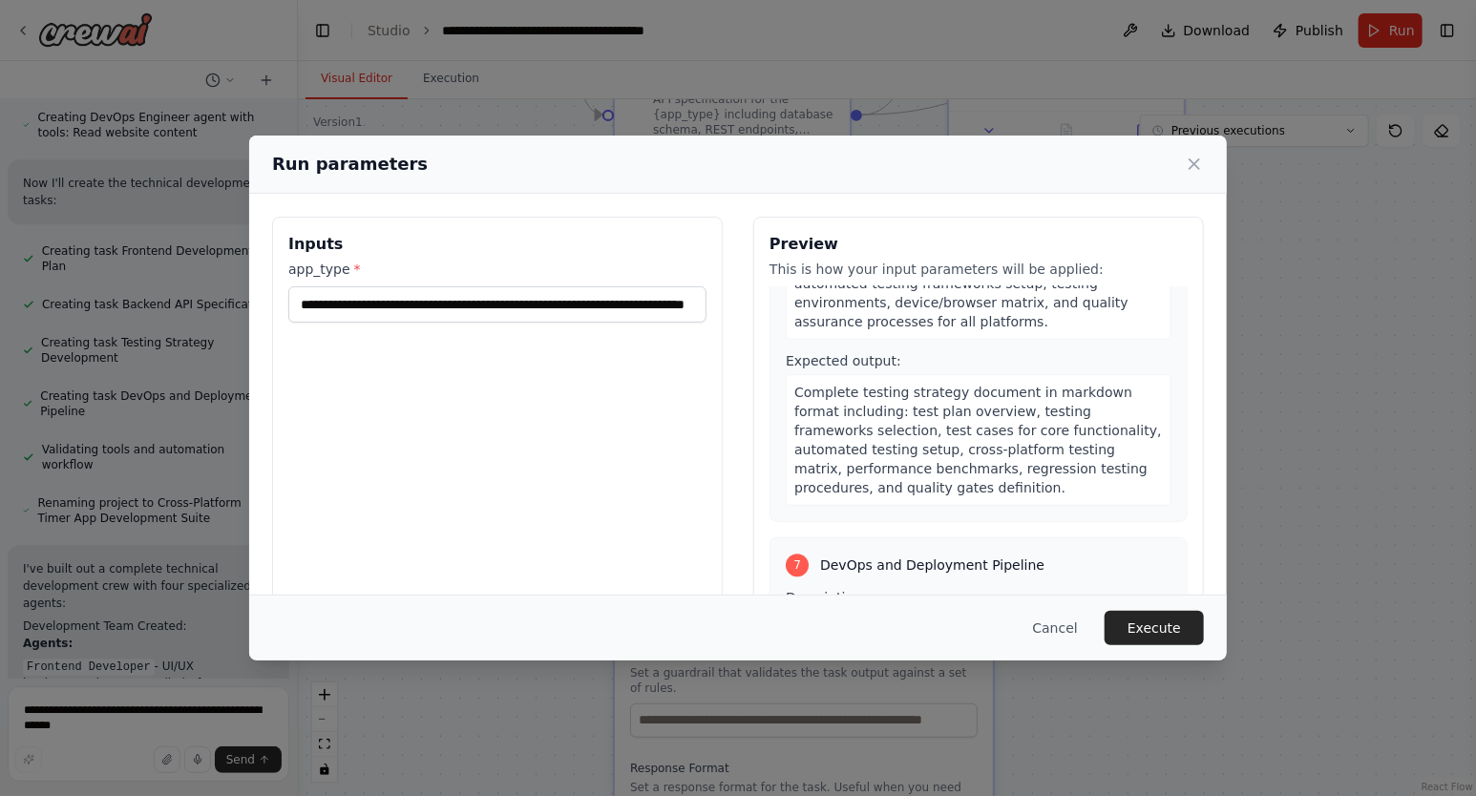
scroll to position [2607, 0]
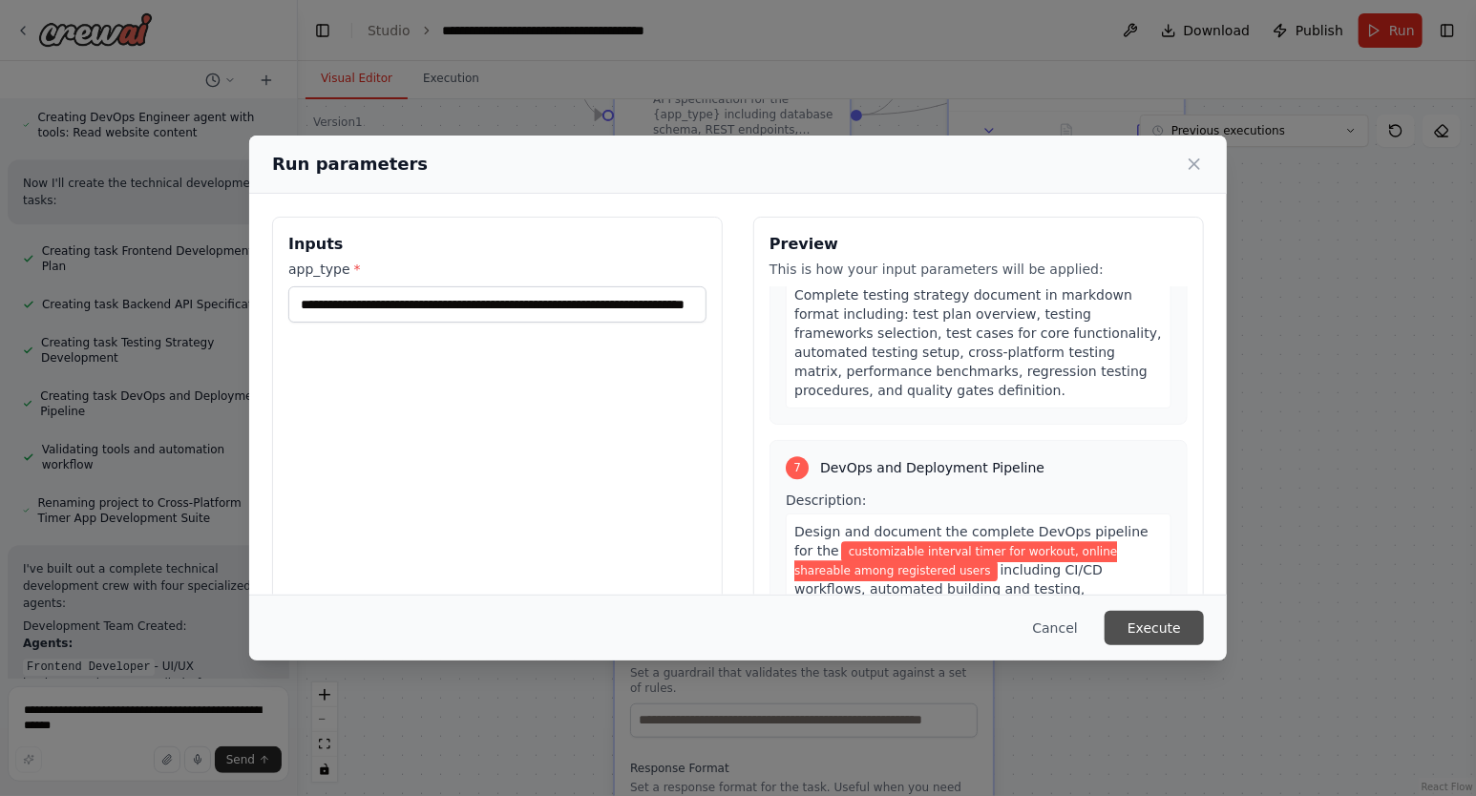
click at [1153, 622] on button "Execute" at bounding box center [1153, 628] width 99 height 34
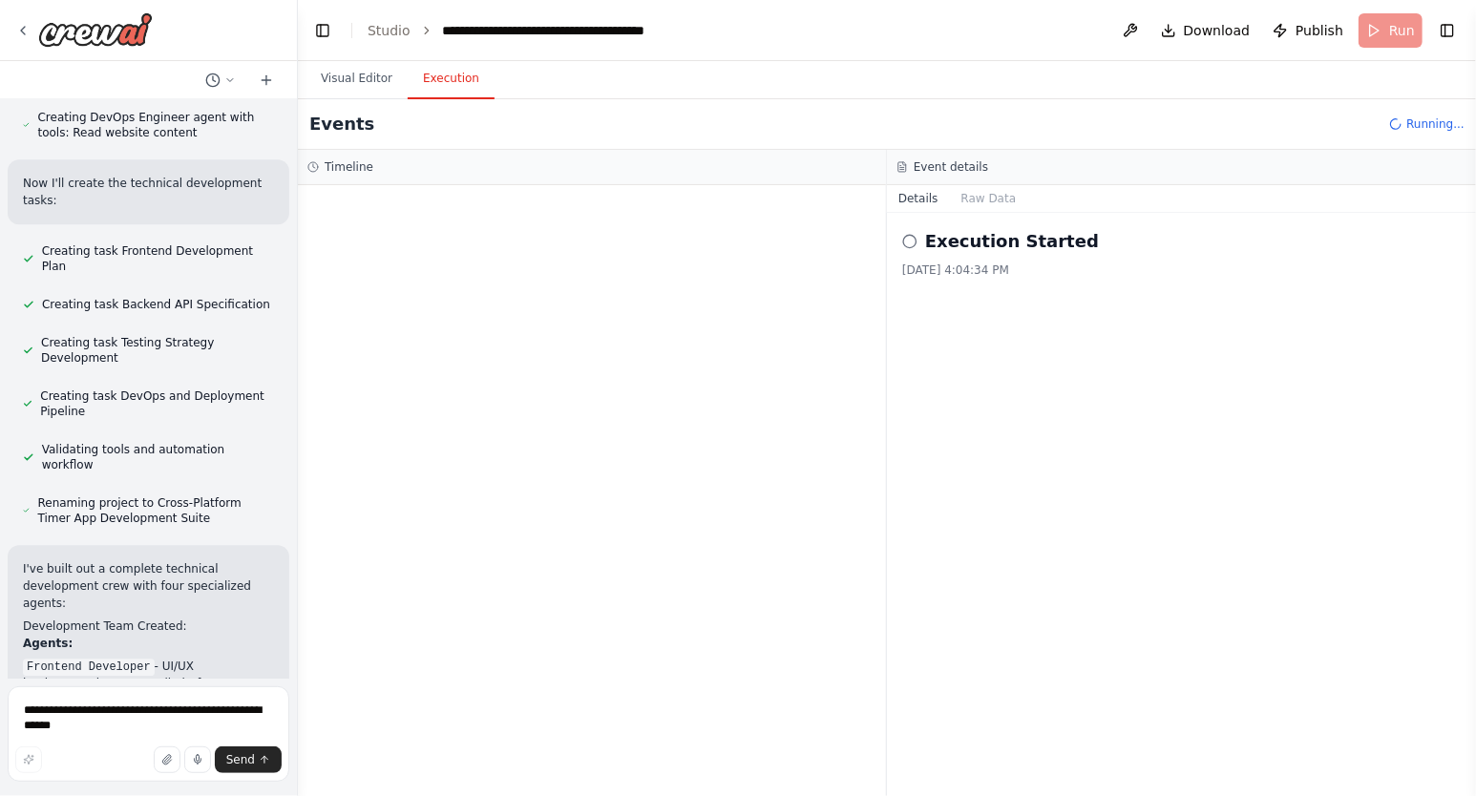
drag, startPoint x: 1218, startPoint y: 33, endPoint x: 997, endPoint y: 34, distance: 221.5
click at [997, 34] on header "**********" at bounding box center [887, 30] width 1178 height 61
click at [351, 74] on button "Visual Editor" at bounding box center [356, 79] width 102 height 40
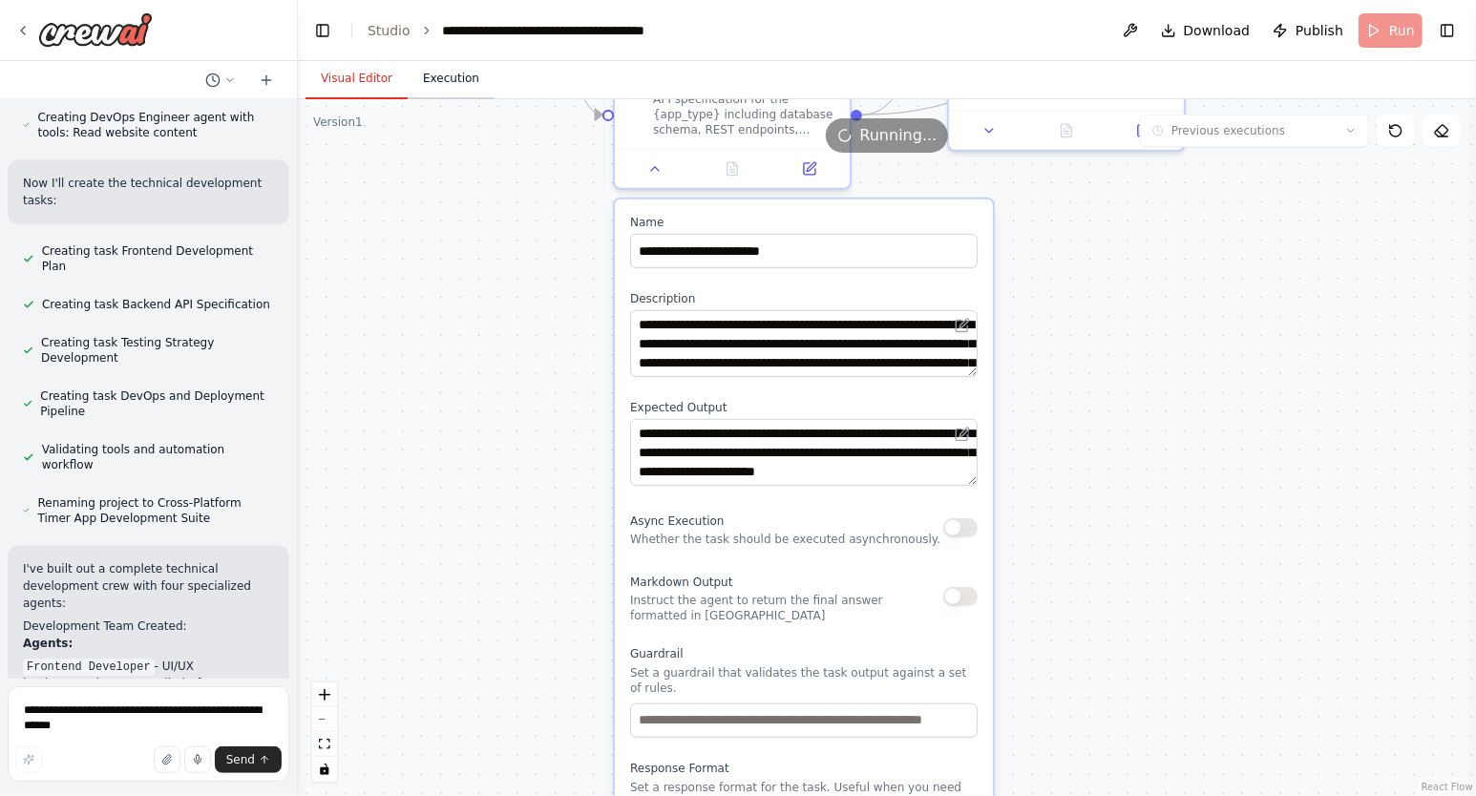
click at [447, 78] on button "Execution" at bounding box center [451, 79] width 87 height 40
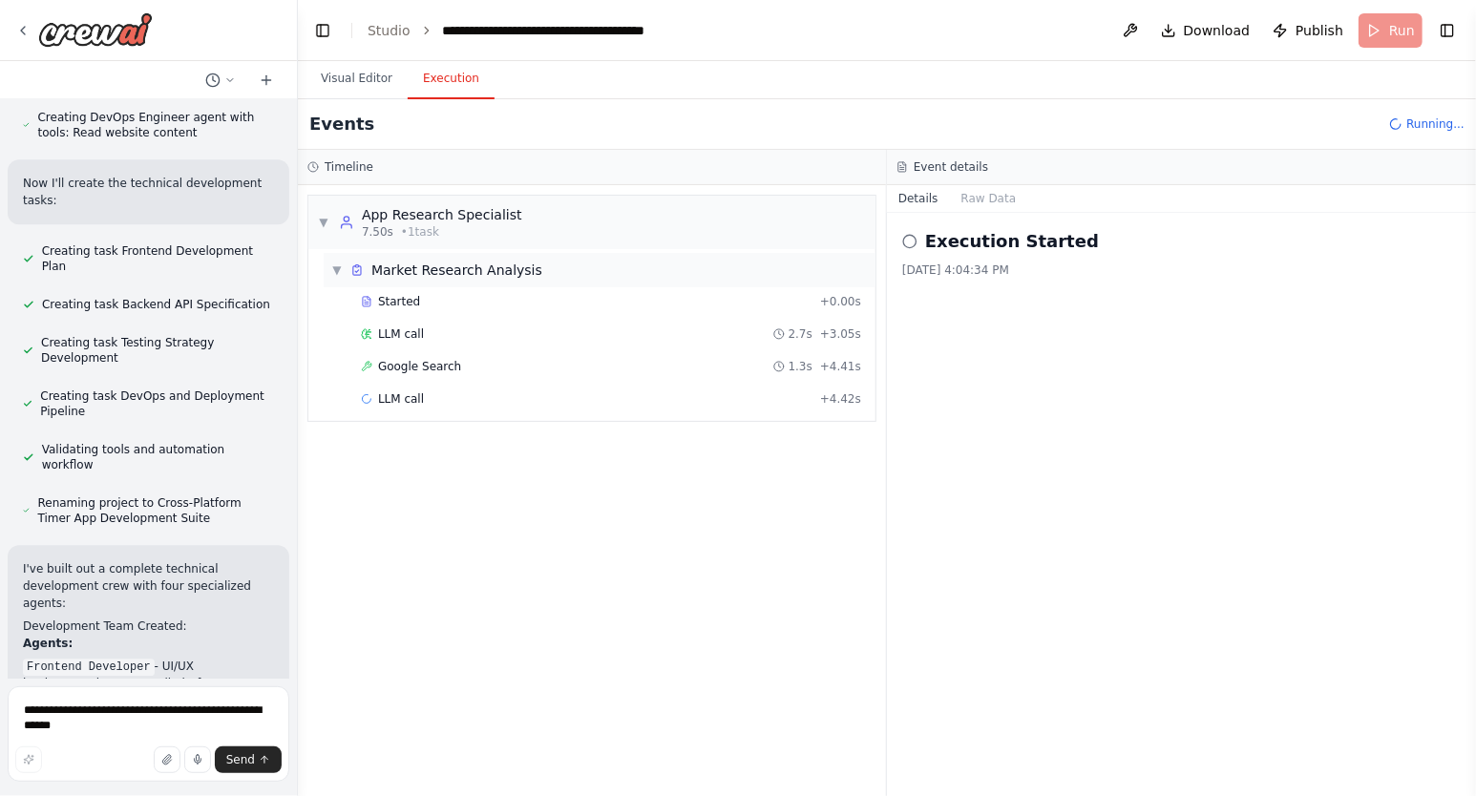
click at [338, 268] on span "▼" at bounding box center [336, 270] width 11 height 15
click at [338, 268] on span "▶" at bounding box center [336, 270] width 11 height 15
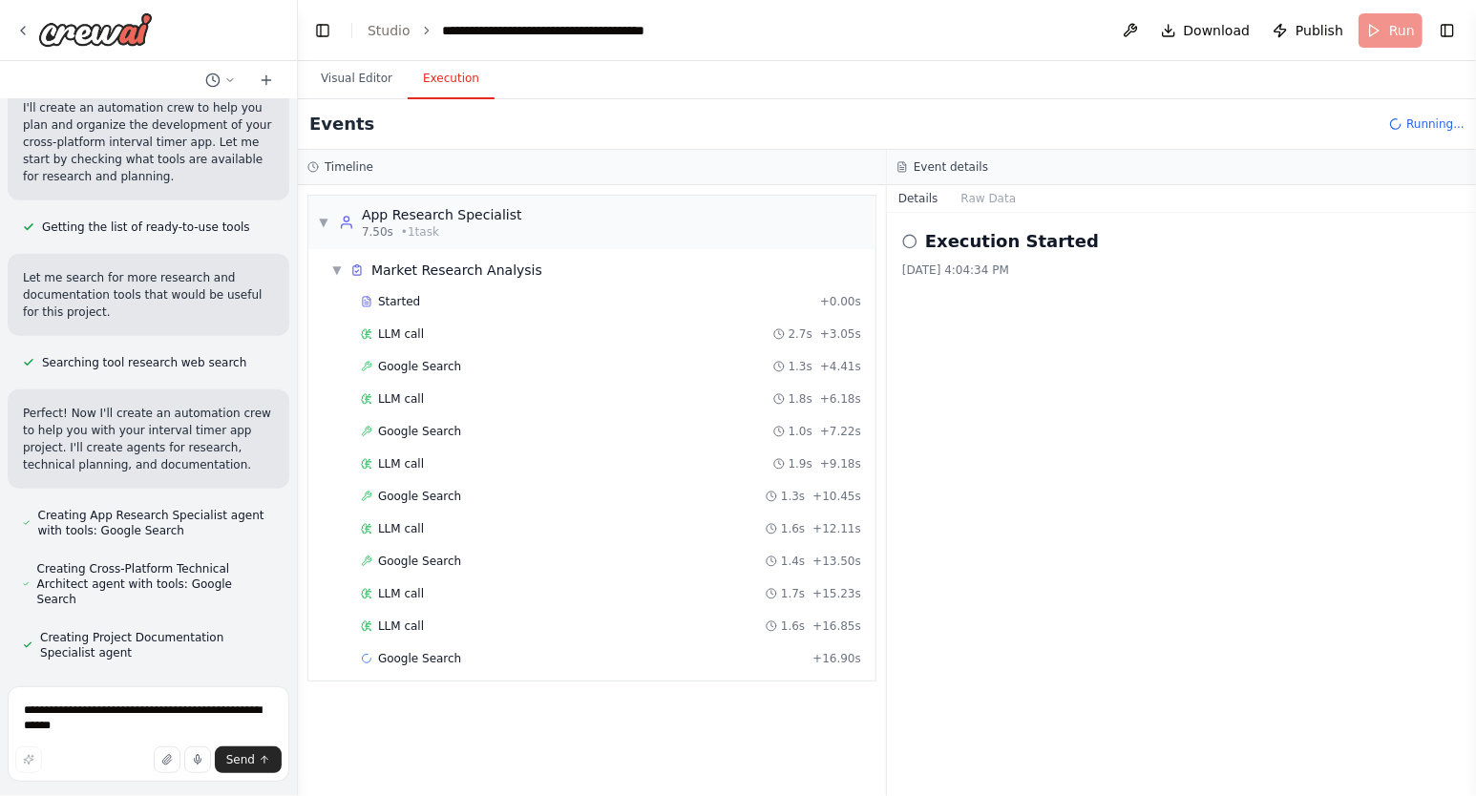
scroll to position [0, 0]
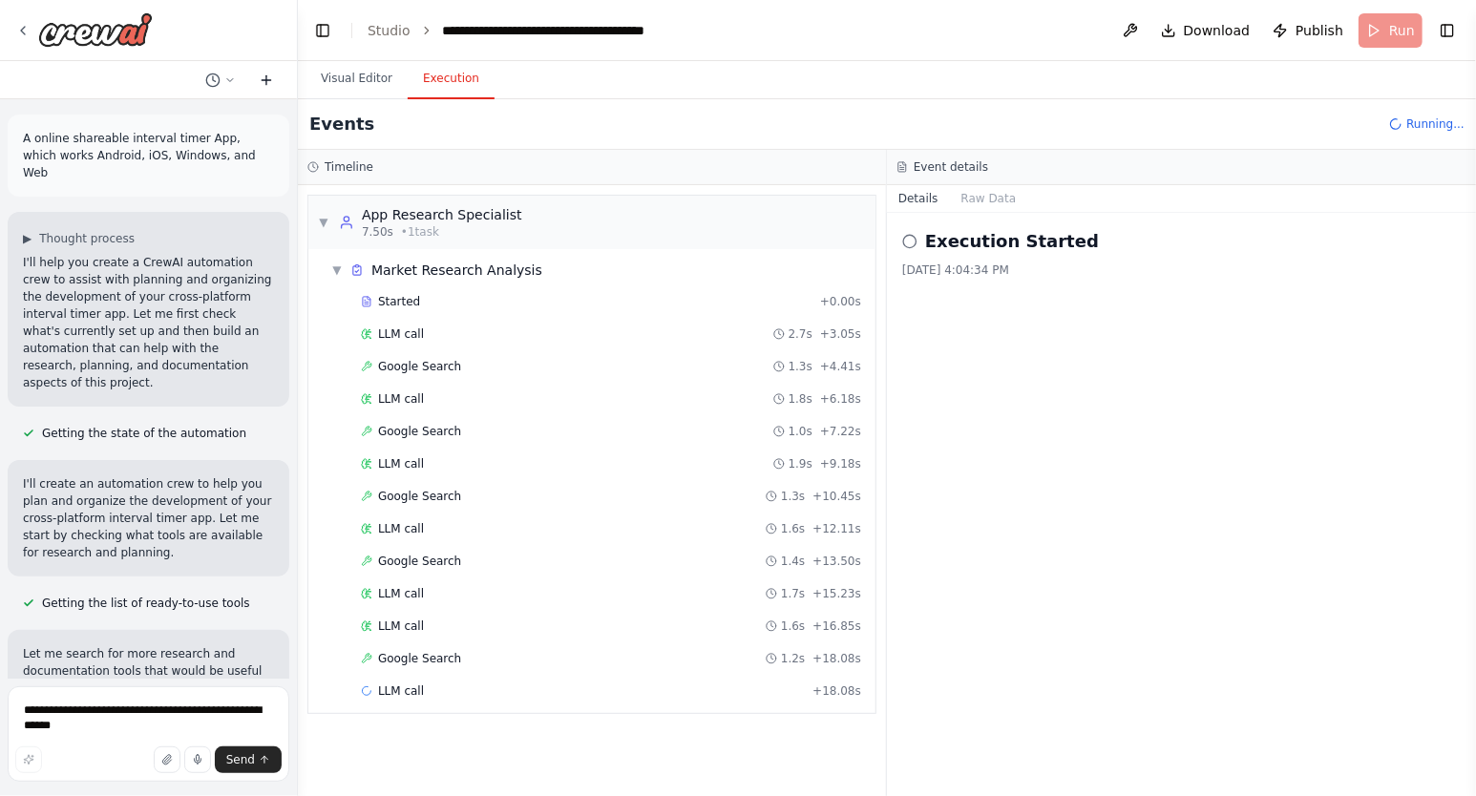
click at [266, 80] on icon at bounding box center [266, 79] width 0 height 9
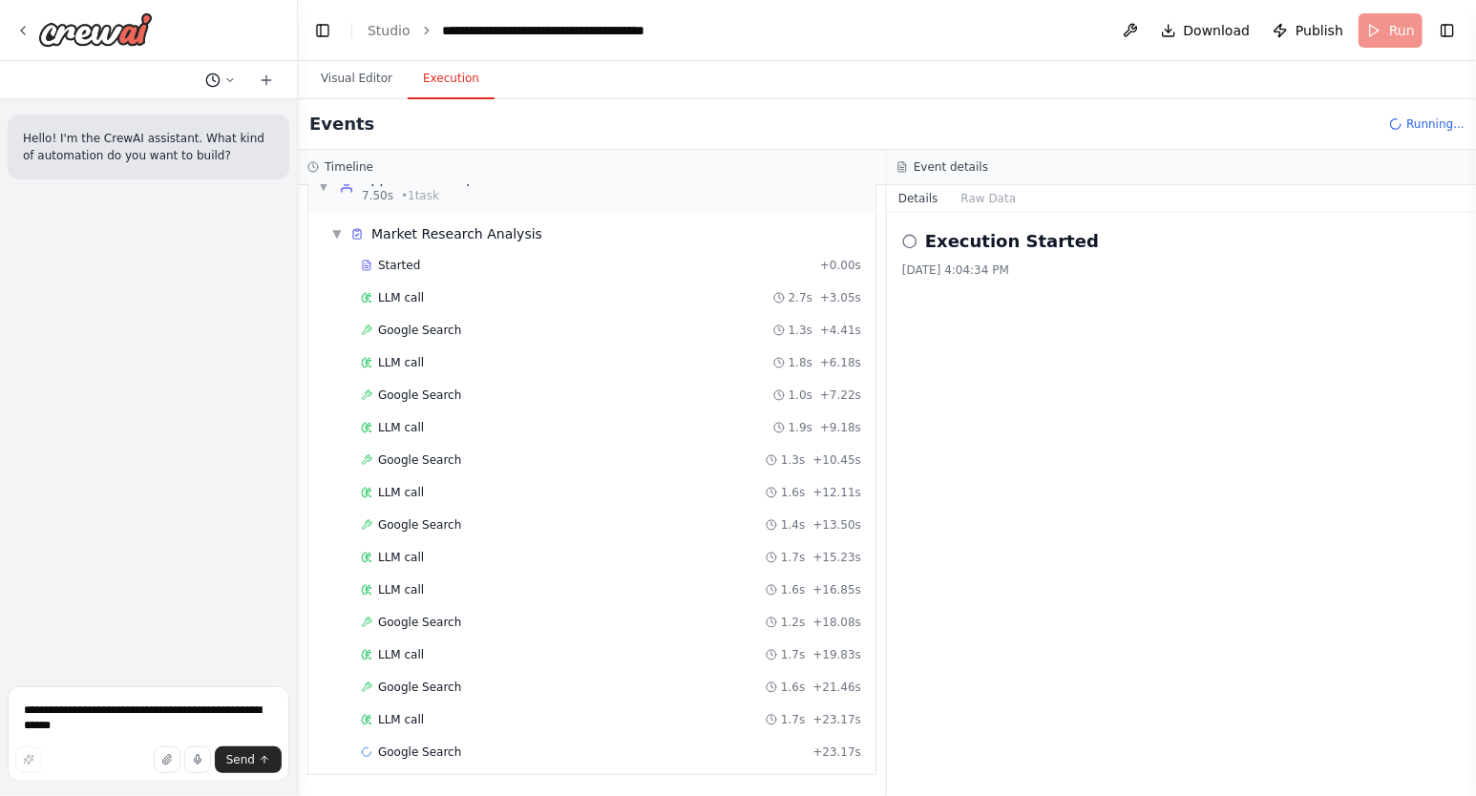
click at [216, 77] on icon at bounding box center [212, 80] width 15 height 15
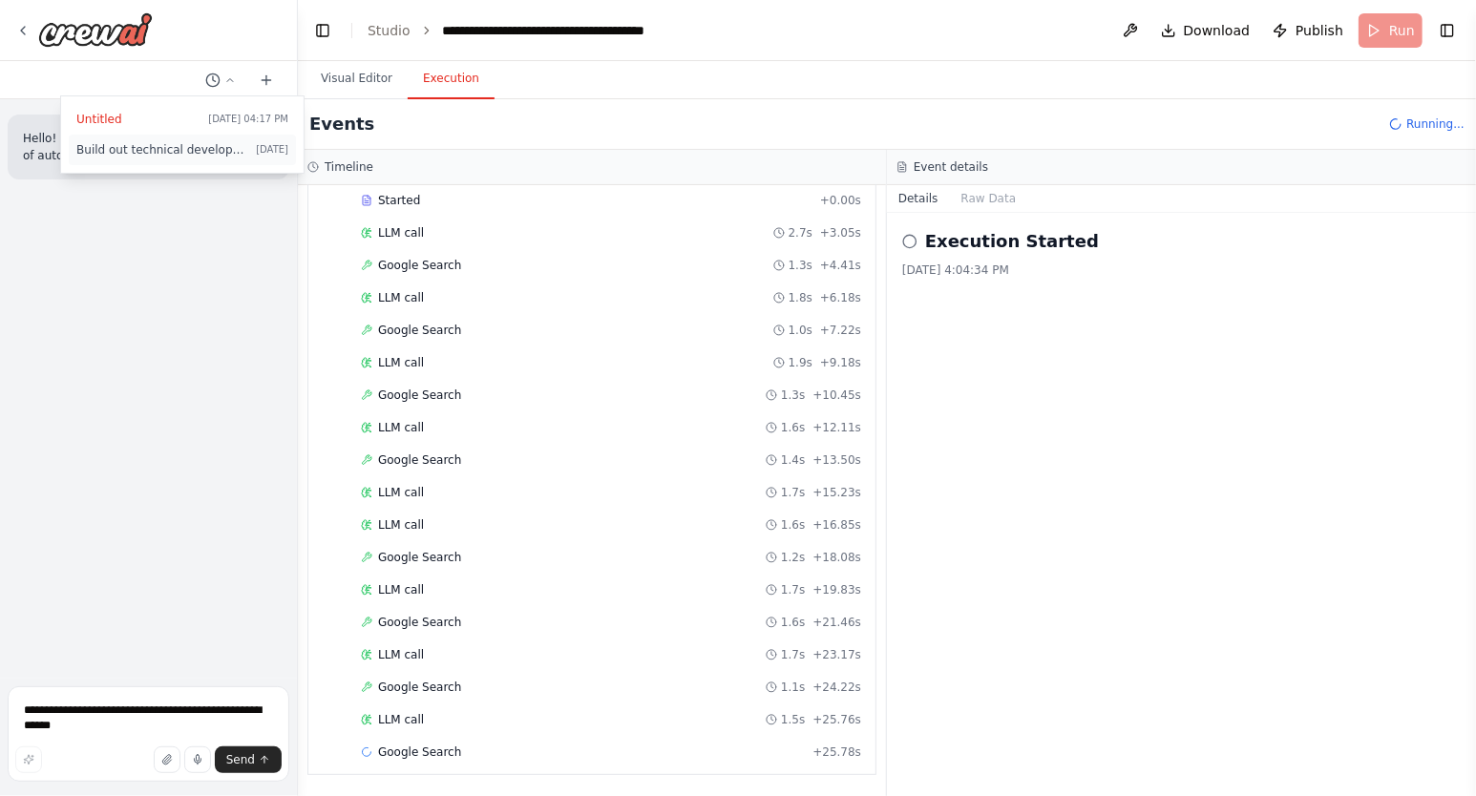
click at [189, 152] on span "Build out technical development crews, agents, and tasks" at bounding box center [162, 149] width 172 height 15
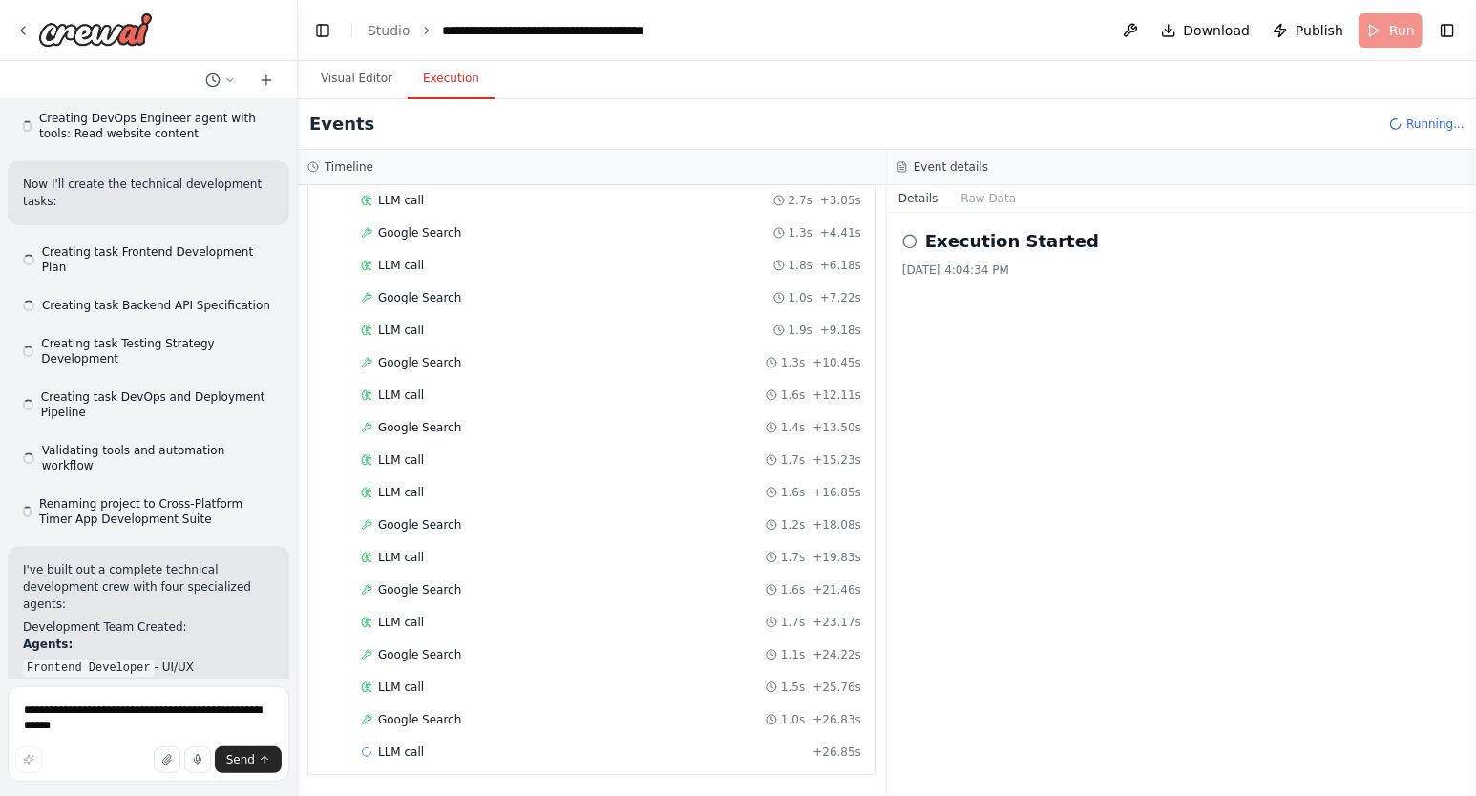
scroll to position [6068, 0]
click at [227, 76] on icon at bounding box center [229, 79] width 11 height 11
click at [253, 116] on span "[DATE] 04:17 PM" at bounding box center [248, 119] width 80 height 15
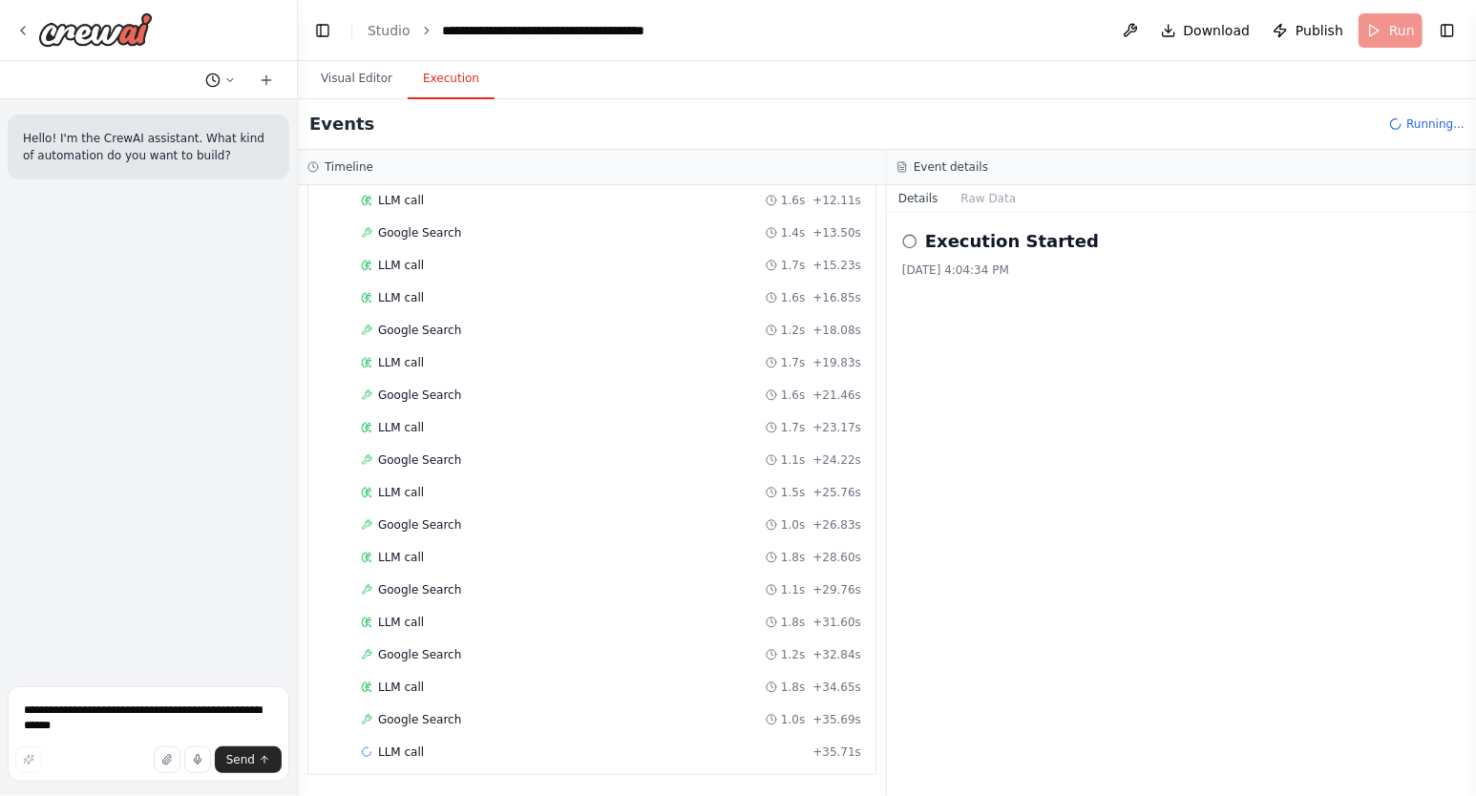
click at [217, 75] on icon at bounding box center [212, 80] width 15 height 15
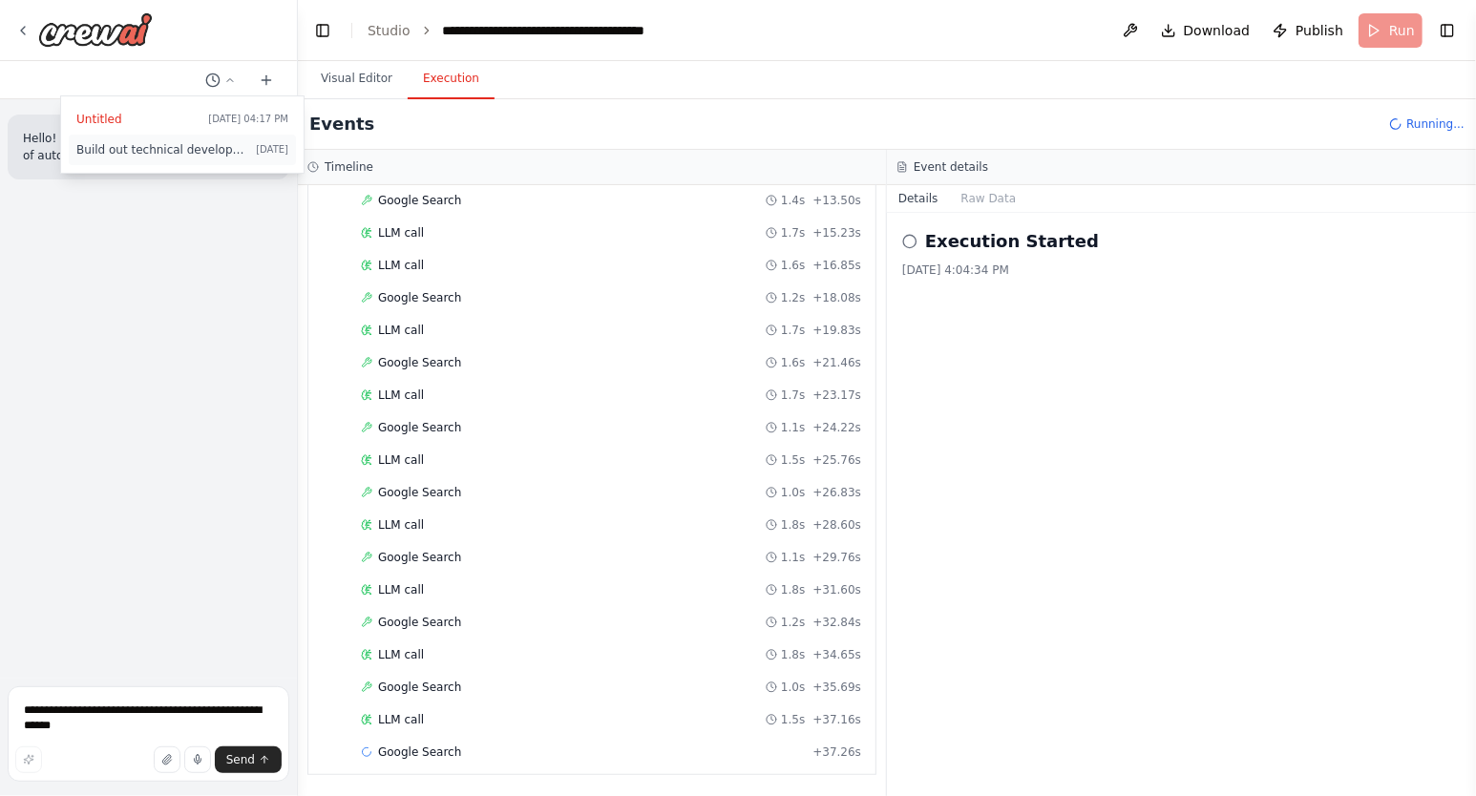
click at [172, 148] on span "Build out technical development crews, agents, and tasks" at bounding box center [162, 149] width 172 height 15
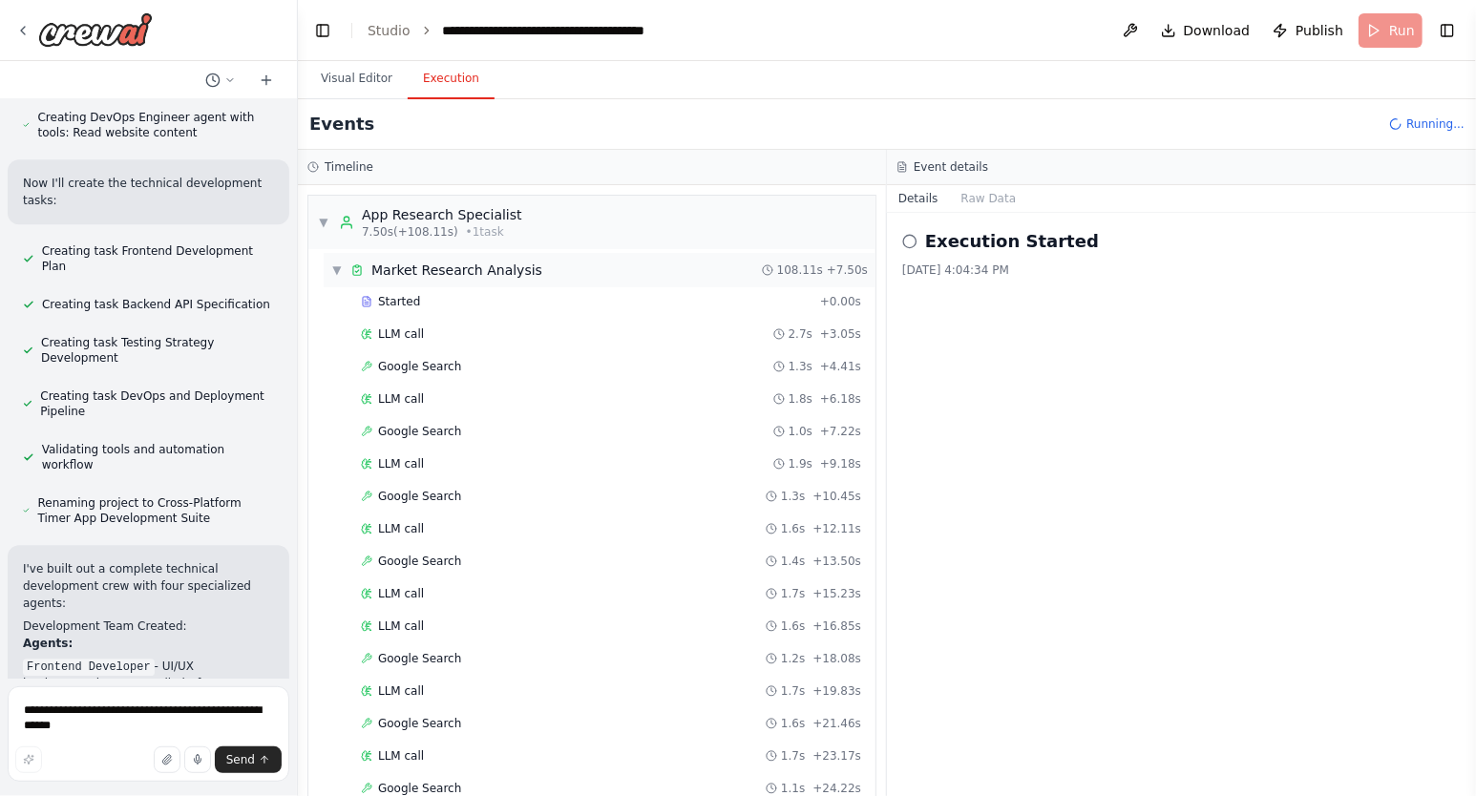
click at [339, 265] on span "▼" at bounding box center [336, 270] width 11 height 15
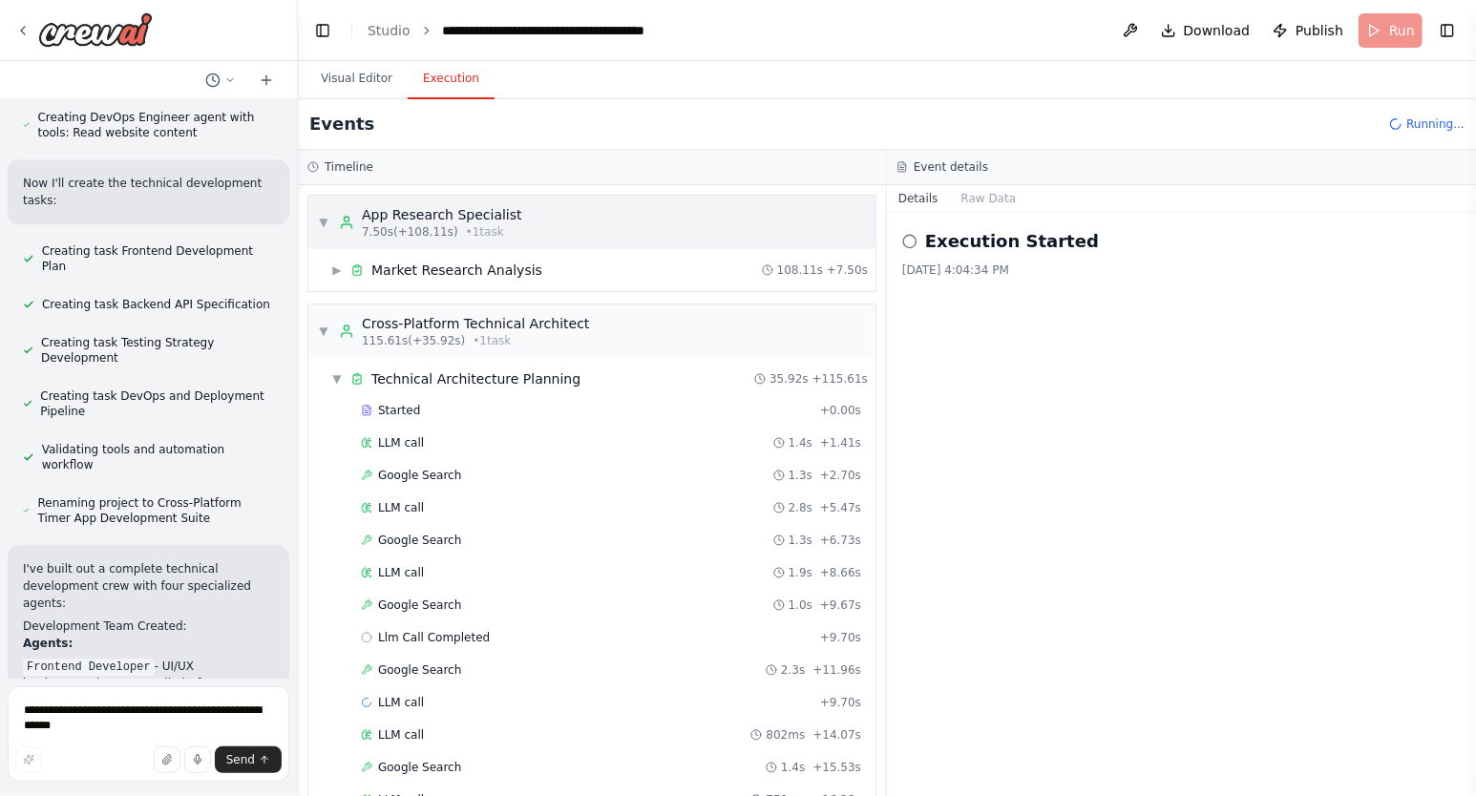
click at [324, 221] on span "▼" at bounding box center [323, 222] width 11 height 15
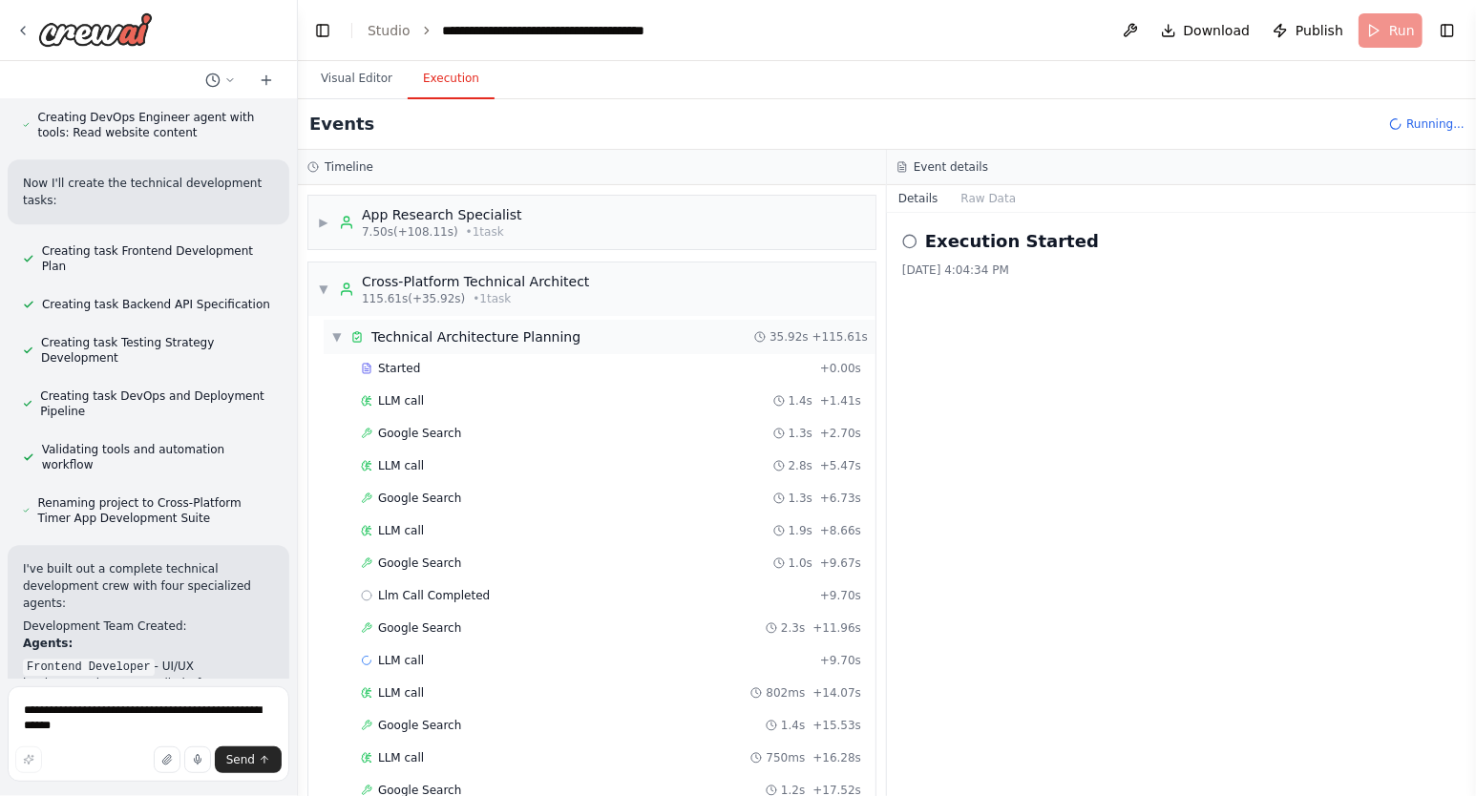
click at [333, 332] on span "▼" at bounding box center [336, 336] width 11 height 15
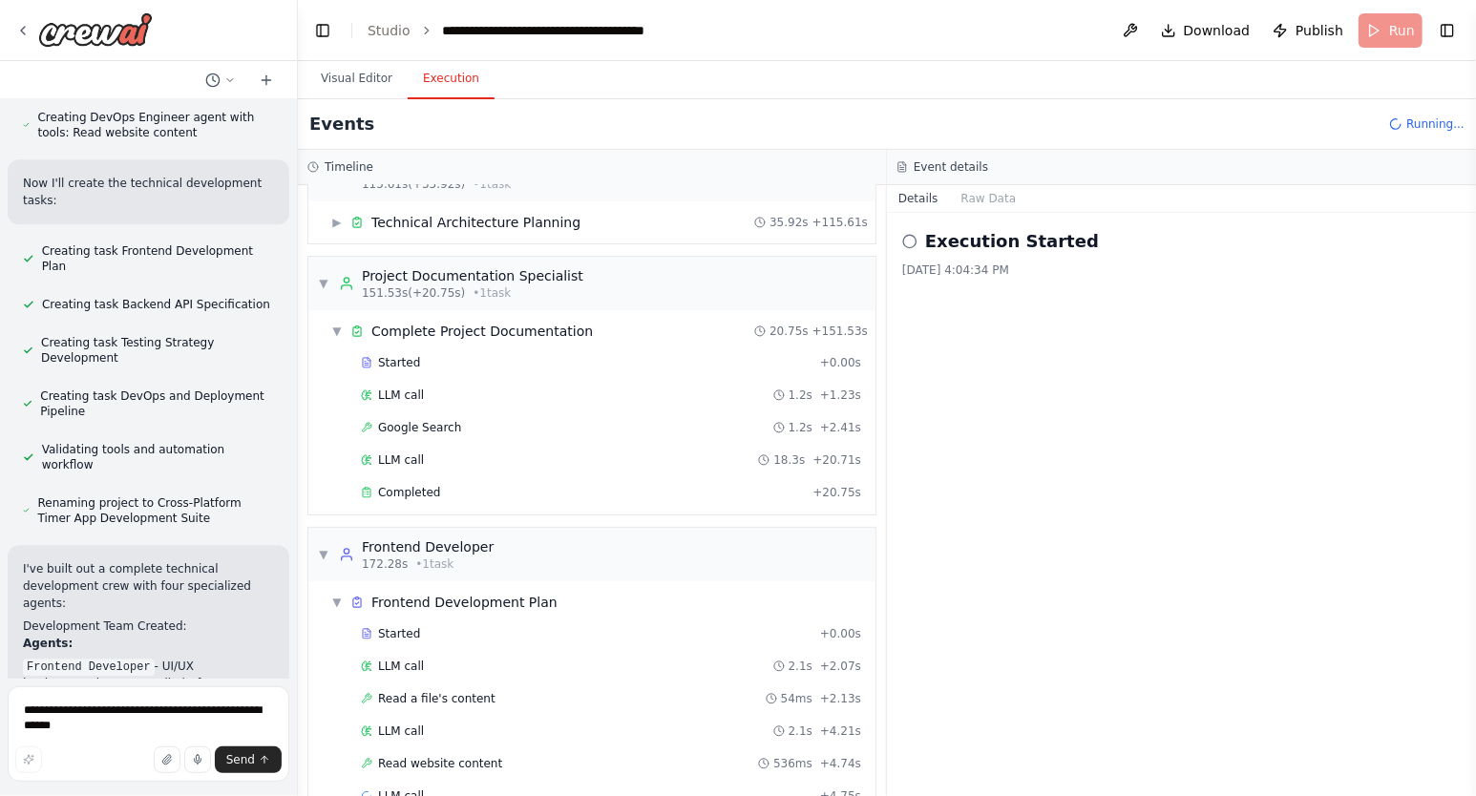
scroll to position [165, 0]
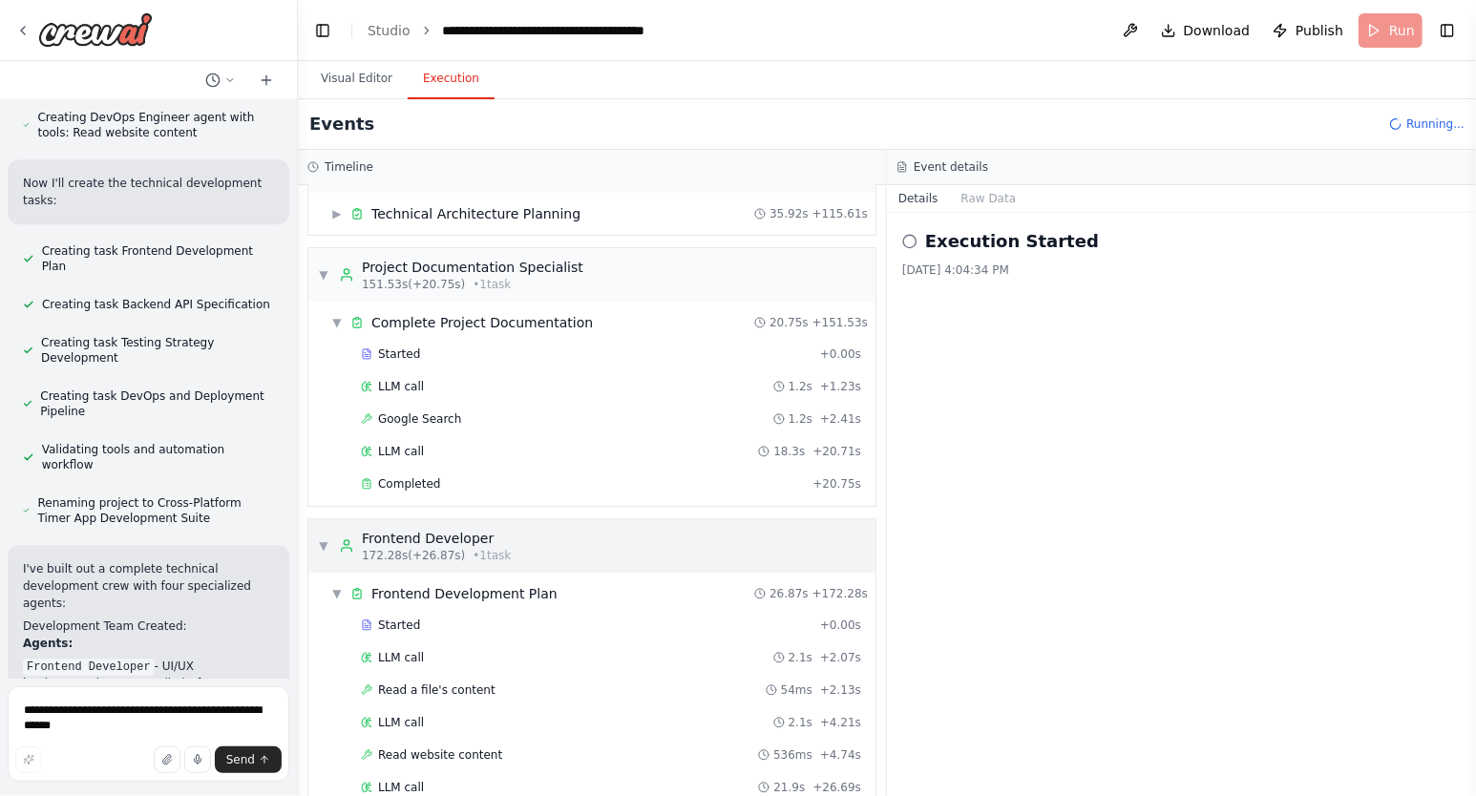
click at [802, 534] on div "▼ Frontend Developer 172.28s (+26.87s) • 1 task" at bounding box center [591, 545] width 567 height 53
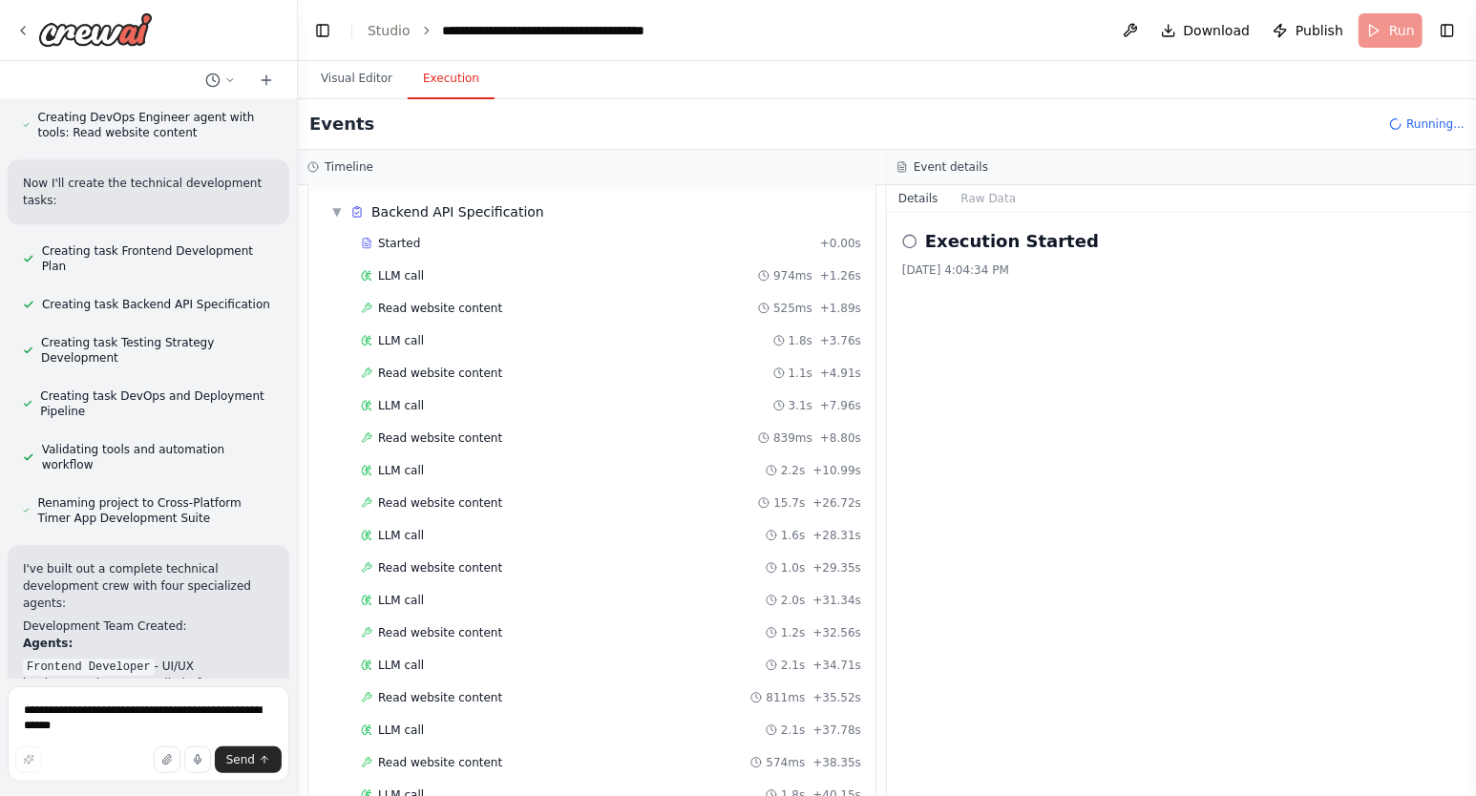
scroll to position [630, 0]
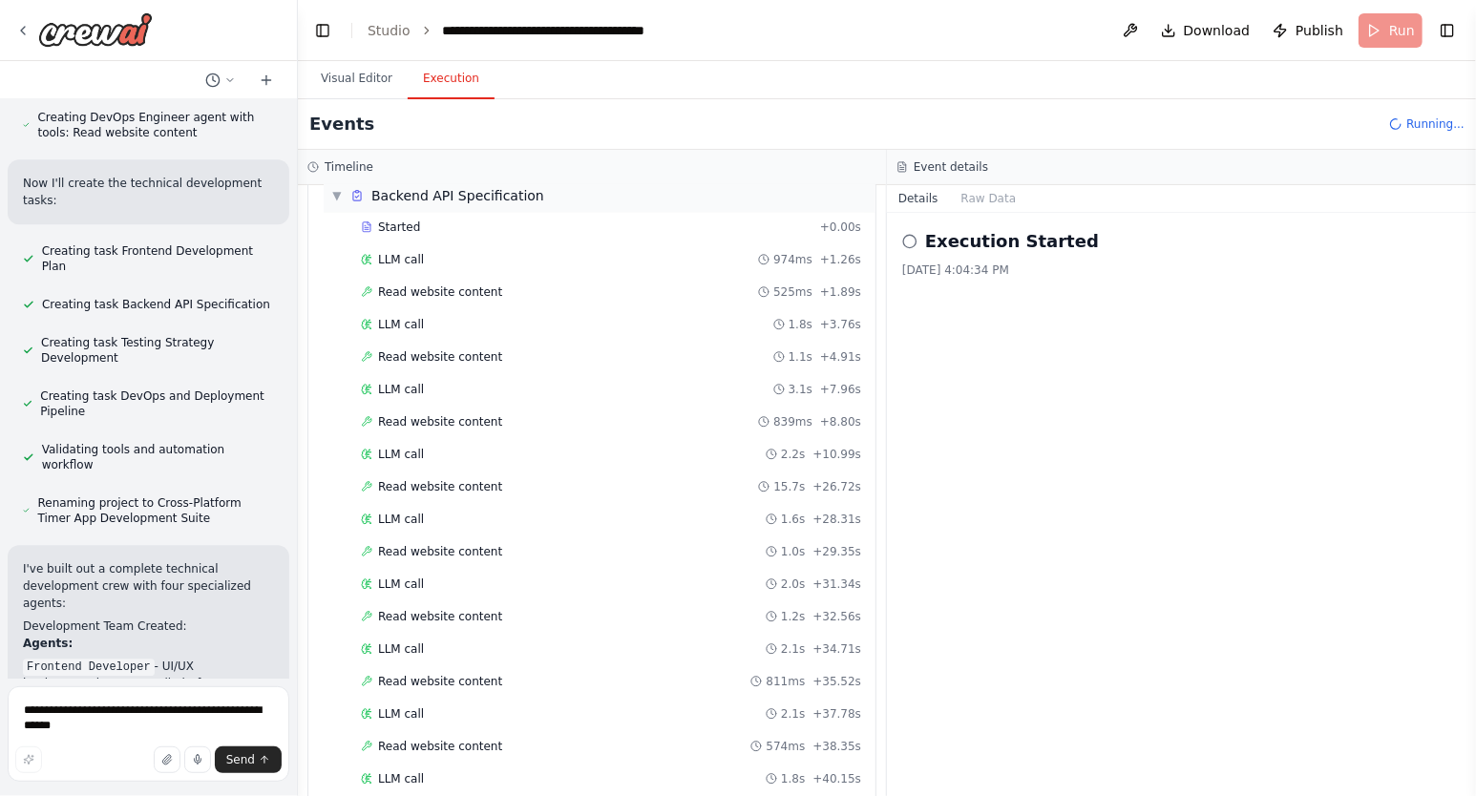
click at [334, 193] on span "▼" at bounding box center [336, 195] width 11 height 15
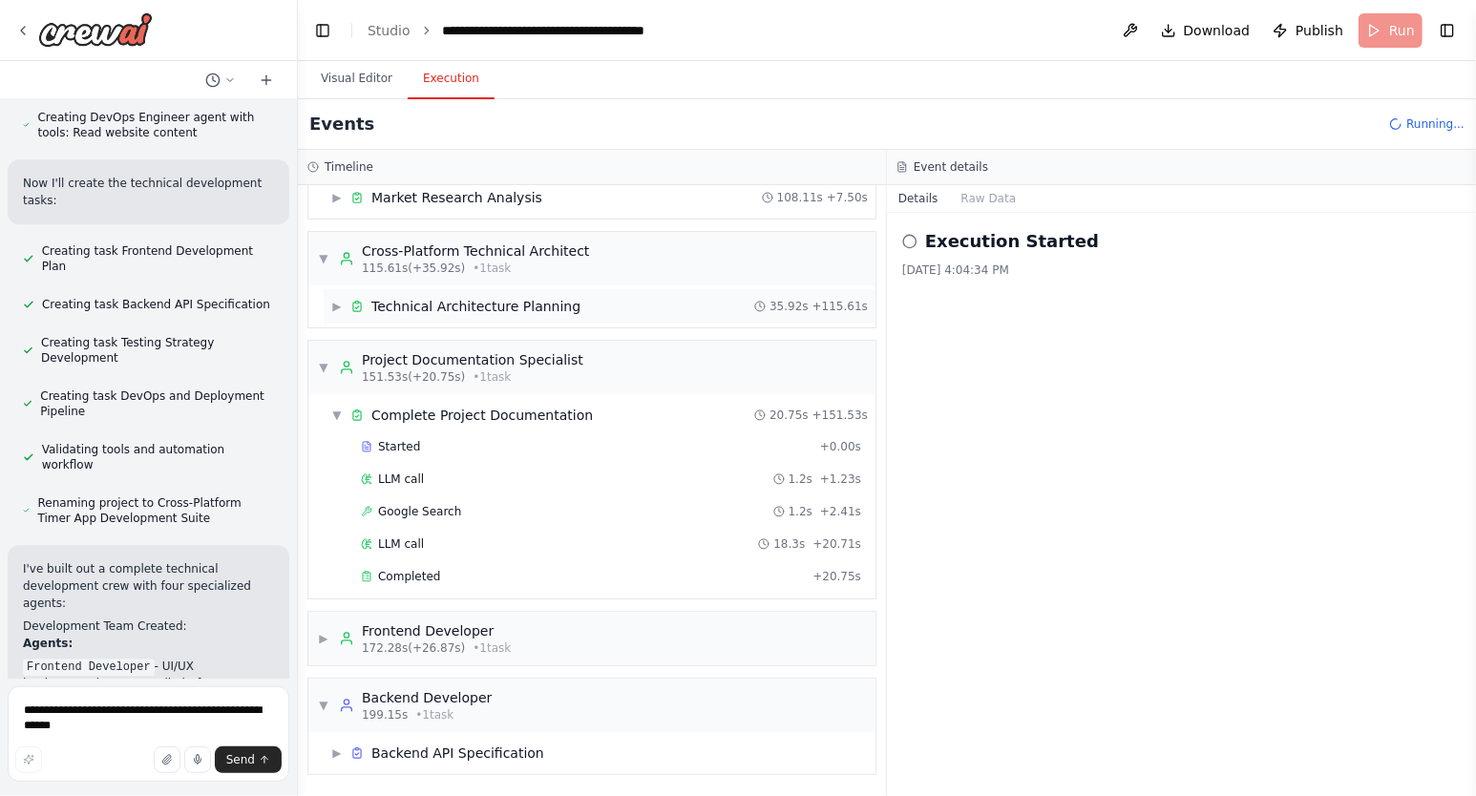
scroll to position [71, 0]
click at [340, 422] on span "▼" at bounding box center [336, 417] width 11 height 15
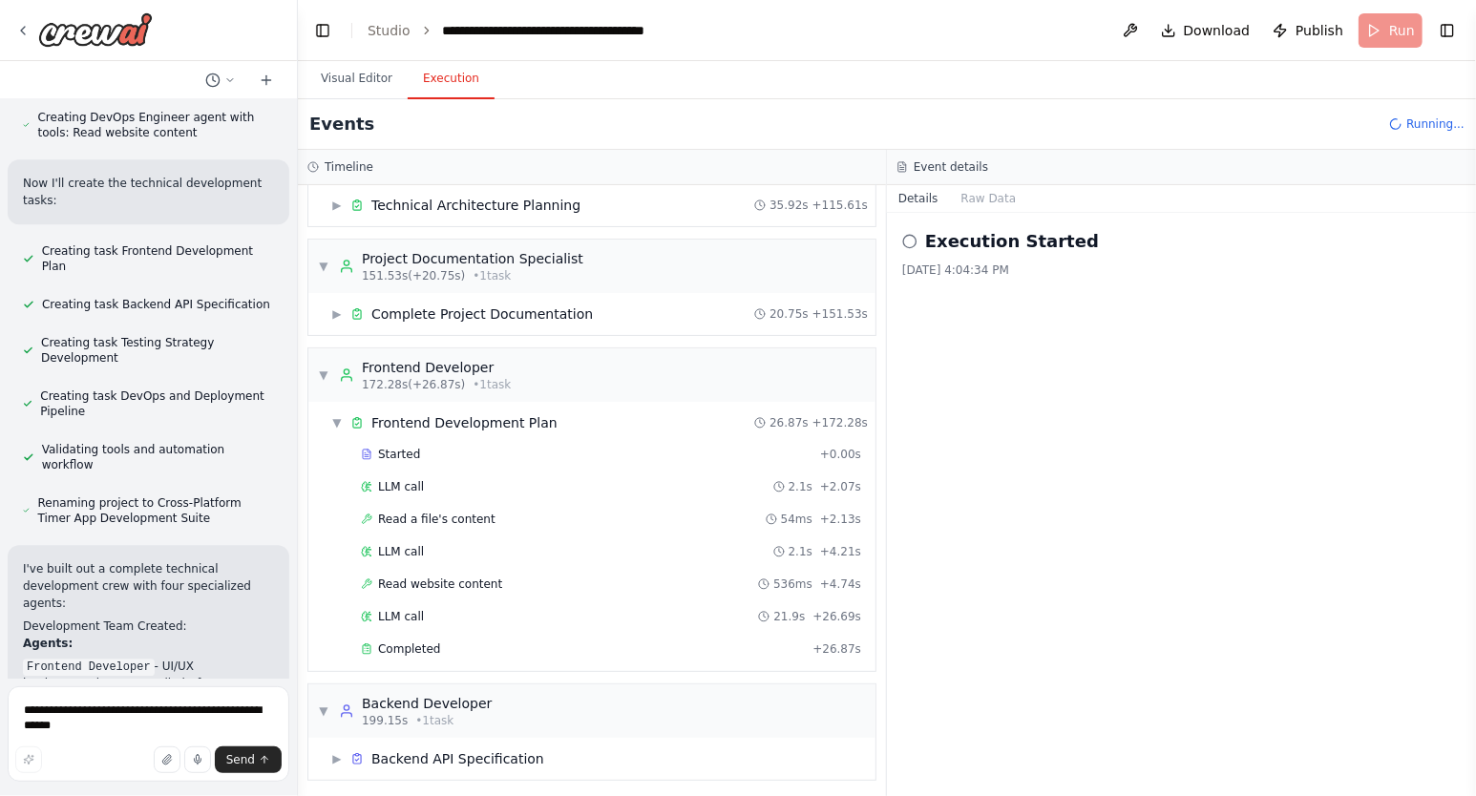
scroll to position [178, 0]
click at [335, 416] on span "▼" at bounding box center [336, 418] width 11 height 15
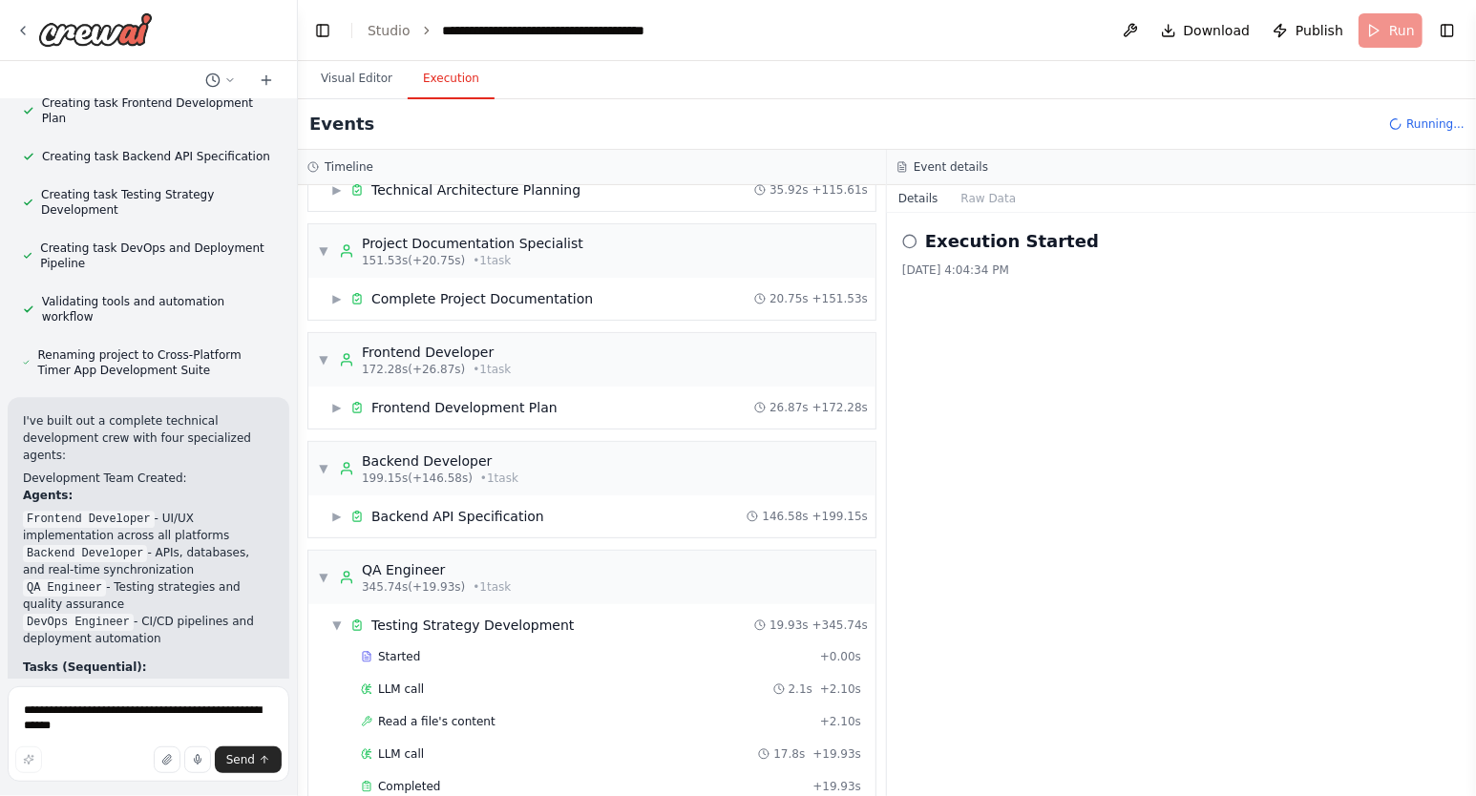
scroll to position [6222, 0]
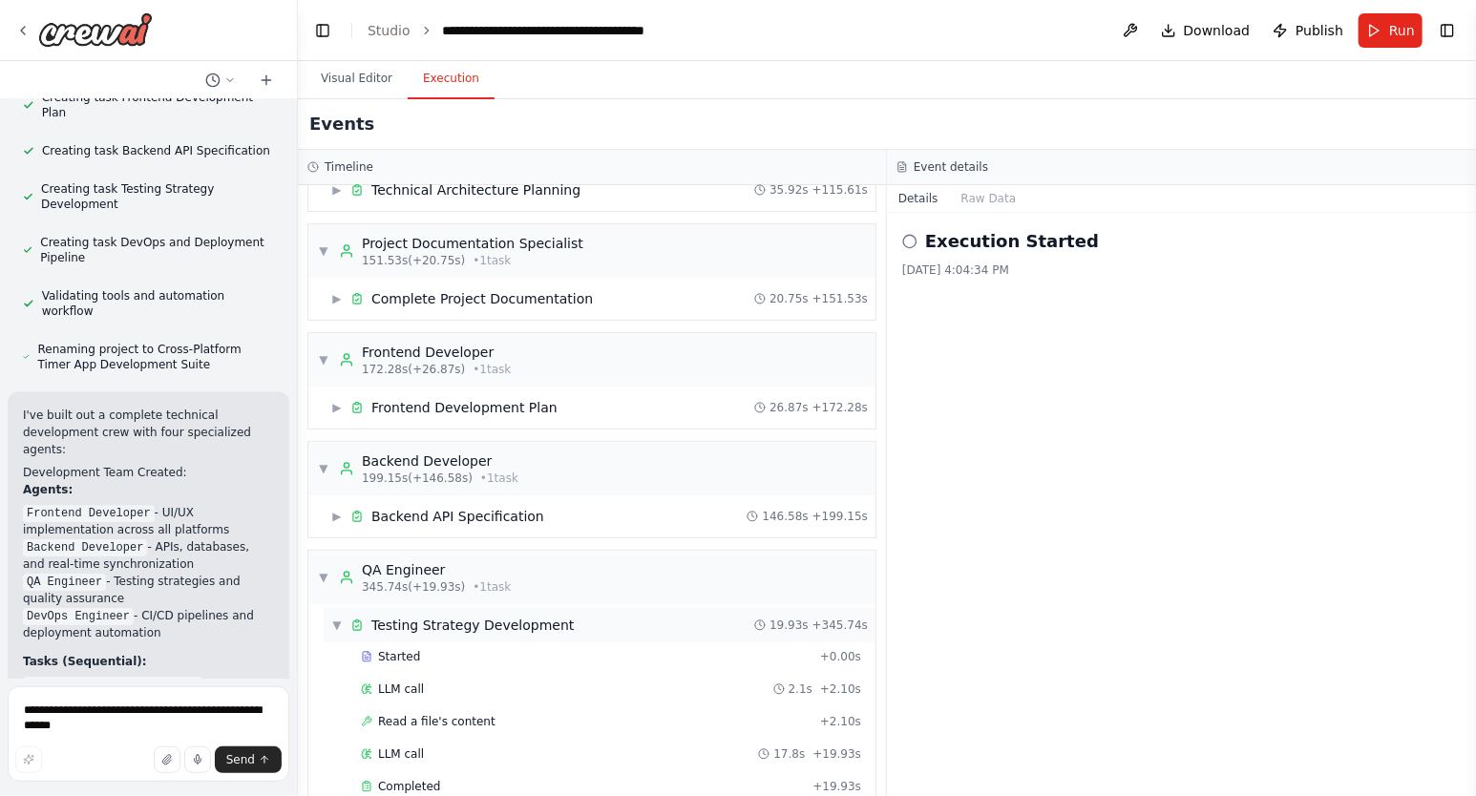
click at [341, 626] on span "▼" at bounding box center [336, 625] width 11 height 15
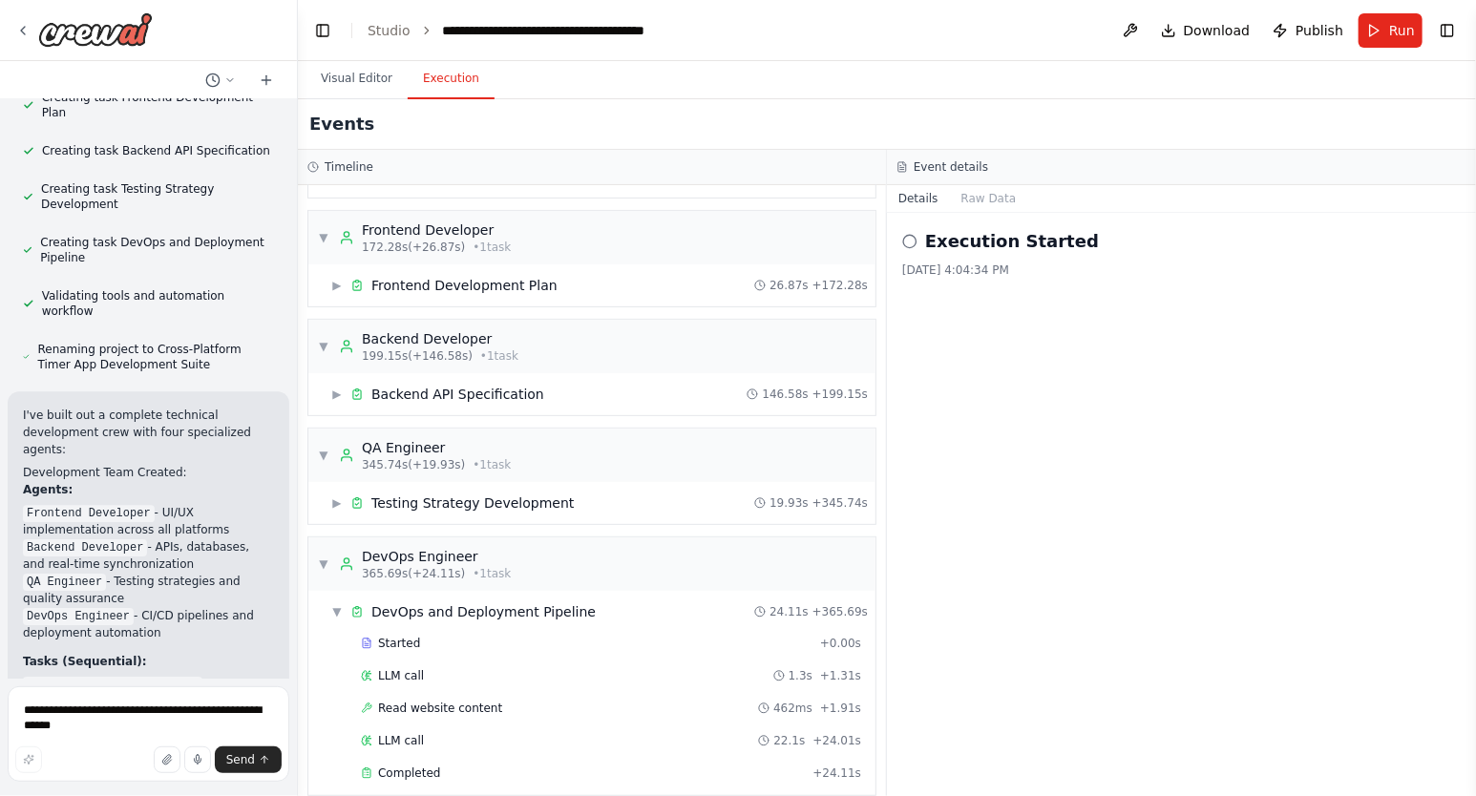
scroll to position [330, 0]
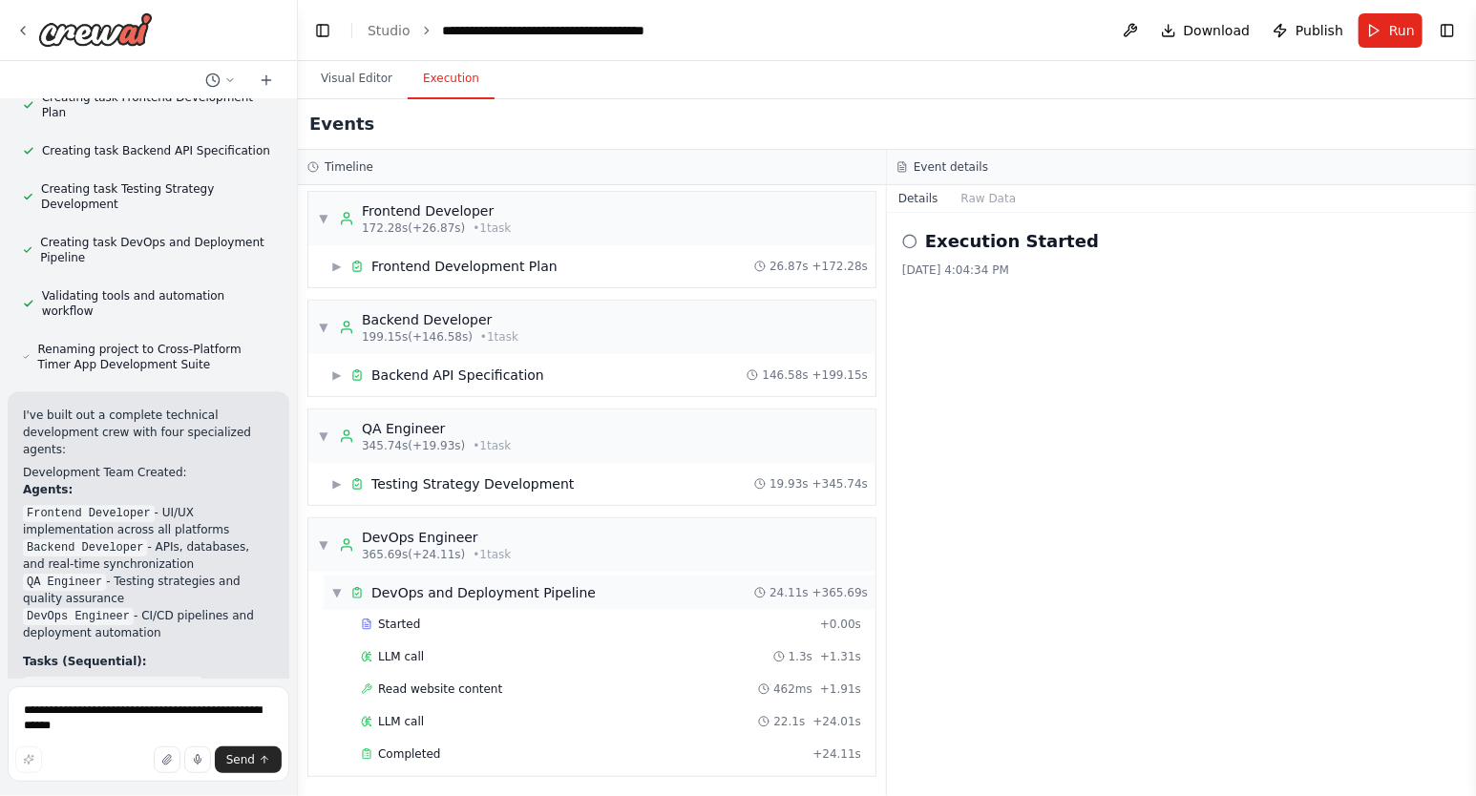
click at [335, 594] on span "▼" at bounding box center [336, 592] width 11 height 15
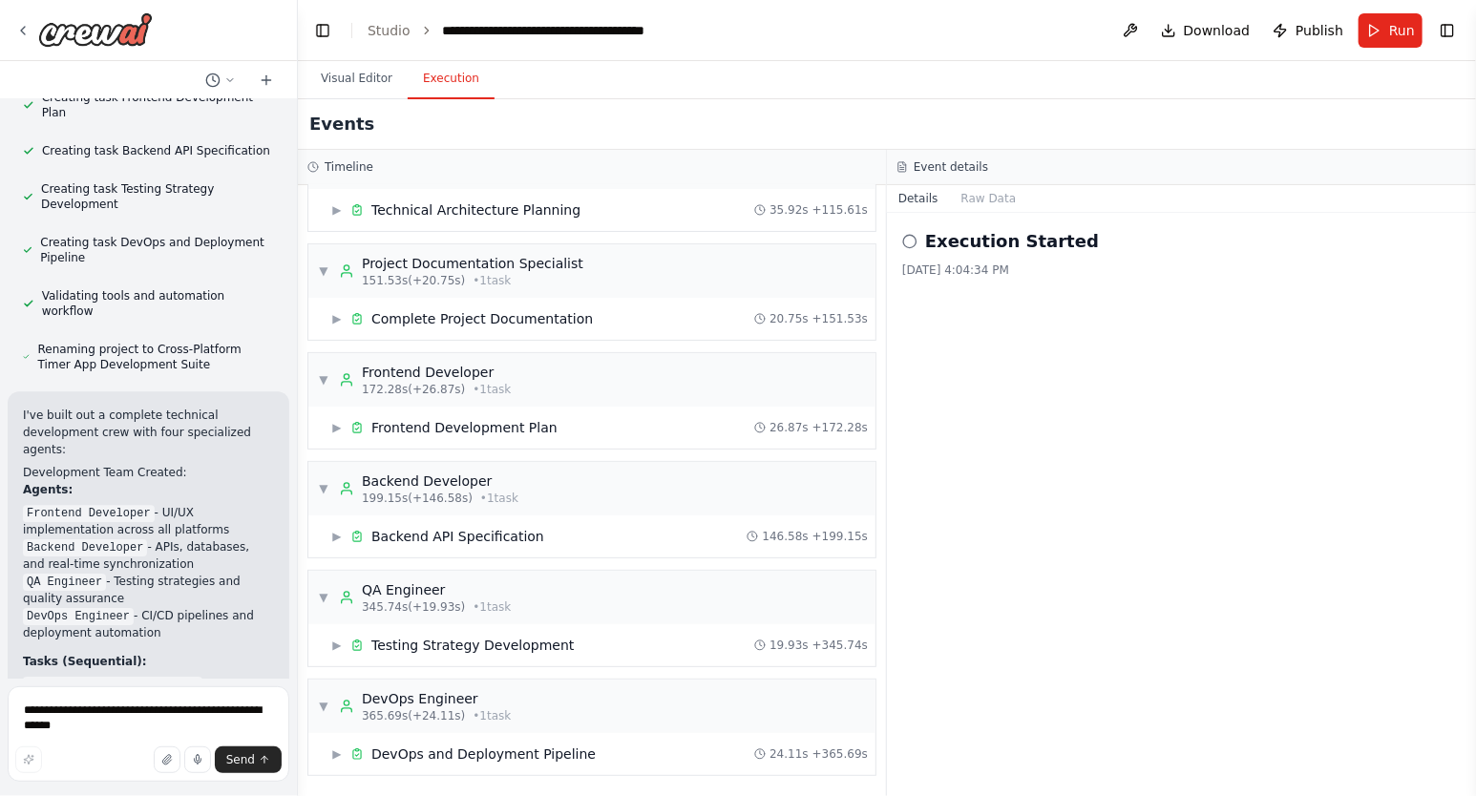
scroll to position [6222, 0]
click at [1228, 26] on span "Download" at bounding box center [1217, 30] width 67 height 19
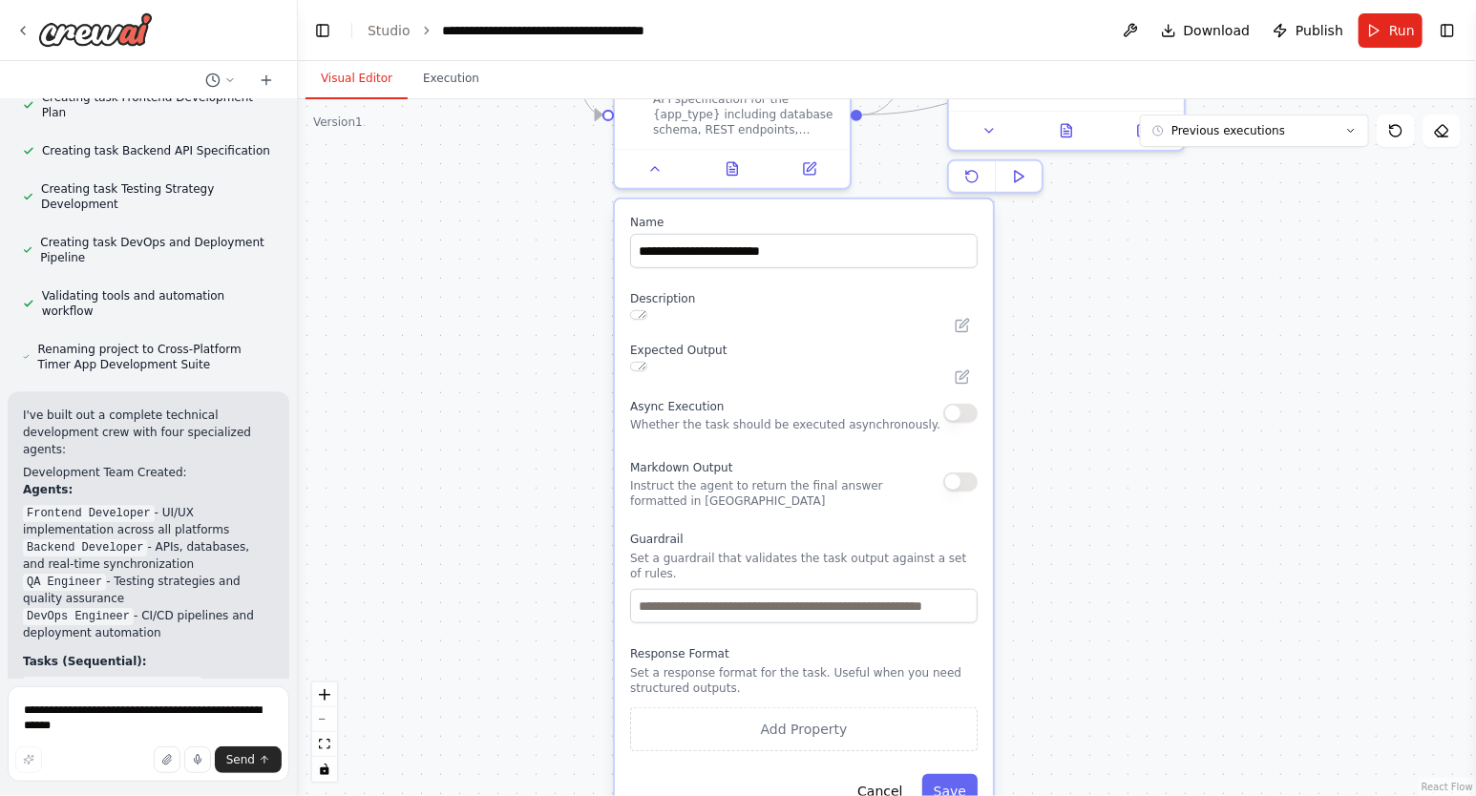
click at [345, 76] on button "Visual Editor" at bounding box center [356, 79] width 102 height 40
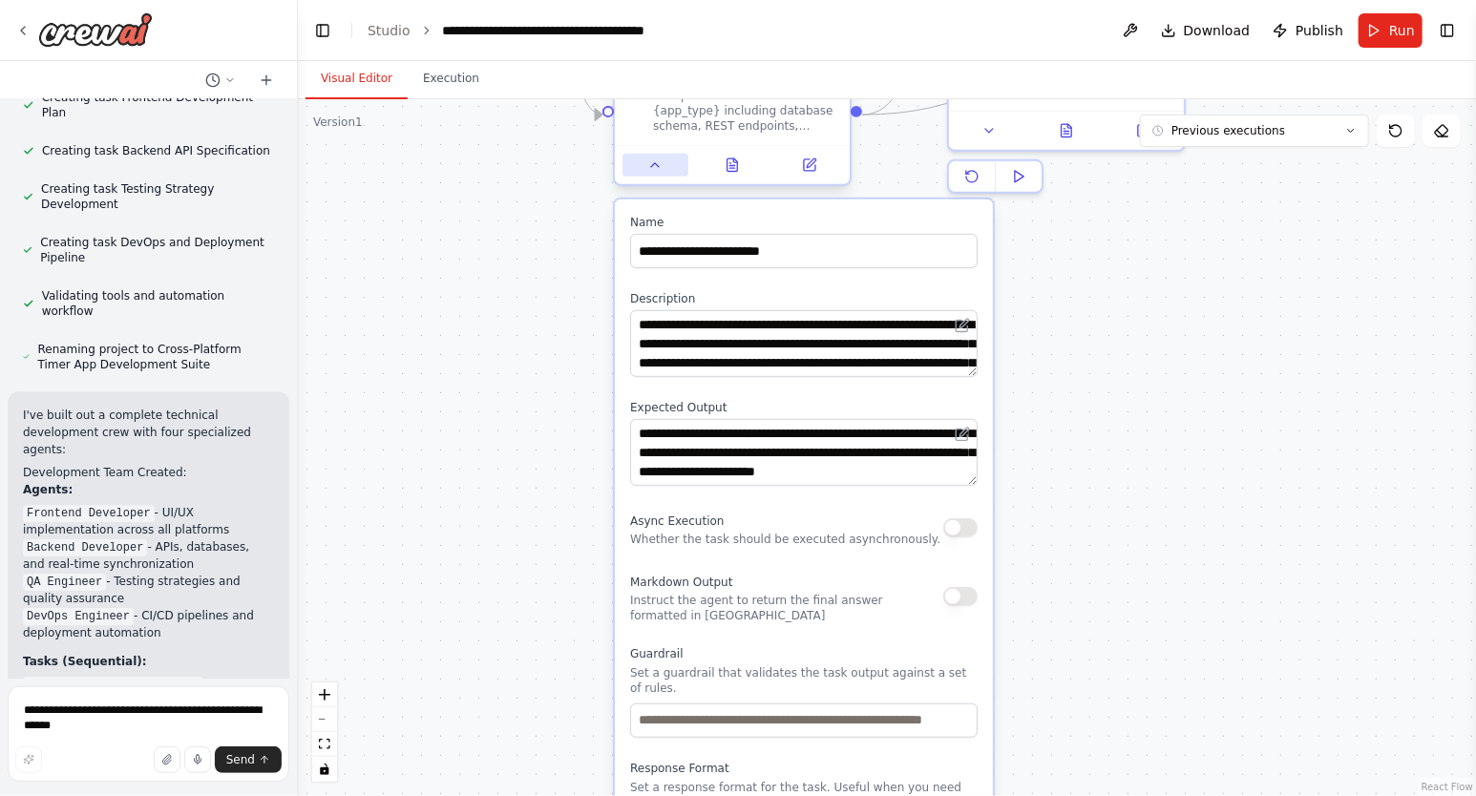
click at [657, 168] on icon at bounding box center [654, 165] width 15 height 15
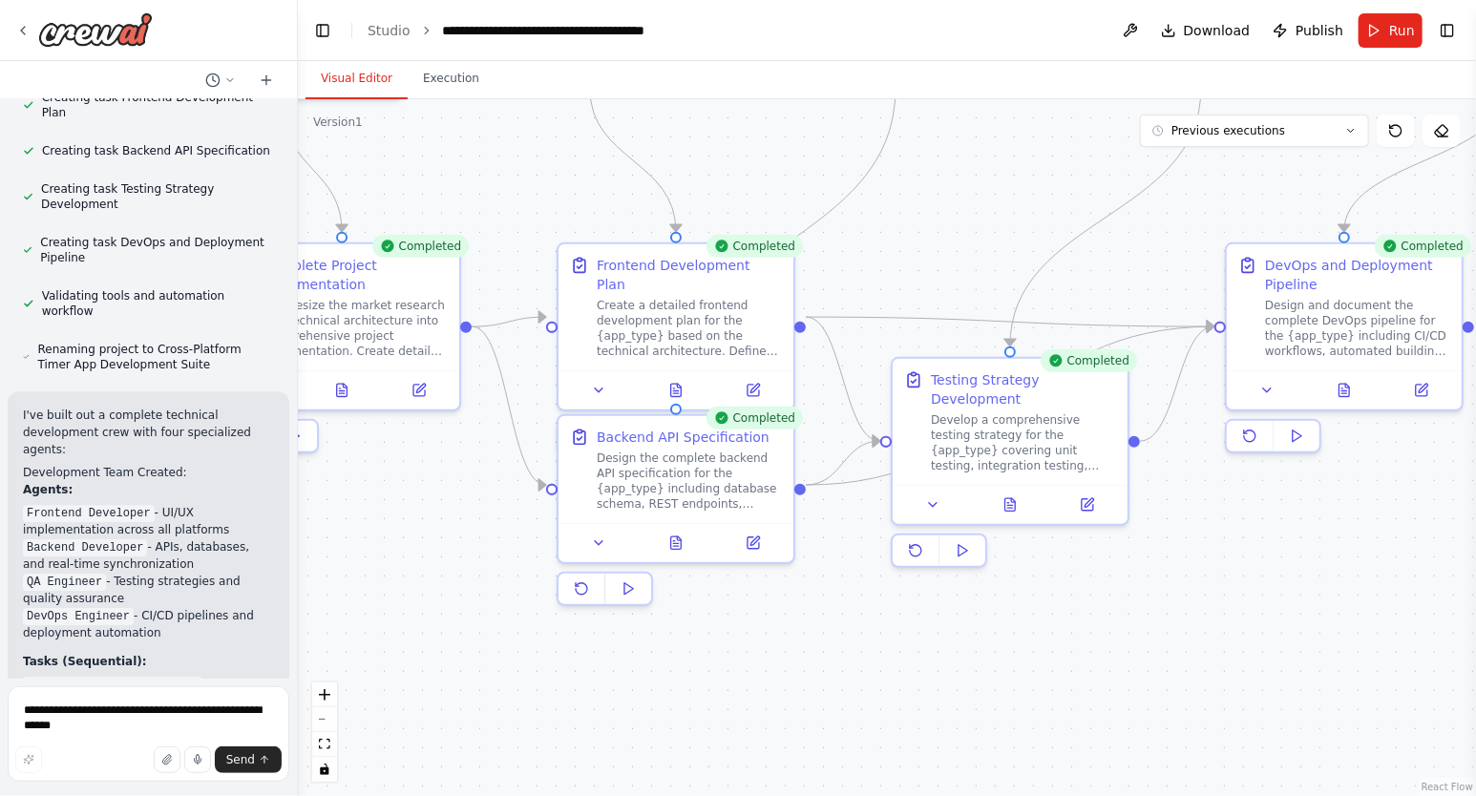
drag, startPoint x: 949, startPoint y: 297, endPoint x: 893, endPoint y: 671, distance: 378.4
click at [893, 671] on div ".deletable-edge-delete-btn { width: 20px; height: 20px; border: 0px solid #ffff…" at bounding box center [887, 447] width 1178 height 697
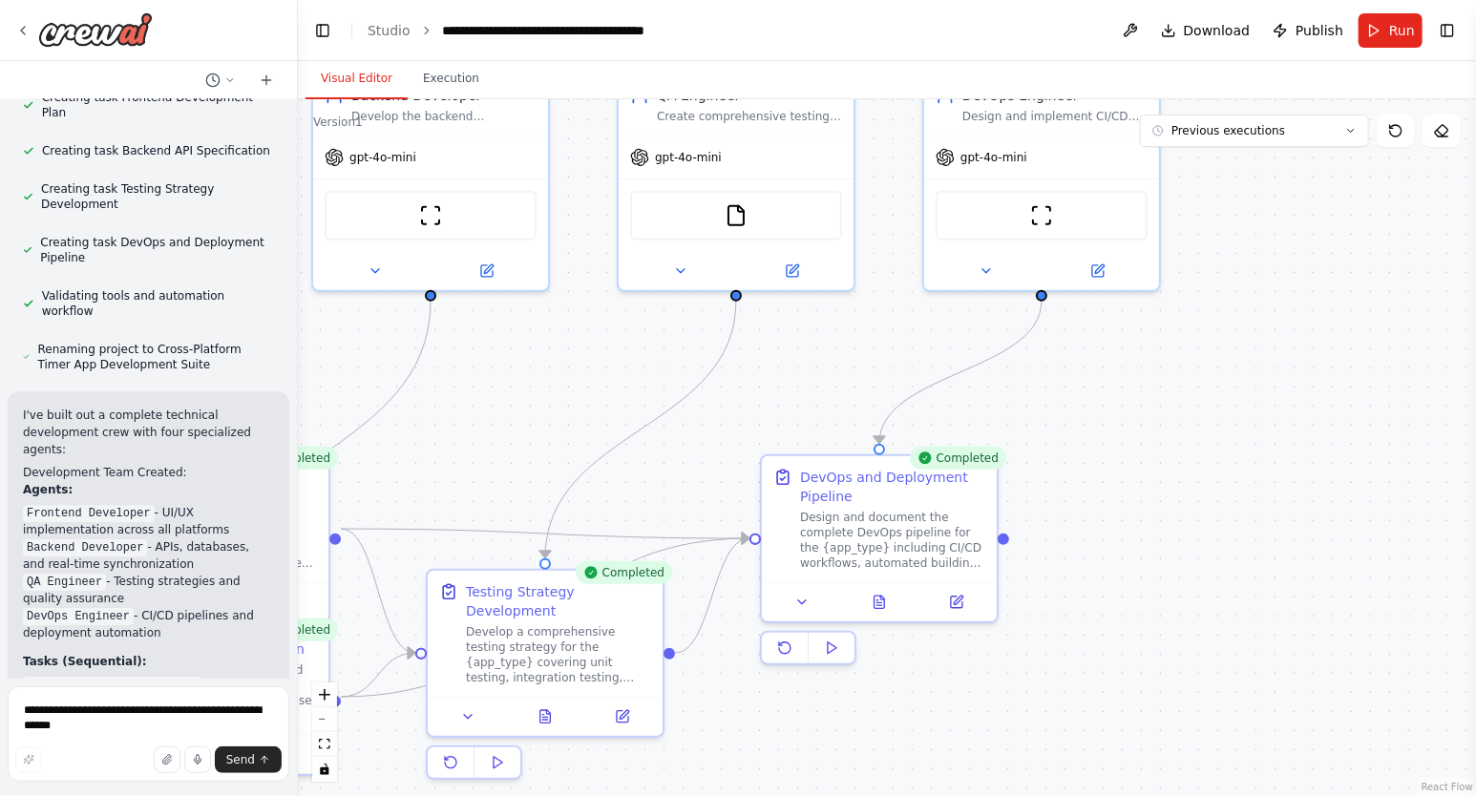
drag, startPoint x: 1342, startPoint y: 518, endPoint x: 877, endPoint y: 730, distance: 510.9
click at [877, 730] on div ".deletable-edge-delete-btn { width: 20px; height: 20px; border: 0px solid #ffff…" at bounding box center [887, 447] width 1178 height 697
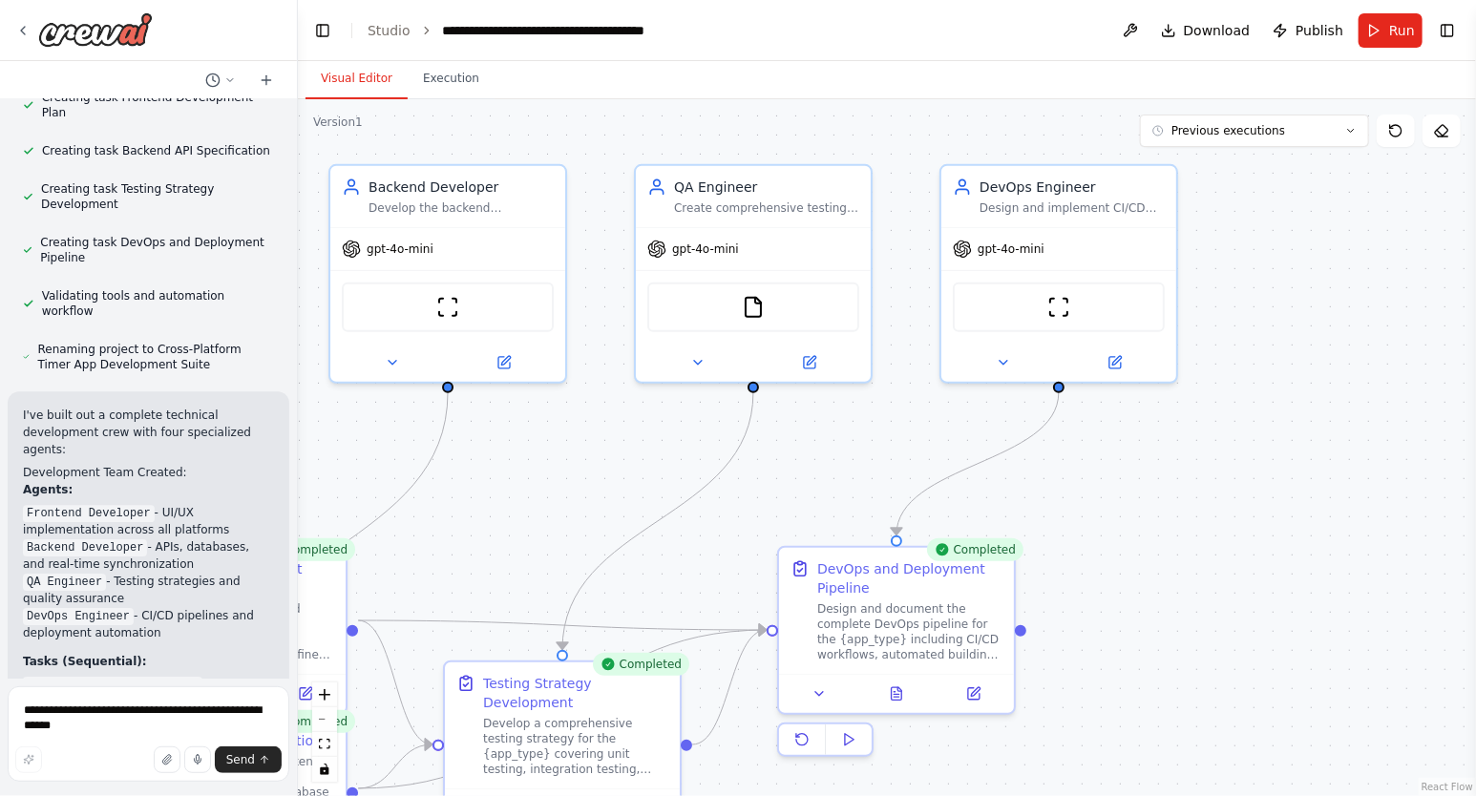
drag, startPoint x: 1201, startPoint y: 385, endPoint x: 1198, endPoint y: 449, distance: 64.0
click at [1198, 449] on div ".deletable-edge-delete-btn { width: 20px; height: 20px; border: 0px solid #ffff…" at bounding box center [887, 447] width 1178 height 697
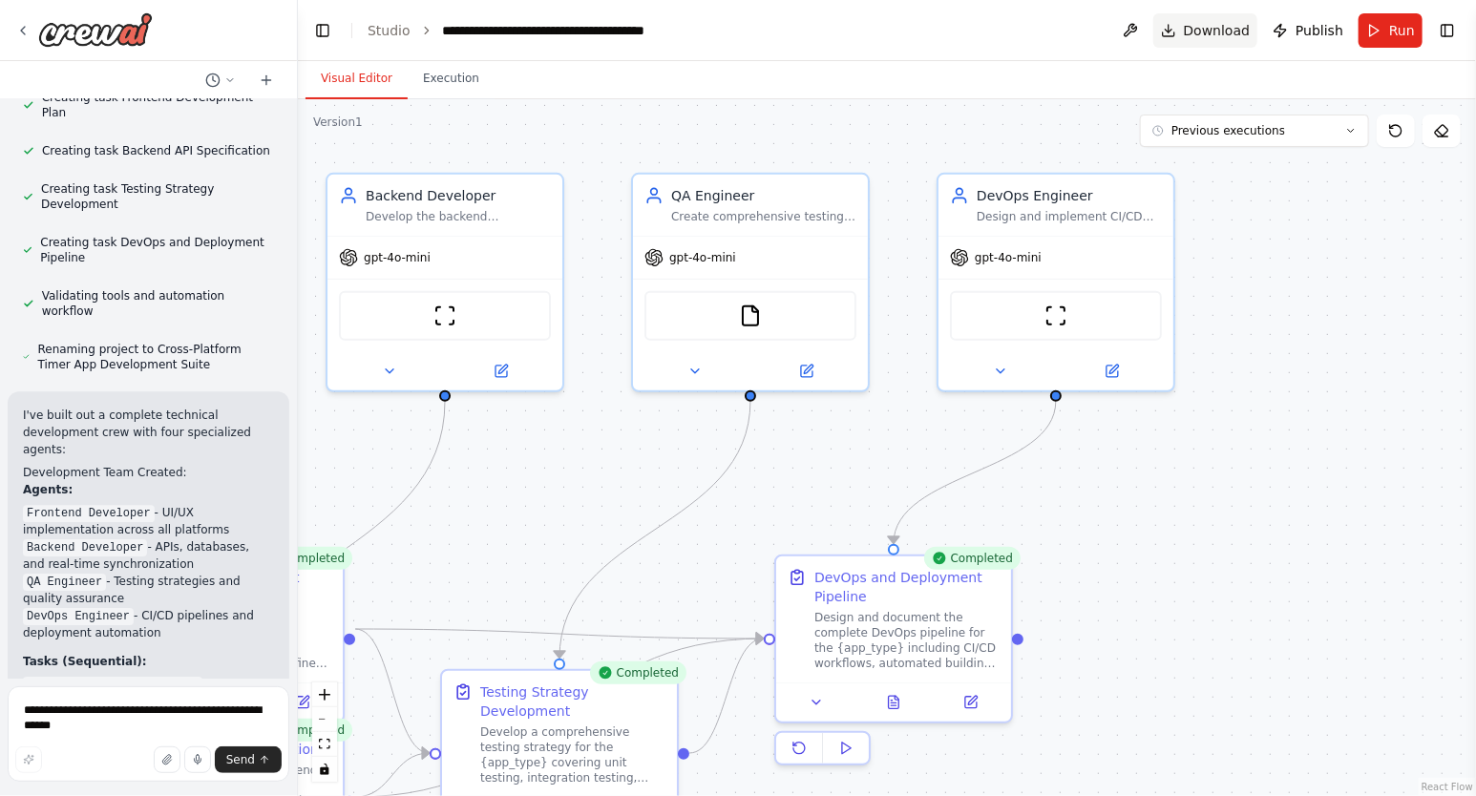
click at [1217, 26] on span "Download" at bounding box center [1217, 30] width 67 height 19
click at [1211, 28] on span "Download" at bounding box center [1217, 30] width 67 height 19
drag, startPoint x: 193, startPoint y: 636, endPoint x: 620, endPoint y: 571, distance: 432.6
click at [620, 571] on div "A online shareable interval timer App, which works Android, iOS, Windows, and W…" at bounding box center [738, 398] width 1476 height 796
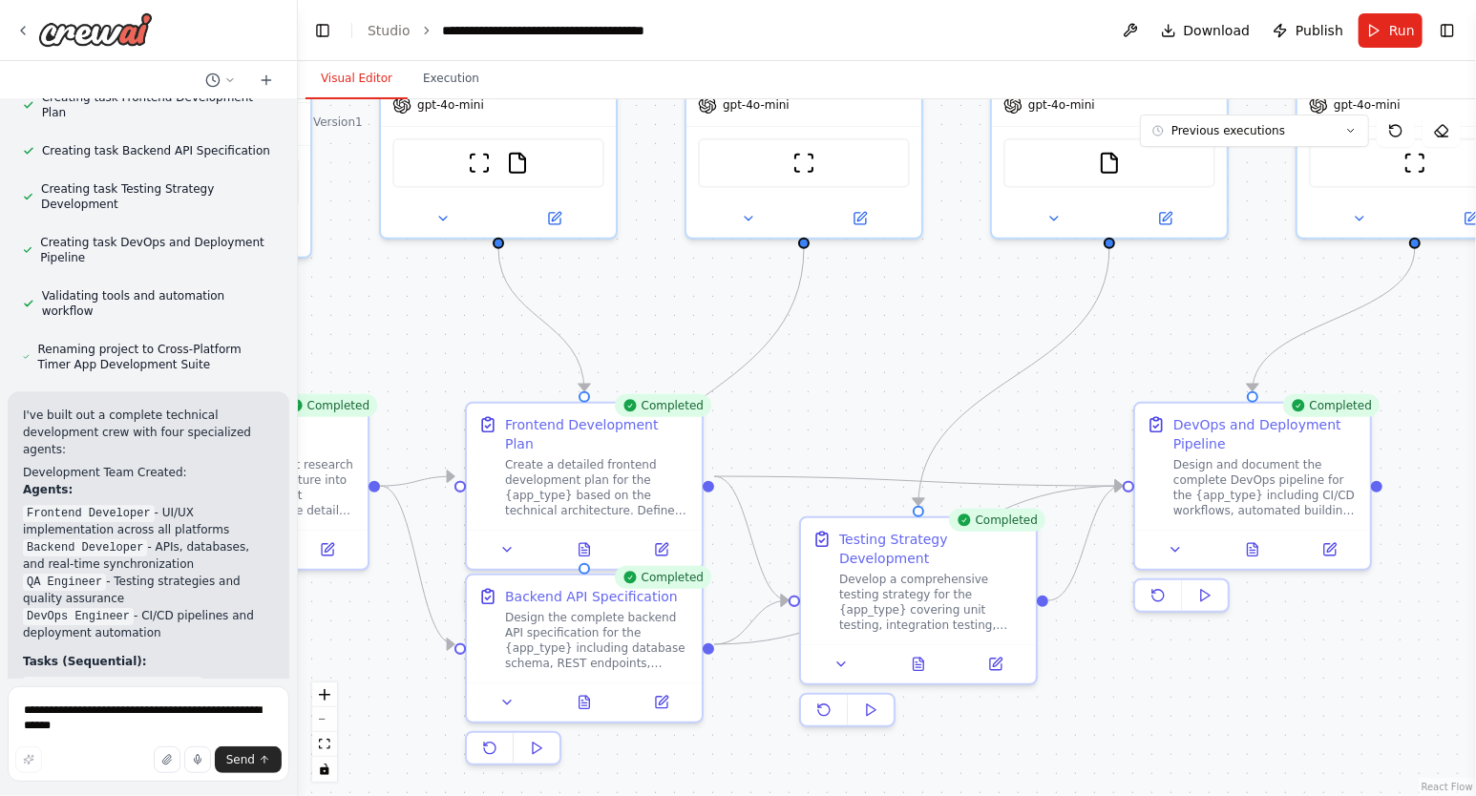
drag, startPoint x: 854, startPoint y: 468, endPoint x: 1213, endPoint y: 315, distance: 390.1
click at [1213, 315] on div ".deletable-edge-delete-btn { width: 20px; height: 20px; border: 0px solid #ffff…" at bounding box center [887, 447] width 1178 height 697
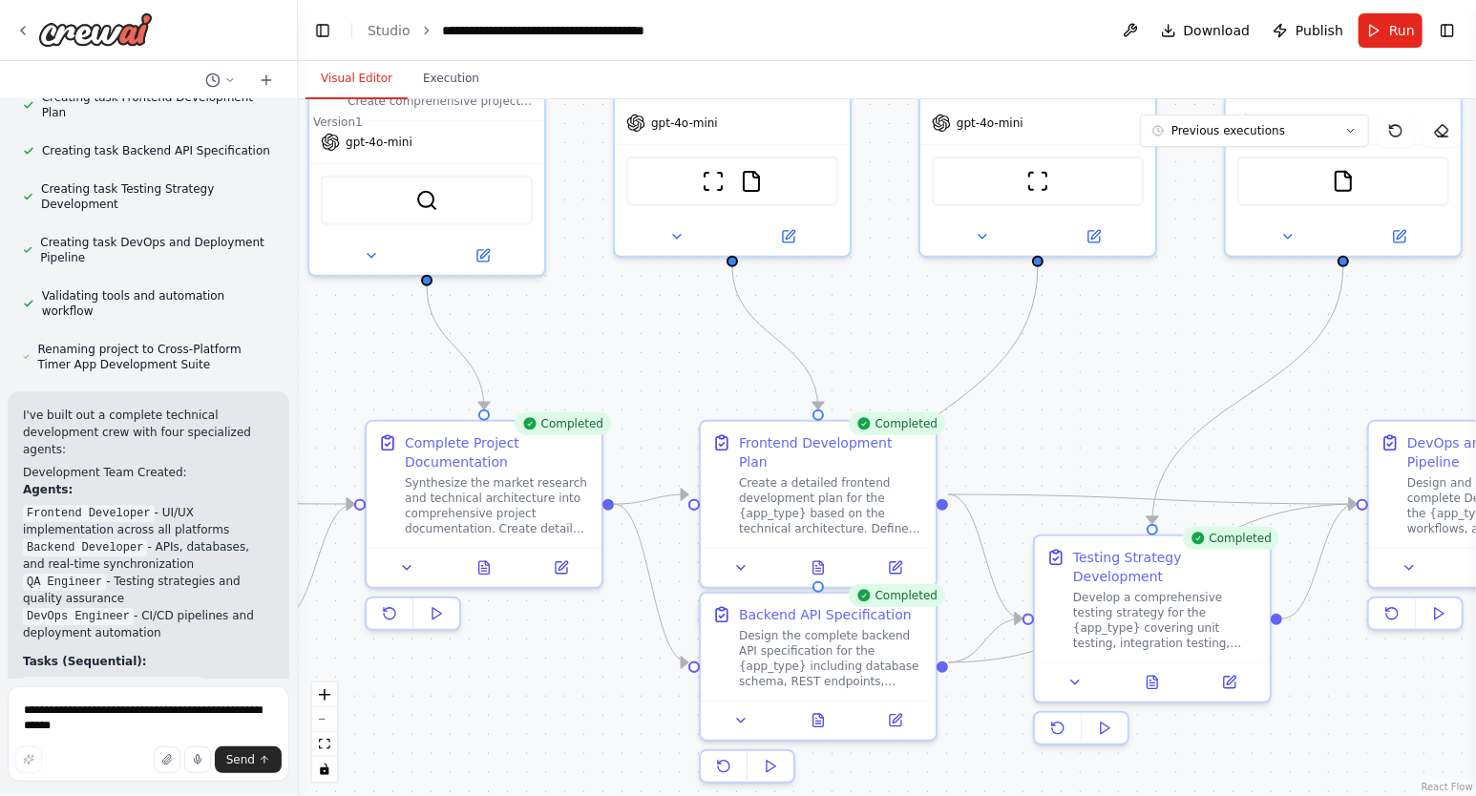
drag, startPoint x: 776, startPoint y: 387, endPoint x: 1010, endPoint y: 405, distance: 234.6
click at [1010, 405] on div ".deletable-edge-delete-btn { width: 20px; height: 20px; border: 0px solid #ffff…" at bounding box center [887, 447] width 1178 height 697
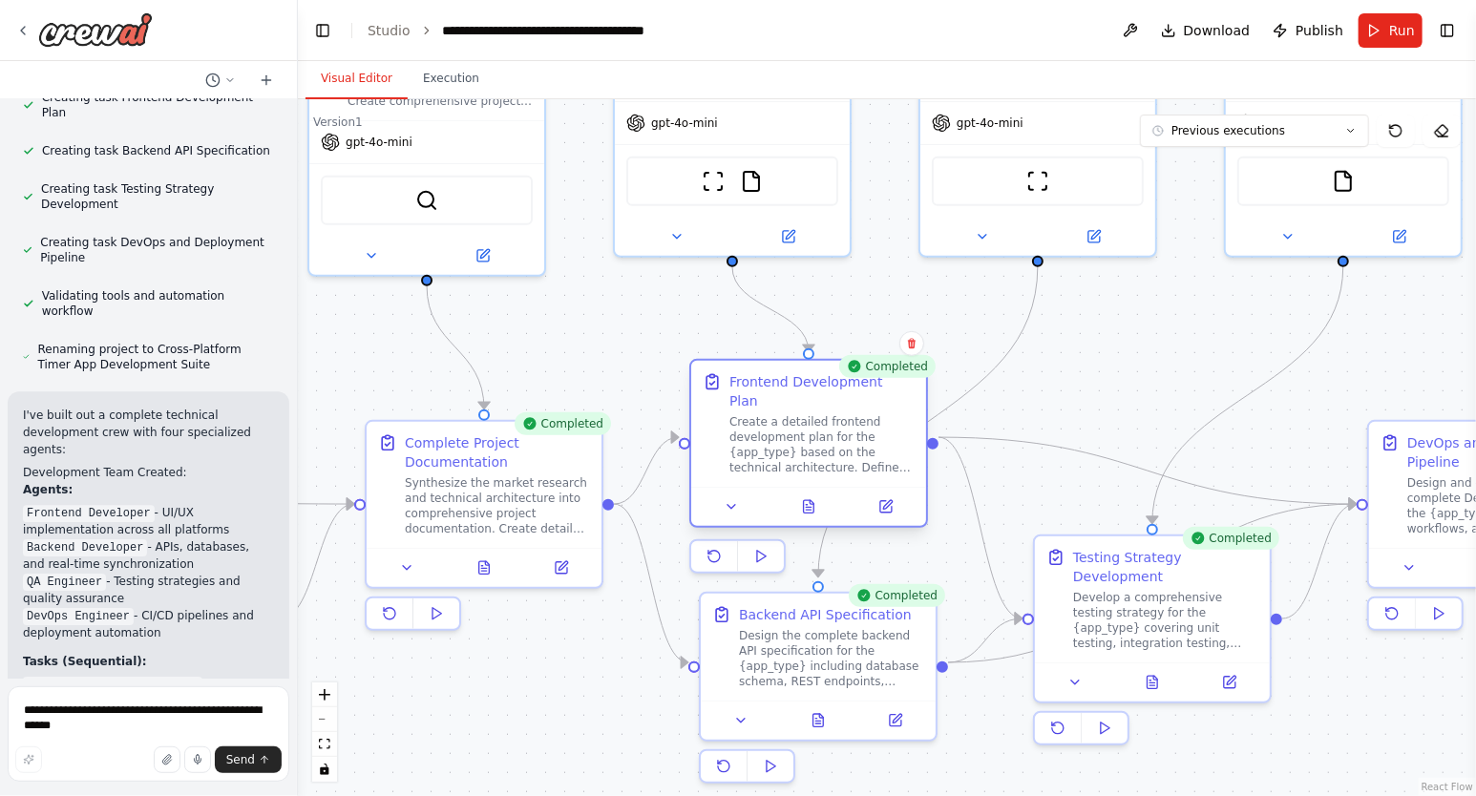
drag, startPoint x: 830, startPoint y: 473, endPoint x: 821, endPoint y: 421, distance: 52.3
click at [821, 421] on div "Create a detailed frontend development plan for the {app_type} based on the tec…" at bounding box center [821, 444] width 185 height 61
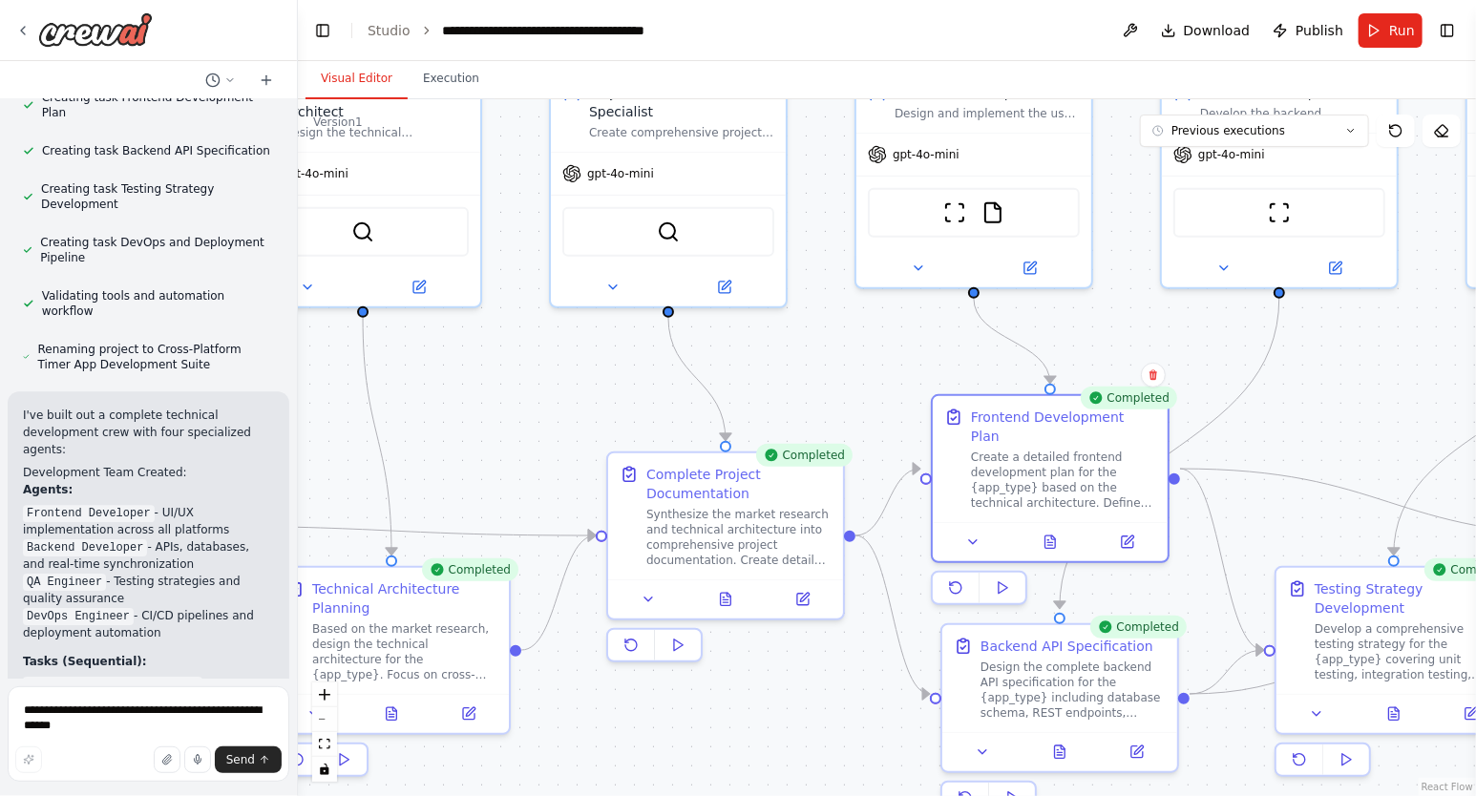
drag, startPoint x: 1187, startPoint y: 391, endPoint x: 1428, endPoint y: 423, distance: 243.6
click at [1428, 423] on div ".deletable-edge-delete-btn { width: 20px; height: 20px; border: 0px solid #ffff…" at bounding box center [887, 447] width 1178 height 697
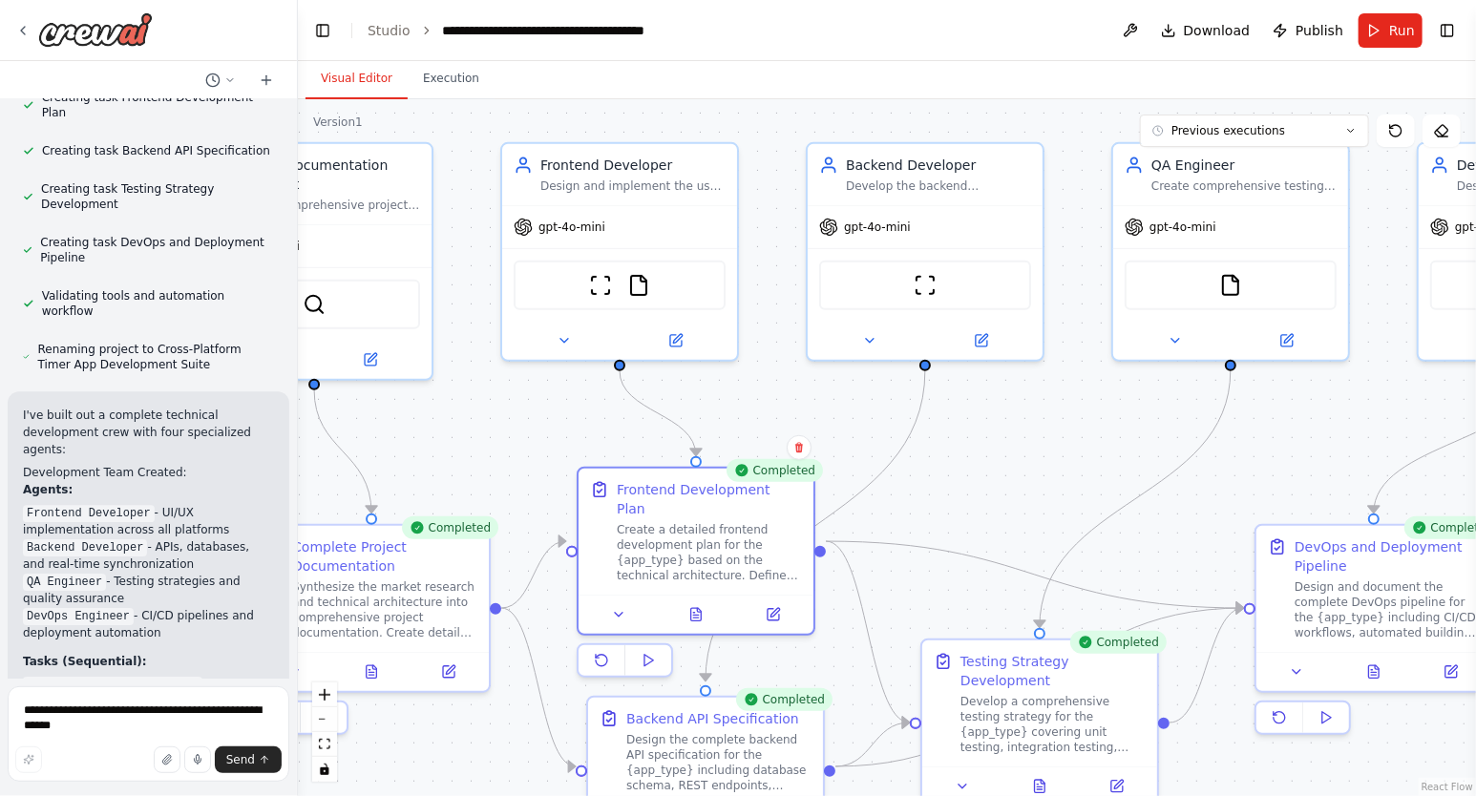
drag, startPoint x: 471, startPoint y: 384, endPoint x: 116, endPoint y: 456, distance: 361.5
click at [298, 456] on div ".deletable-edge-delete-btn { width: 20px; height: 20px; border: 0px solid #ffff…" at bounding box center [887, 447] width 1178 height 697
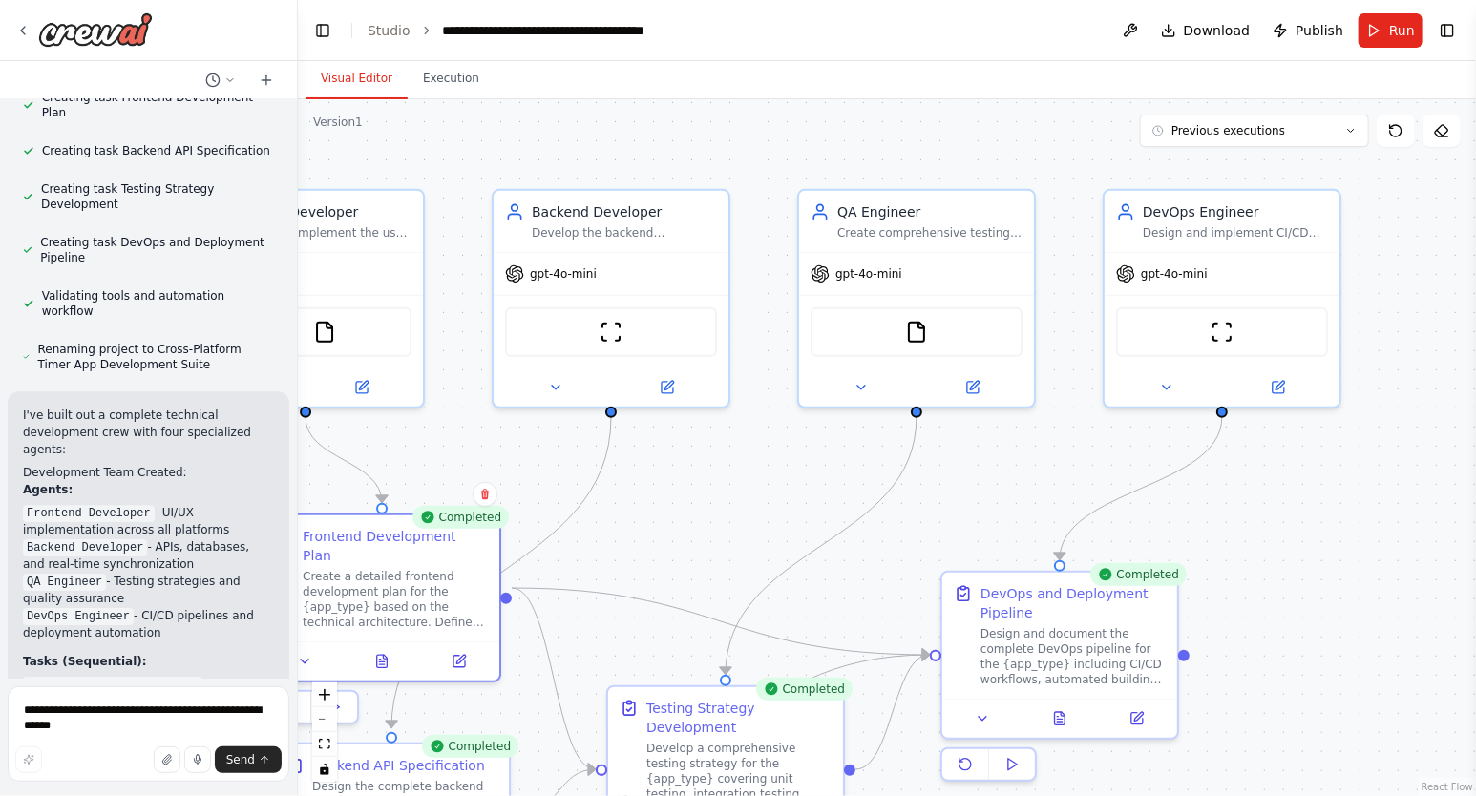
drag, startPoint x: 1075, startPoint y: 442, endPoint x: 761, endPoint y: 489, distance: 317.5
click at [761, 489] on div ".deletable-edge-delete-btn { width: 20px; height: 20px; border: 0px solid #ffff…" at bounding box center [887, 447] width 1178 height 697
click at [1240, 28] on span "Download" at bounding box center [1217, 30] width 67 height 19
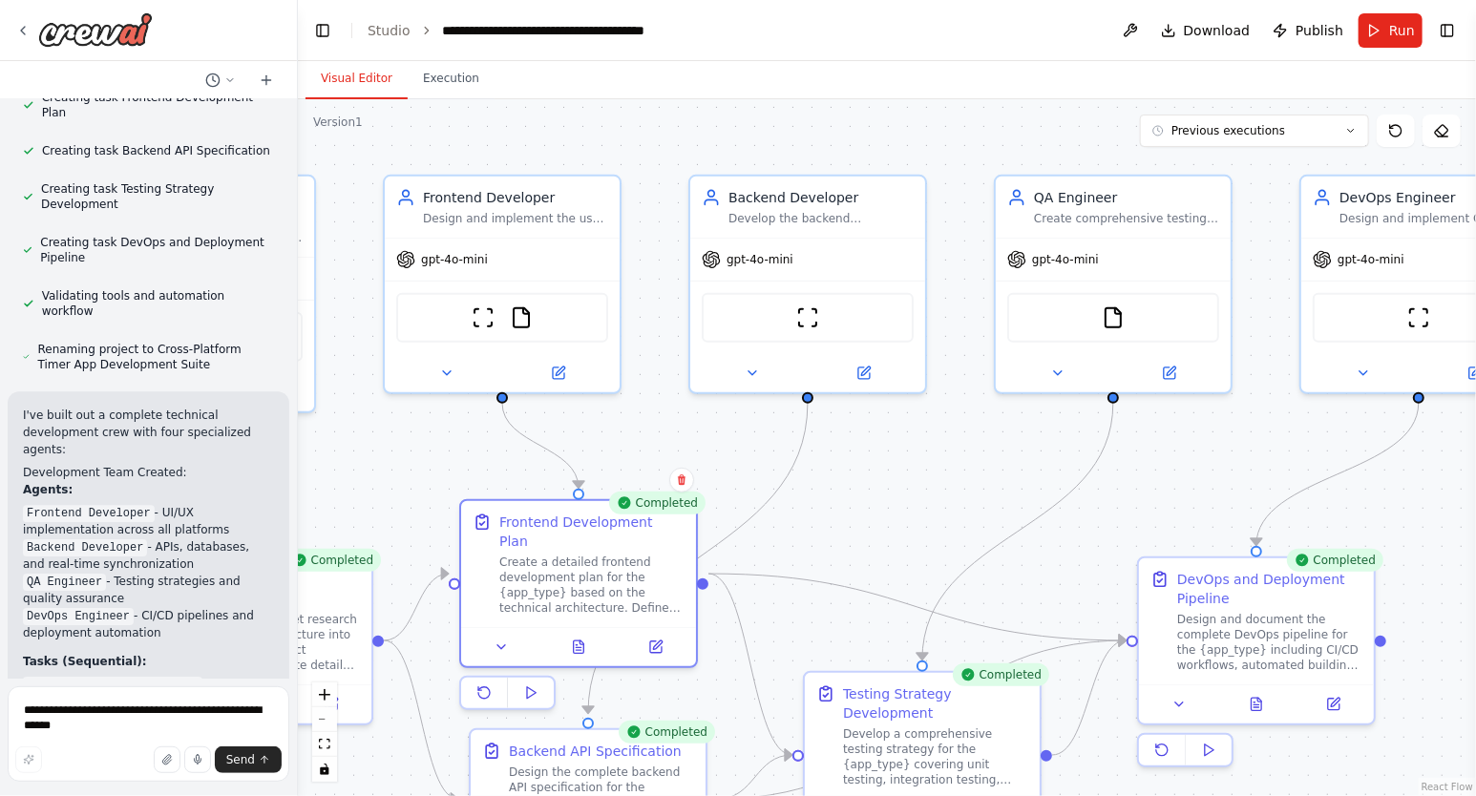
drag, startPoint x: 634, startPoint y: 153, endPoint x: 820, endPoint y: 138, distance: 186.7
click at [820, 138] on div ".deletable-edge-delete-btn { width: 20px; height: 20px; border: 0px solid #ffff…" at bounding box center [887, 447] width 1178 height 697
click at [445, 79] on button "Execution" at bounding box center [451, 79] width 87 height 40
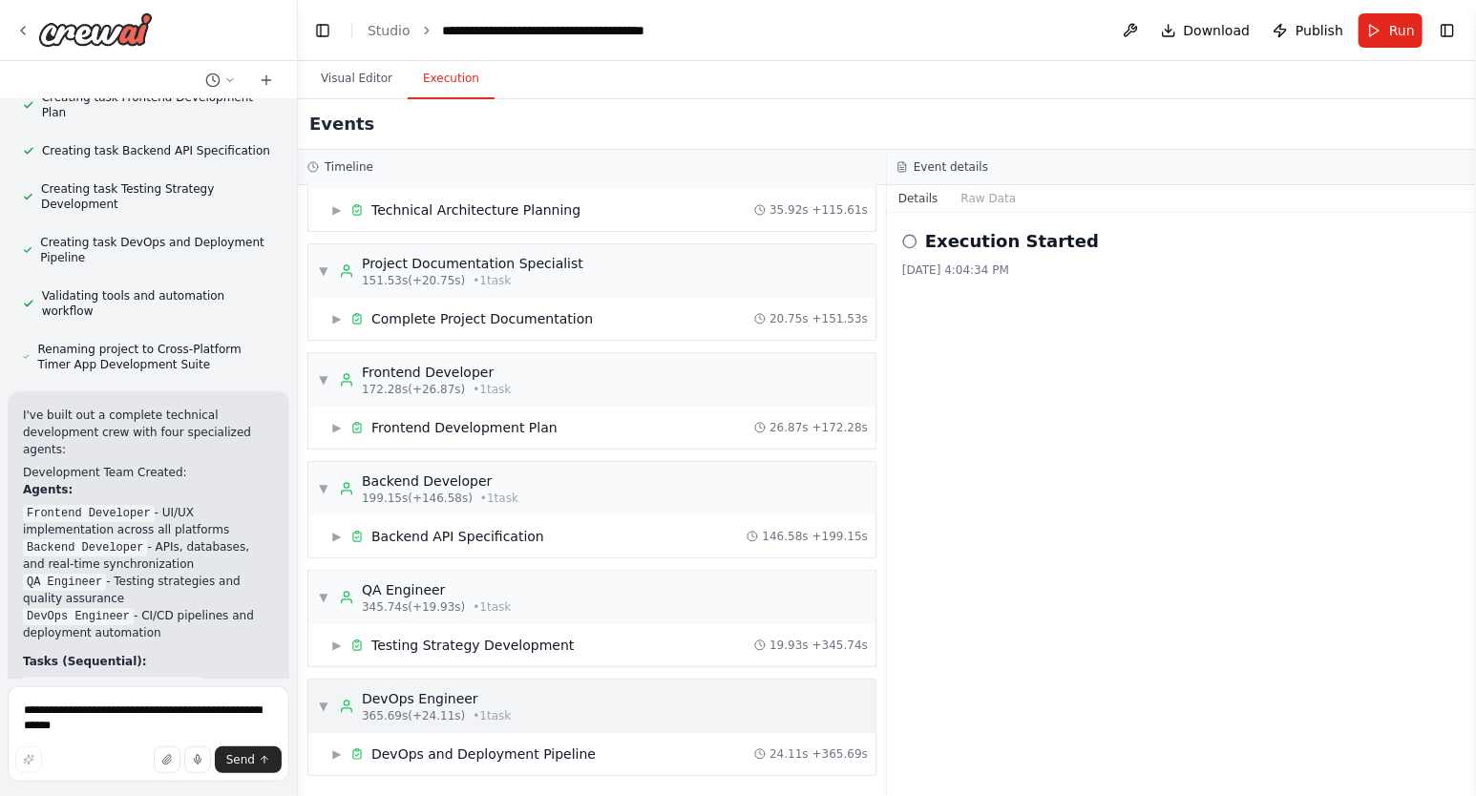
click at [322, 700] on span "▼" at bounding box center [323, 706] width 11 height 15
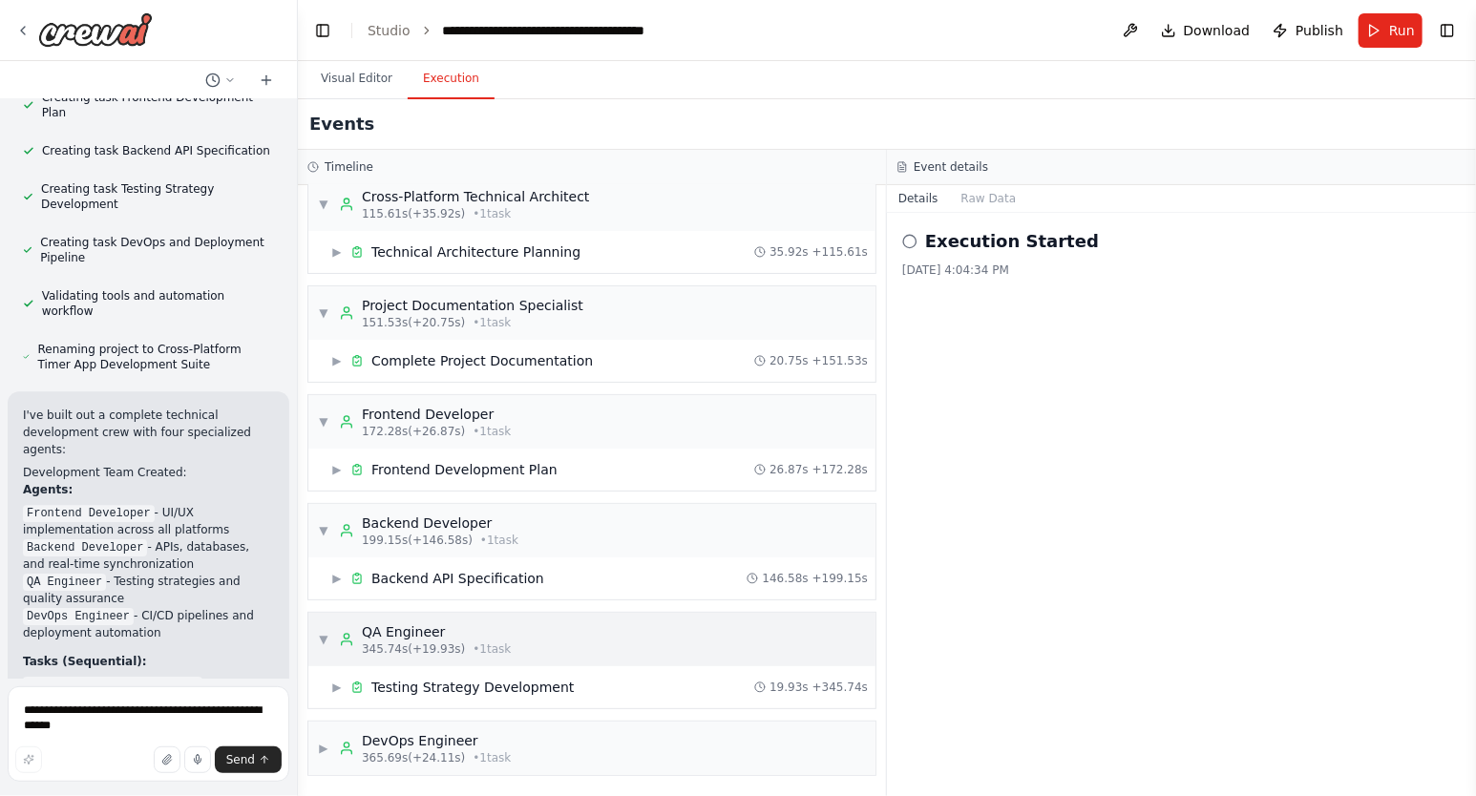
click at [322, 633] on span "▼" at bounding box center [323, 639] width 11 height 15
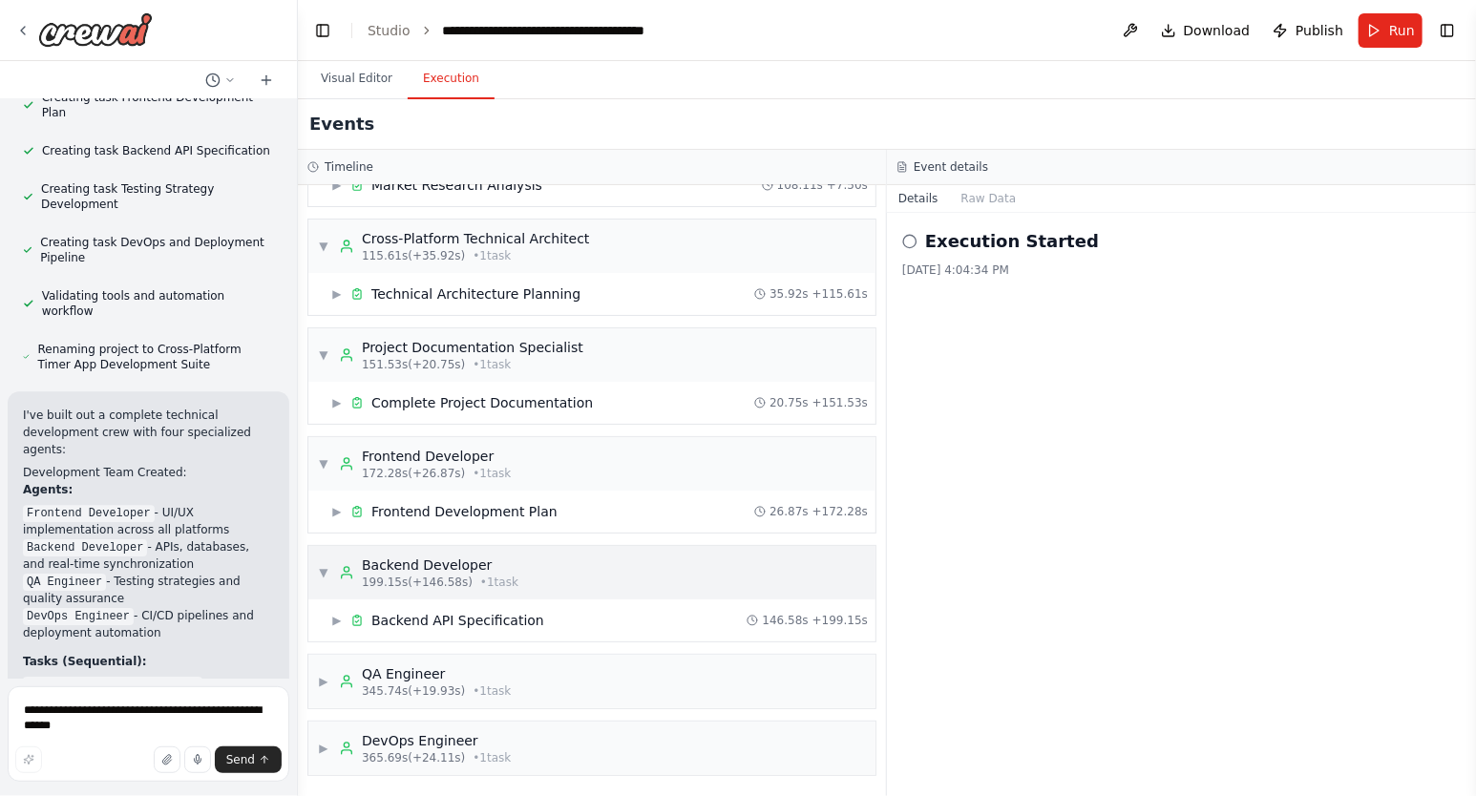
click at [324, 570] on span "▼" at bounding box center [323, 572] width 11 height 15
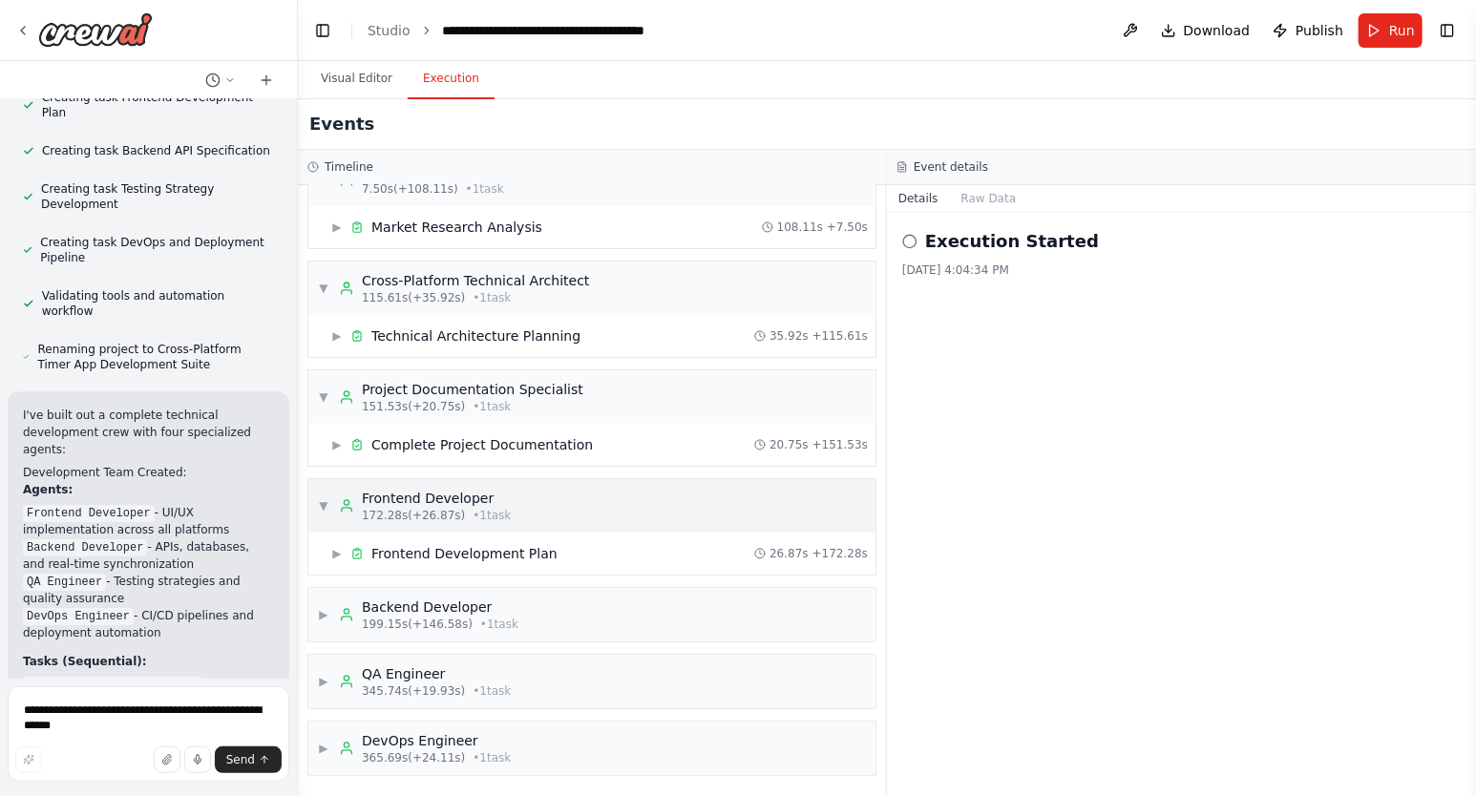
click at [322, 501] on span "▼" at bounding box center [323, 505] width 11 height 15
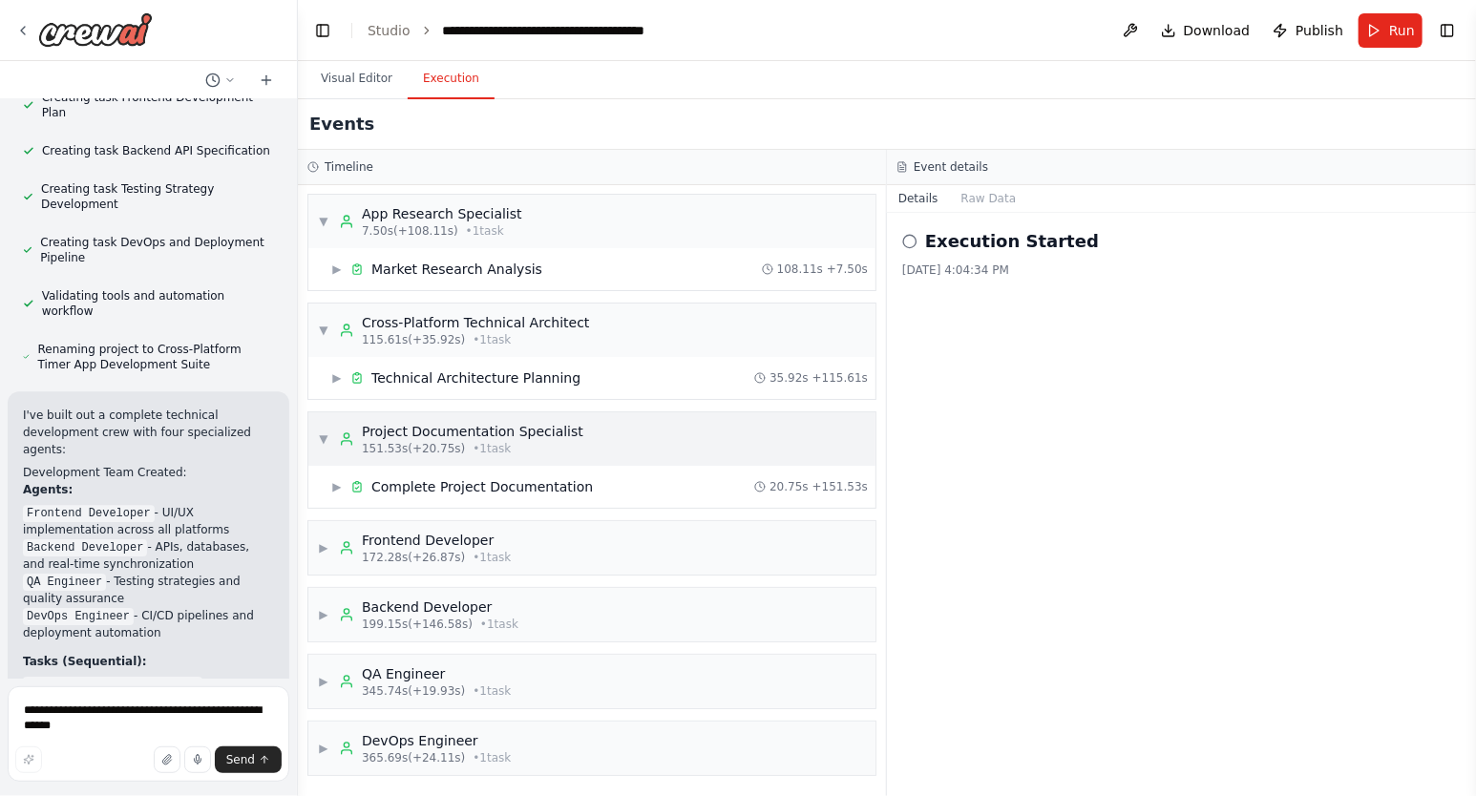
click at [329, 435] on span "▼" at bounding box center [323, 438] width 11 height 15
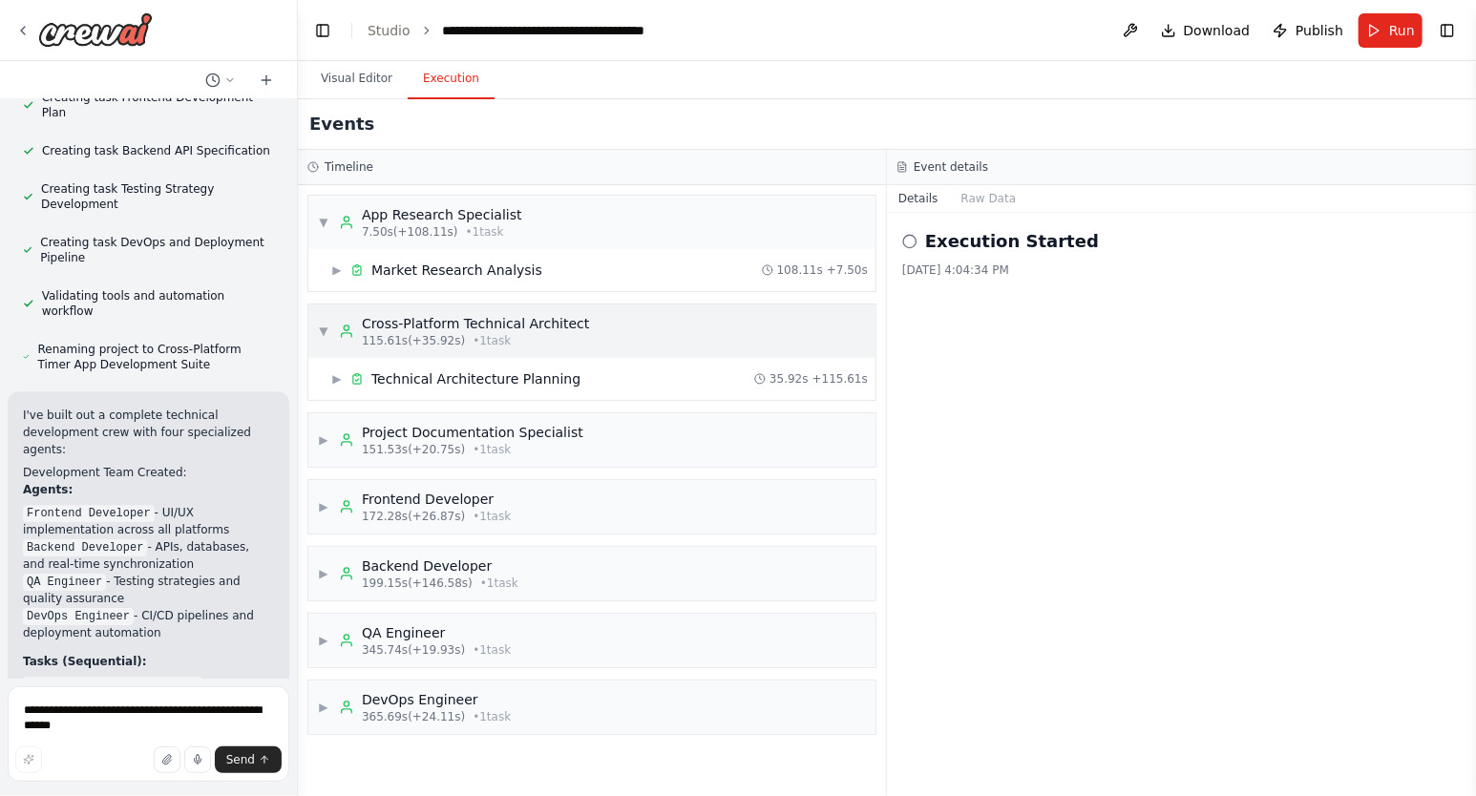
click at [326, 325] on span "▼" at bounding box center [323, 331] width 11 height 15
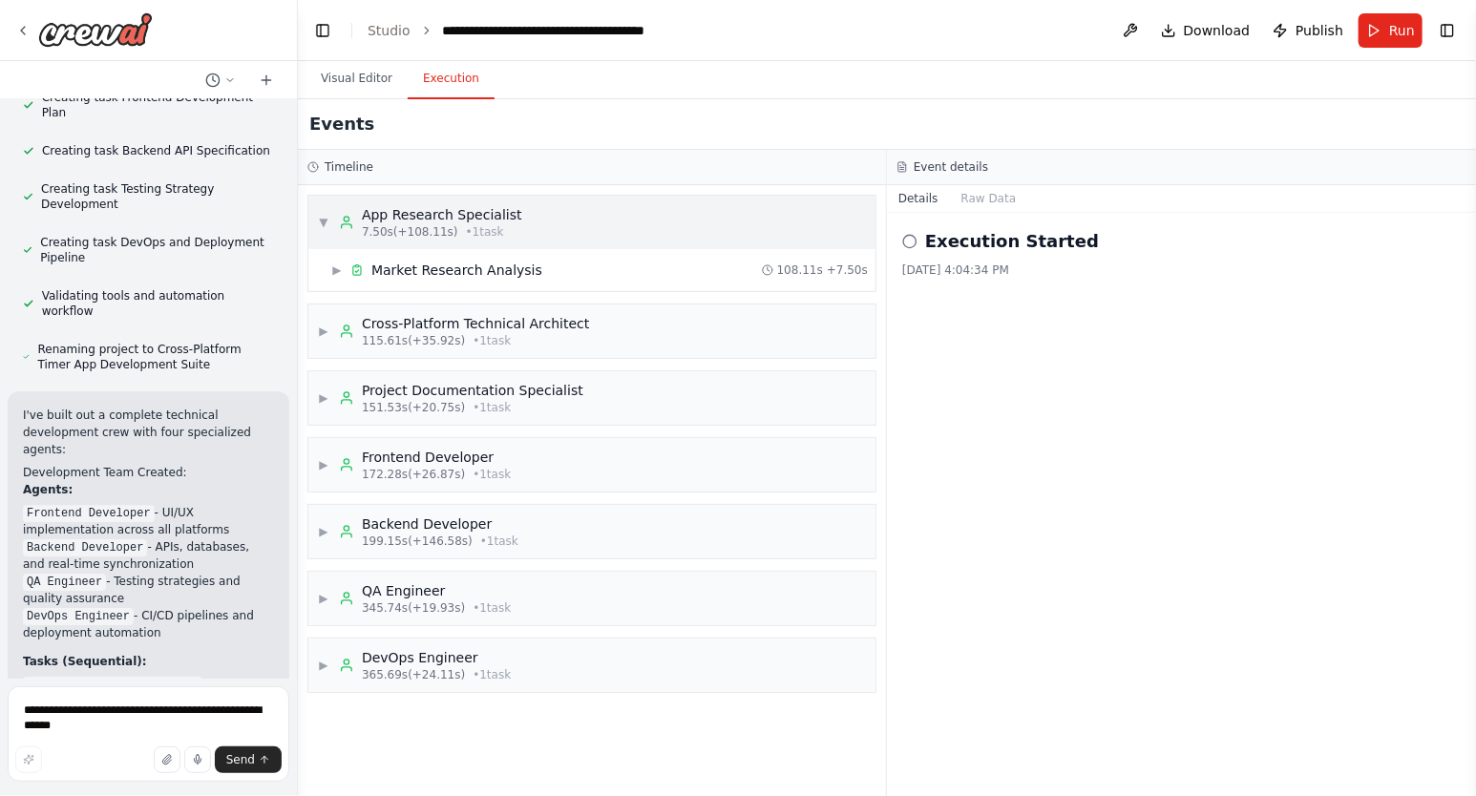
click at [321, 223] on span "▼" at bounding box center [323, 222] width 11 height 15
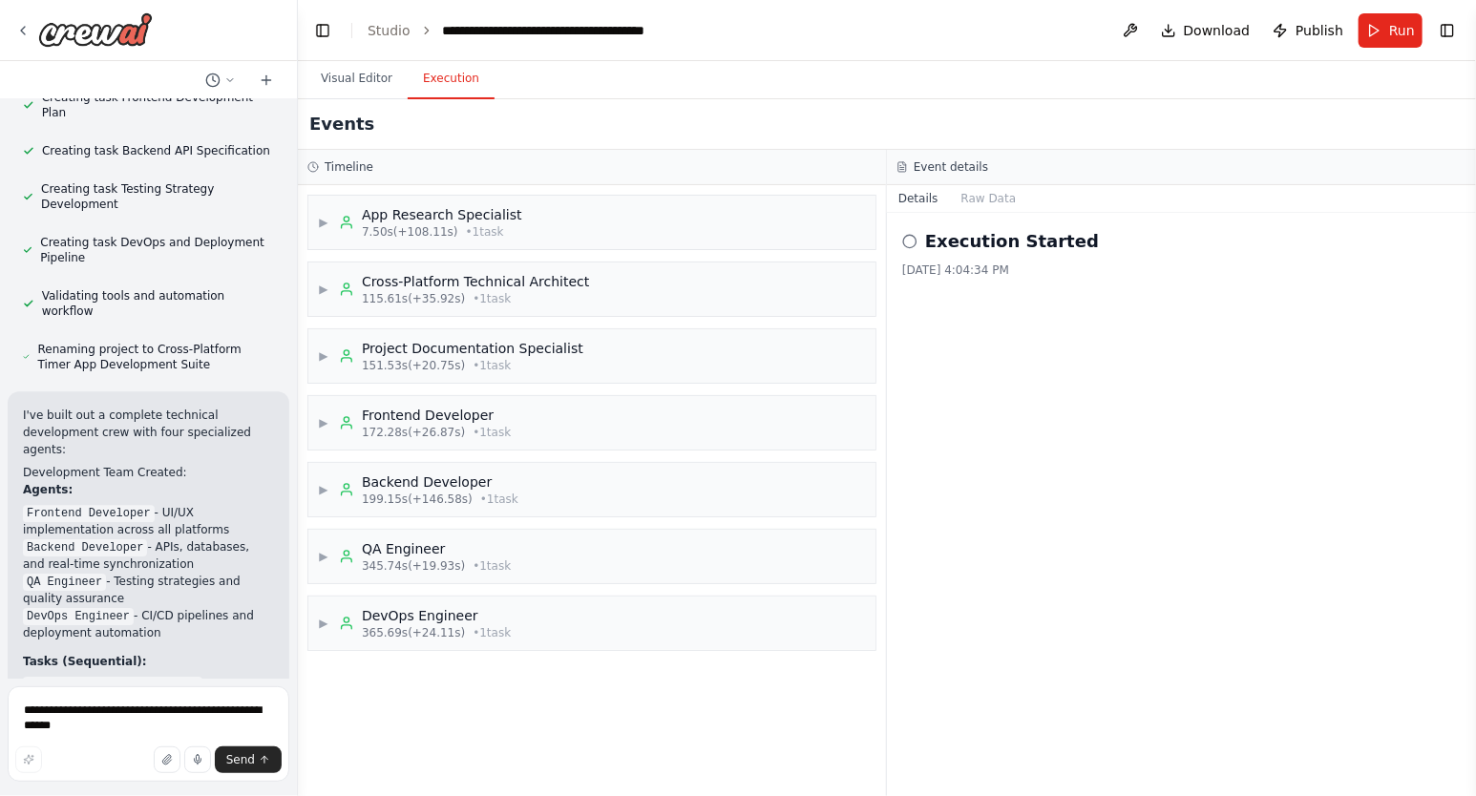
drag, startPoint x: 1209, startPoint y: 30, endPoint x: 1261, endPoint y: 309, distance: 284.4
click at [1263, 304] on main "**********" at bounding box center [887, 398] width 1178 height 796
click at [995, 194] on button "Raw Data" at bounding box center [989, 198] width 78 height 27
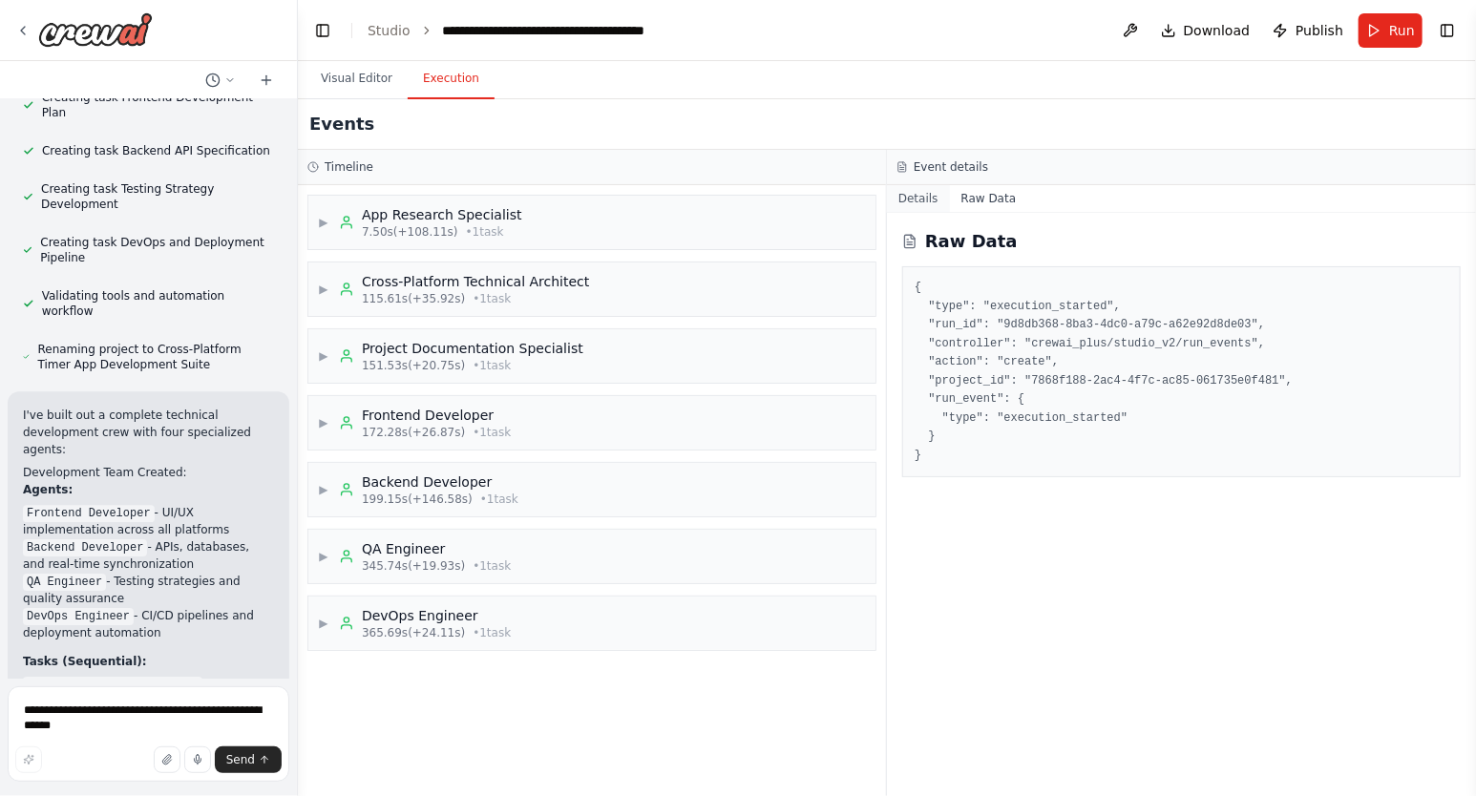
click at [915, 201] on button "Details" at bounding box center [918, 198] width 63 height 27
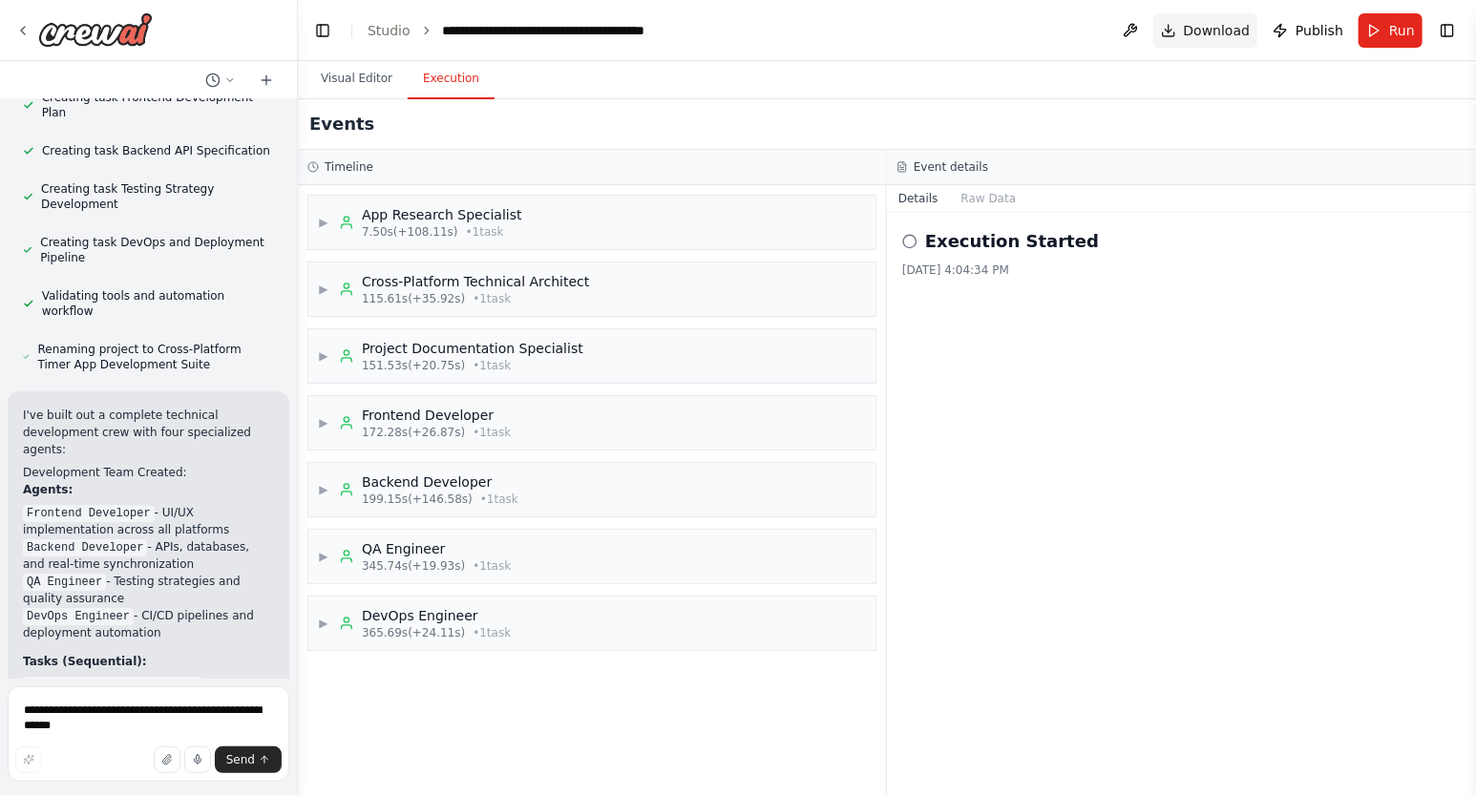
click at [1221, 26] on span "Download" at bounding box center [1217, 30] width 67 height 19
click at [1136, 27] on button at bounding box center [1130, 30] width 31 height 34
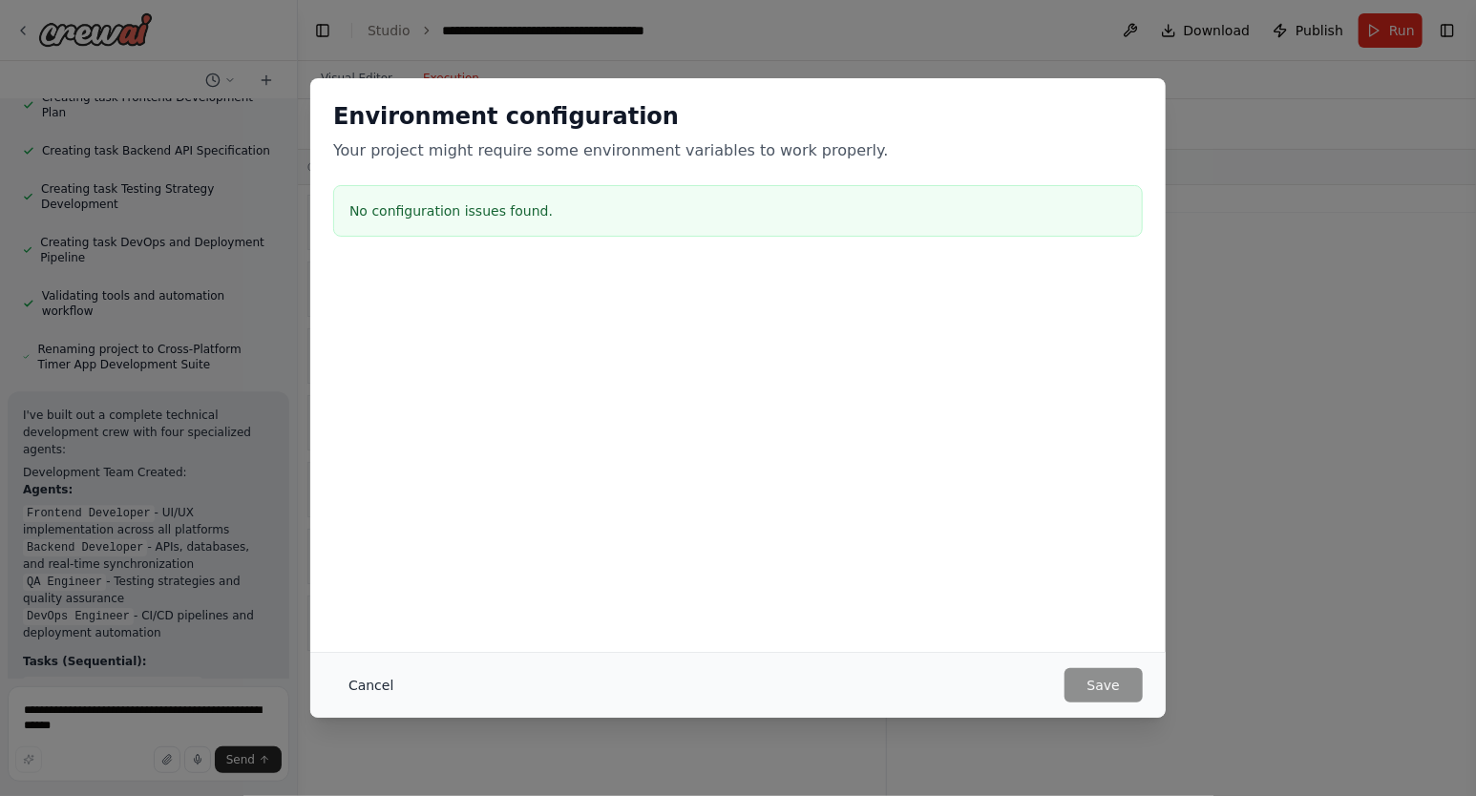
click at [373, 692] on button "Cancel" at bounding box center [370, 685] width 75 height 34
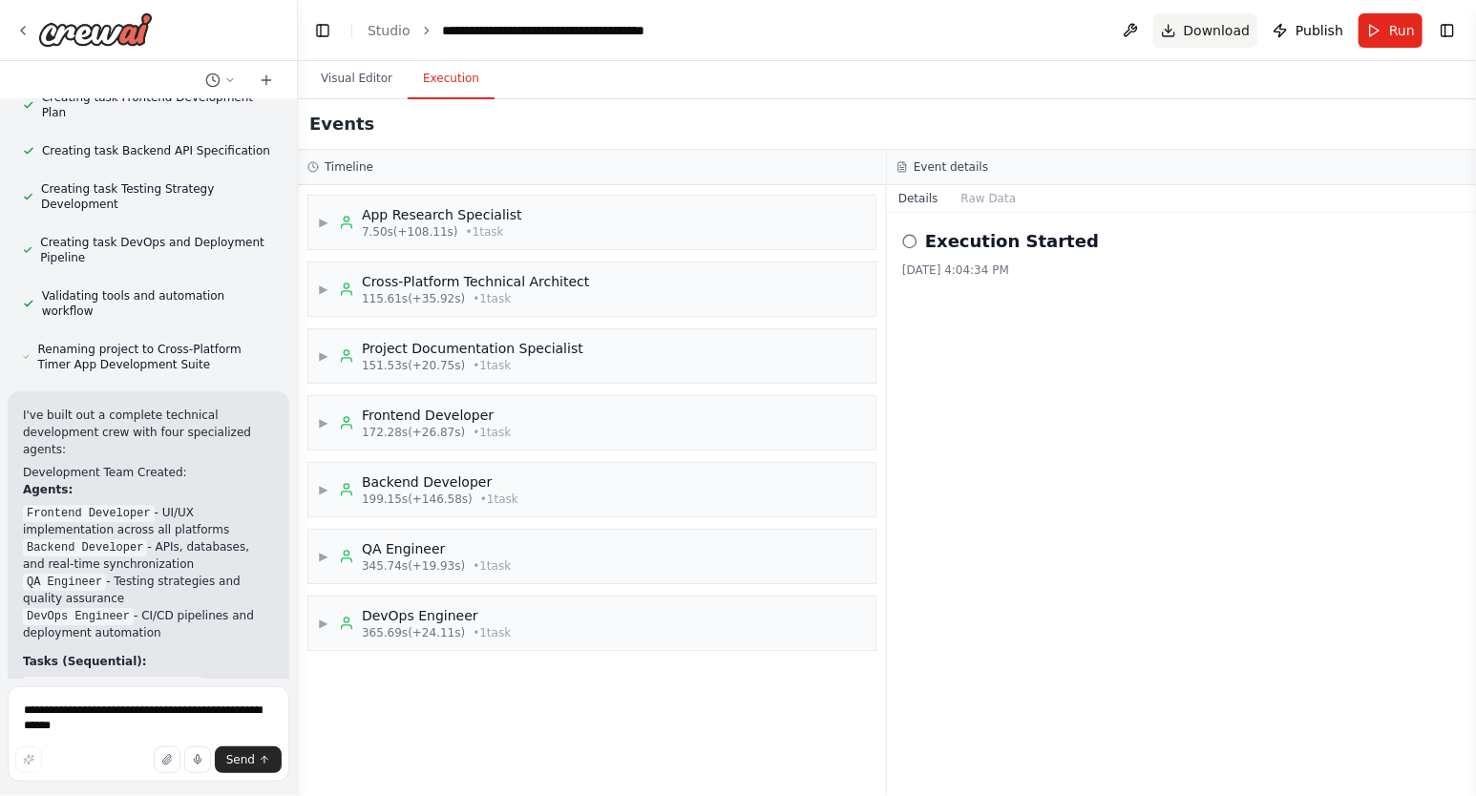
click at [1216, 27] on span "Download" at bounding box center [1217, 30] width 67 height 19
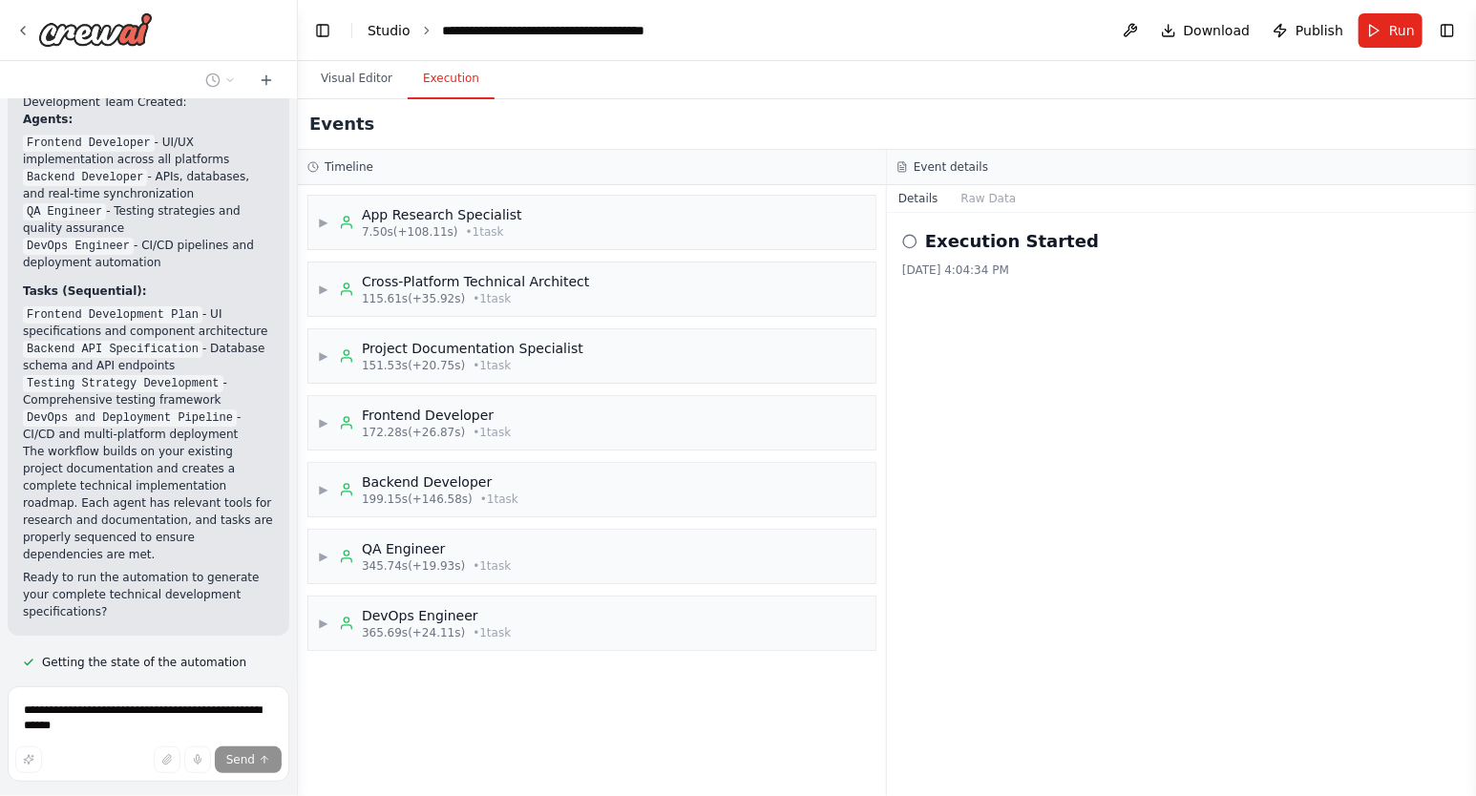
scroll to position [6597, 0]
click at [343, 77] on button "Visual Editor" at bounding box center [356, 79] width 102 height 40
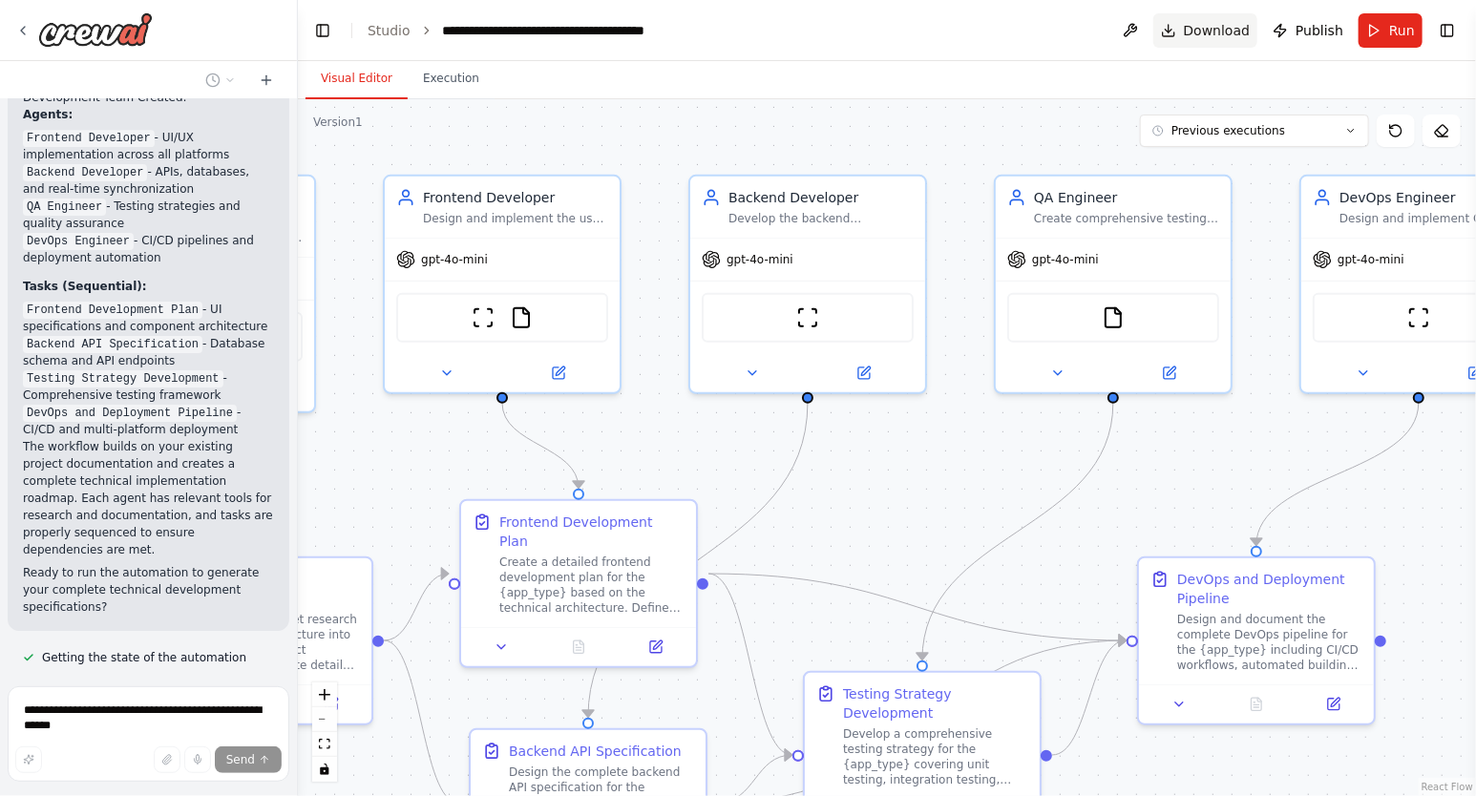
click at [1231, 26] on span "Download" at bounding box center [1217, 30] width 67 height 19
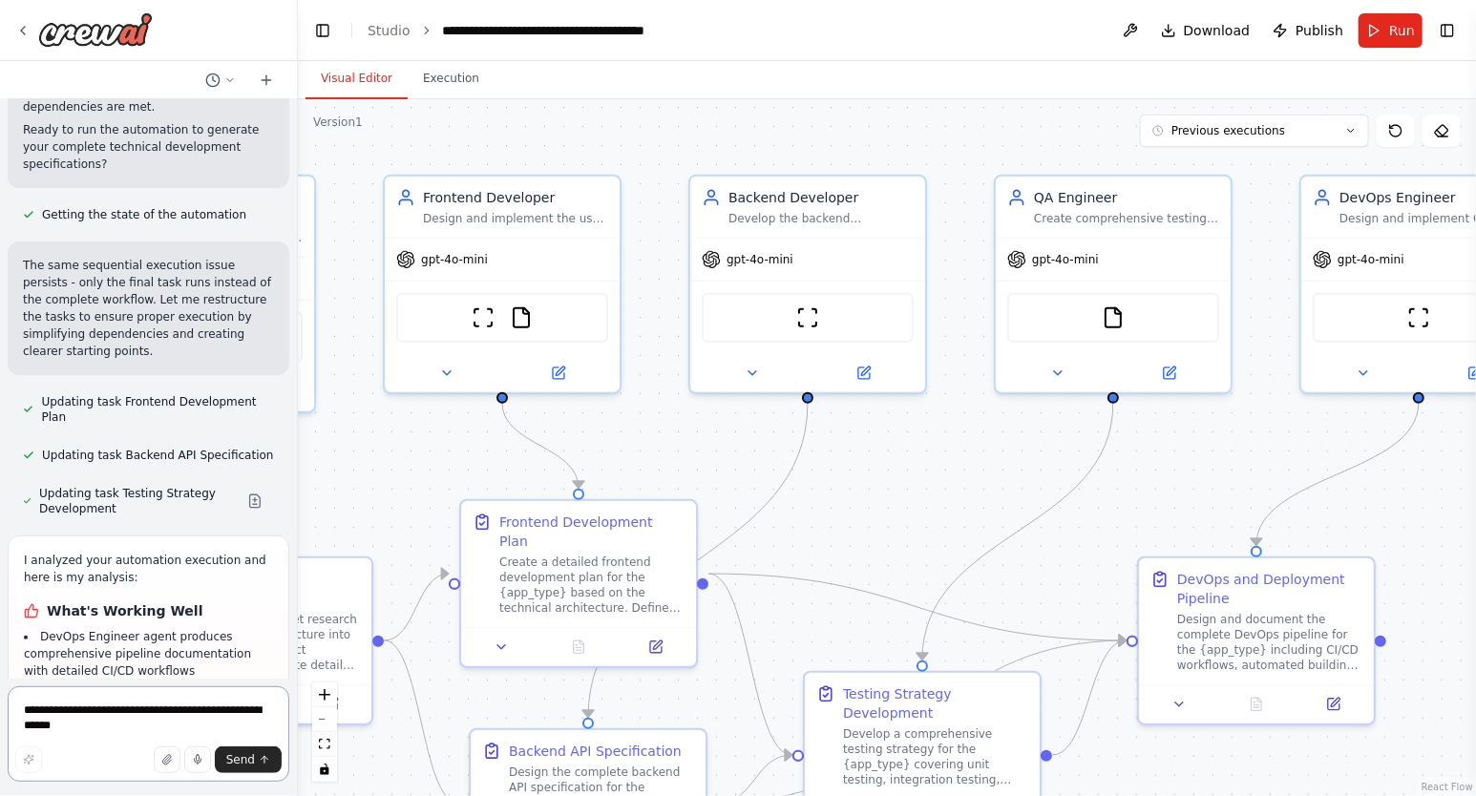
scroll to position [7043, 0]
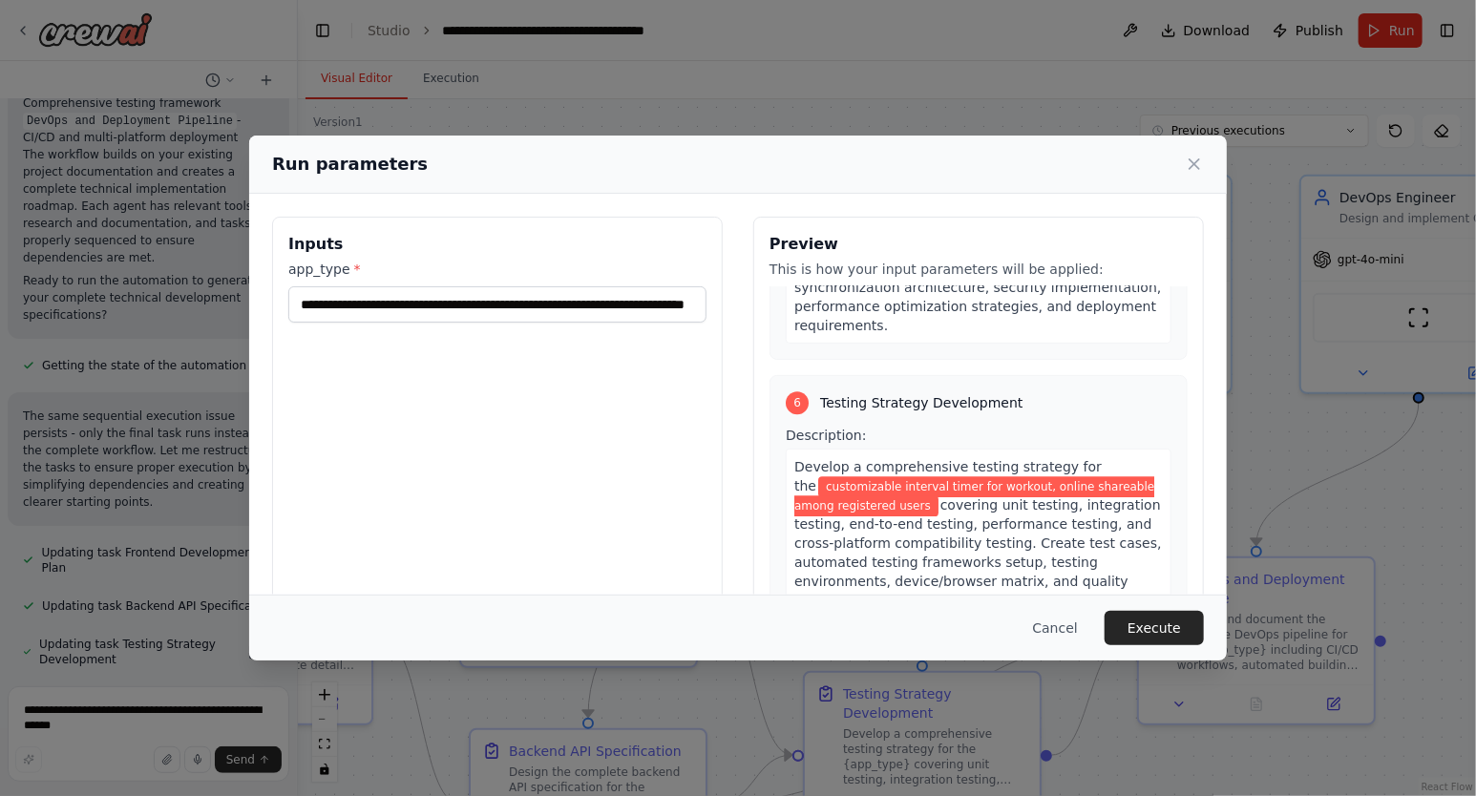
scroll to position [2252, 0]
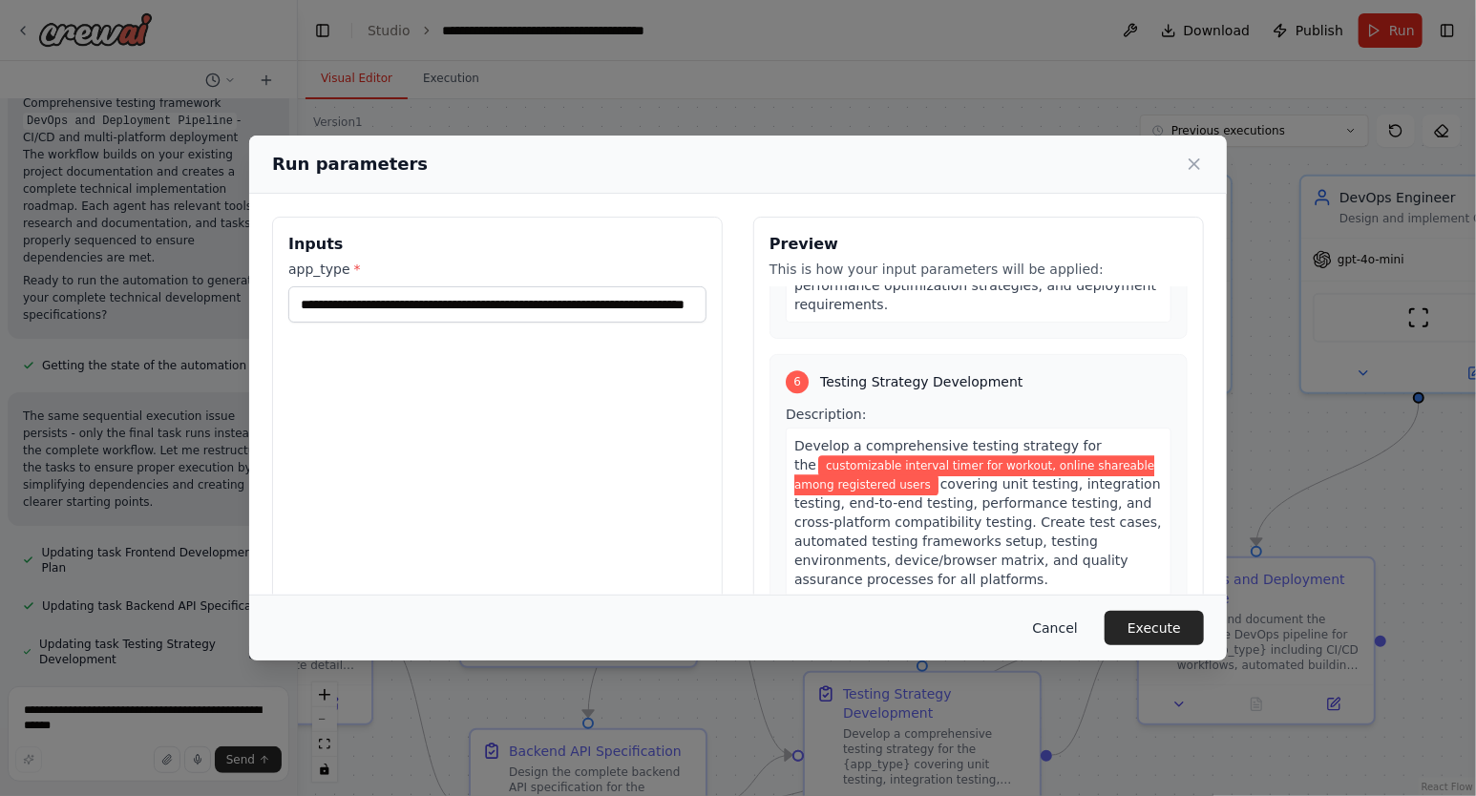
click at [1052, 631] on button "Cancel" at bounding box center [1055, 628] width 75 height 34
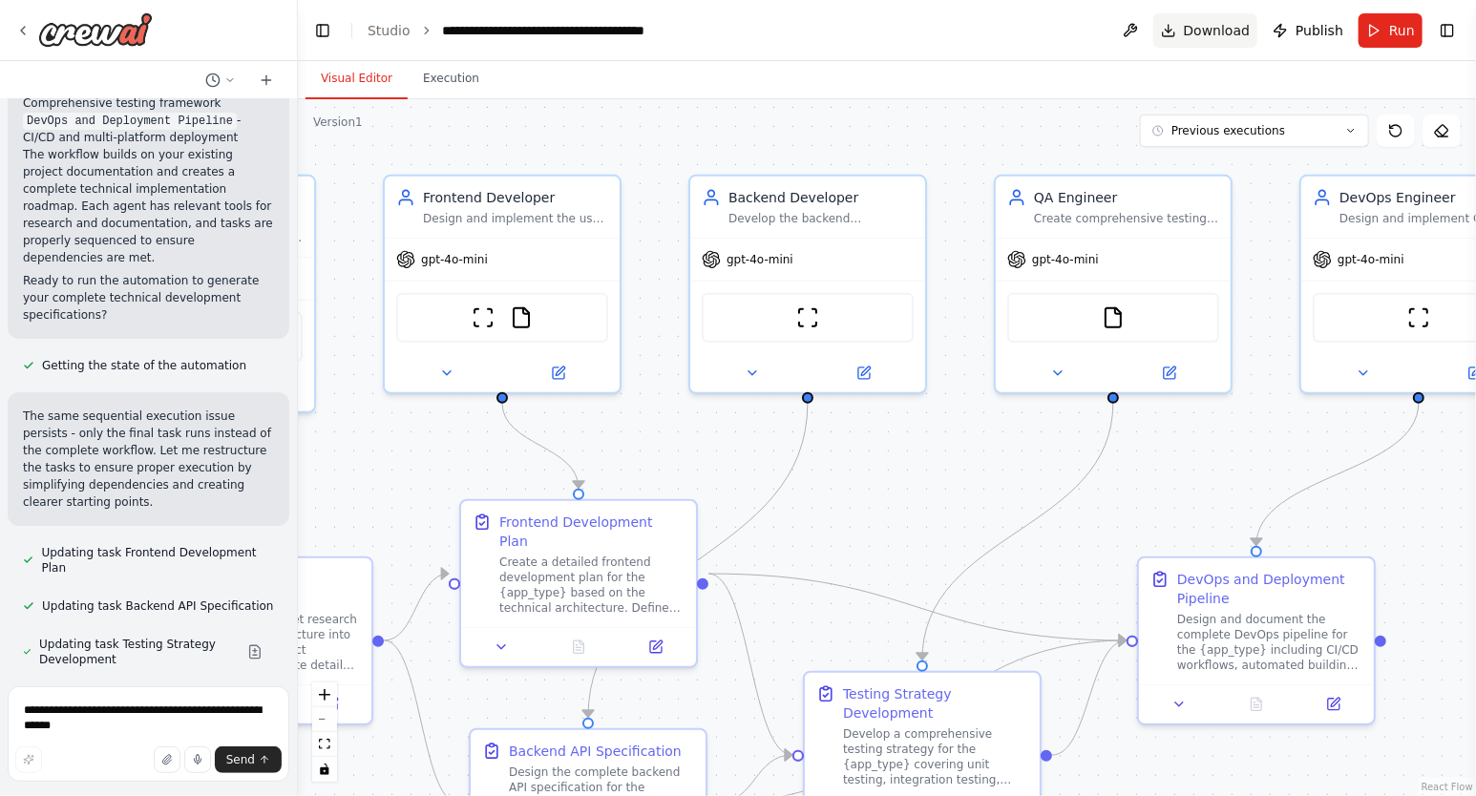
click at [1215, 30] on span "Download" at bounding box center [1217, 30] width 67 height 19
click at [1137, 31] on button at bounding box center [1130, 30] width 31 height 34
click at [1208, 32] on span "Download" at bounding box center [1217, 30] width 67 height 19
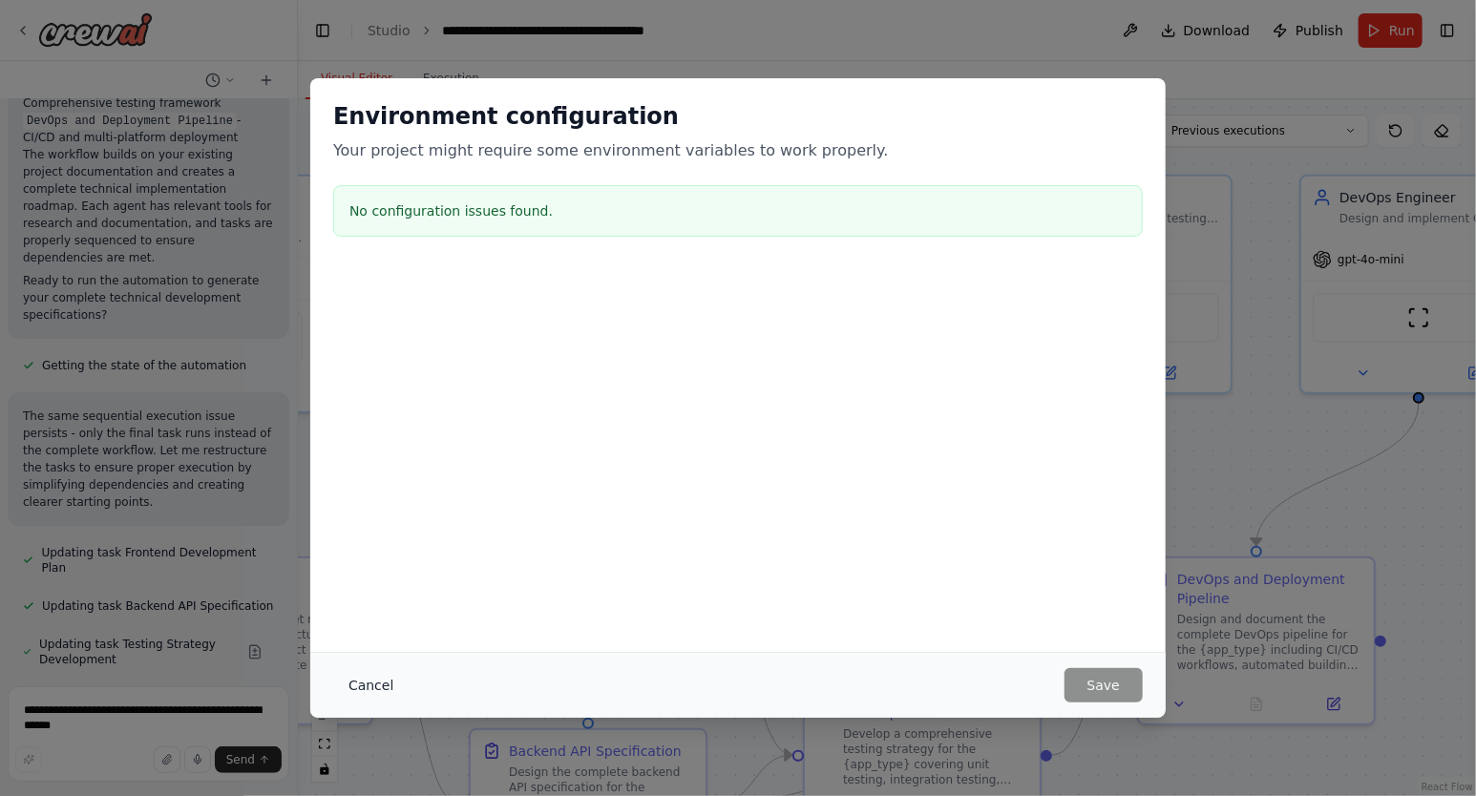
click at [360, 685] on button "Cancel" at bounding box center [370, 685] width 75 height 34
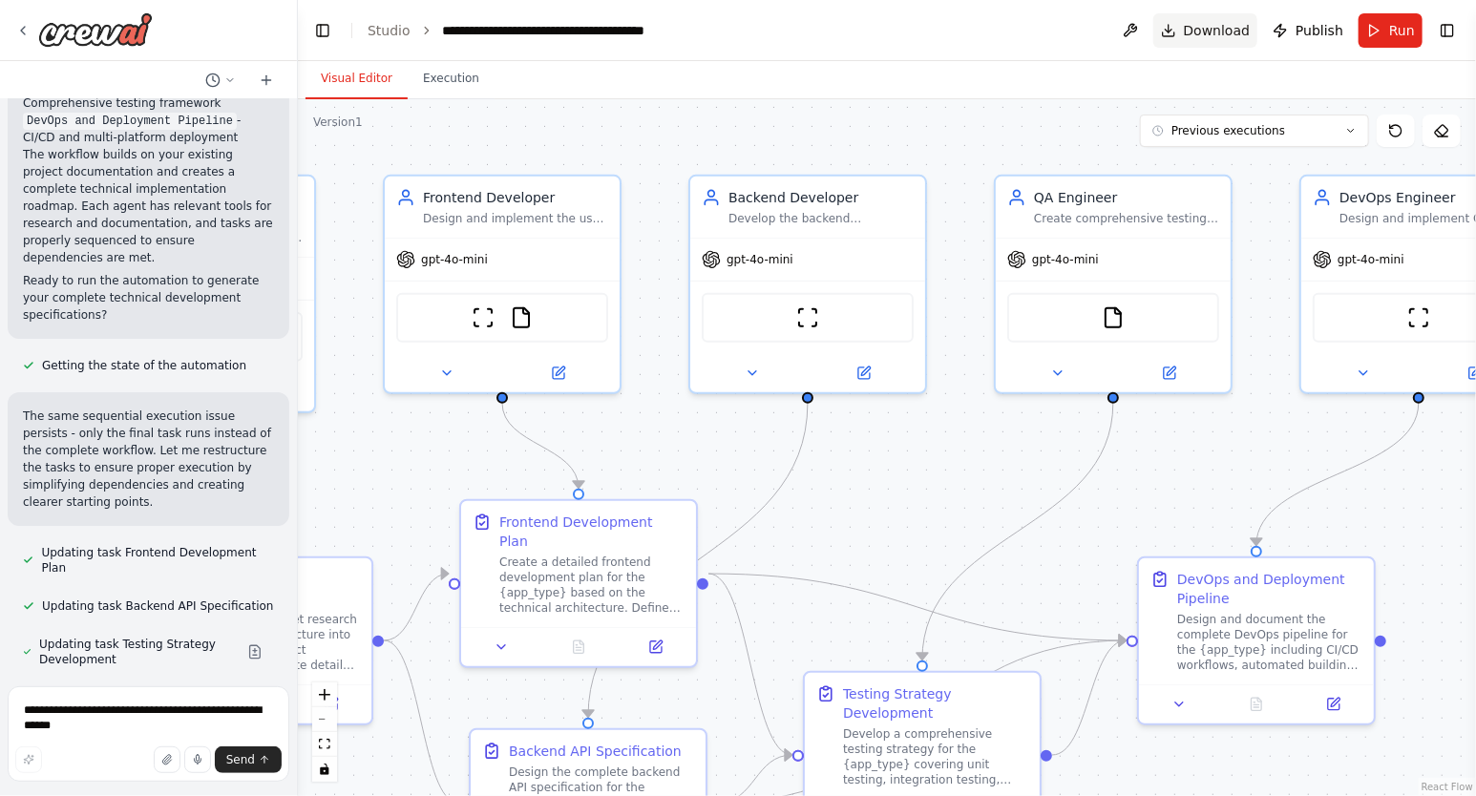
click at [1215, 21] on span "Download" at bounding box center [1217, 30] width 67 height 19
